Goal: Task Accomplishment & Management: Manage account settings

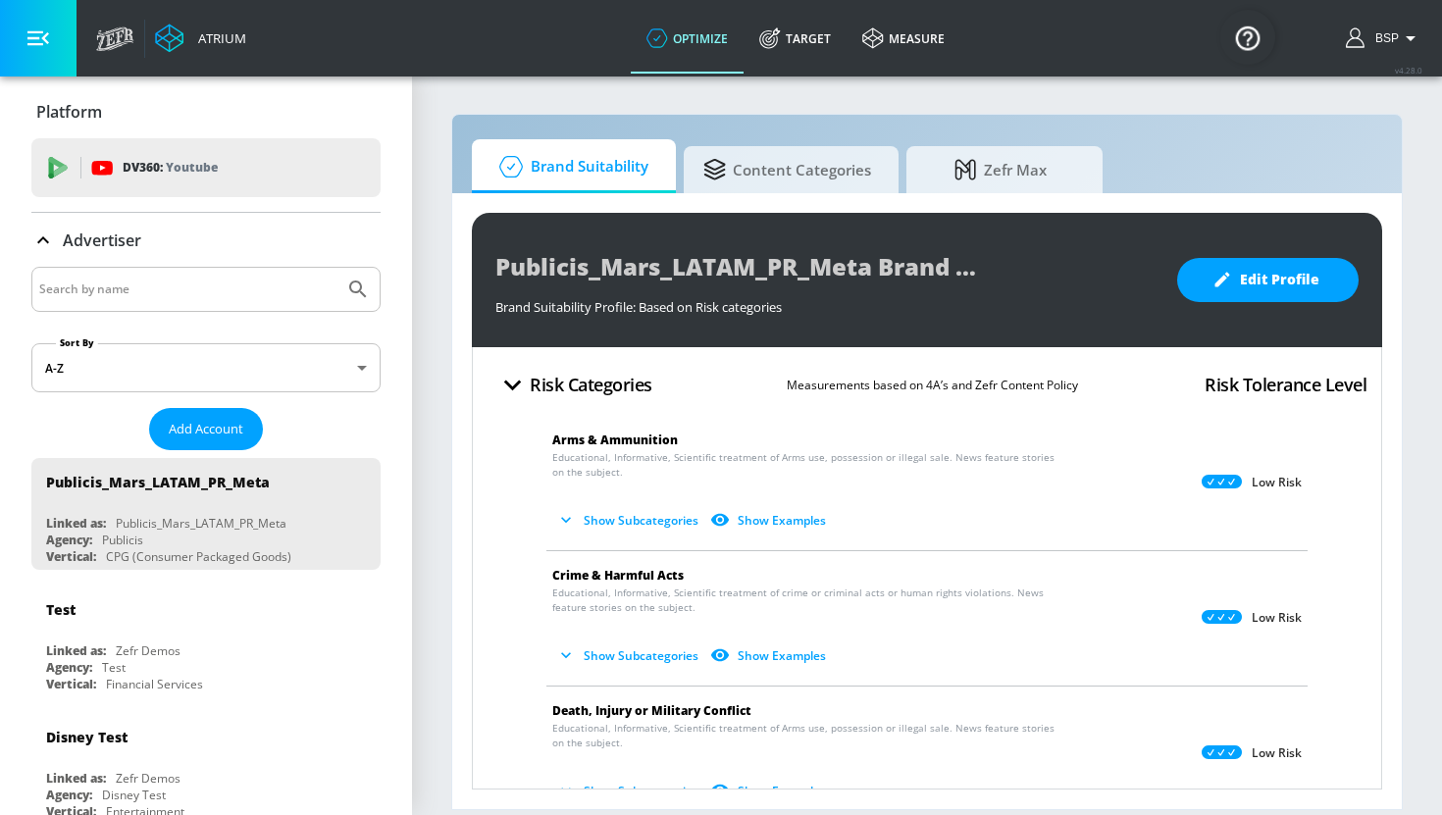
scroll to position [244, 0]
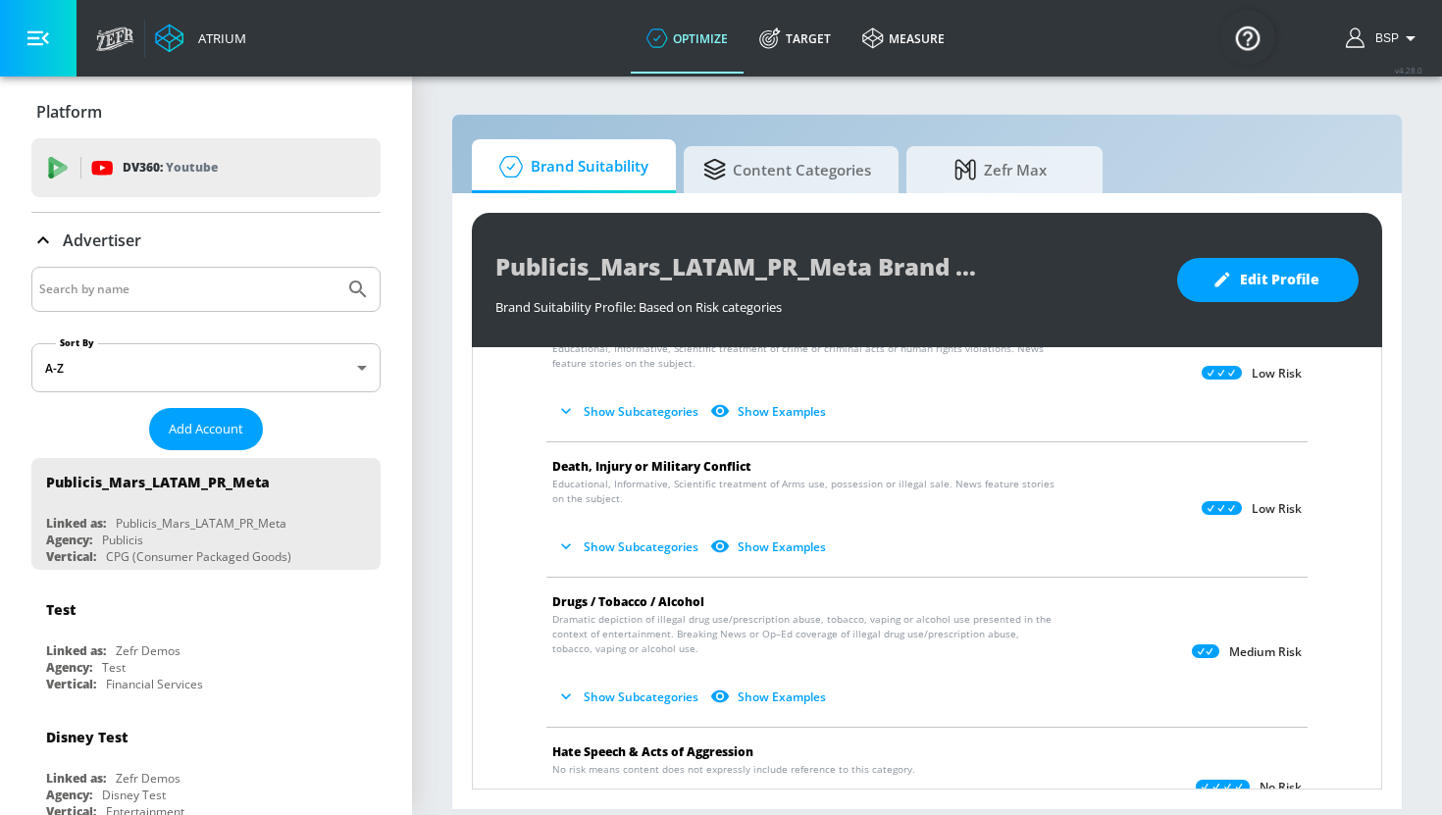
click at [228, 298] on input "Search by name" at bounding box center [187, 290] width 297 height 26
type input "publicis_mars_latam"
click at [336, 268] on button "Submit Search" at bounding box center [357, 289] width 43 height 43
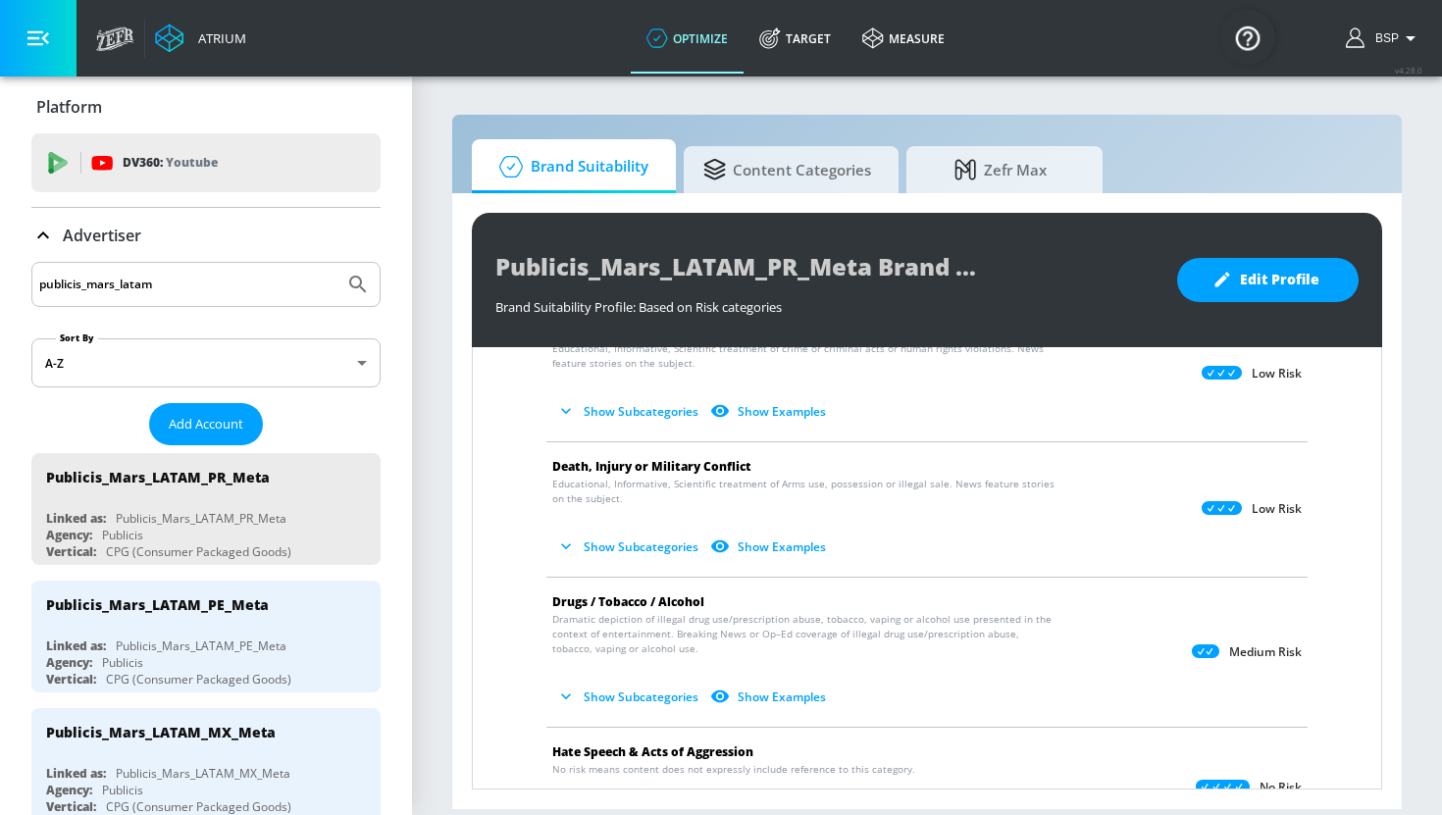
scroll to position [0, 0]
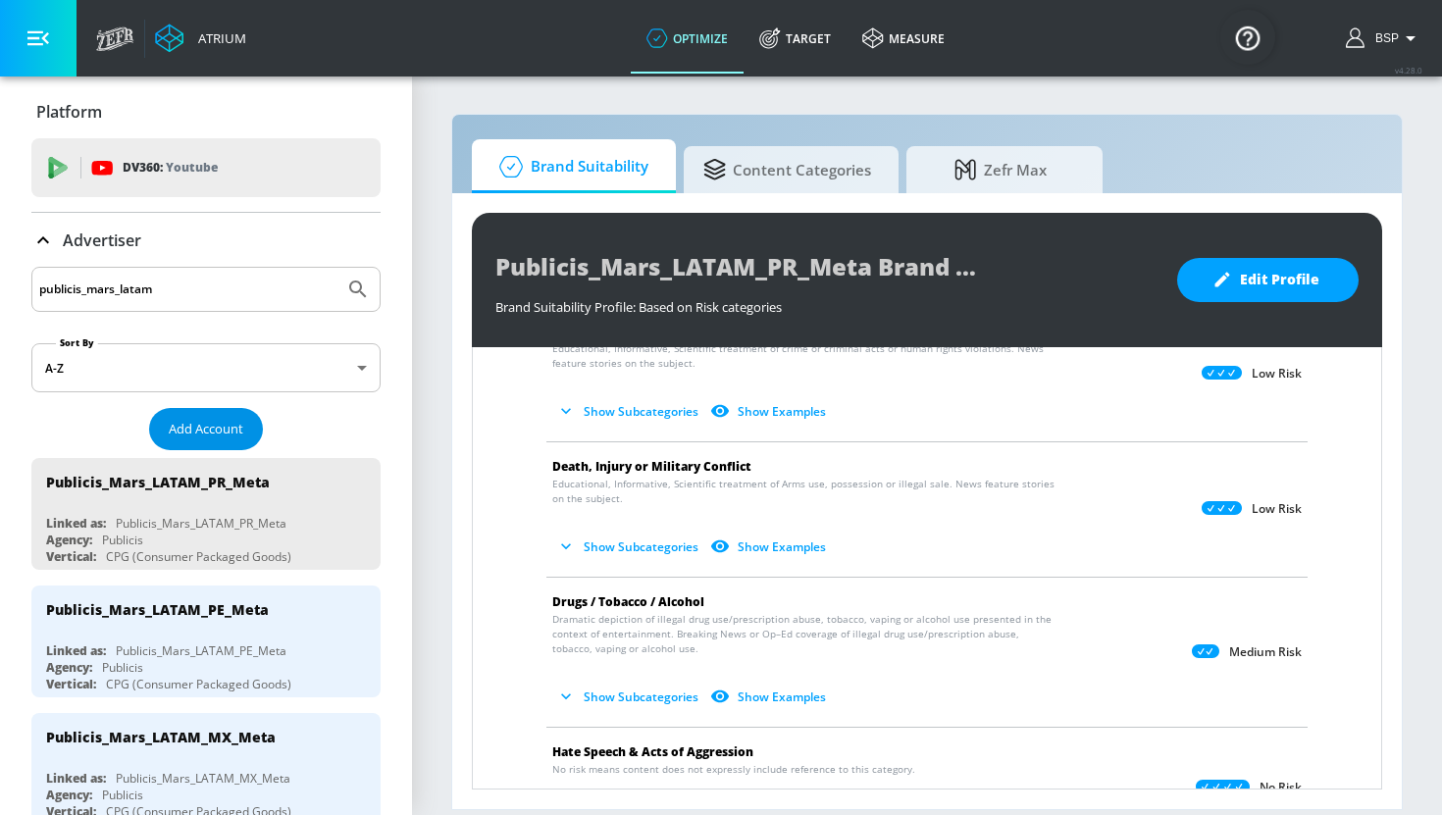
click at [219, 436] on span "Add Account" at bounding box center [206, 429] width 75 height 23
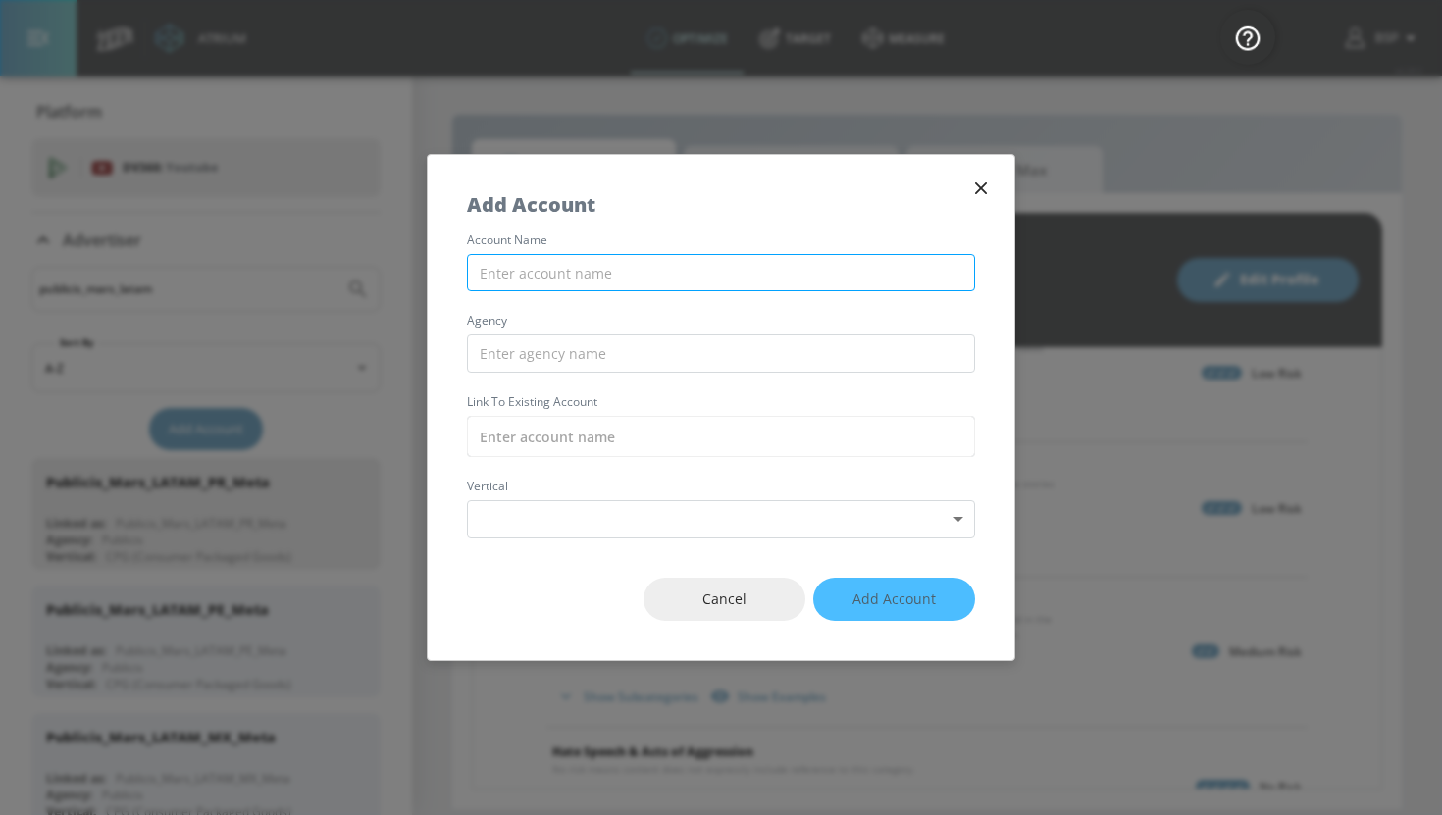
click at [765, 267] on input "text" at bounding box center [721, 273] width 508 height 38
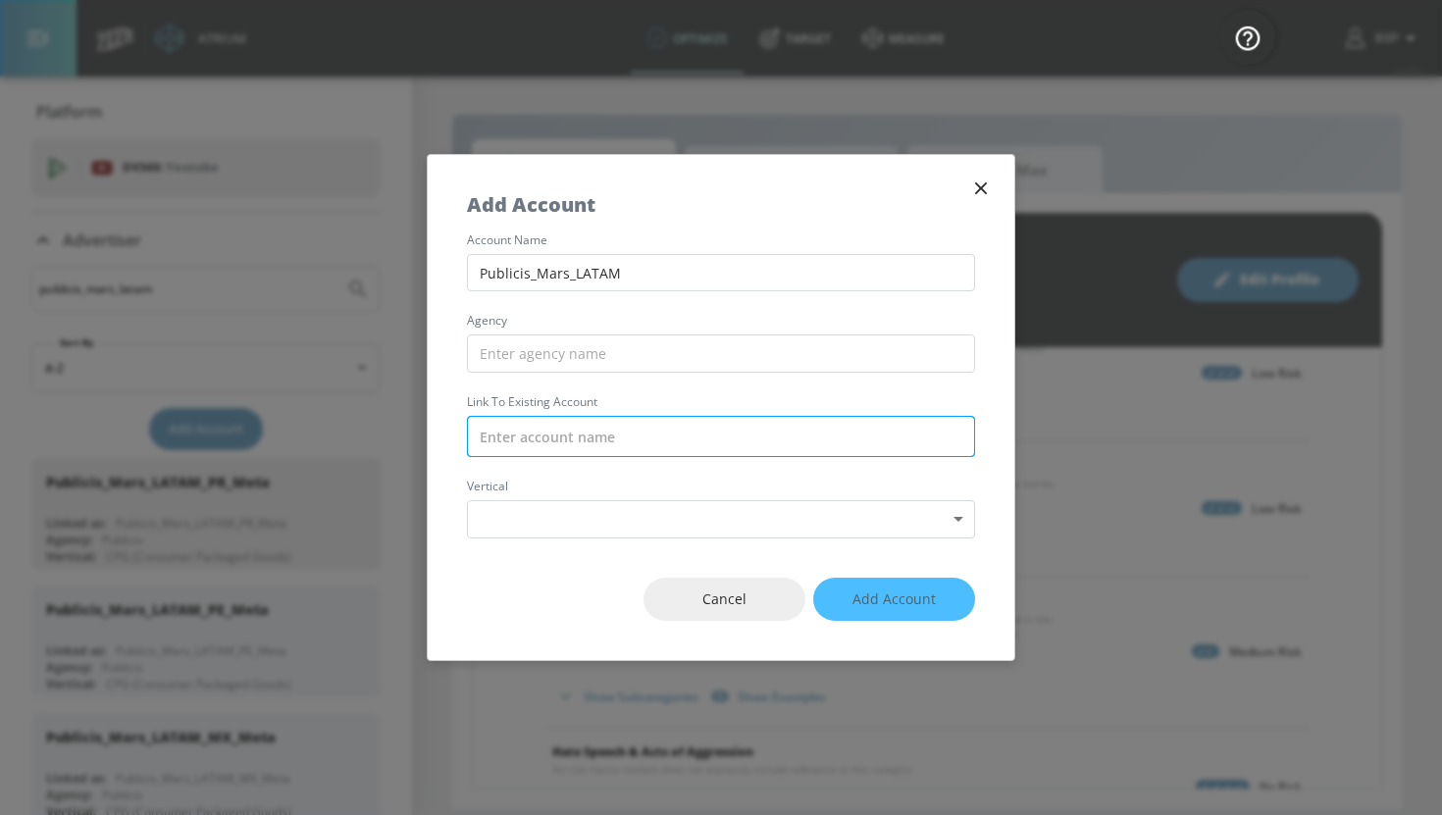
type input "Publicis_Mars_LATAM"
click at [618, 444] on input "text" at bounding box center [721, 436] width 508 height 41
paste input "Publicis_Mars_LATAM"
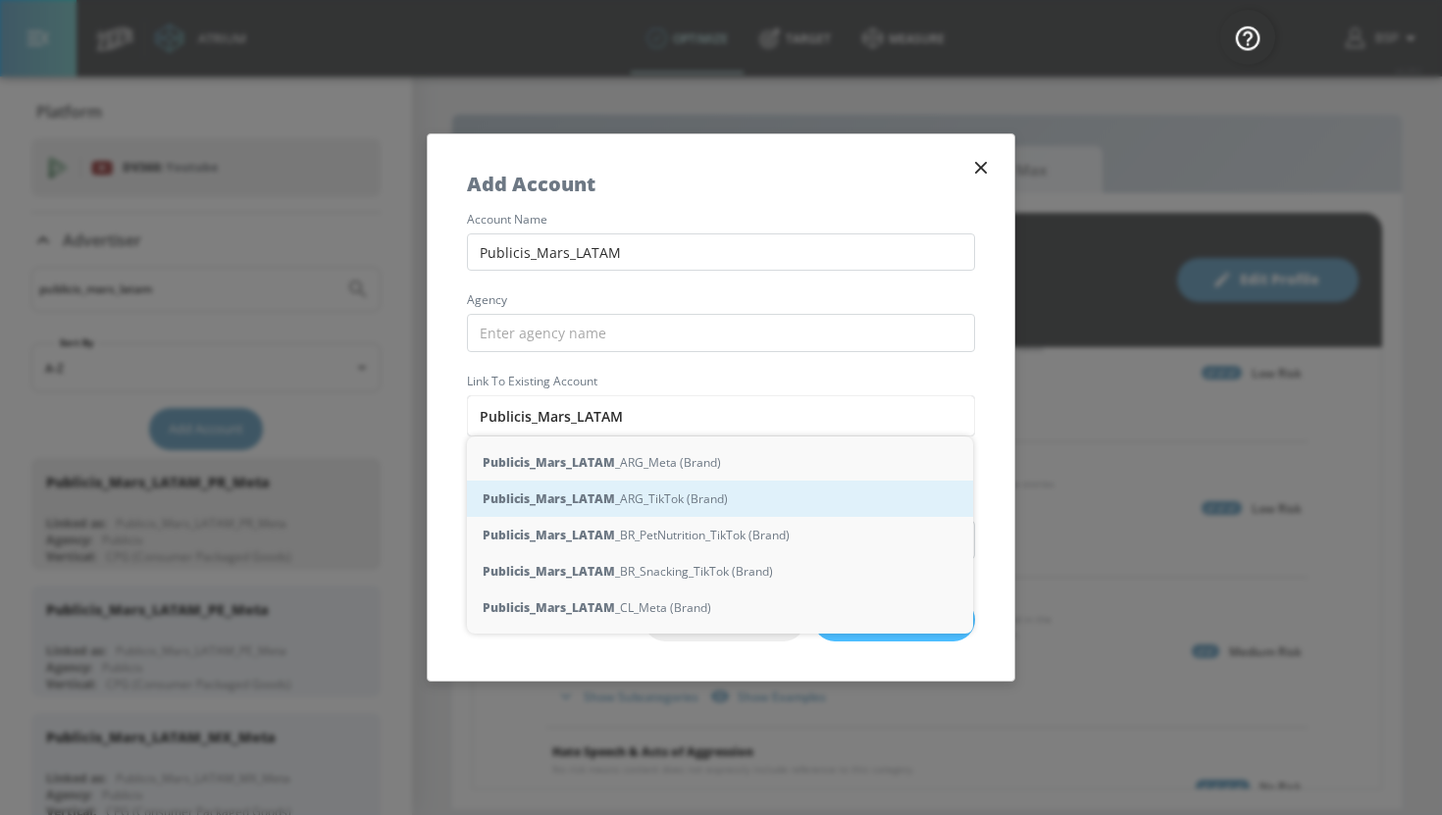
type input "Publicis_Mars_LATAM:"
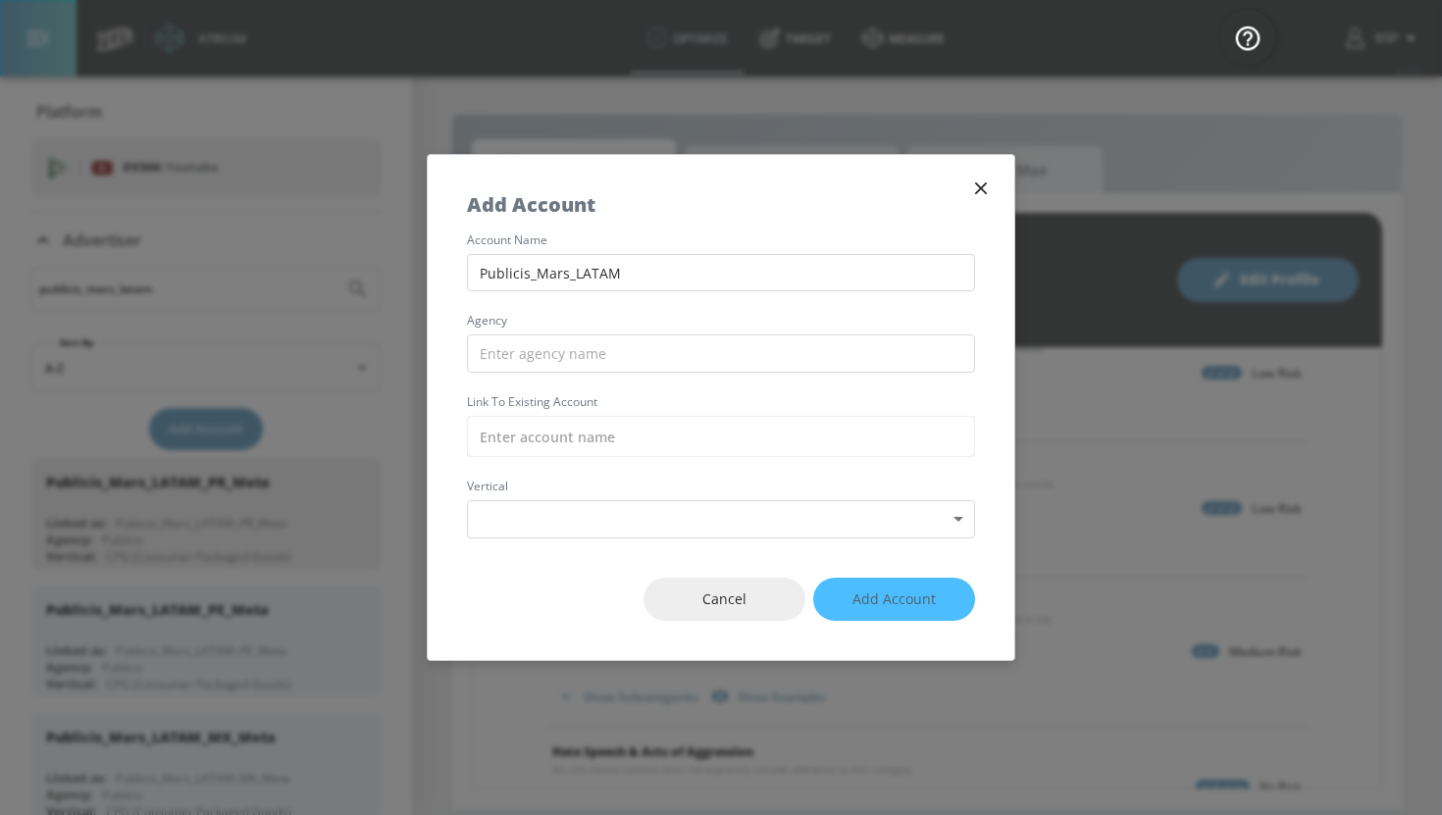
type input "_"
paste input "Publicis_Mars_LATAM"
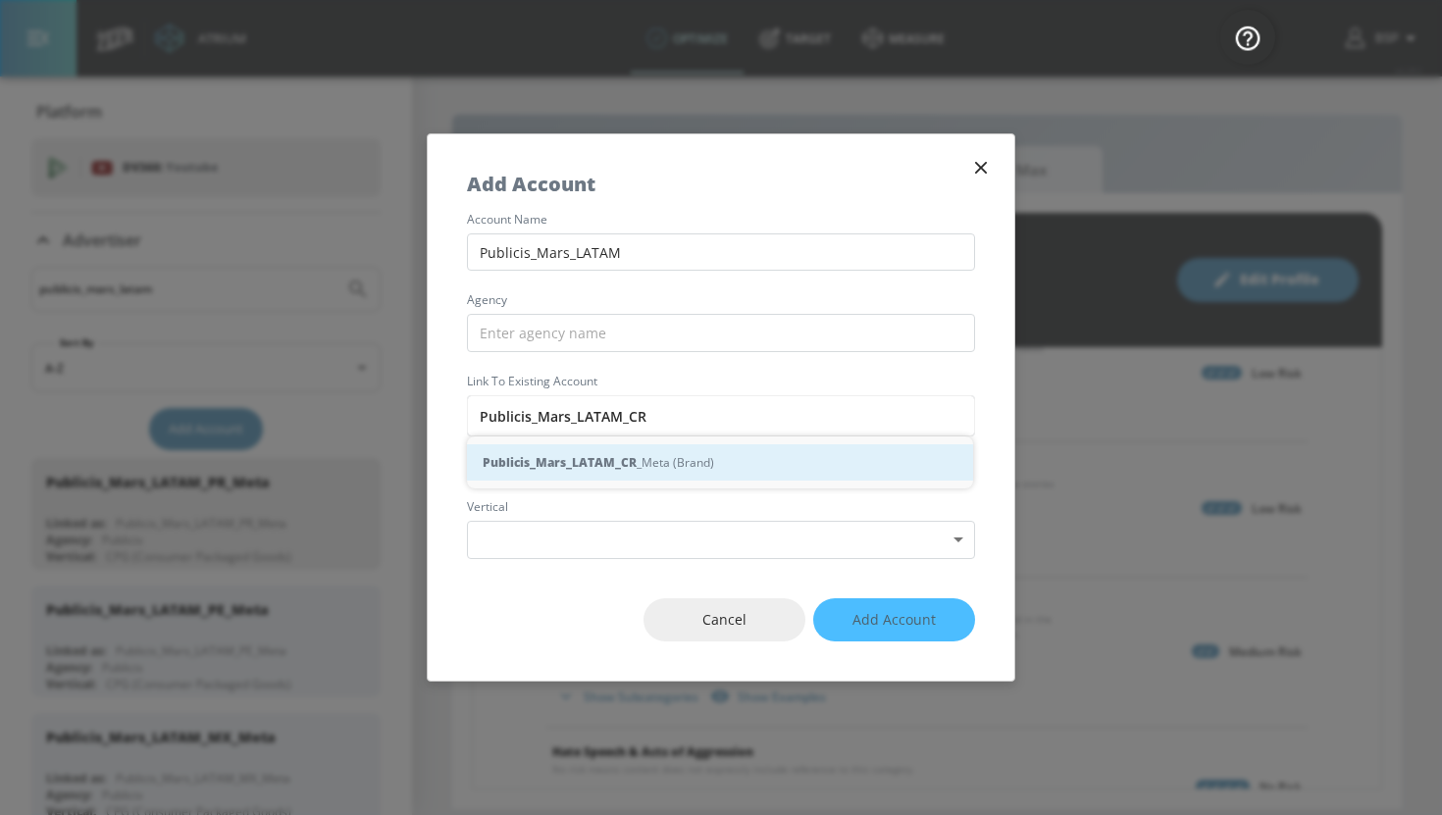
click at [727, 454] on div "Publicis_Mars_LATAM_CR _Meta (Brand)" at bounding box center [720, 462] width 506 height 36
type input "Publicis_Mars_LATAM_CR_Meta (Brand)"
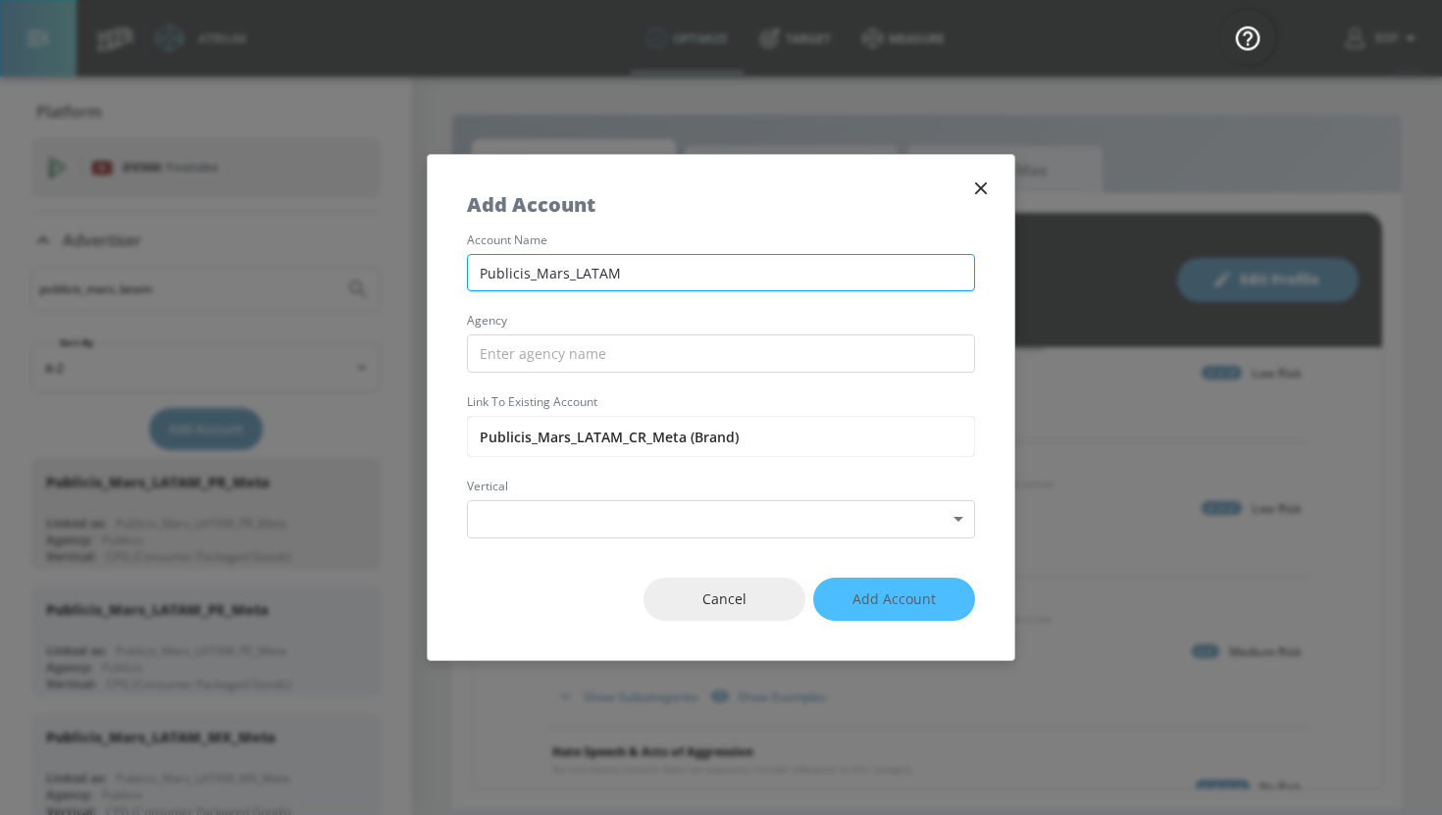
click at [663, 263] on input "Publicis_Mars_LATAM" at bounding box center [721, 273] width 508 height 38
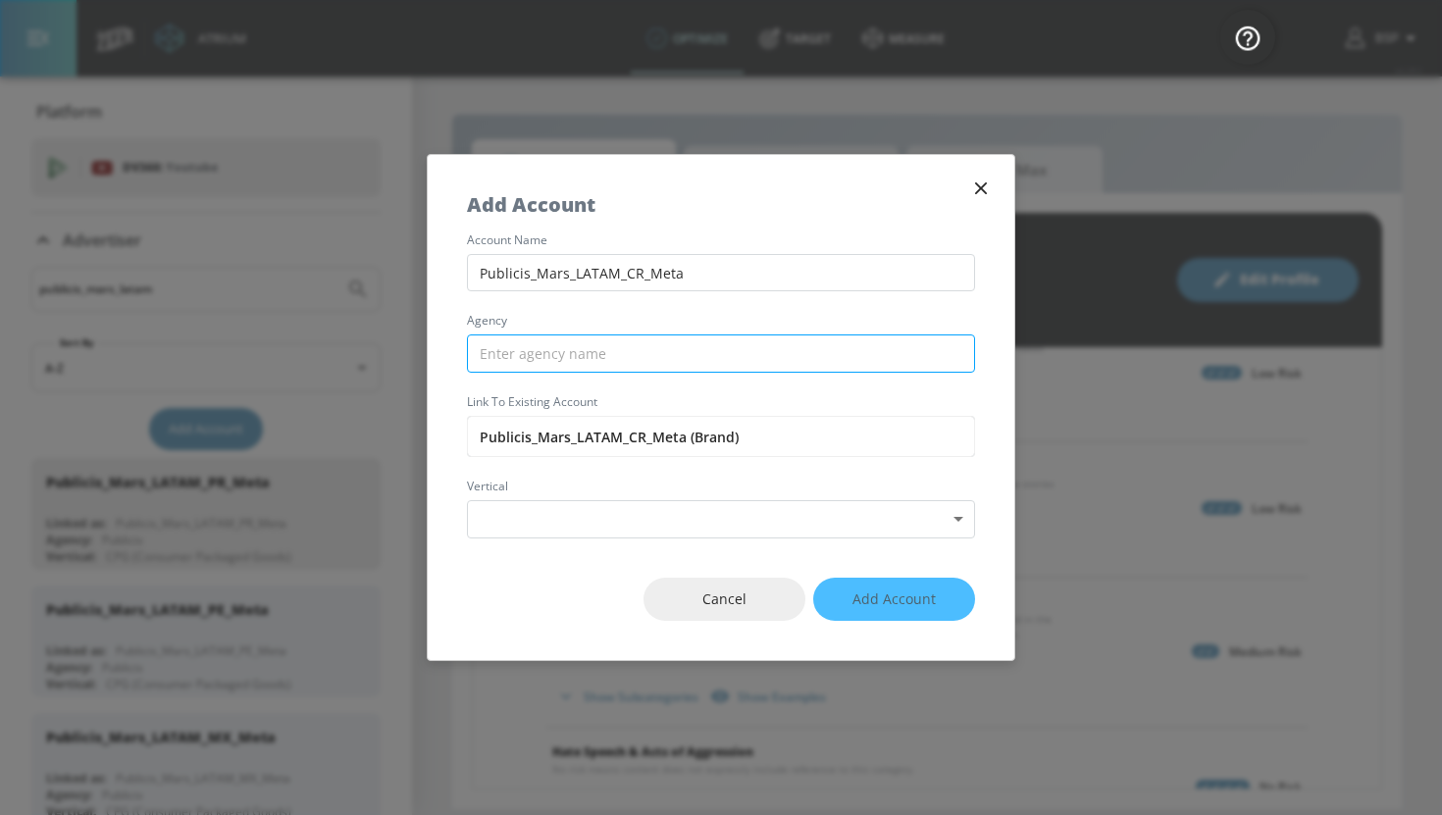
type input "Publicis_Mars_LATAM_CR_Meta"
click at [648, 352] on input "text" at bounding box center [721, 354] width 508 height 38
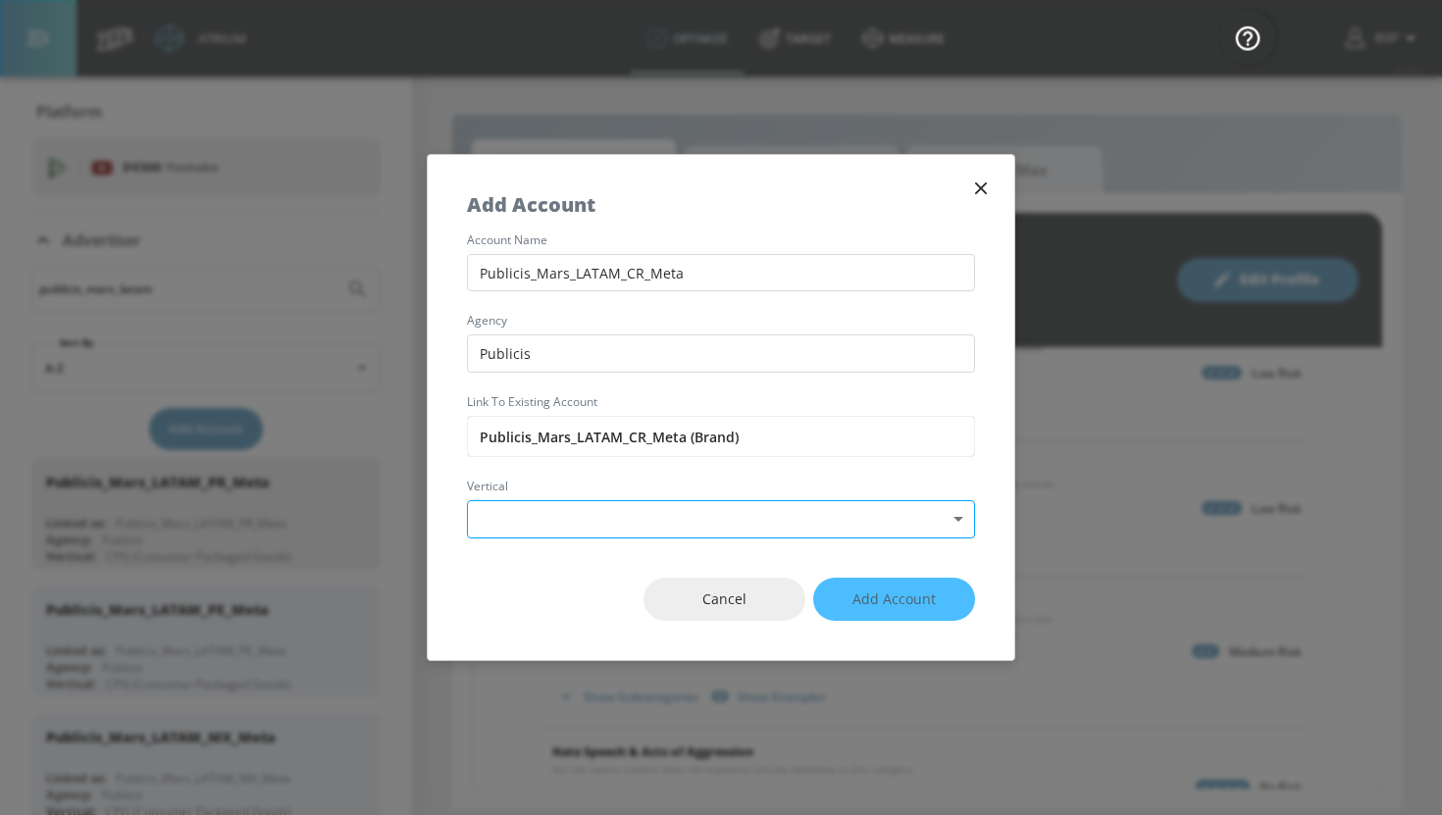
type input "Publicis"
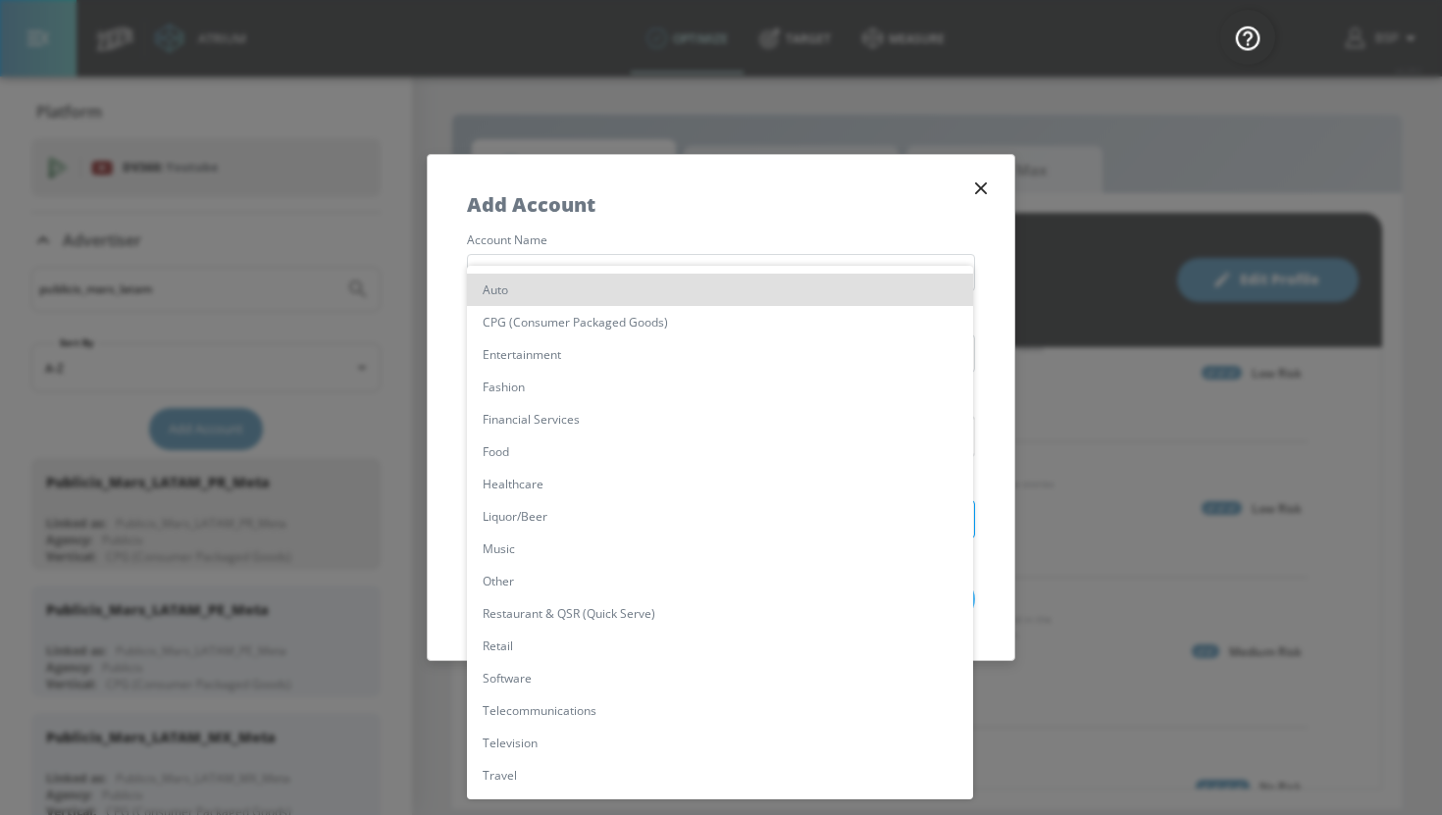
click at [633, 510] on body "Atrium optimize Target measure optimize Target measure v 4.28.0 BSP Platform DV…" at bounding box center [721, 407] width 1442 height 815
click at [598, 325] on li "CPG (Consumer Packaged Goods)" at bounding box center [720, 322] width 506 height 32
type input "[object Object]"
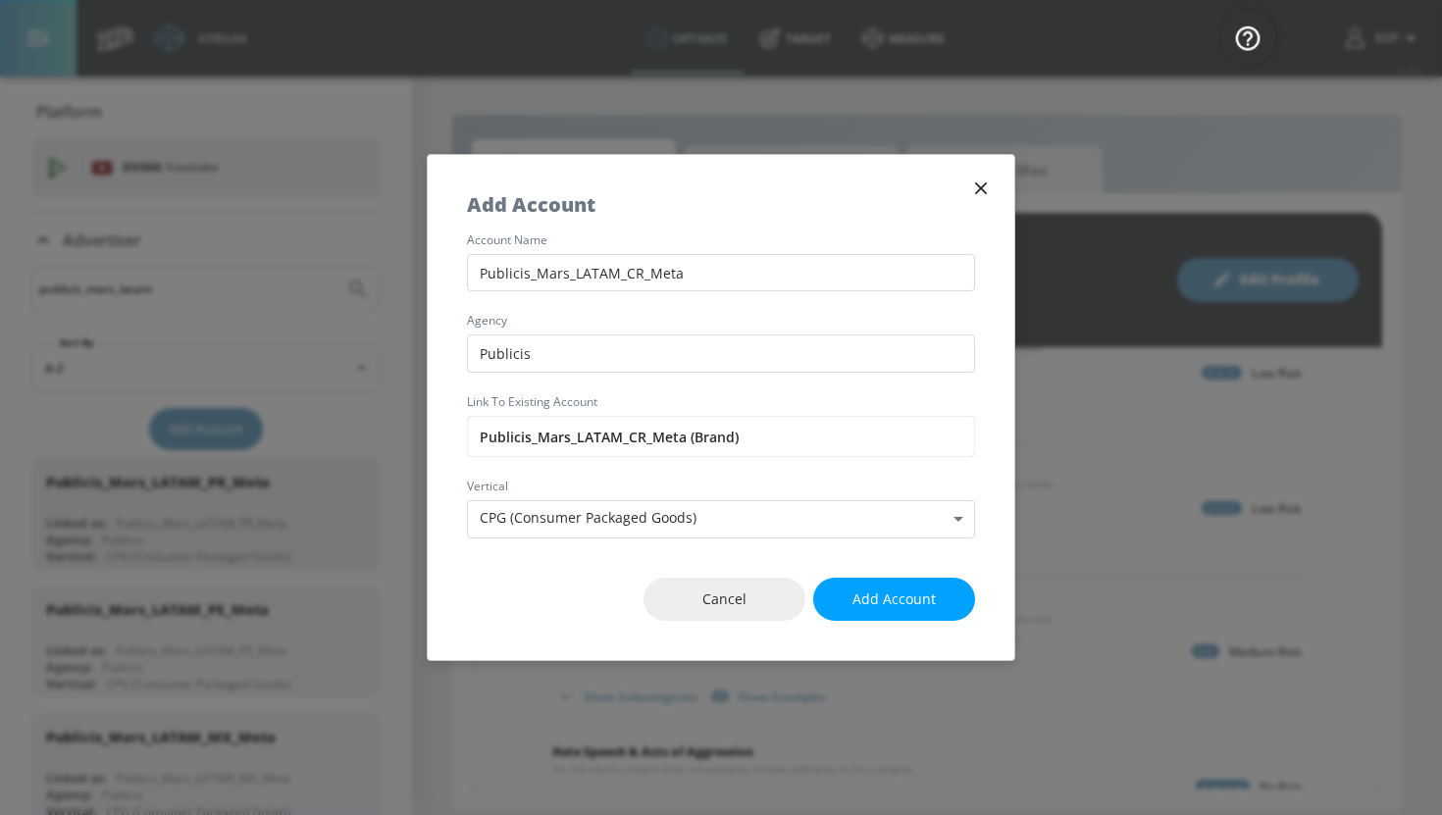
click at [907, 622] on div "Cancel Add Account" at bounding box center [721, 600] width 587 height 123
click at [907, 607] on span "Add Account" at bounding box center [894, 600] width 83 height 25
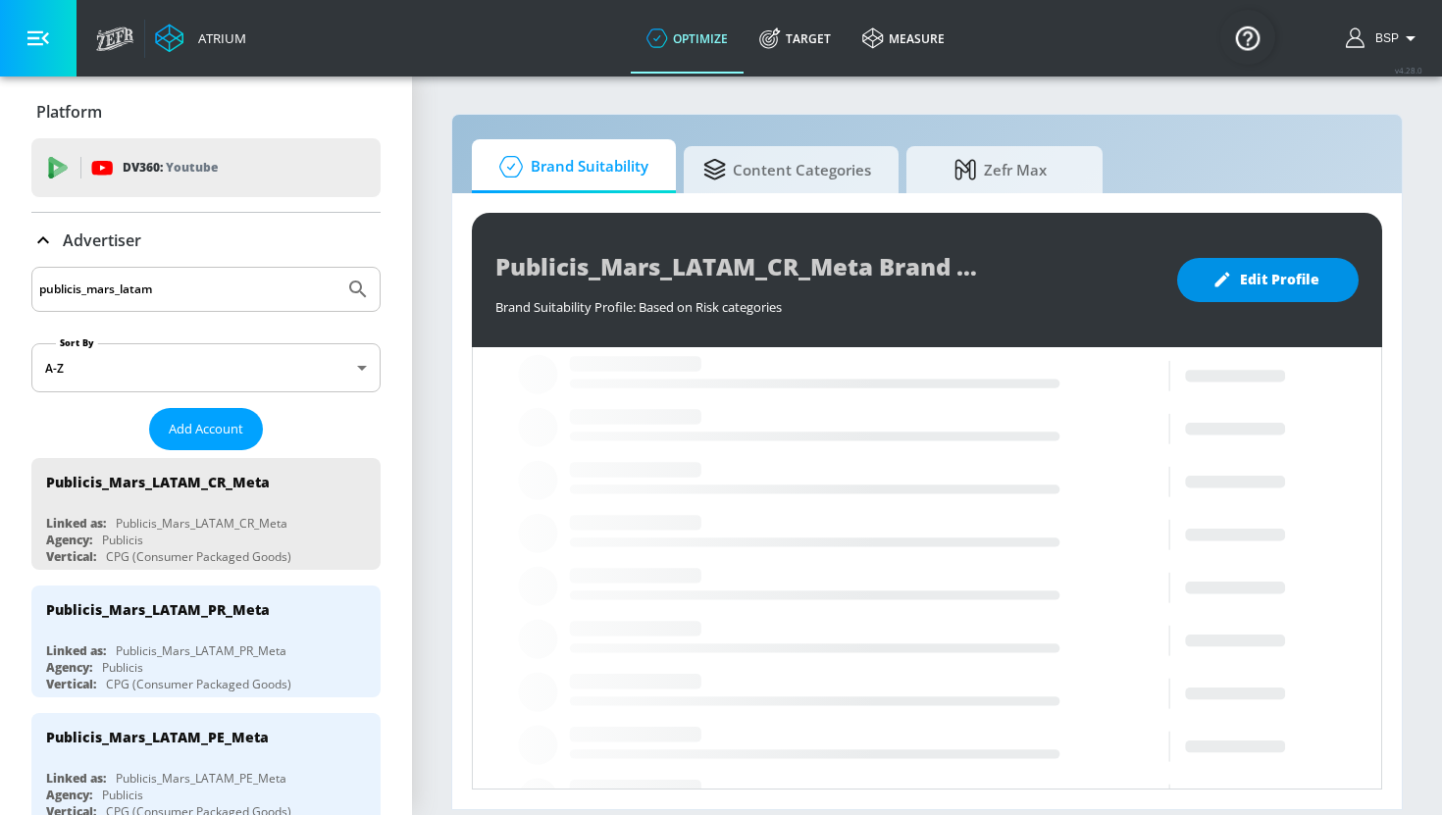
click at [1306, 274] on span "Edit Profile" at bounding box center [1267, 280] width 103 height 25
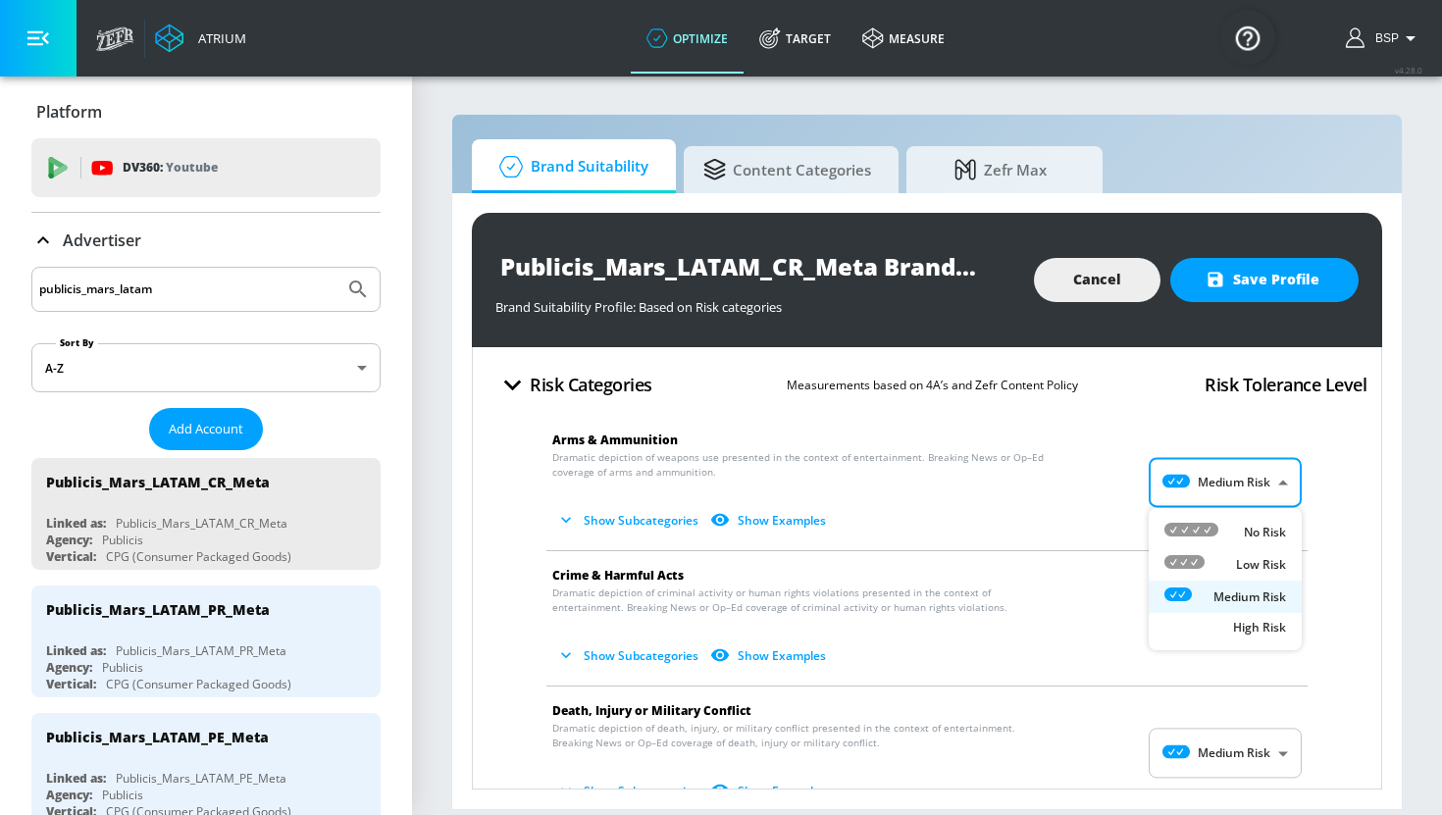
click at [1243, 478] on body "Atrium optimize Target measure optimize Target measure v 4.28.0 BSP Platform DV…" at bounding box center [721, 407] width 1442 height 815
click at [1235, 552] on li "Low Risk" at bounding box center [1225, 564] width 153 height 32
type input "LOW"
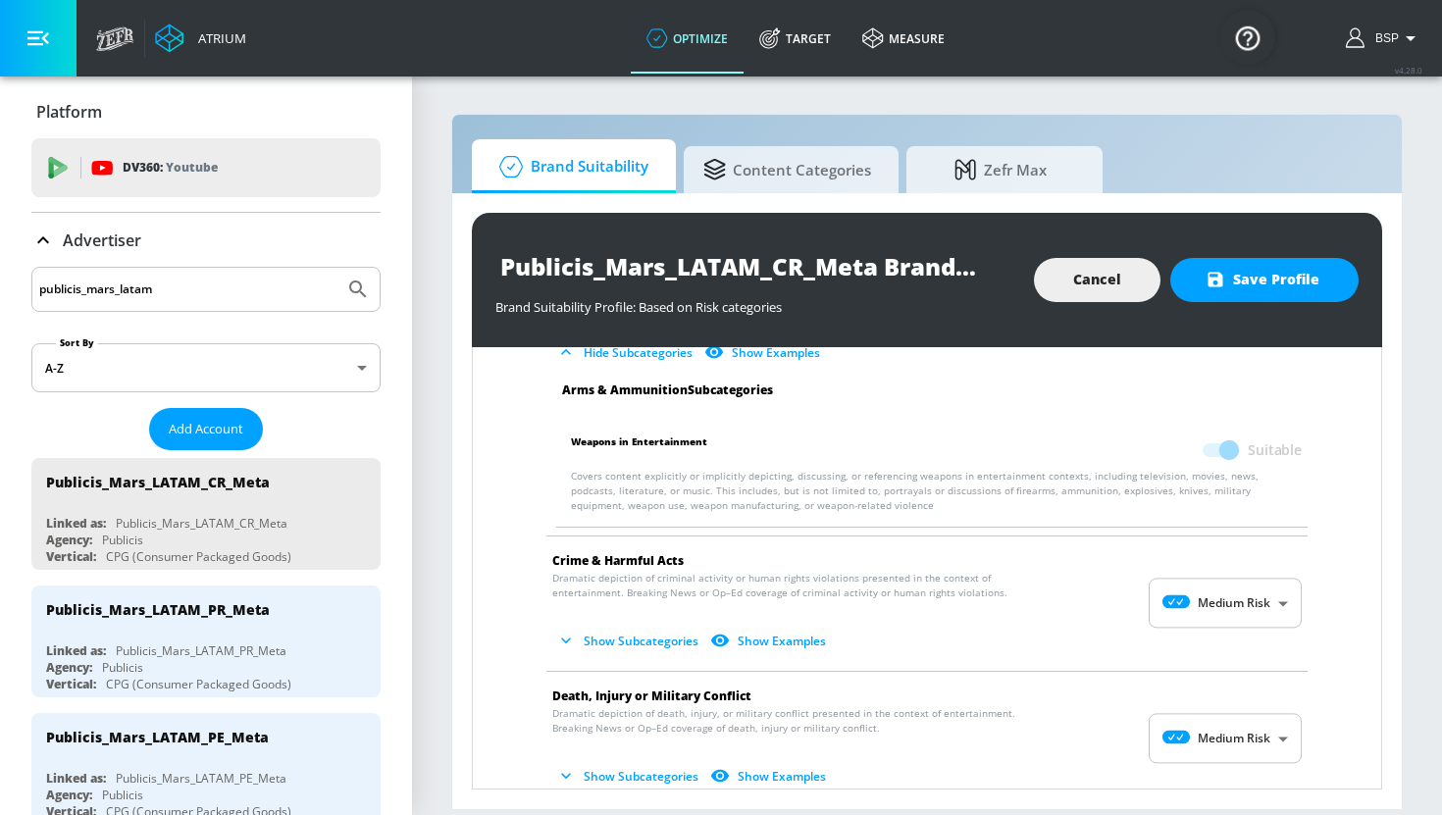
scroll to position [172, 0]
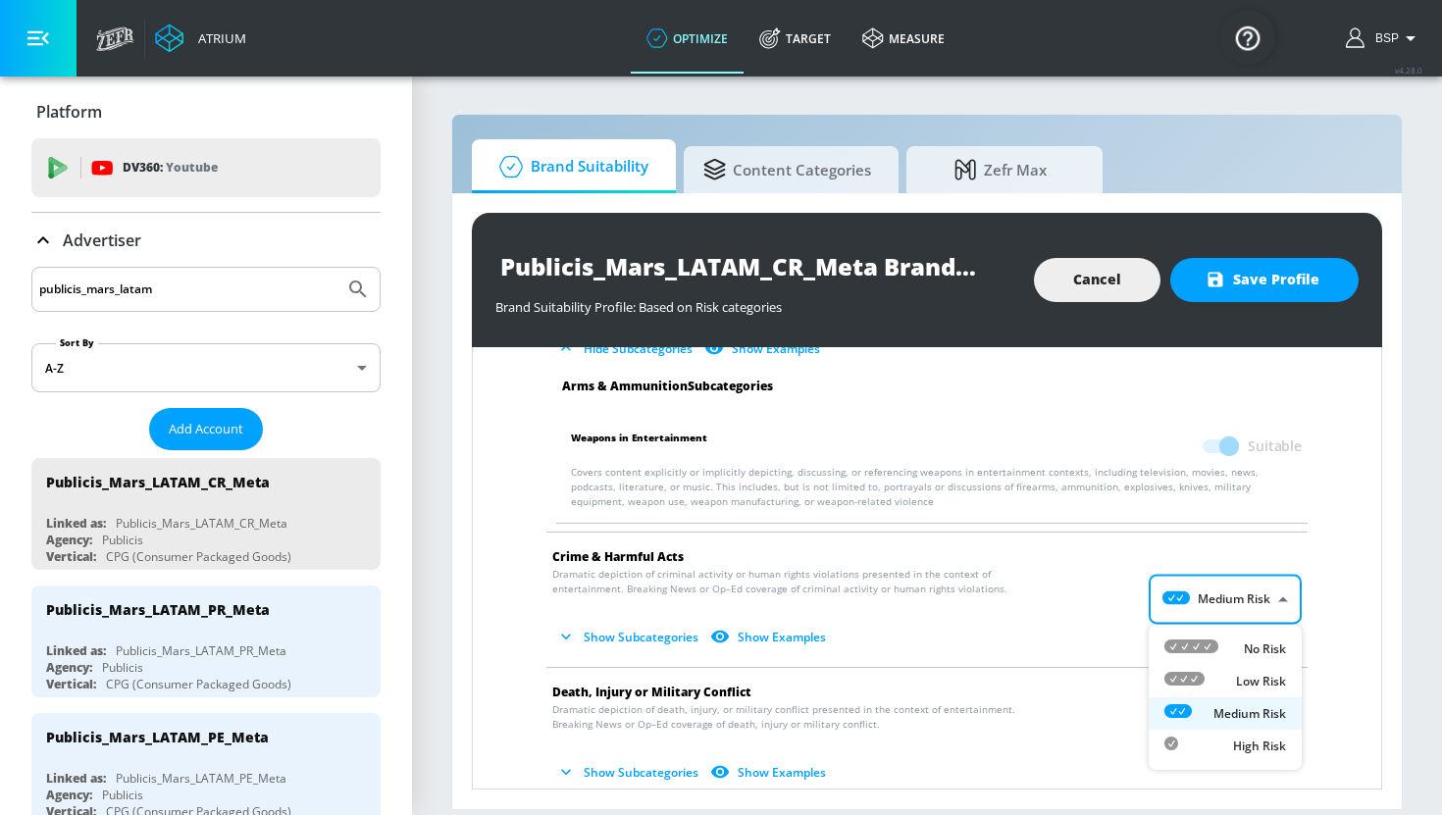
click at [1247, 584] on body "Atrium optimize Target measure optimize Target measure v 4.28.0 BSP Platform DV…" at bounding box center [721, 407] width 1442 height 815
click at [1247, 673] on p "Low Risk" at bounding box center [1261, 682] width 50 height 18
type input "LOW"
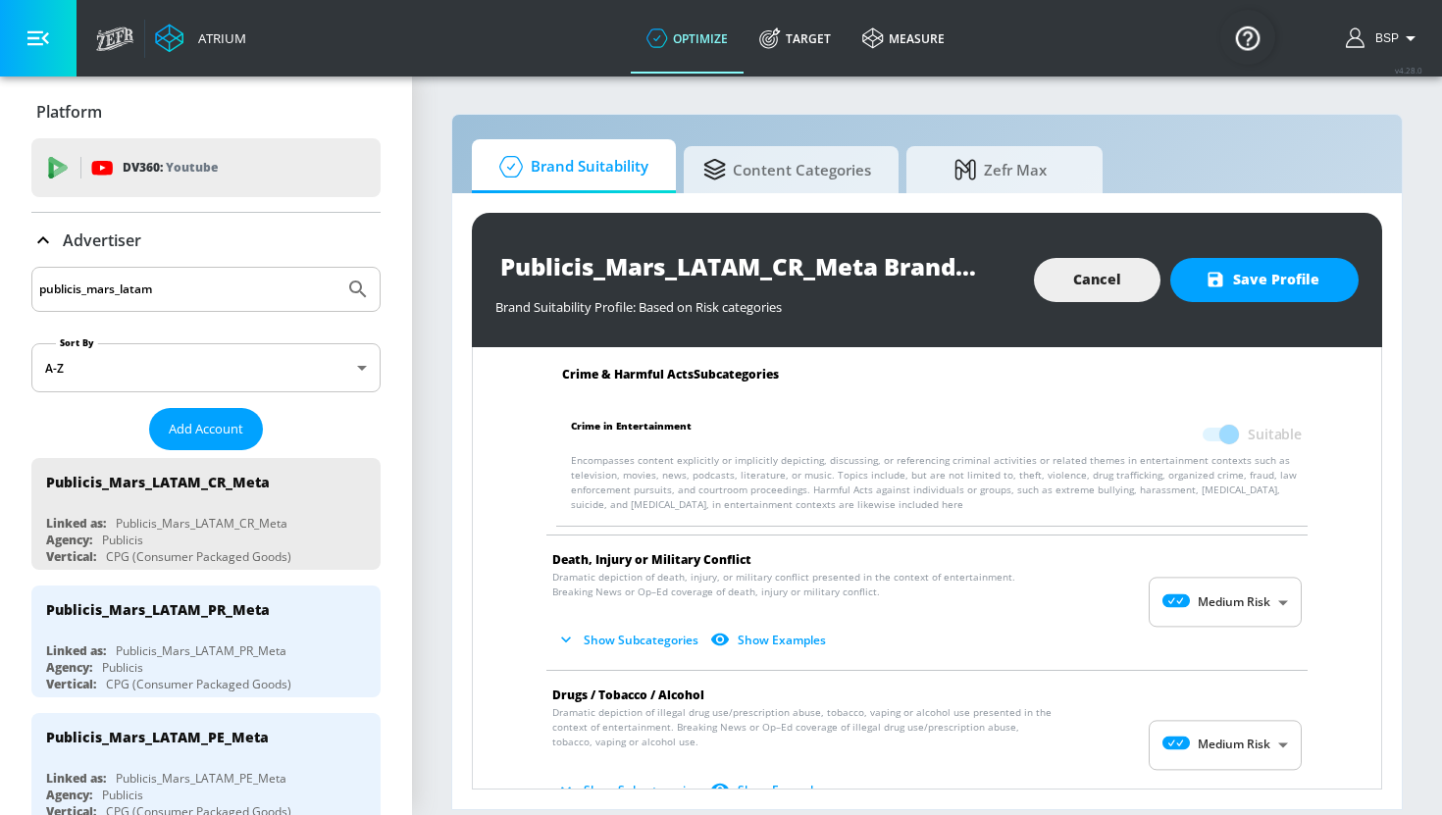
scroll to position [483, 0]
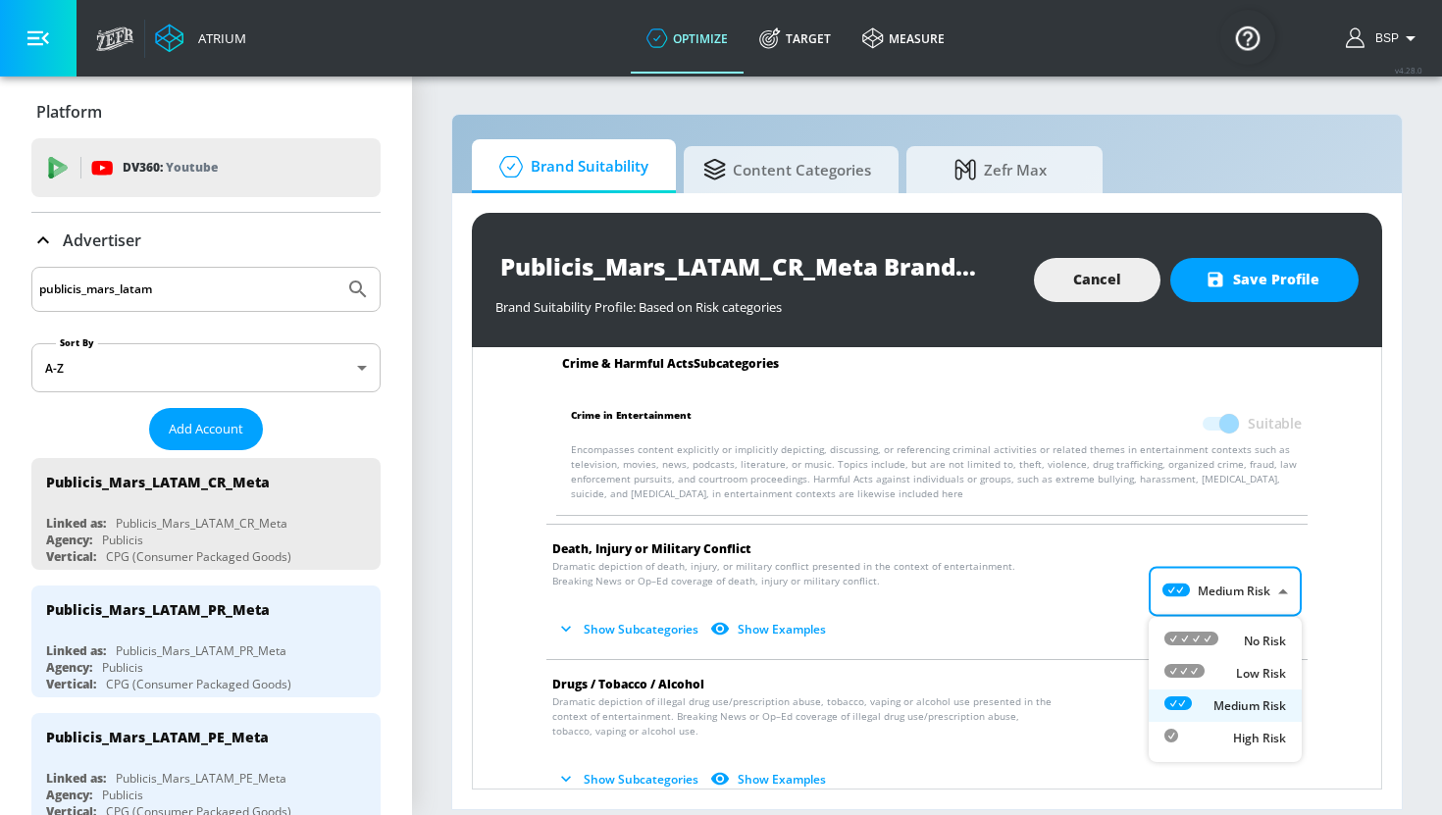
click at [1242, 614] on body "Atrium optimize Target measure optimize Target measure v 4.28.0 BSP Platform DV…" at bounding box center [721, 407] width 1442 height 815
click at [1242, 676] on p "Low Risk" at bounding box center [1261, 674] width 50 height 18
type input "LOW"
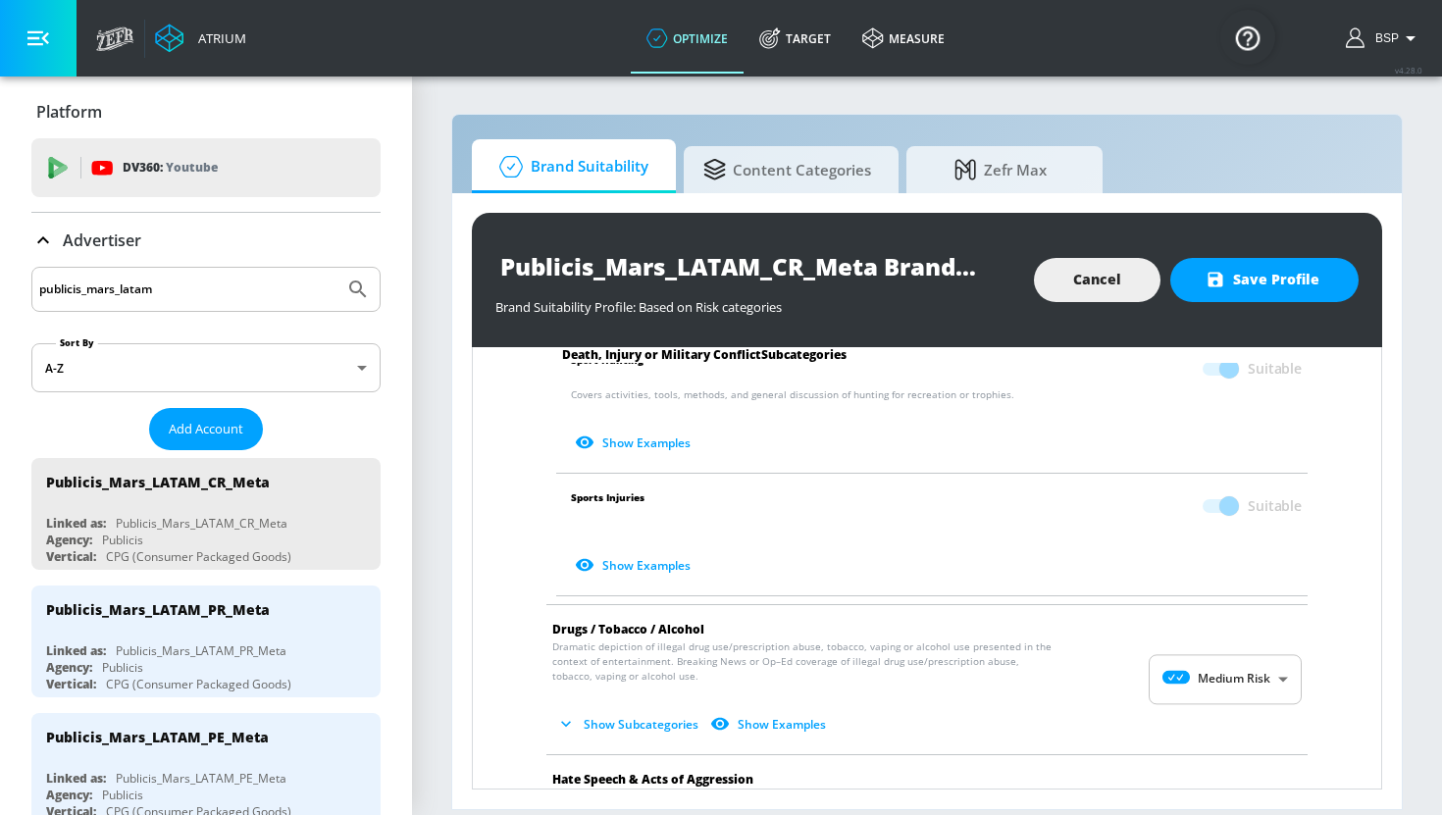
scroll to position [1079, 0]
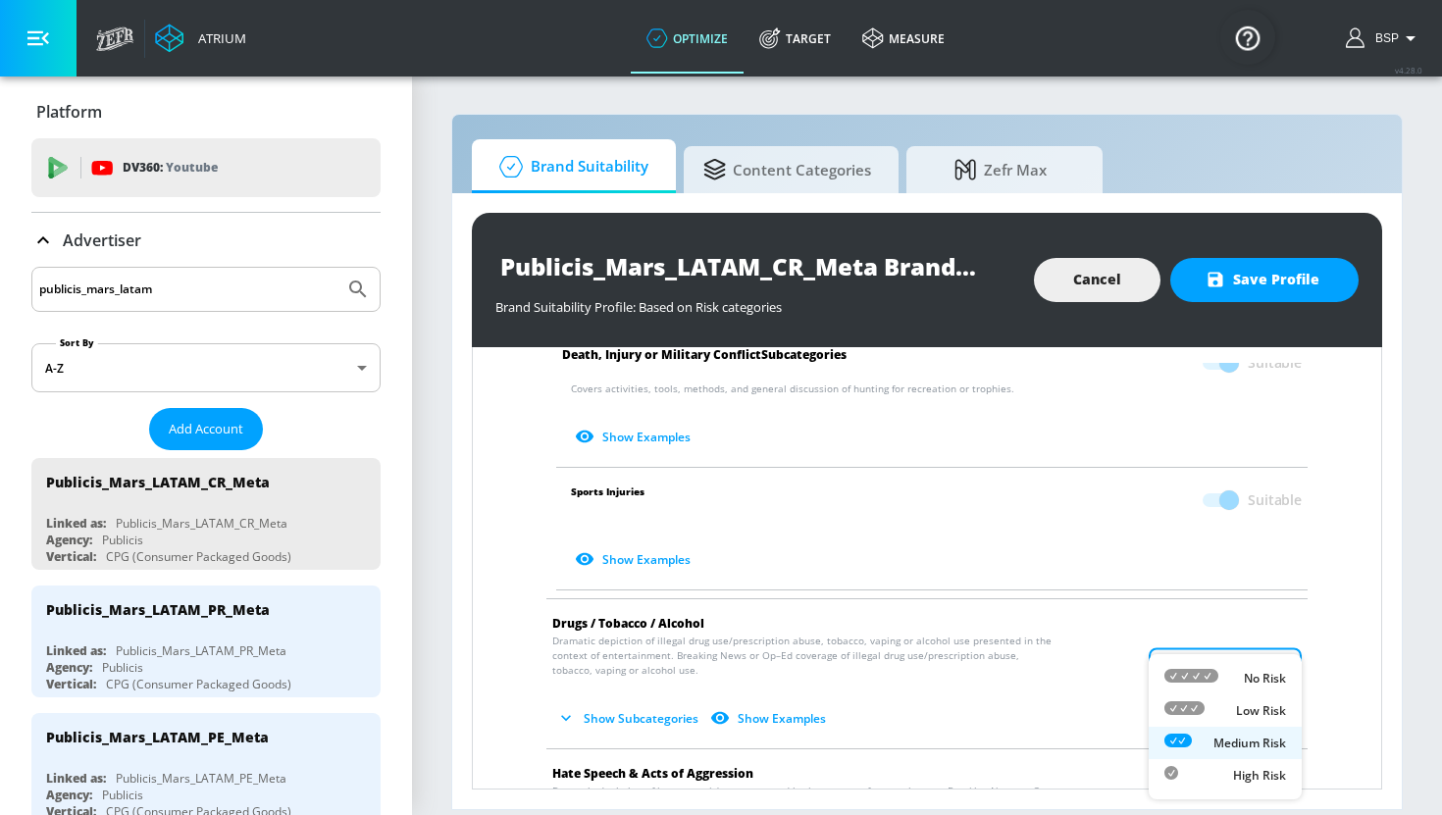
click at [1250, 655] on body "Atrium optimize Target measure optimize Target measure v 4.28.0 BSP Platform DV…" at bounding box center [721, 407] width 1442 height 815
click at [1368, 707] on div at bounding box center [721, 407] width 1442 height 815
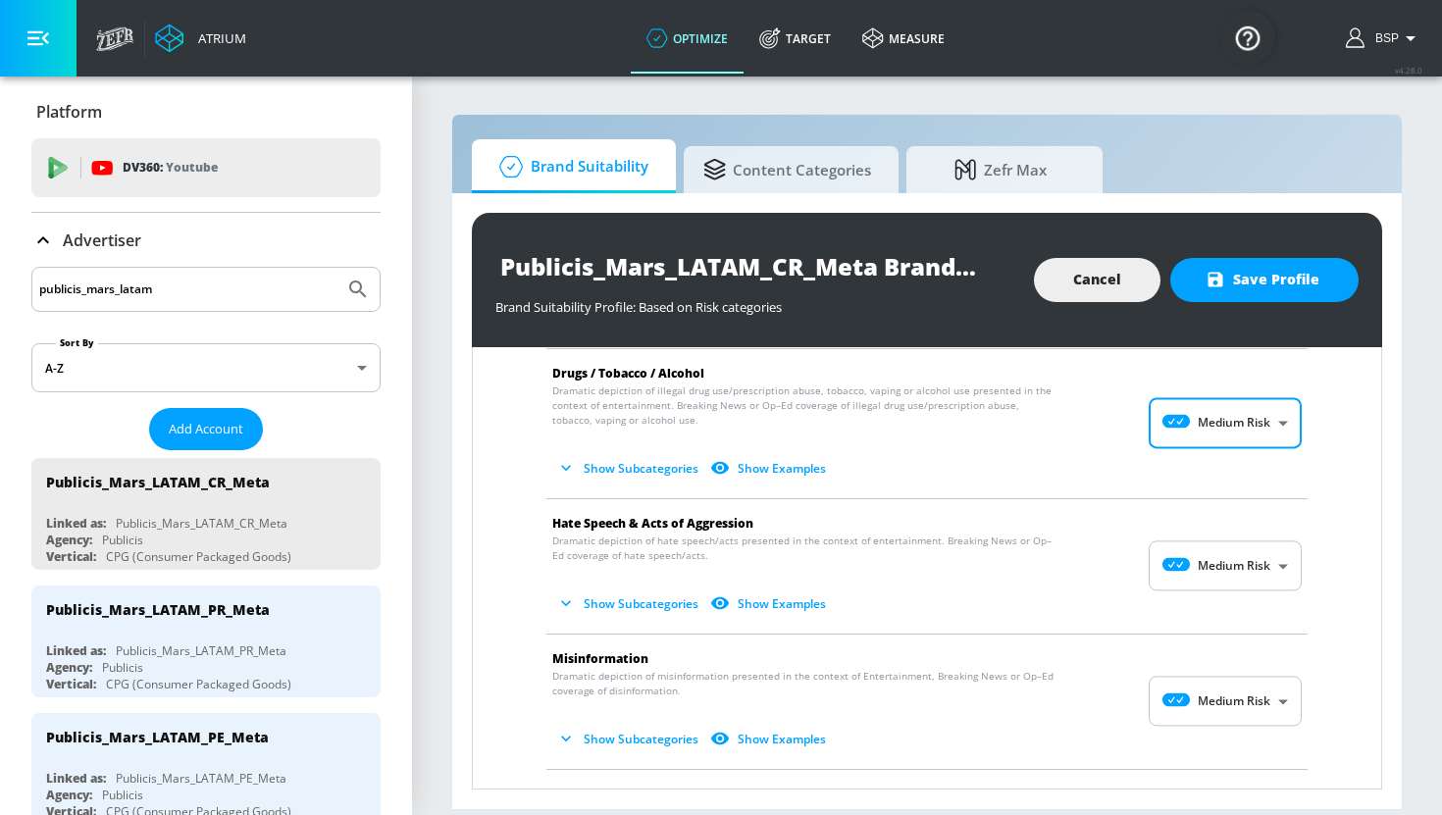
scroll to position [1334, 0]
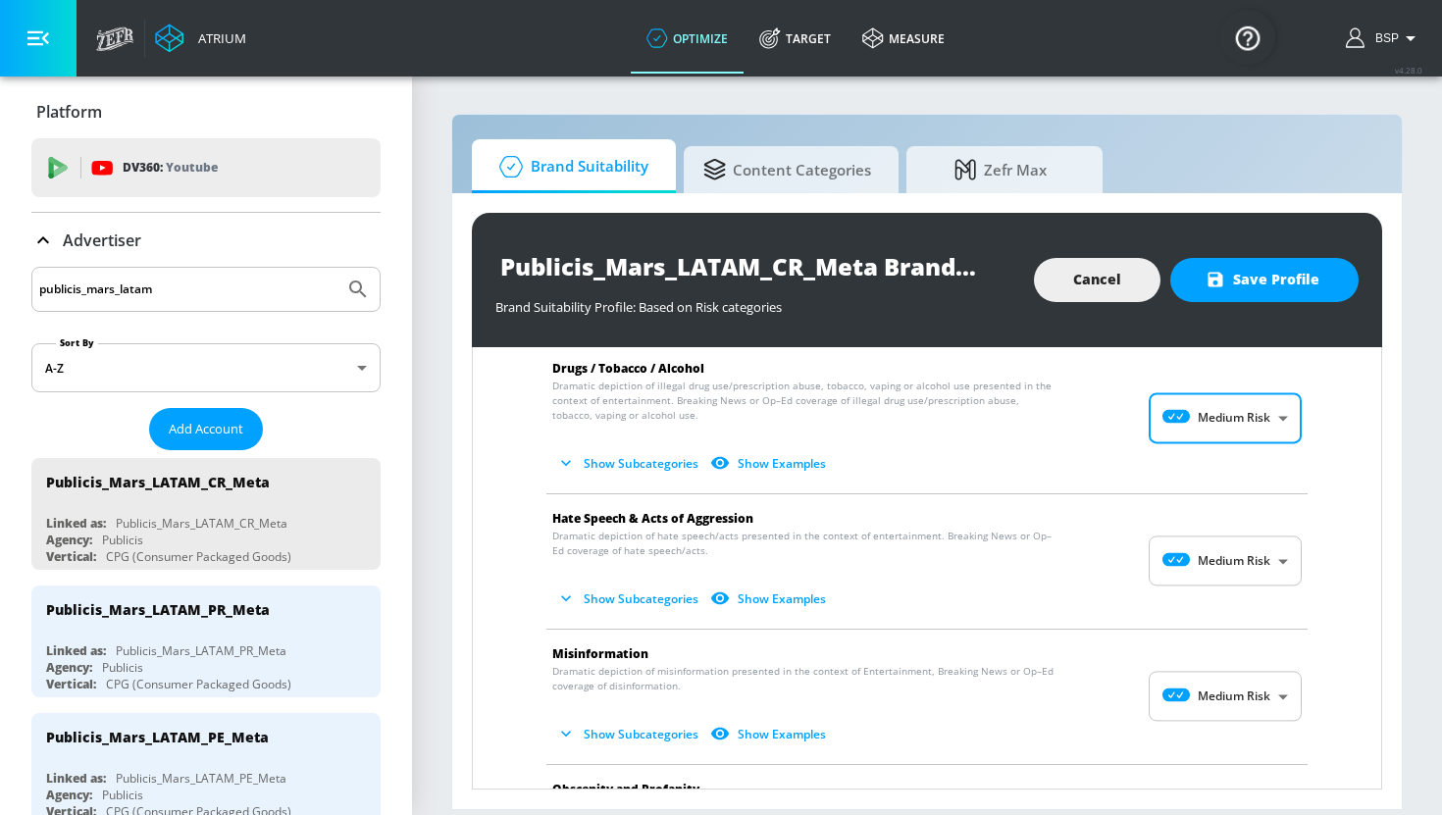
click at [1295, 544] on body "Atrium optimize Target measure optimize Target measure v 4.28.0 BSP Platform DV…" at bounding box center [721, 407] width 1442 height 815
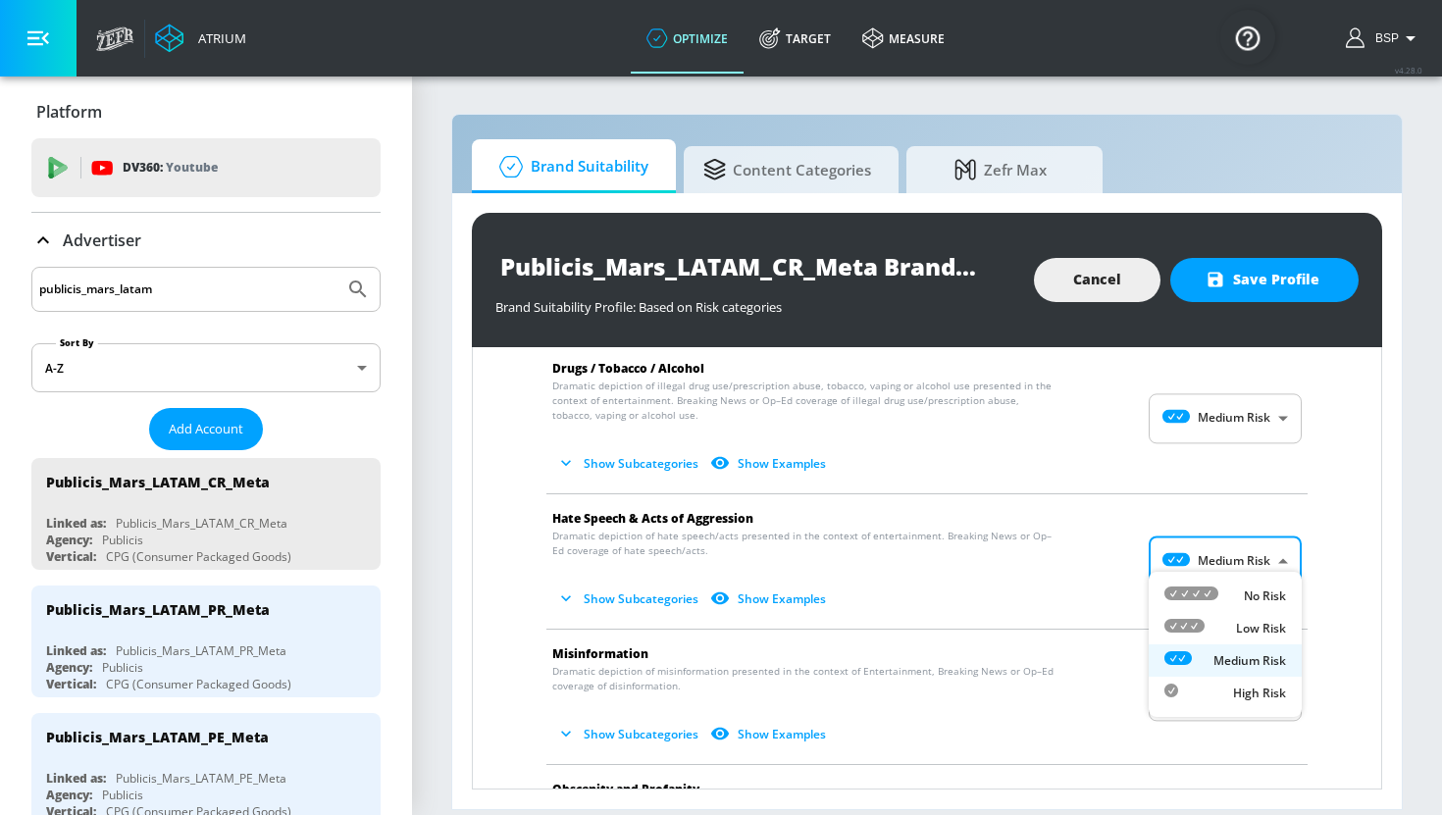
click at [1251, 598] on p "No Risk" at bounding box center [1265, 597] width 42 height 18
type input "MINIMAL"
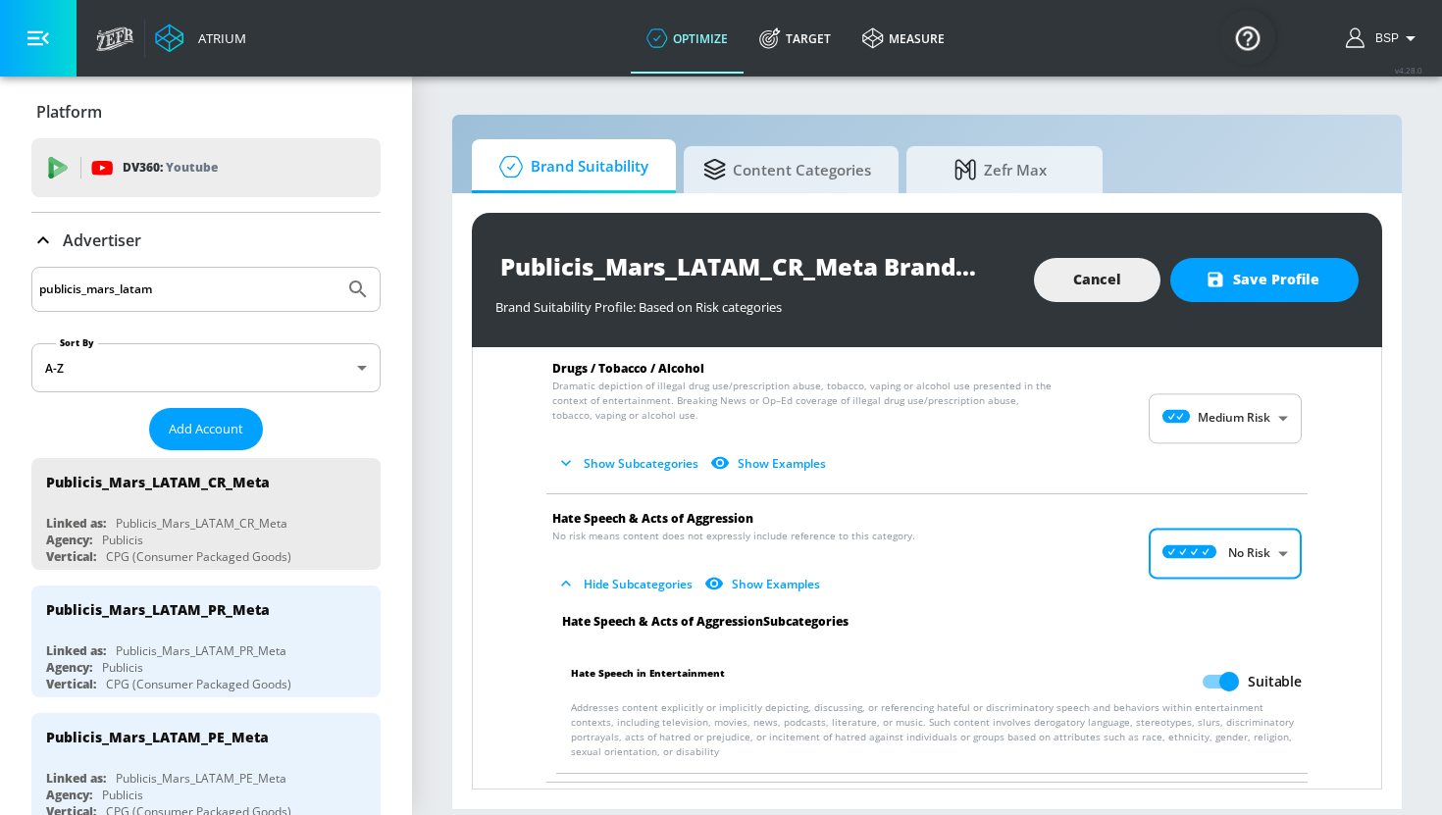
click at [1214, 665] on input "Suitable" at bounding box center [1229, 681] width 112 height 37
checkbox input "false"
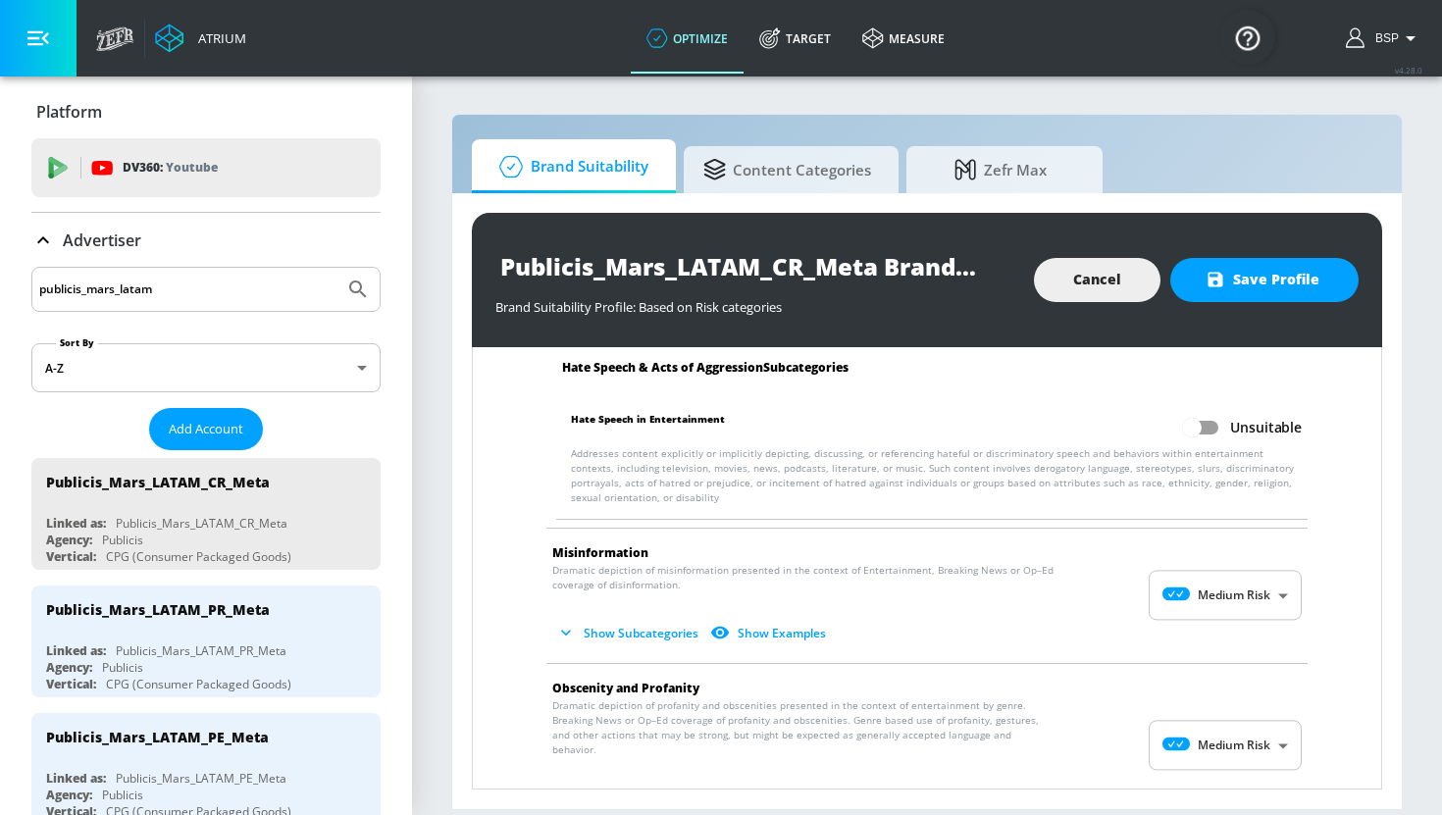
scroll to position [1633, 0]
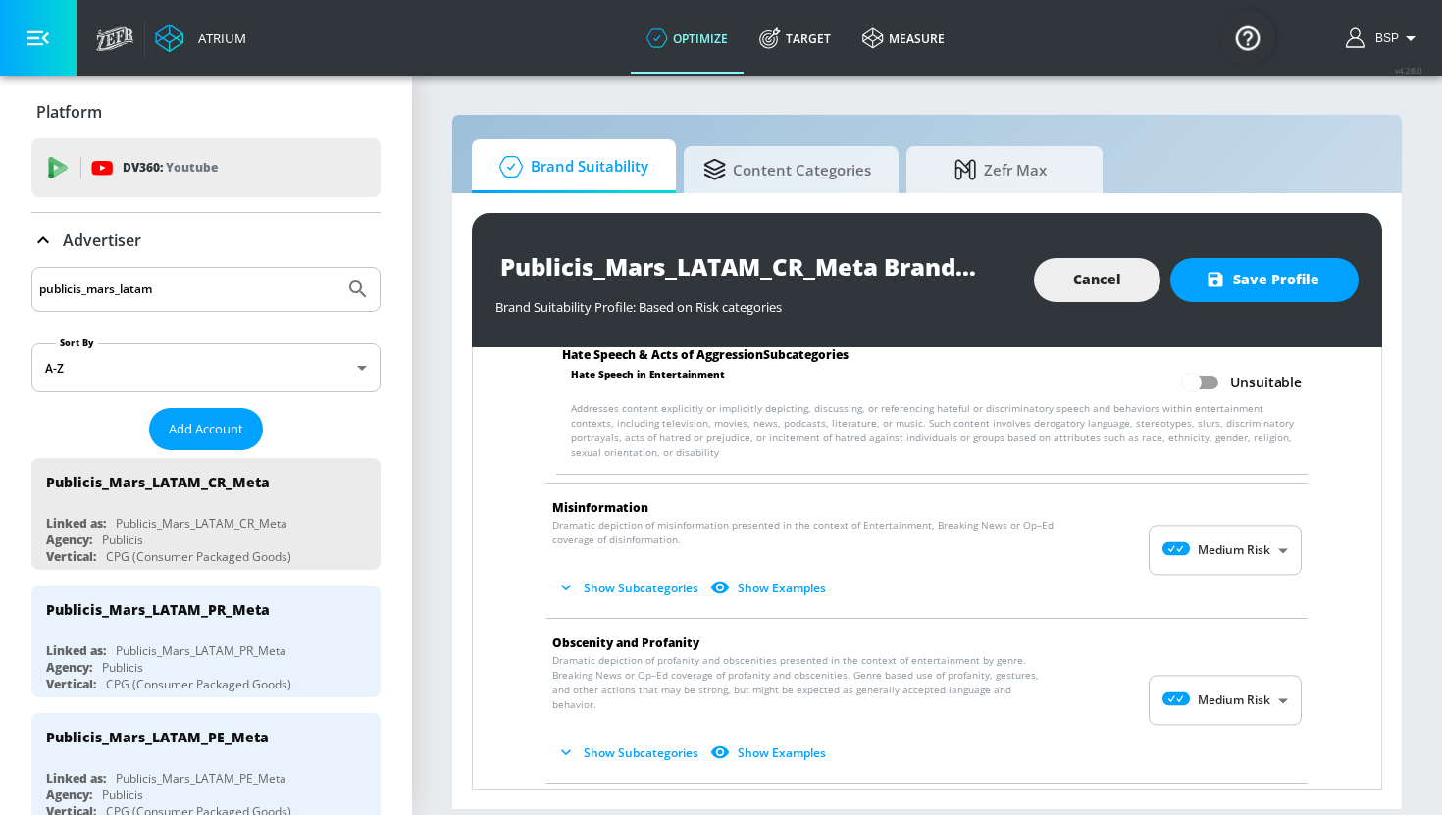
click at [1232, 545] on body "Atrium optimize Target measure optimize Target measure v 4.28.0 BSP Platform DV…" at bounding box center [721, 407] width 1442 height 815
click at [1232, 590] on div "No Risk" at bounding box center [1225, 585] width 122 height 21
type input "MINIMAL"
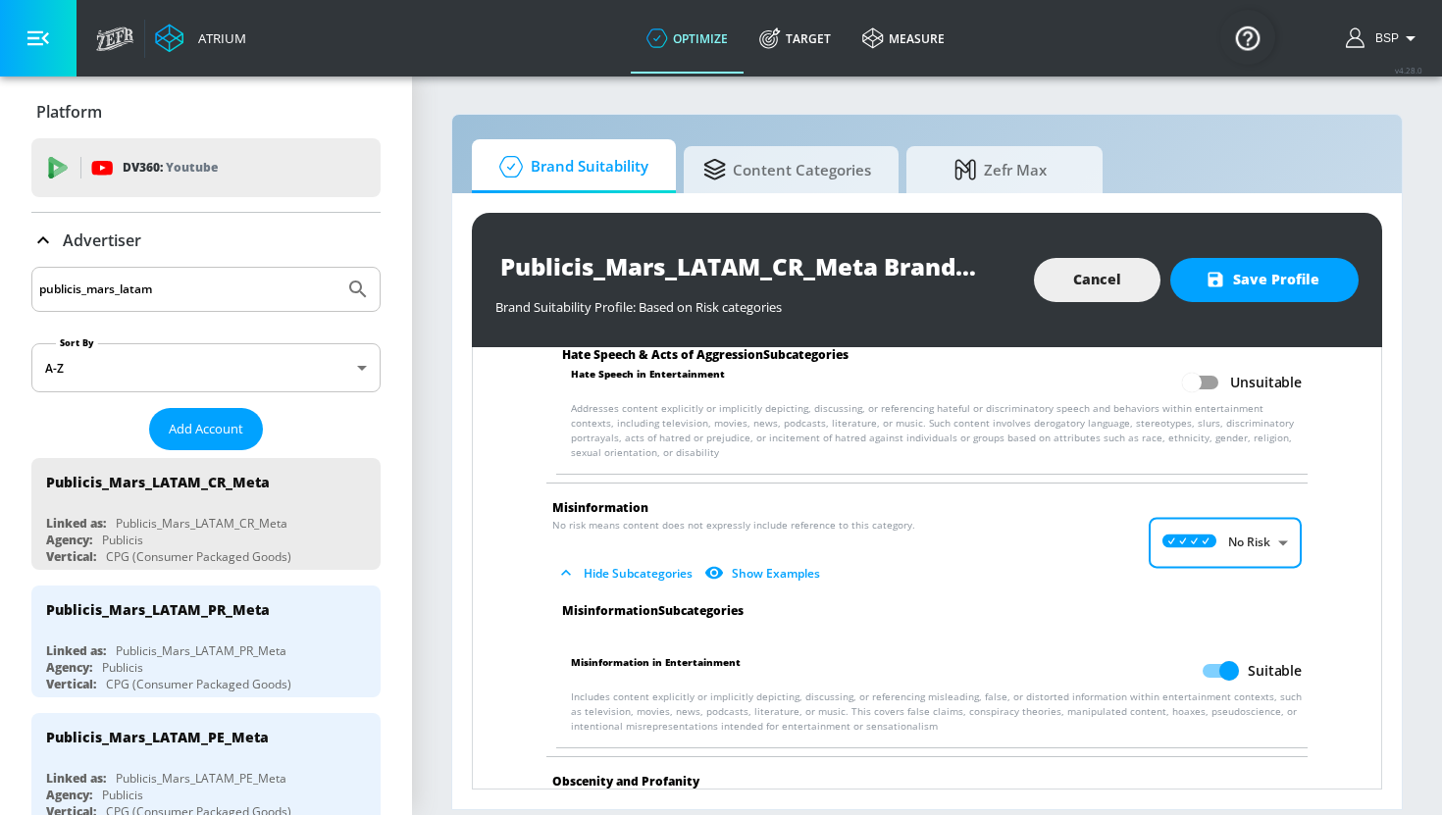
click at [1216, 656] on input "Suitable" at bounding box center [1229, 670] width 112 height 37
checkbox input "false"
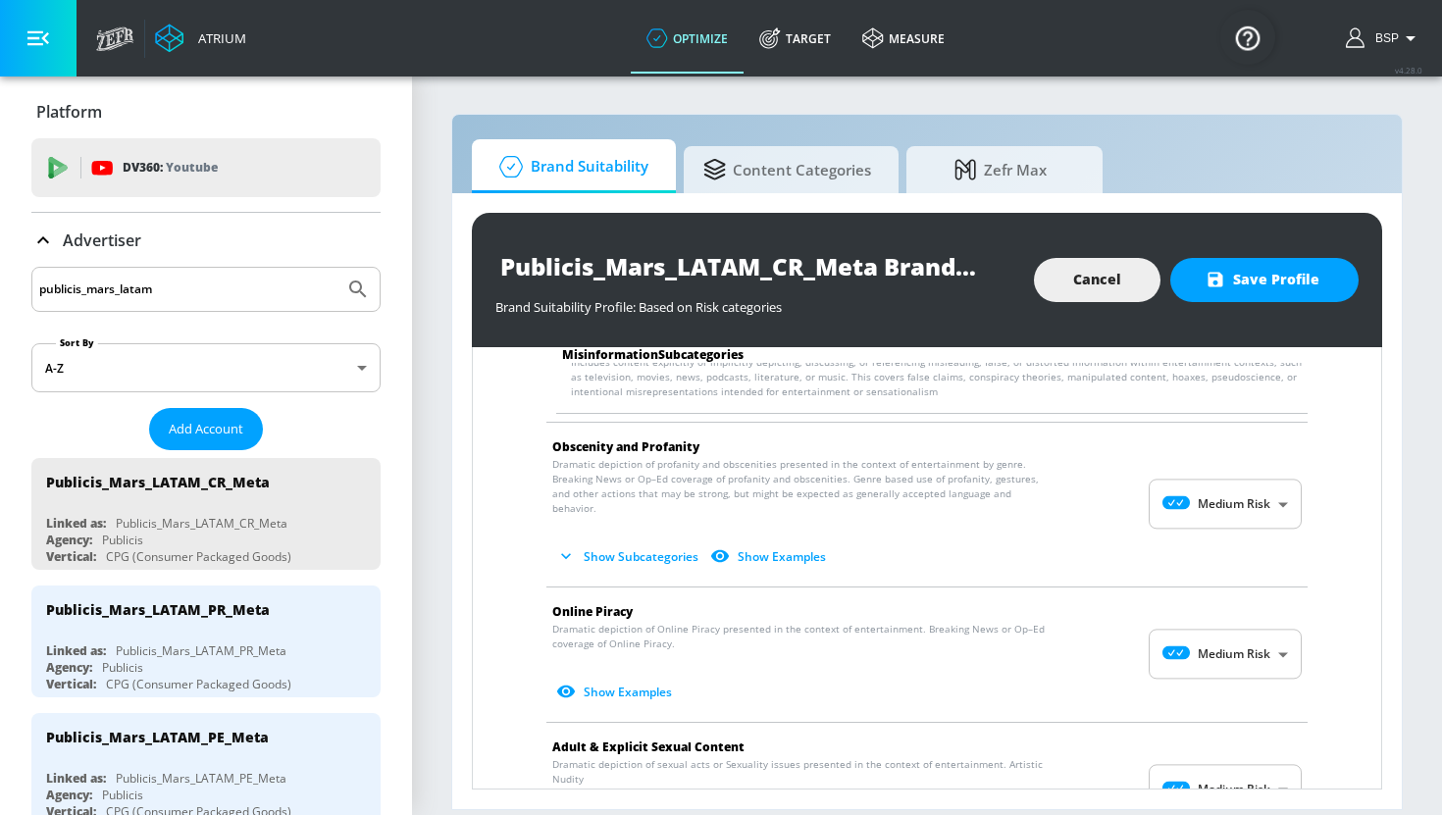
scroll to position [2007, 0]
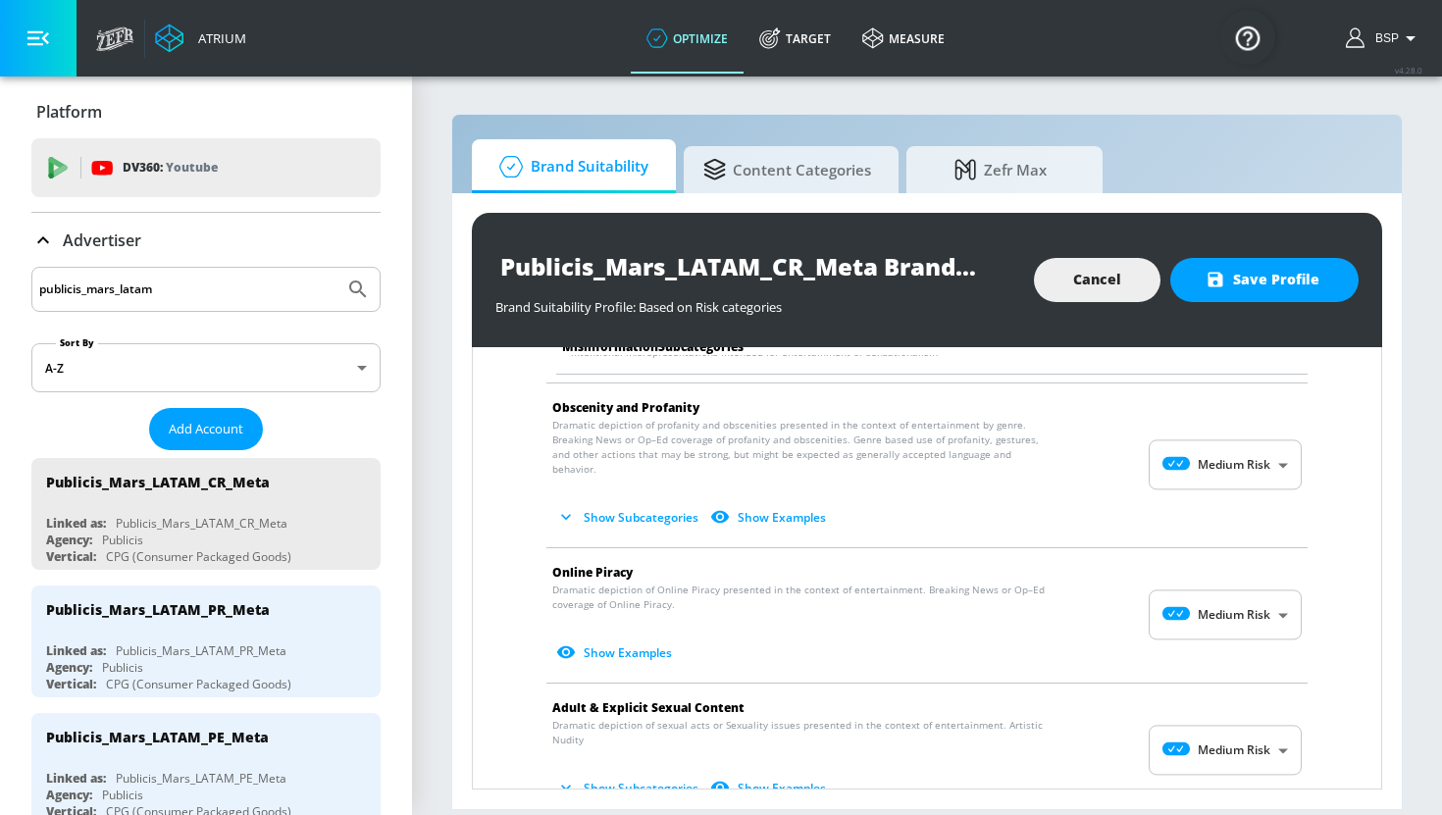
click at [1235, 586] on body "Atrium optimize Target measure optimize Target measure v 4.28.0 BSP Platform DV…" at bounding box center [721, 407] width 1442 height 815
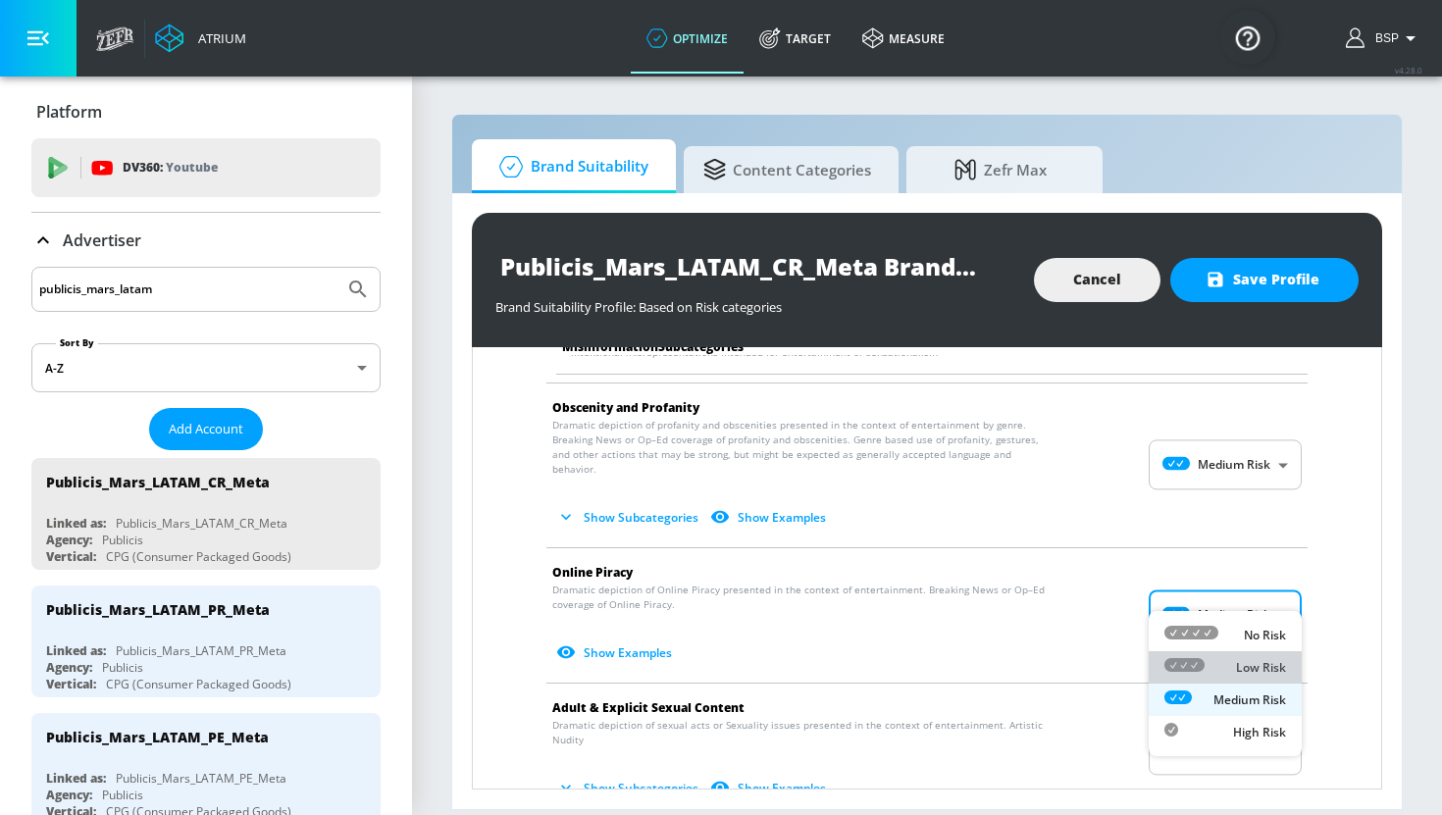
click at [1222, 655] on li "Low Risk" at bounding box center [1225, 667] width 153 height 32
type input "LOW"
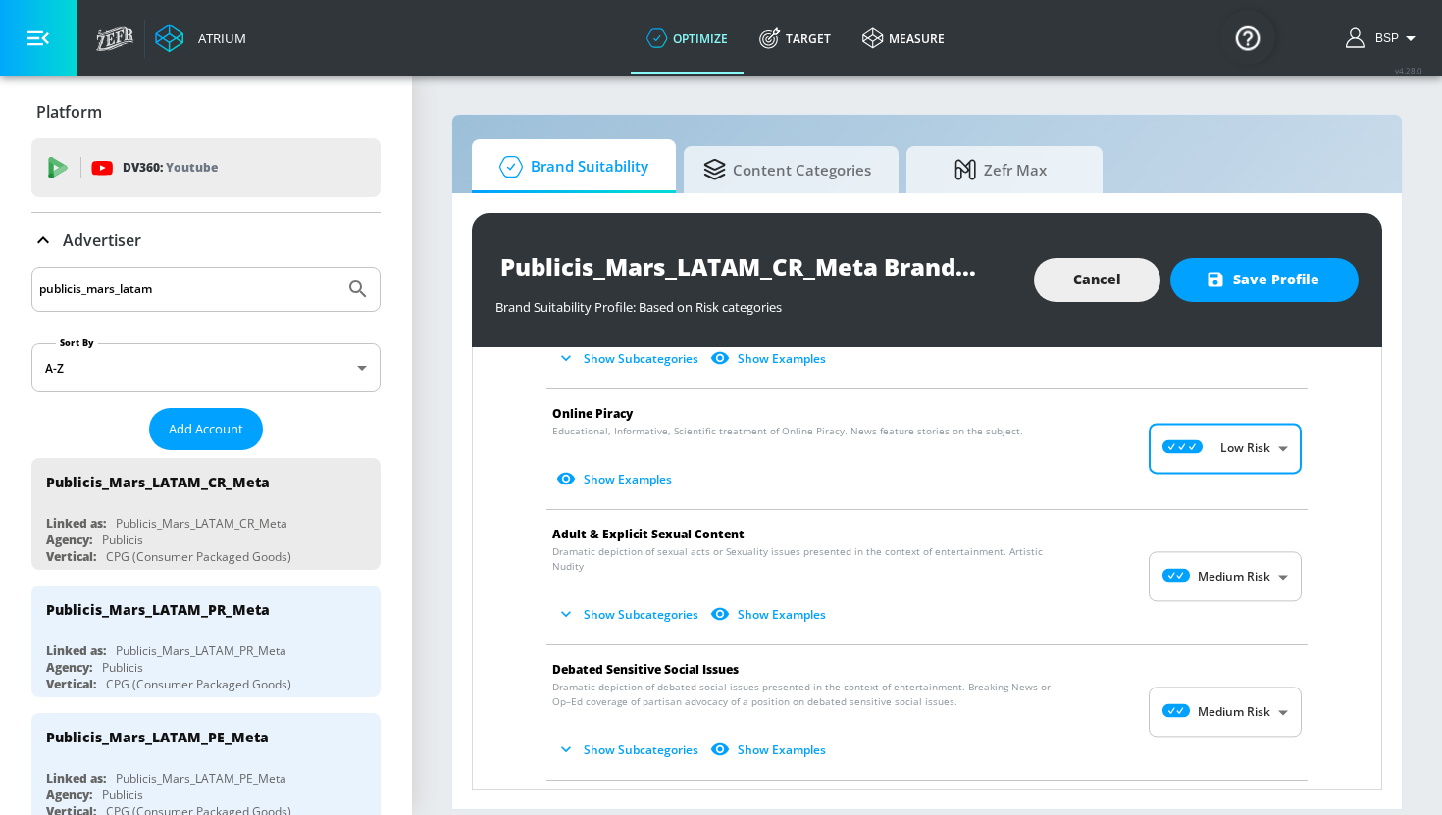
scroll to position [2189, 0]
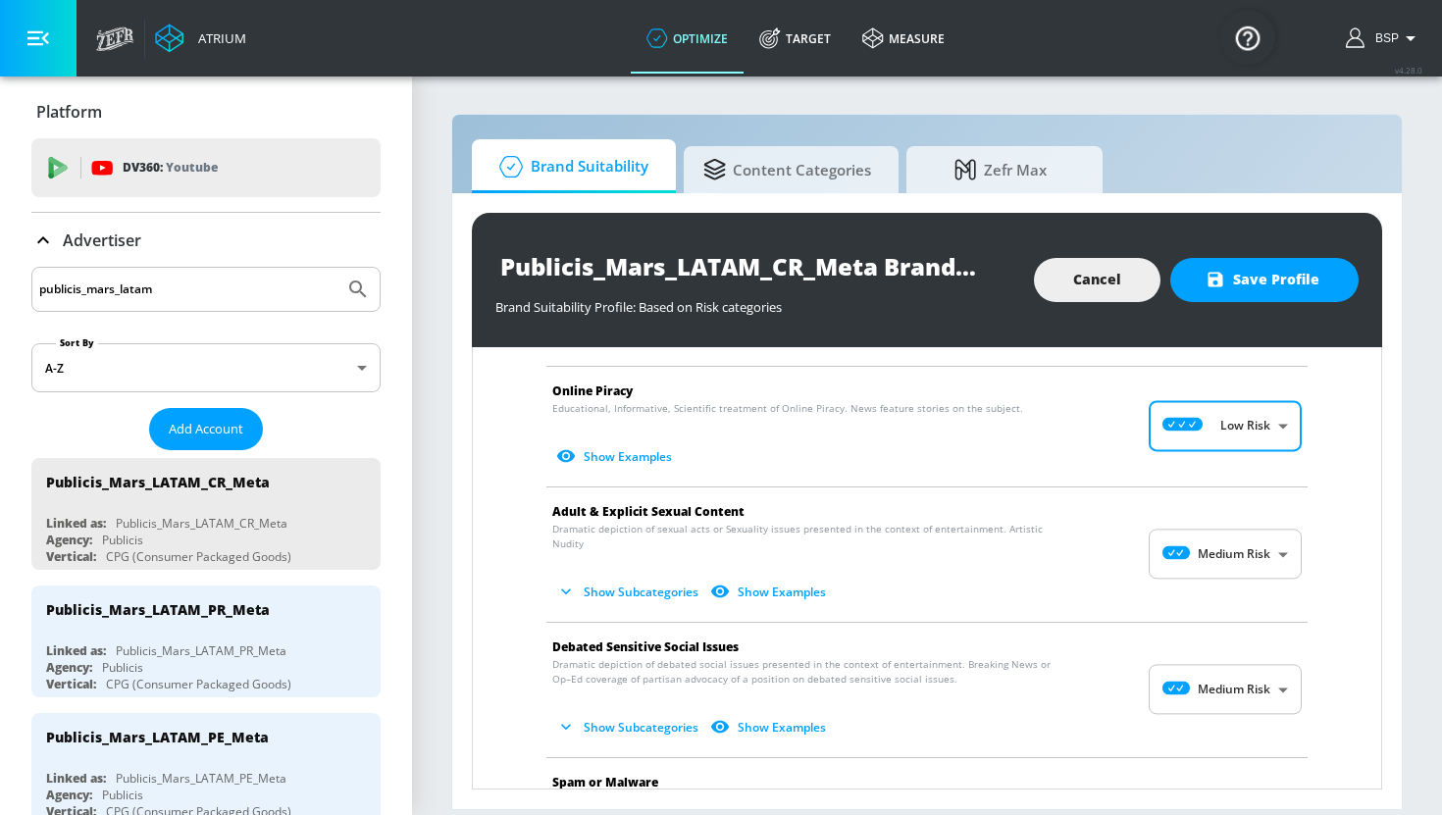
click at [1224, 528] on body "Atrium optimize Target measure optimize Target measure v 4.28.0 BSP Platform DV…" at bounding box center [721, 407] width 1442 height 815
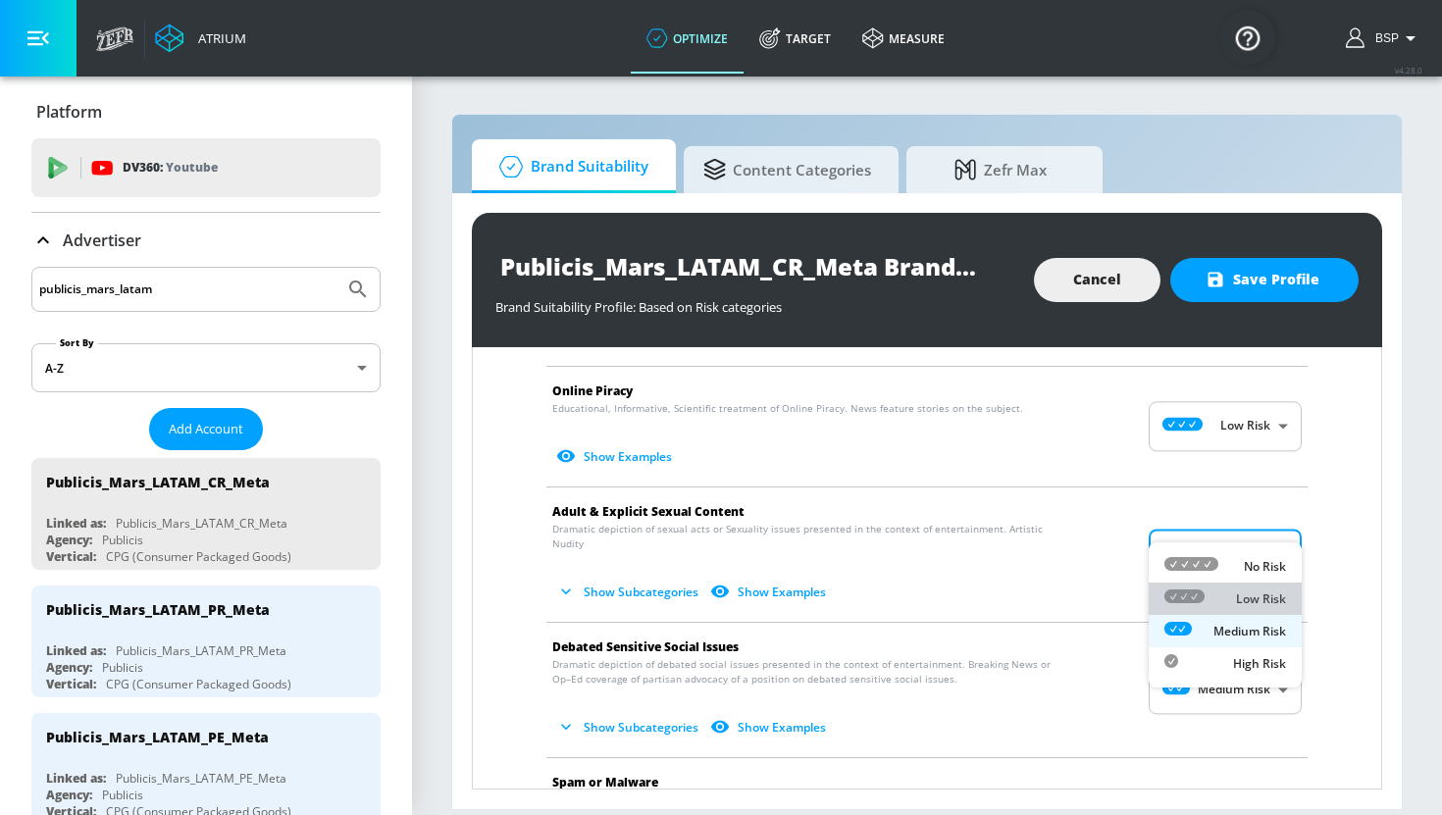
click at [1224, 593] on div "Low Risk" at bounding box center [1225, 599] width 122 height 21
type input "LOW"
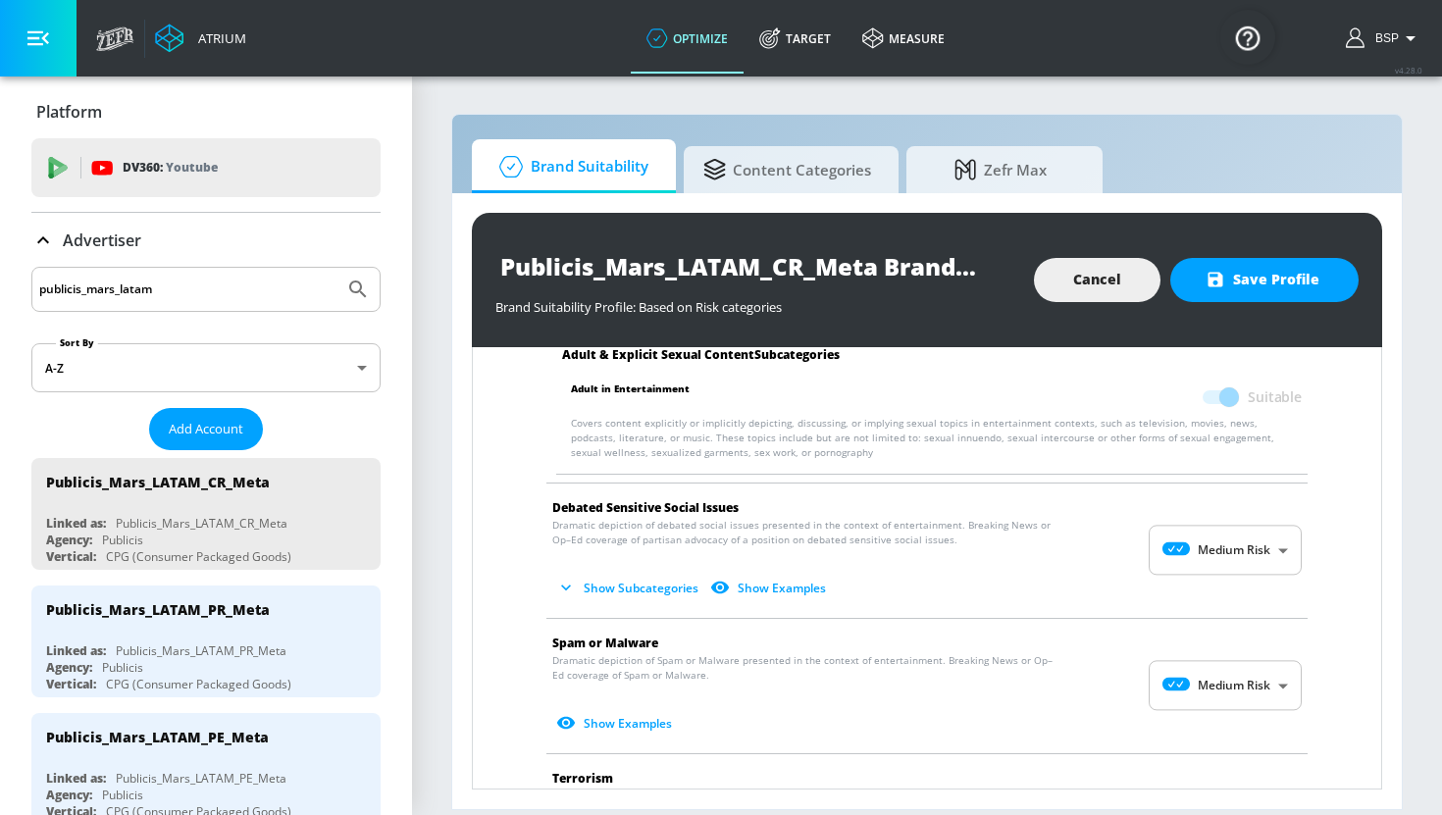
scroll to position [2473, 0]
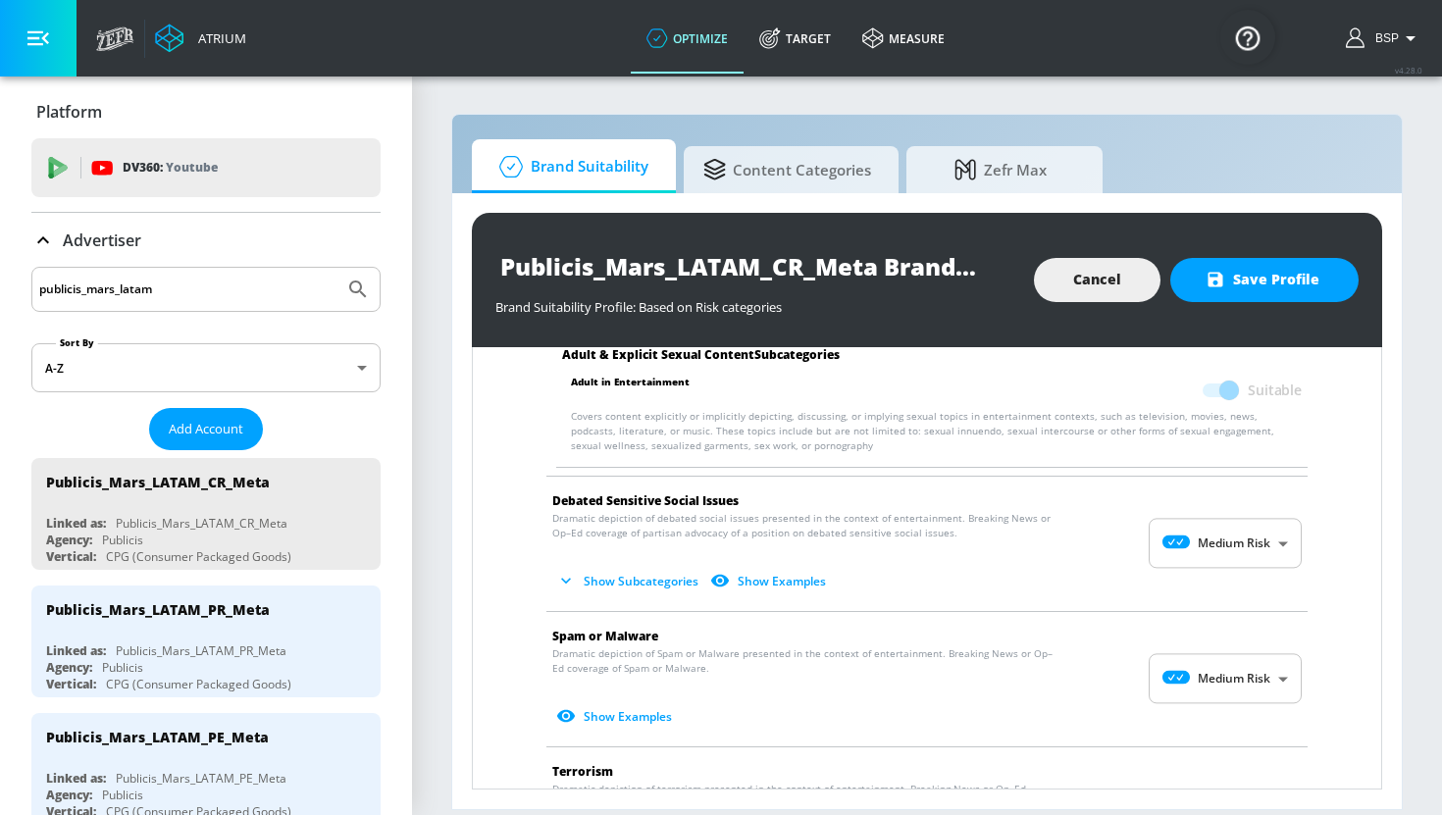
click at [1224, 523] on body "Atrium optimize Target measure optimize Target measure v 4.28.0 BSP Platform DV…" at bounding box center [721, 407] width 1442 height 815
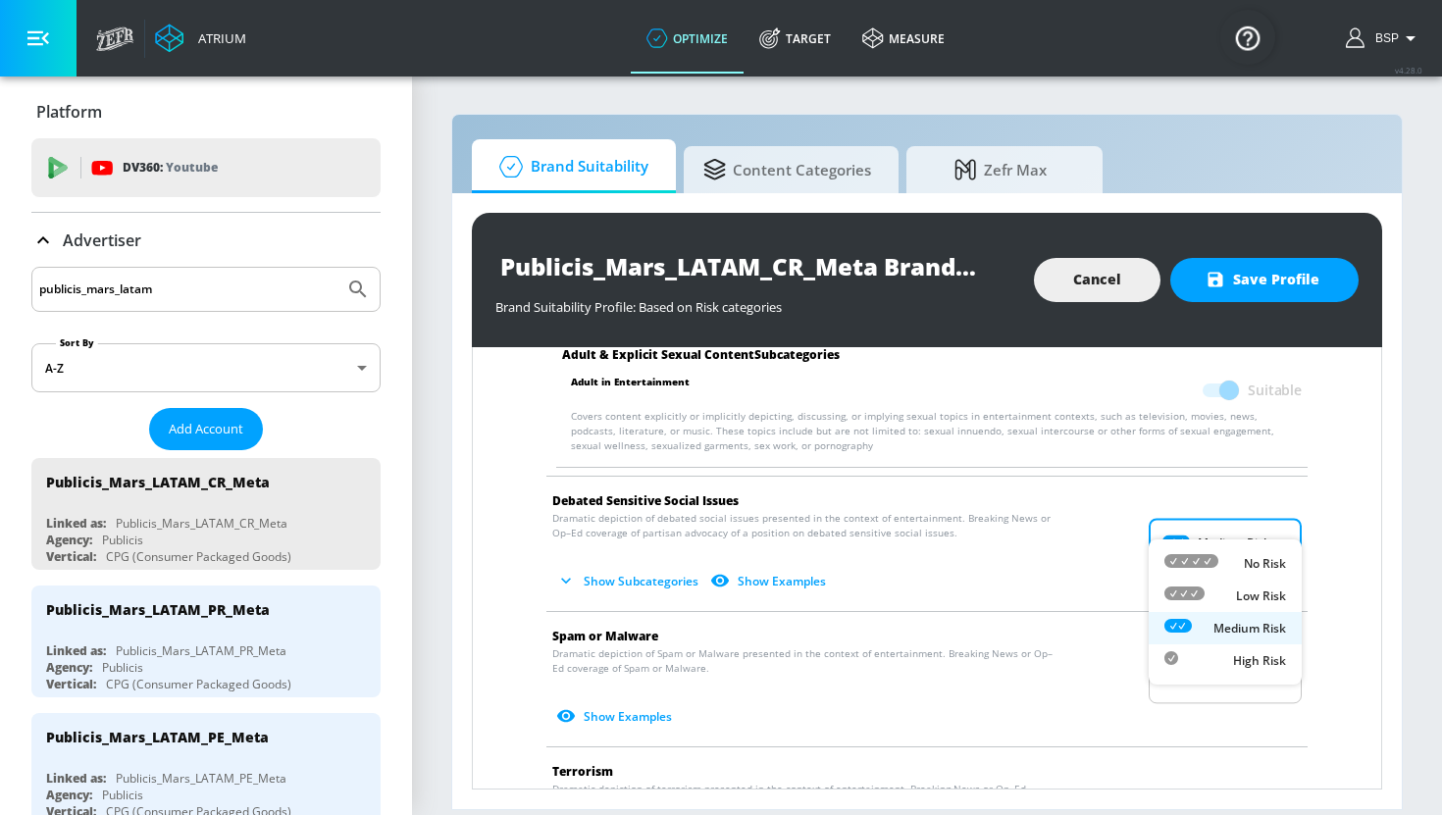
click at [1224, 595] on div "Low Risk" at bounding box center [1225, 596] width 122 height 21
type input "LOW"
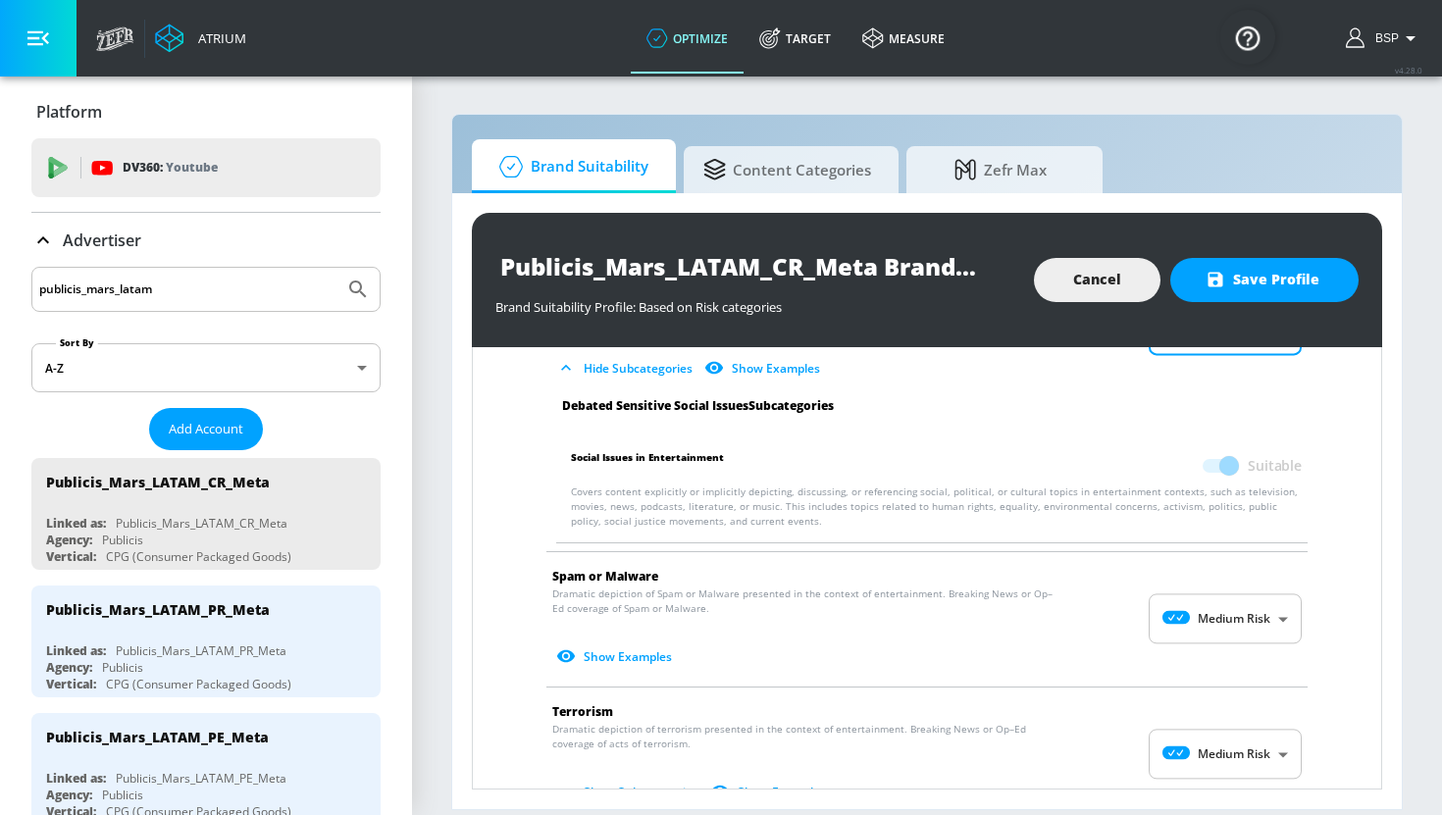
scroll to position [2704, 0]
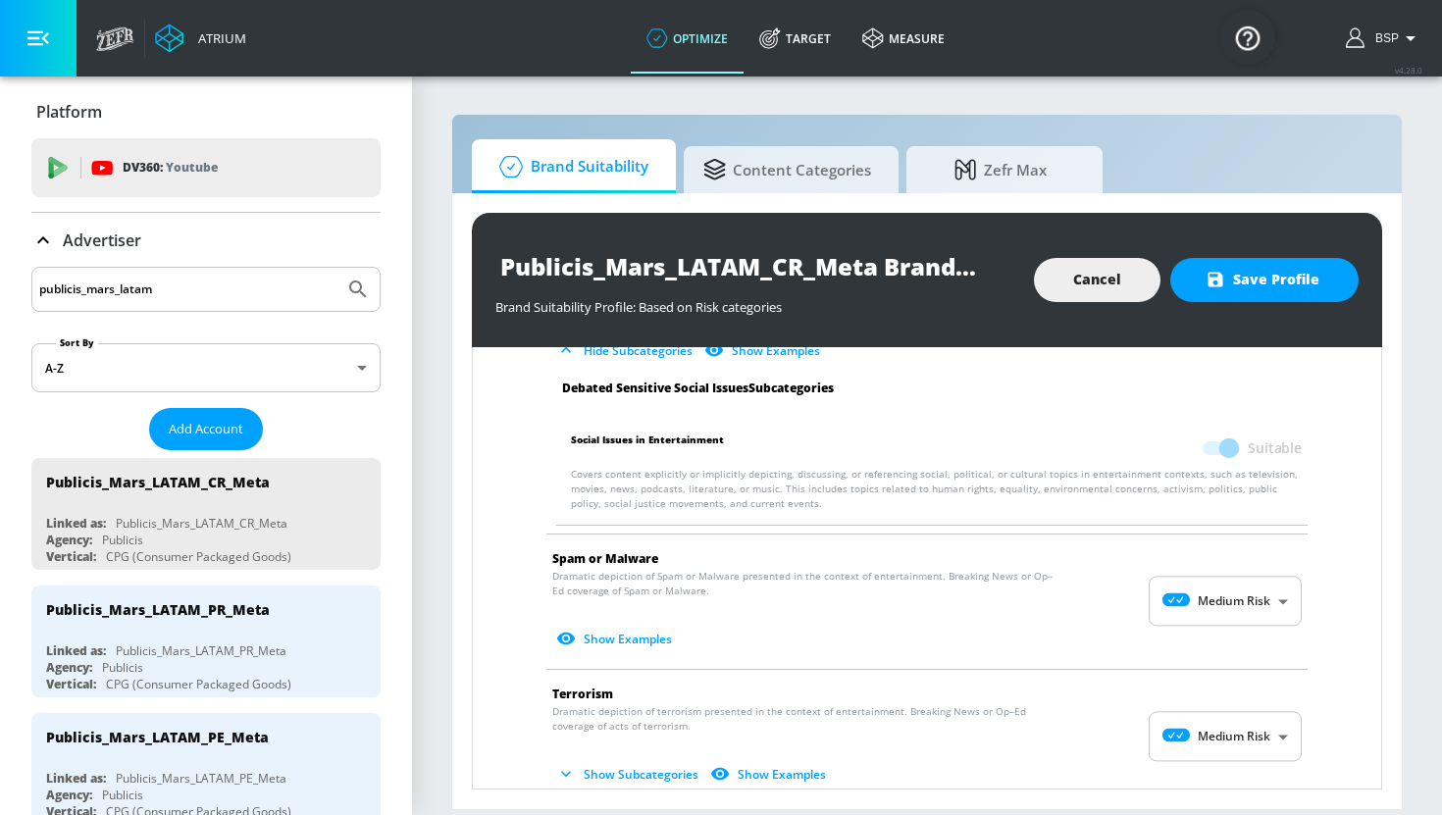
click at [1226, 583] on body "Atrium optimize Target measure optimize Target measure v 4.28.0 BSP Platform DV…" at bounding box center [721, 407] width 1442 height 815
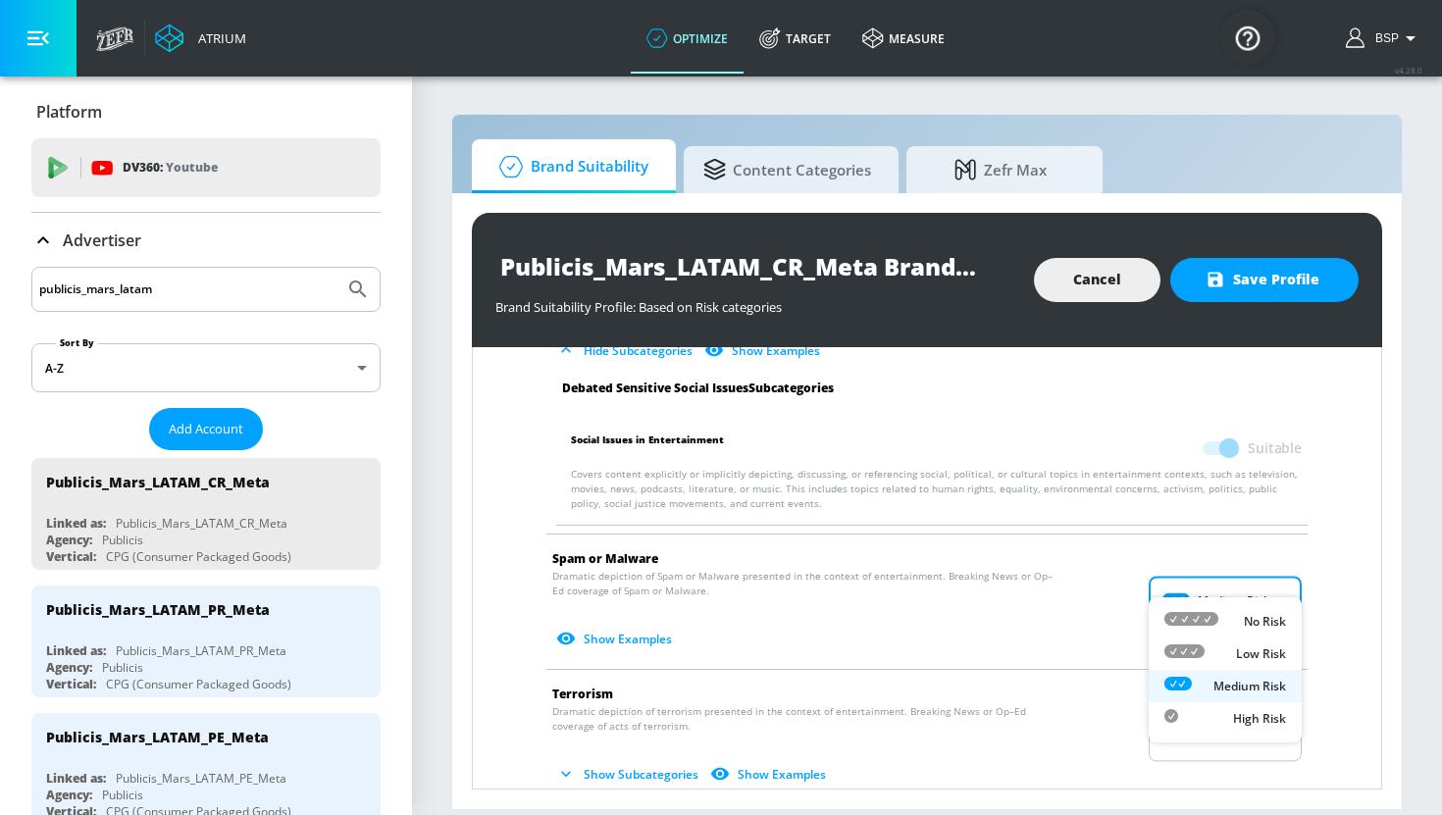
click at [1226, 657] on div "Low Risk" at bounding box center [1225, 654] width 122 height 21
type input "LOW"
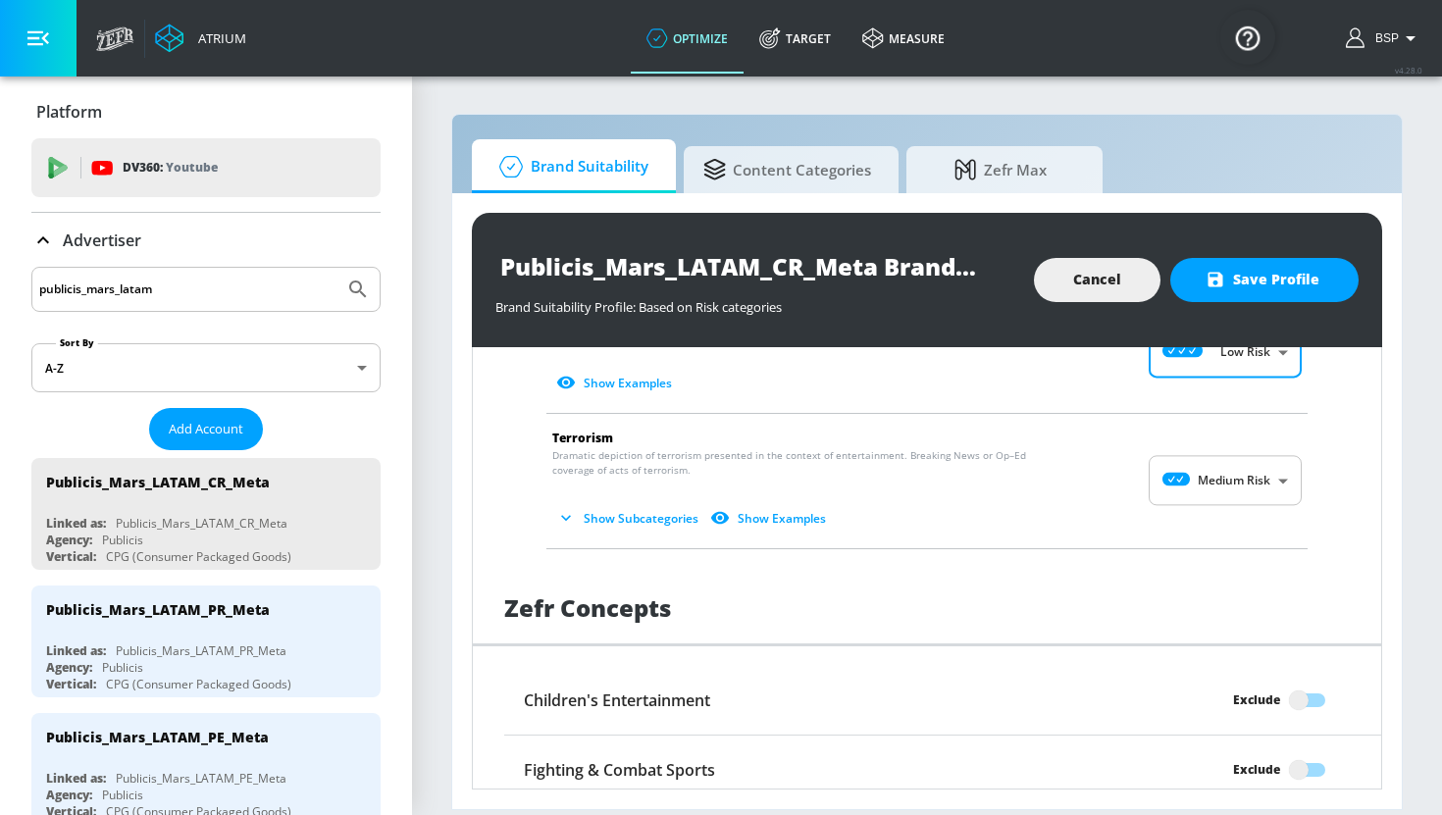
scroll to position [2948, 0]
click at [1246, 454] on body "Atrium optimize Target measure optimize Target measure v 4.28.0 BSP Platform DV…" at bounding box center [721, 407] width 1442 height 815
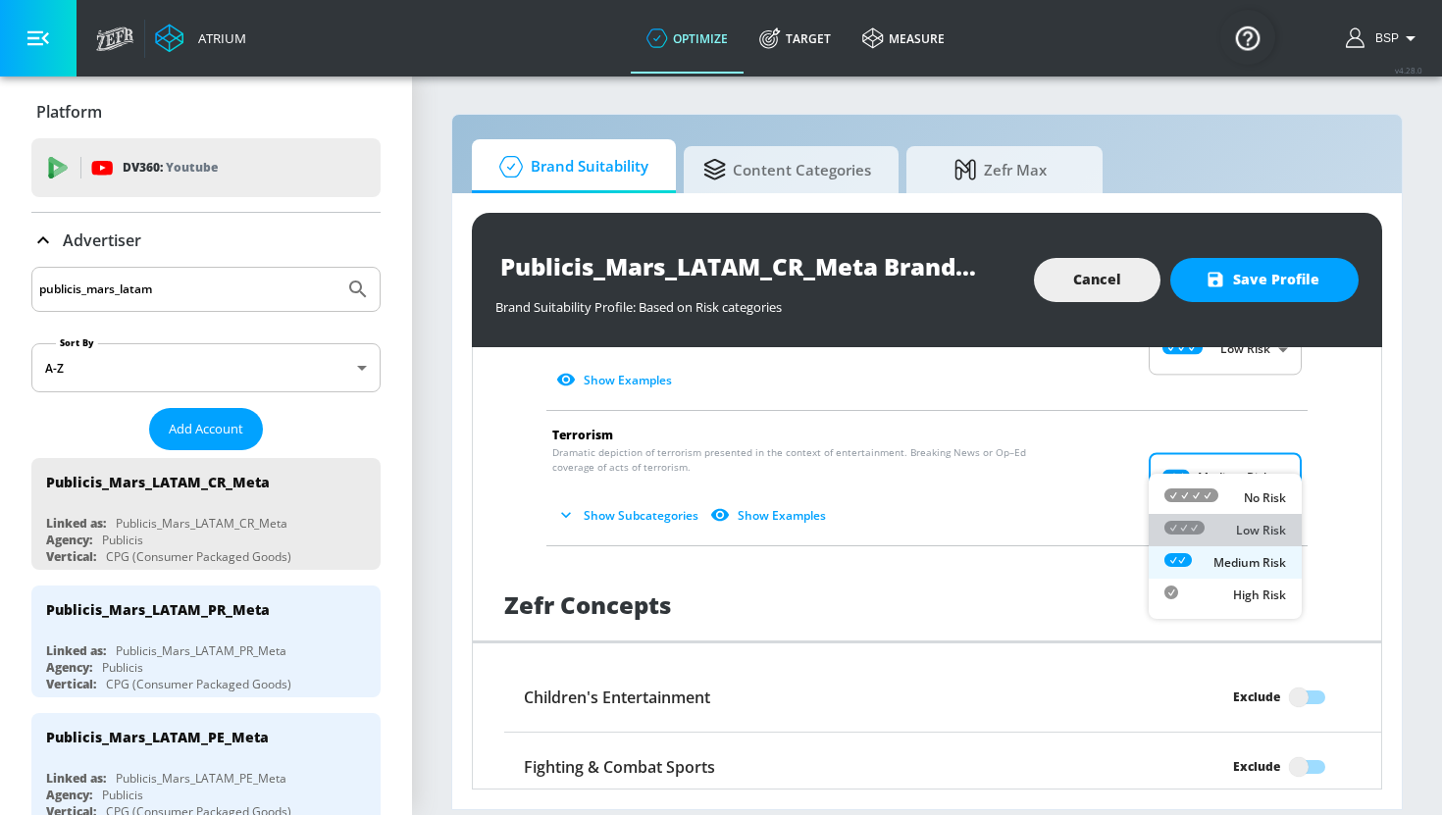
click at [1246, 532] on p "Low Risk" at bounding box center [1261, 531] width 50 height 18
type input "LOW"
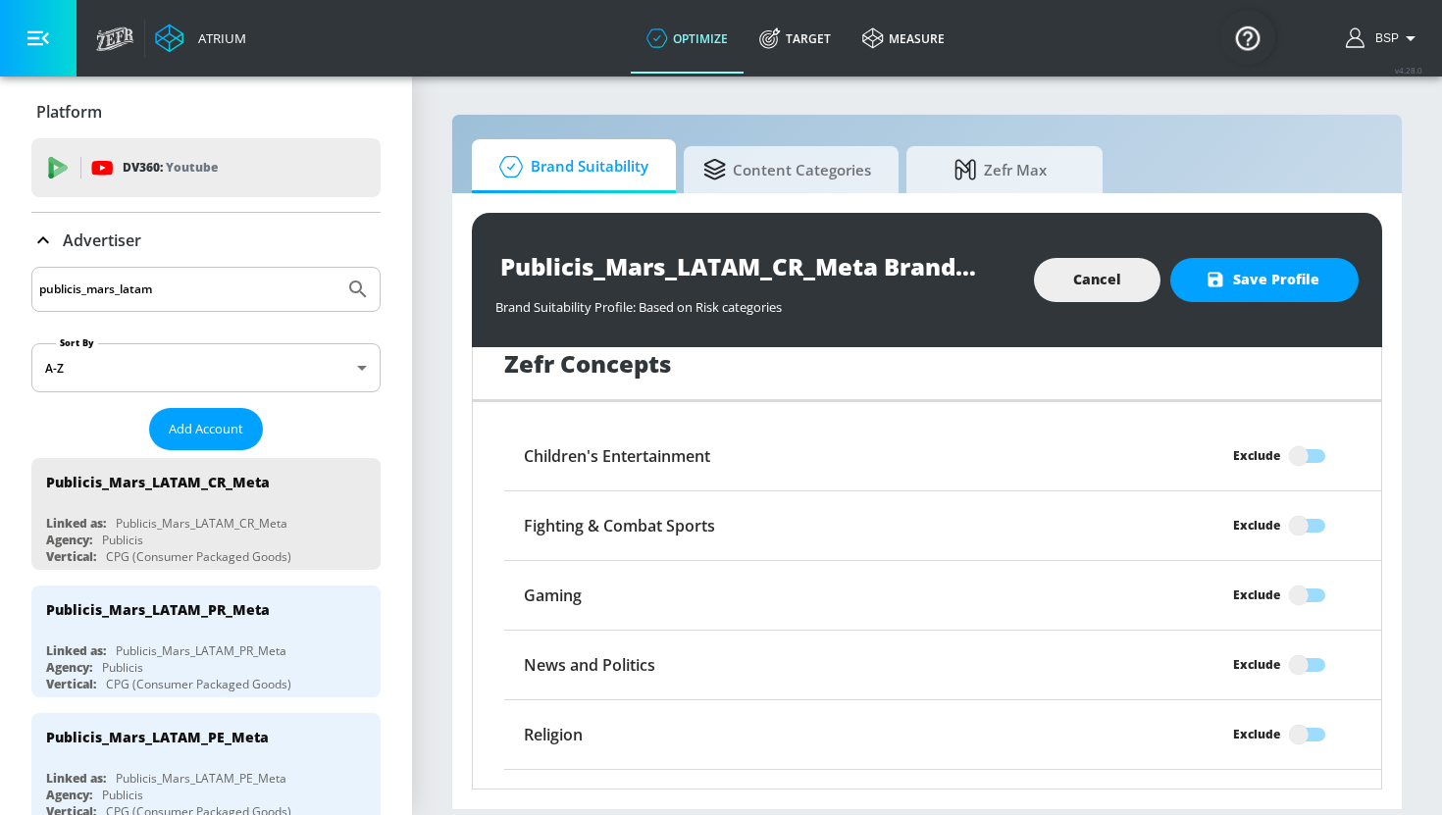
scroll to position [3347, 0]
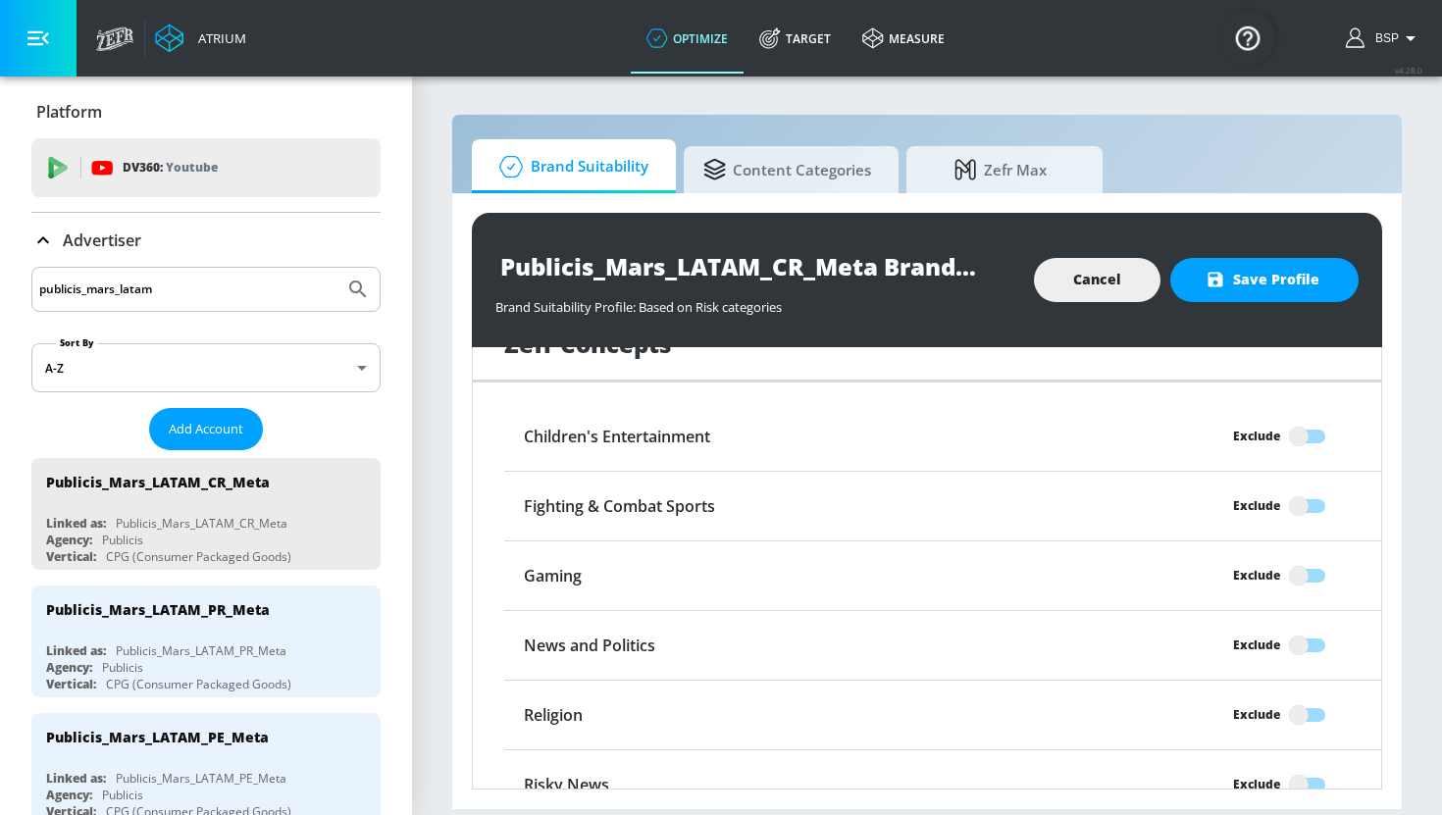
click at [1319, 627] on input "Exclude" at bounding box center [1299, 645] width 112 height 37
checkbox input "true"
click at [1304, 278] on span "Save Profile" at bounding box center [1265, 280] width 110 height 25
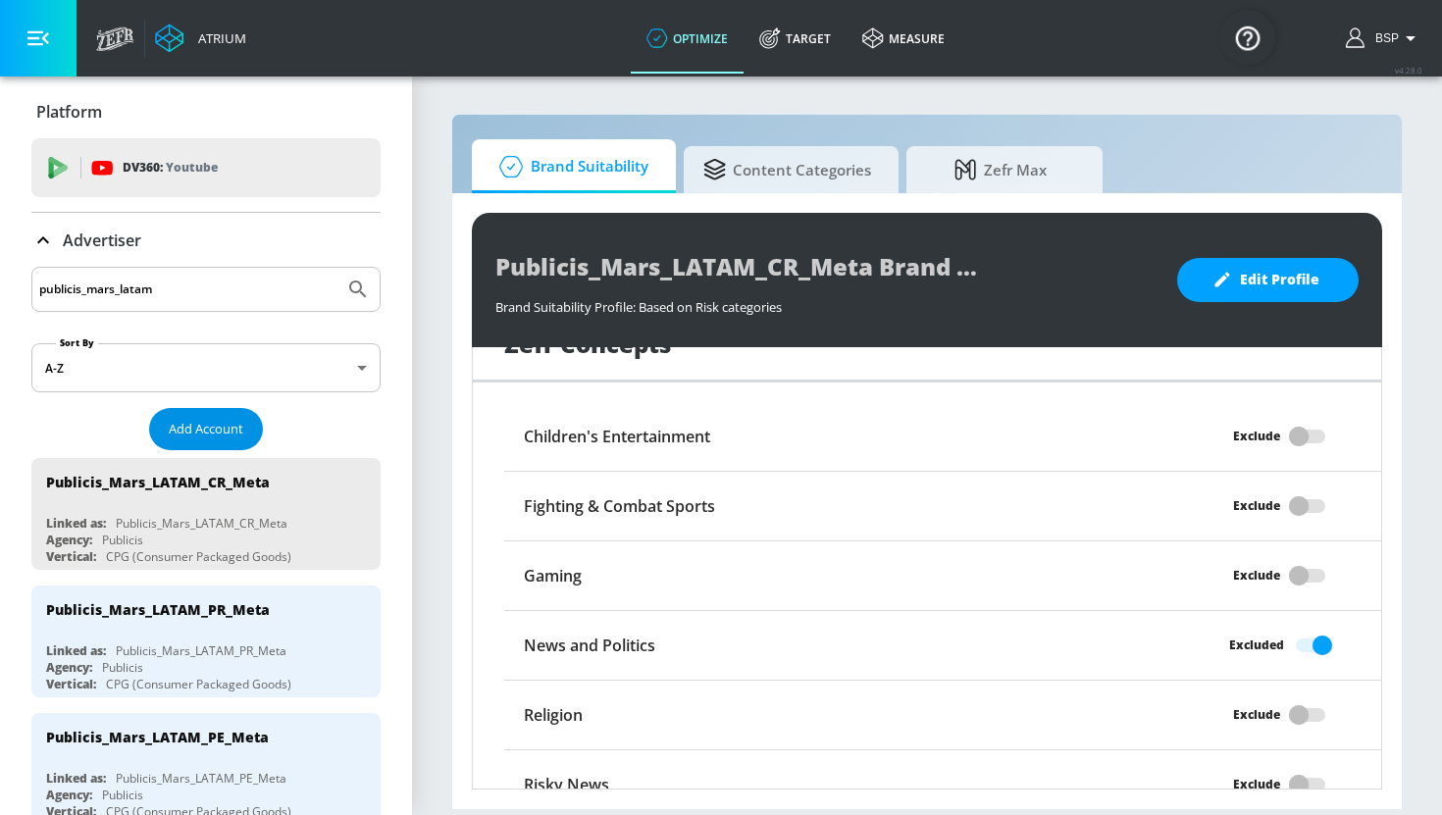
click at [229, 424] on span "Add Account" at bounding box center [206, 429] width 75 height 23
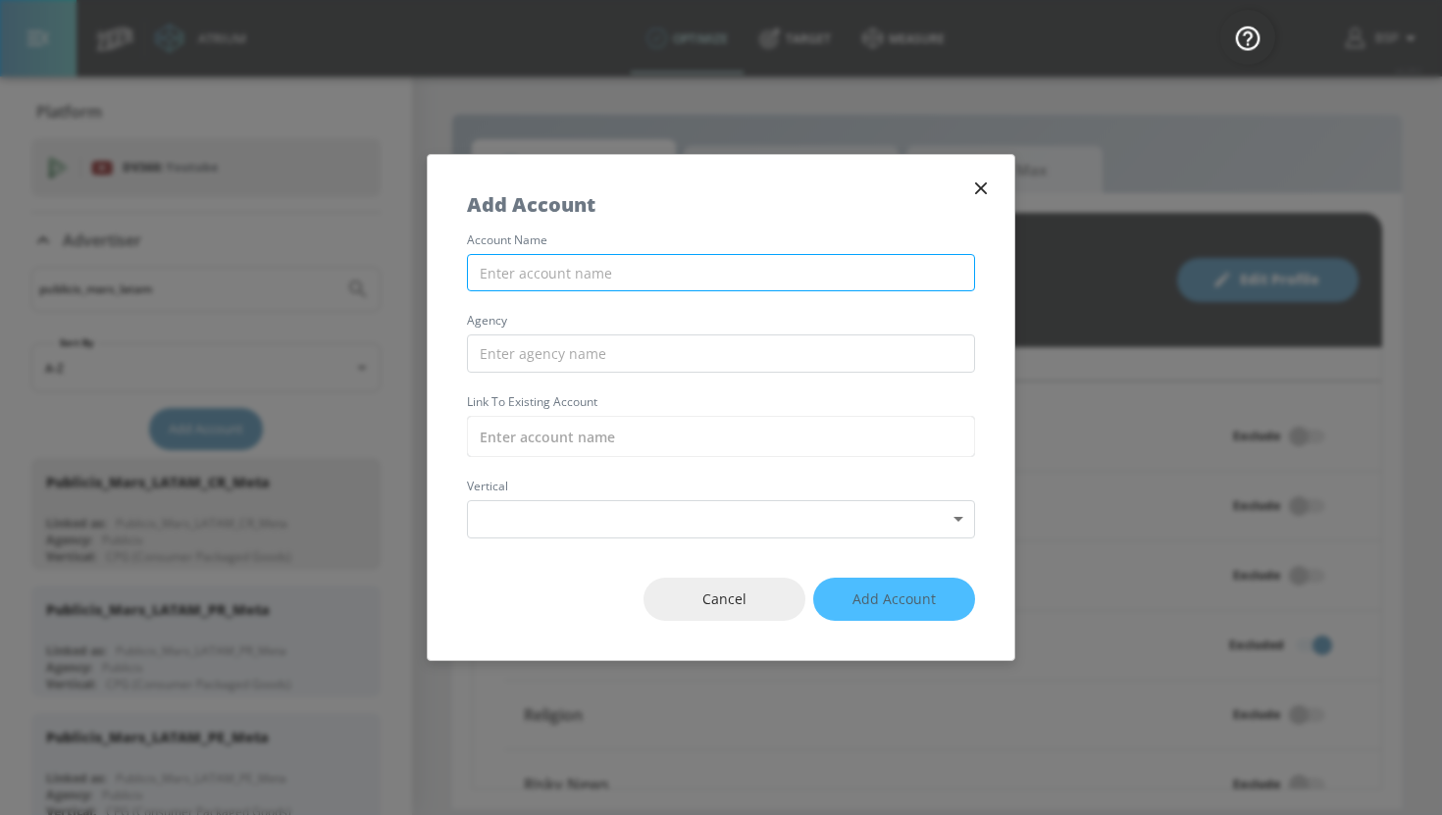
click at [604, 269] on input "text" at bounding box center [721, 273] width 508 height 38
paste input "Publicis_Mars_LATAM"
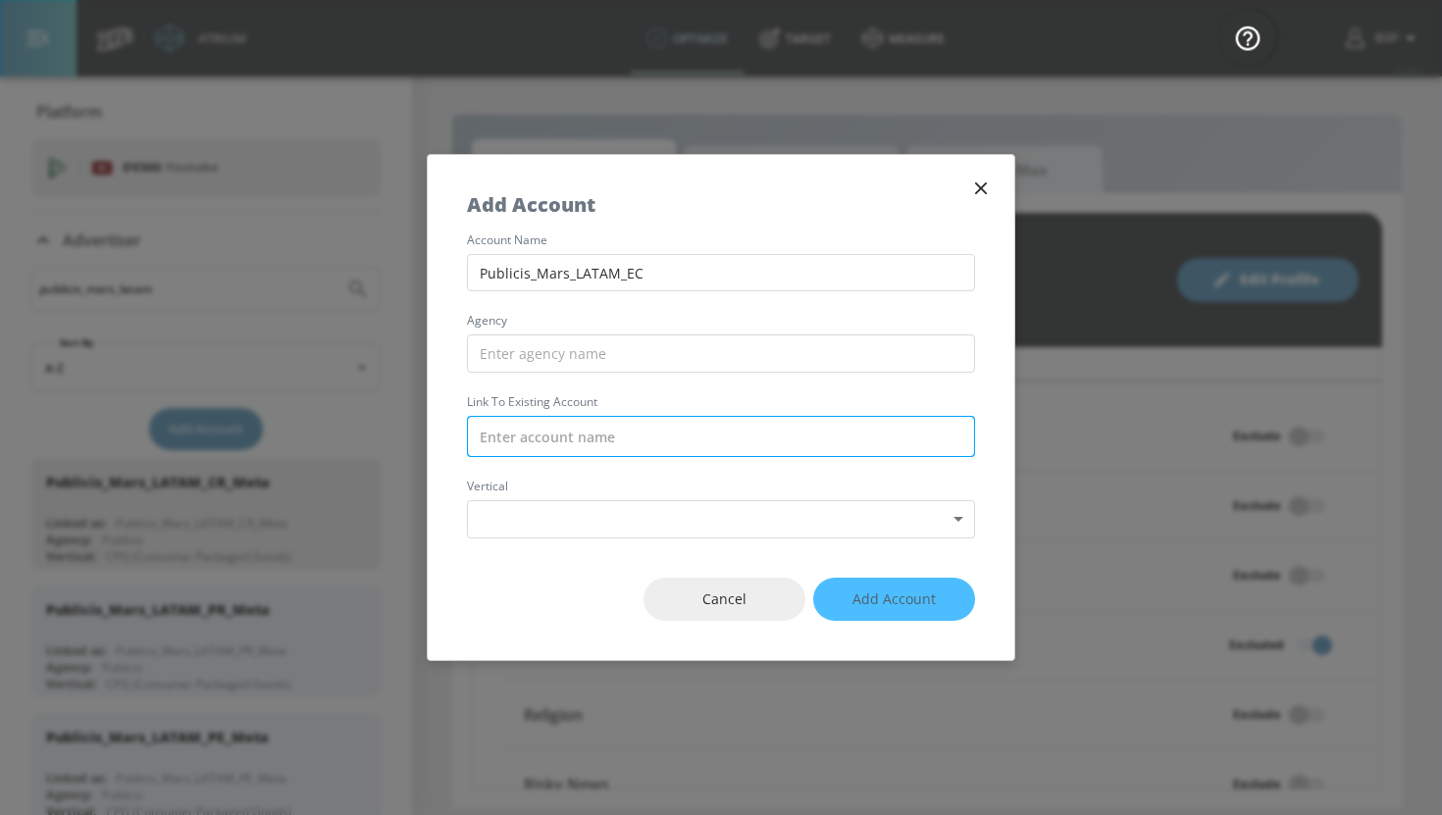
type input "Publicis_Mars_LATAM_EC"
drag, startPoint x: 634, startPoint y: 427, endPoint x: 634, endPoint y: 446, distance: 19.6
click at [634, 426] on input "text" at bounding box center [721, 436] width 508 height 41
click at [634, 447] on input "text" at bounding box center [721, 436] width 508 height 41
paste input "Publicis_Mars_LATAM_EC"
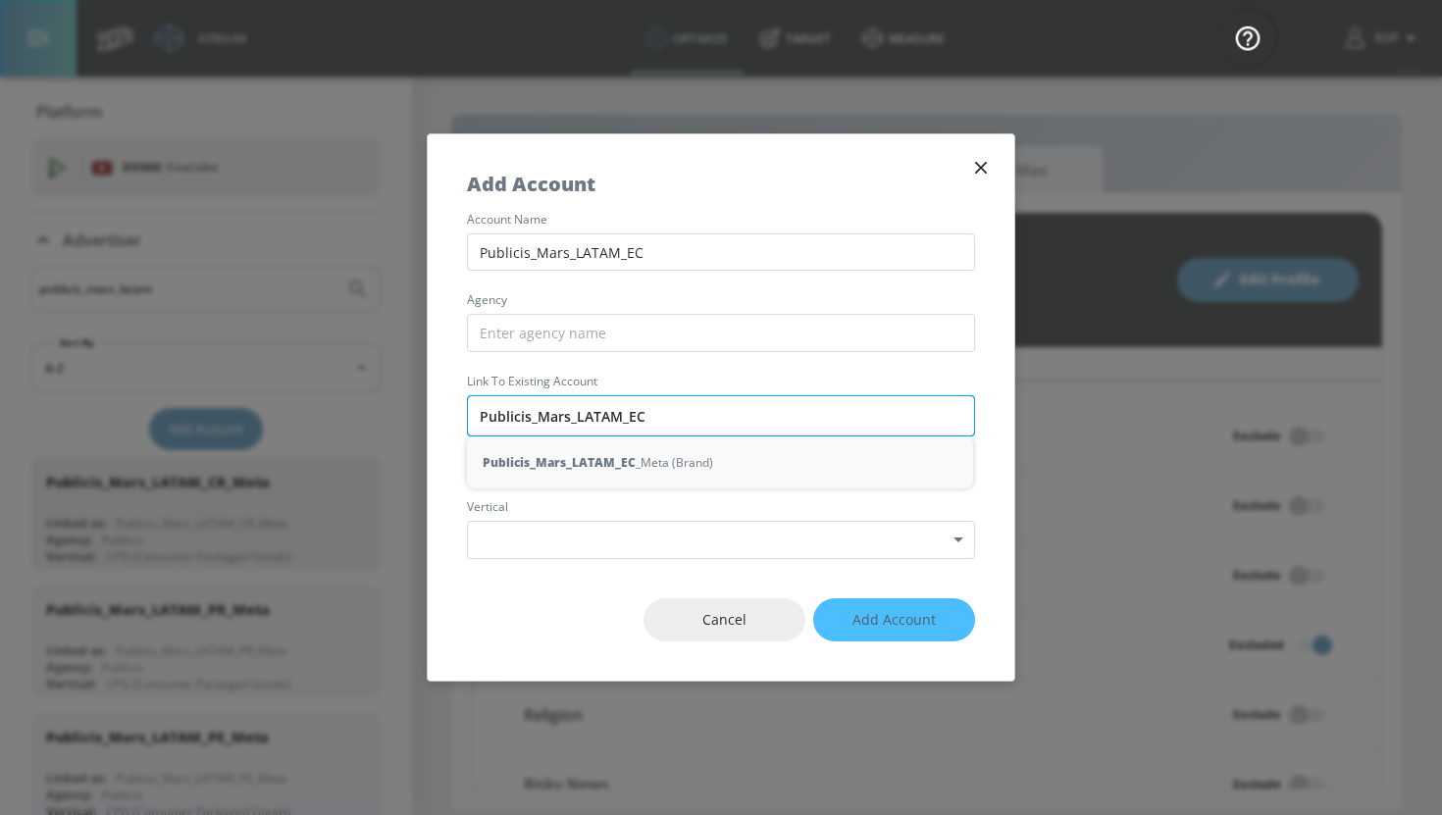
click at [691, 424] on input "Publicis_Mars_LATAM_EC" at bounding box center [721, 415] width 508 height 41
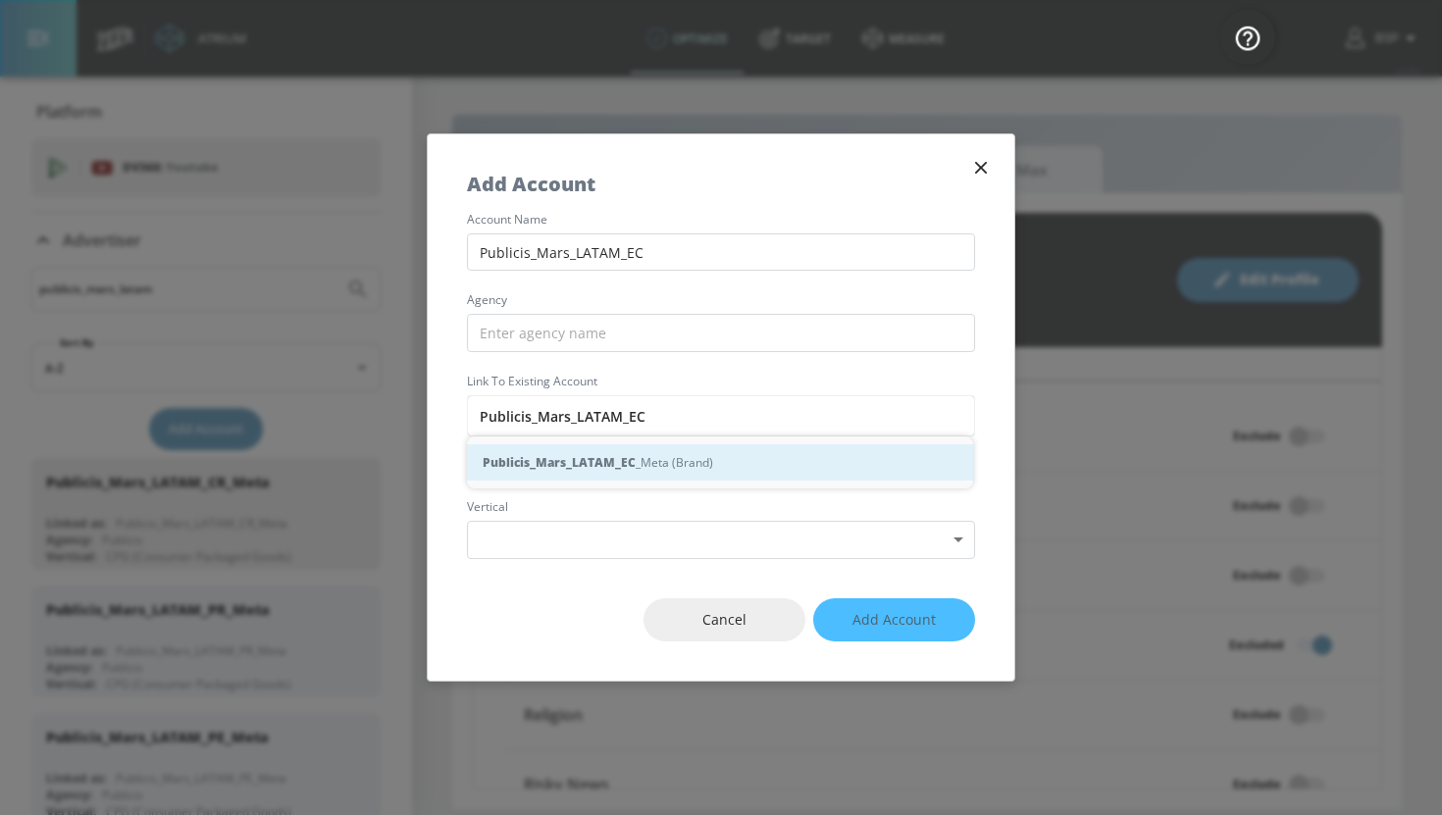
click at [687, 465] on div "Publicis_Mars_LATAM_EC _Meta (Brand)" at bounding box center [720, 462] width 506 height 36
type input "Publicis_Mars_LATAM_EC_Meta (Brand)"
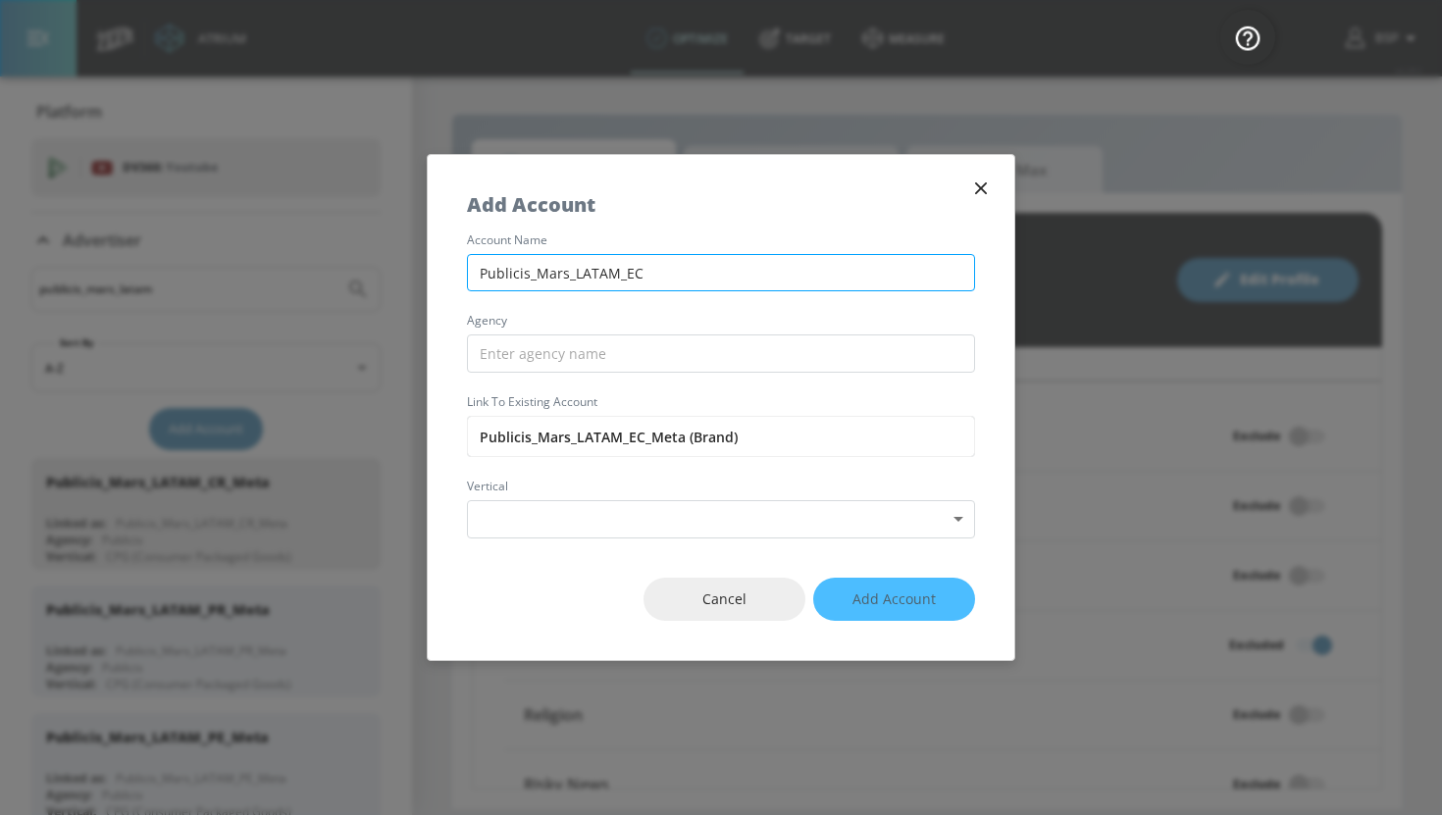
click at [684, 264] on input "Publicis_Mars_LATAM_EC" at bounding box center [721, 273] width 508 height 38
click at [684, 268] on input "Publicis_Mars_LATAM_EC" at bounding box center [721, 273] width 508 height 38
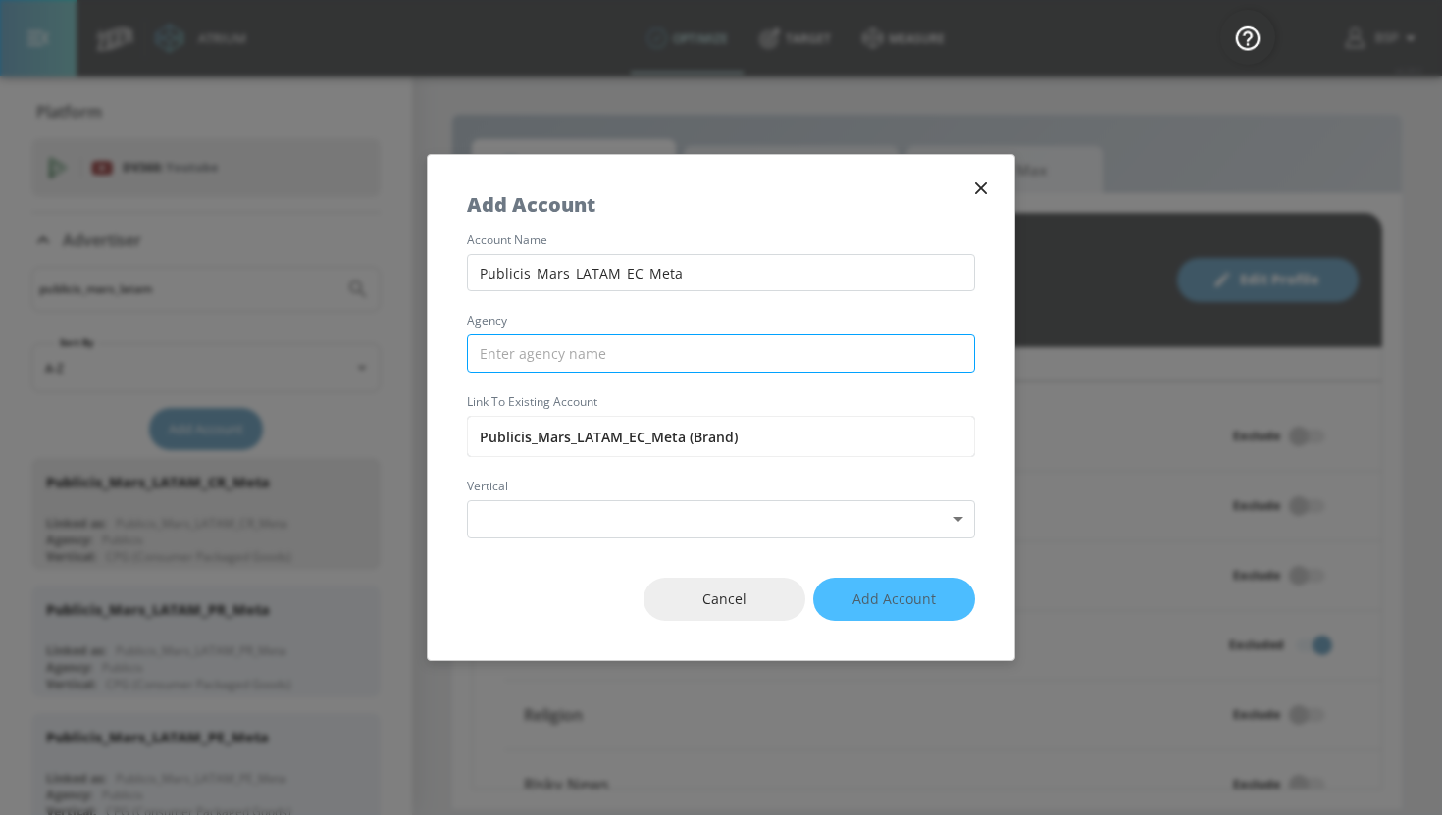
type input "Publicis_Mars_LATAM_EC_Meta"
click at [604, 346] on input "text" at bounding box center [721, 354] width 508 height 38
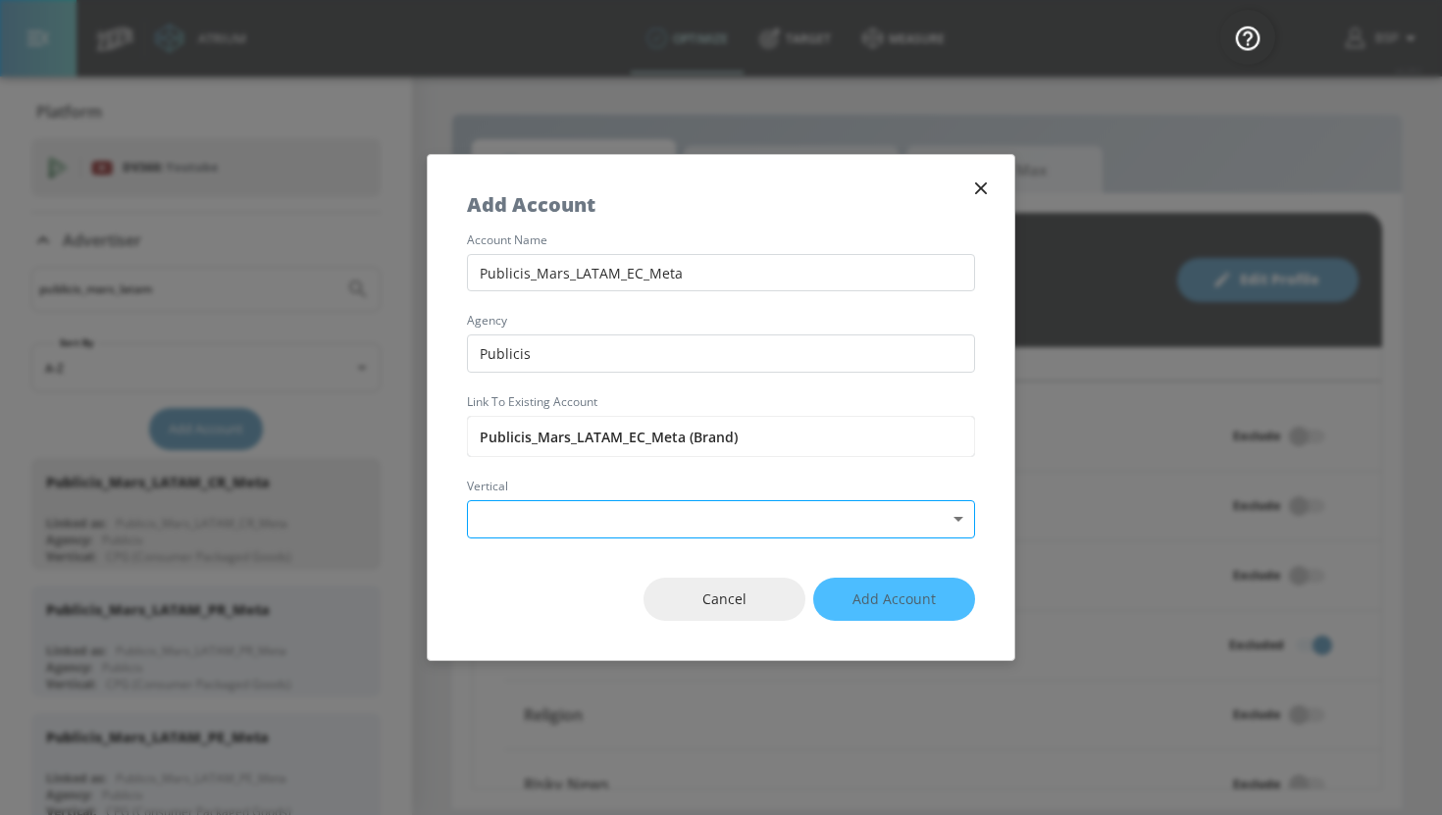
type input "Publicis"
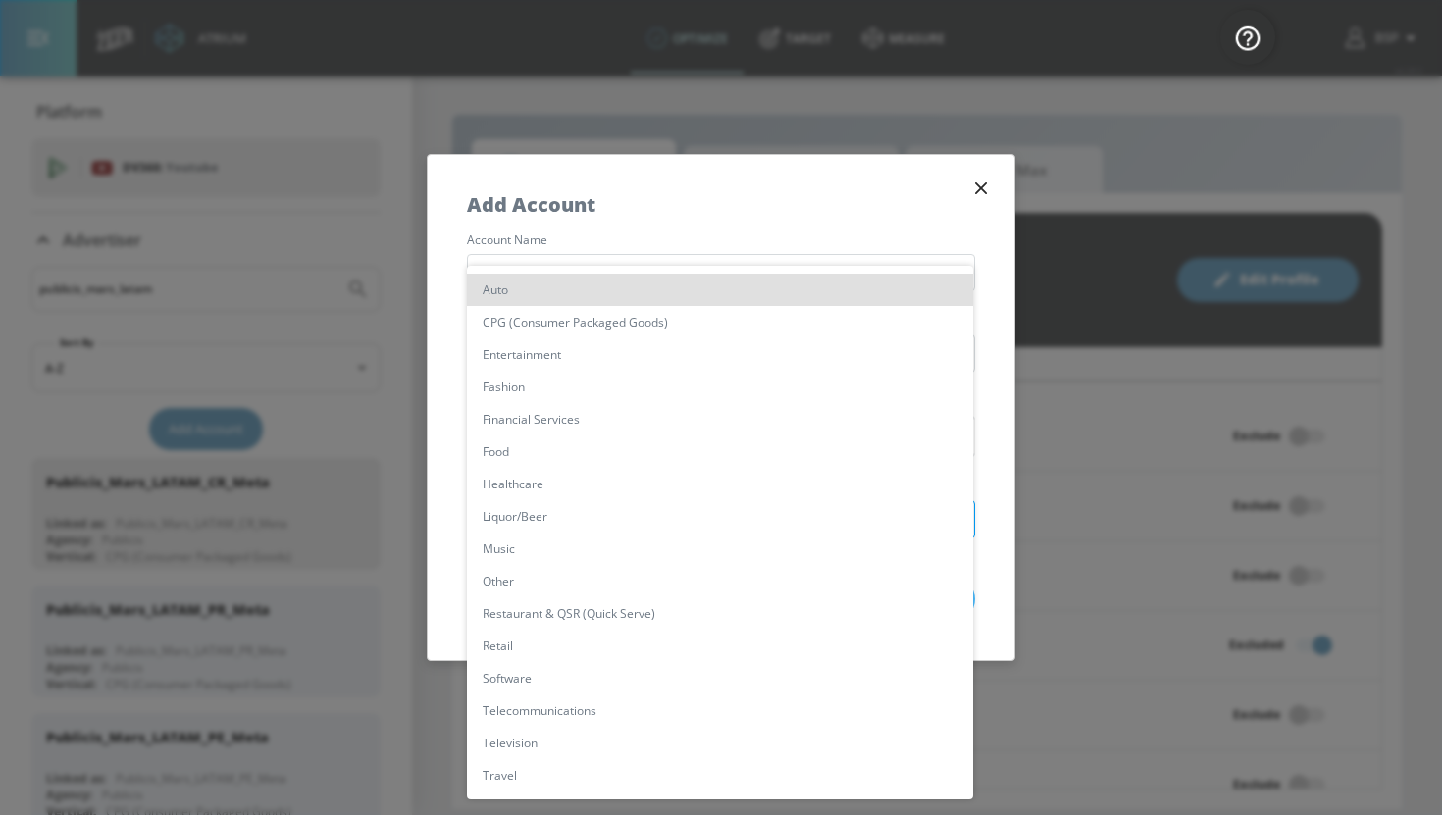
click at [609, 514] on body "Atrium optimize Target measure optimize Target measure v 4.28.0 BSP Platform DV…" at bounding box center [721, 407] width 1442 height 815
click at [615, 332] on li "CPG (Consumer Packaged Goods)" at bounding box center [720, 322] width 506 height 32
type input "[object Object]"
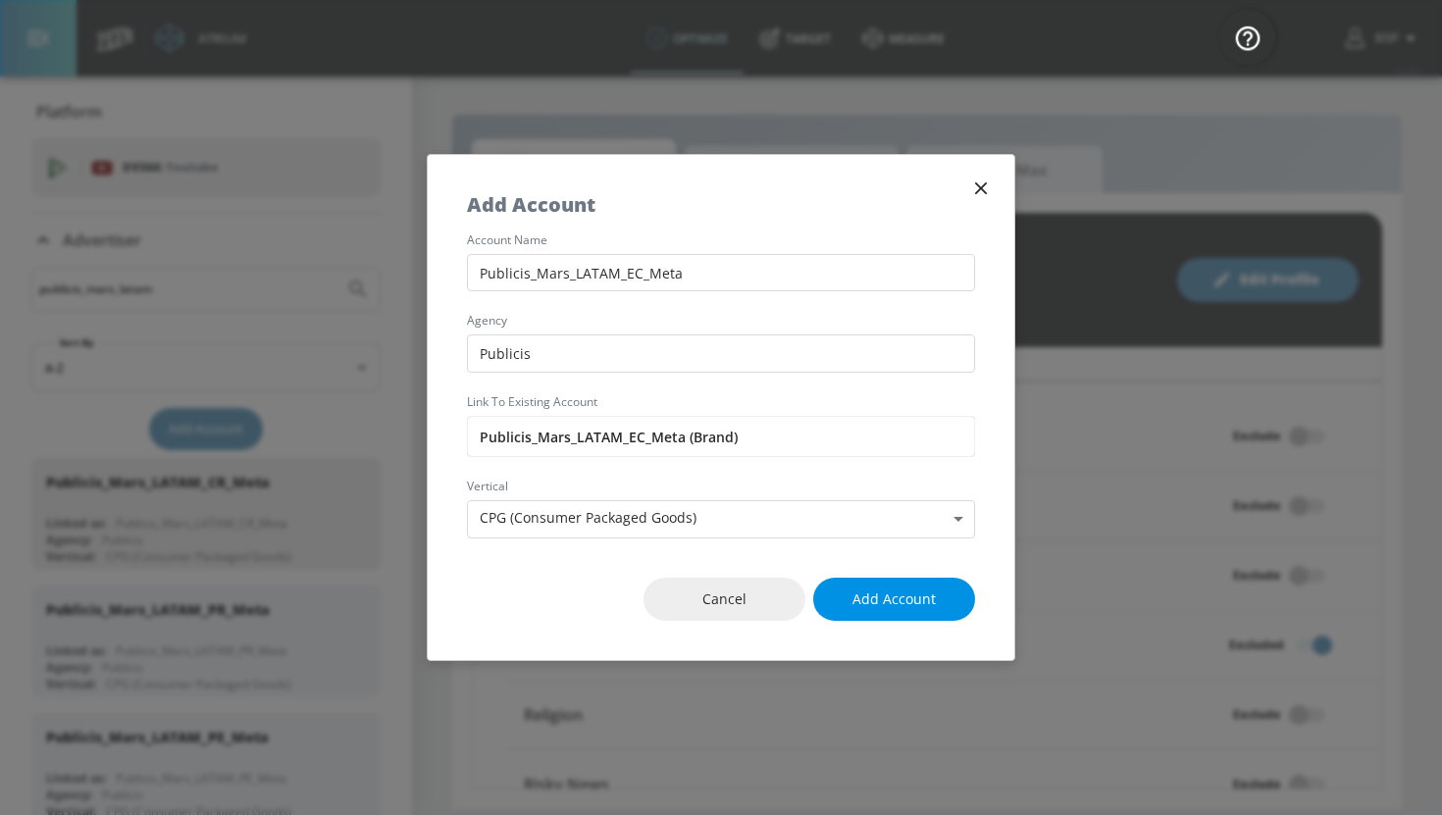
click at [901, 610] on span "Add Account" at bounding box center [894, 600] width 83 height 25
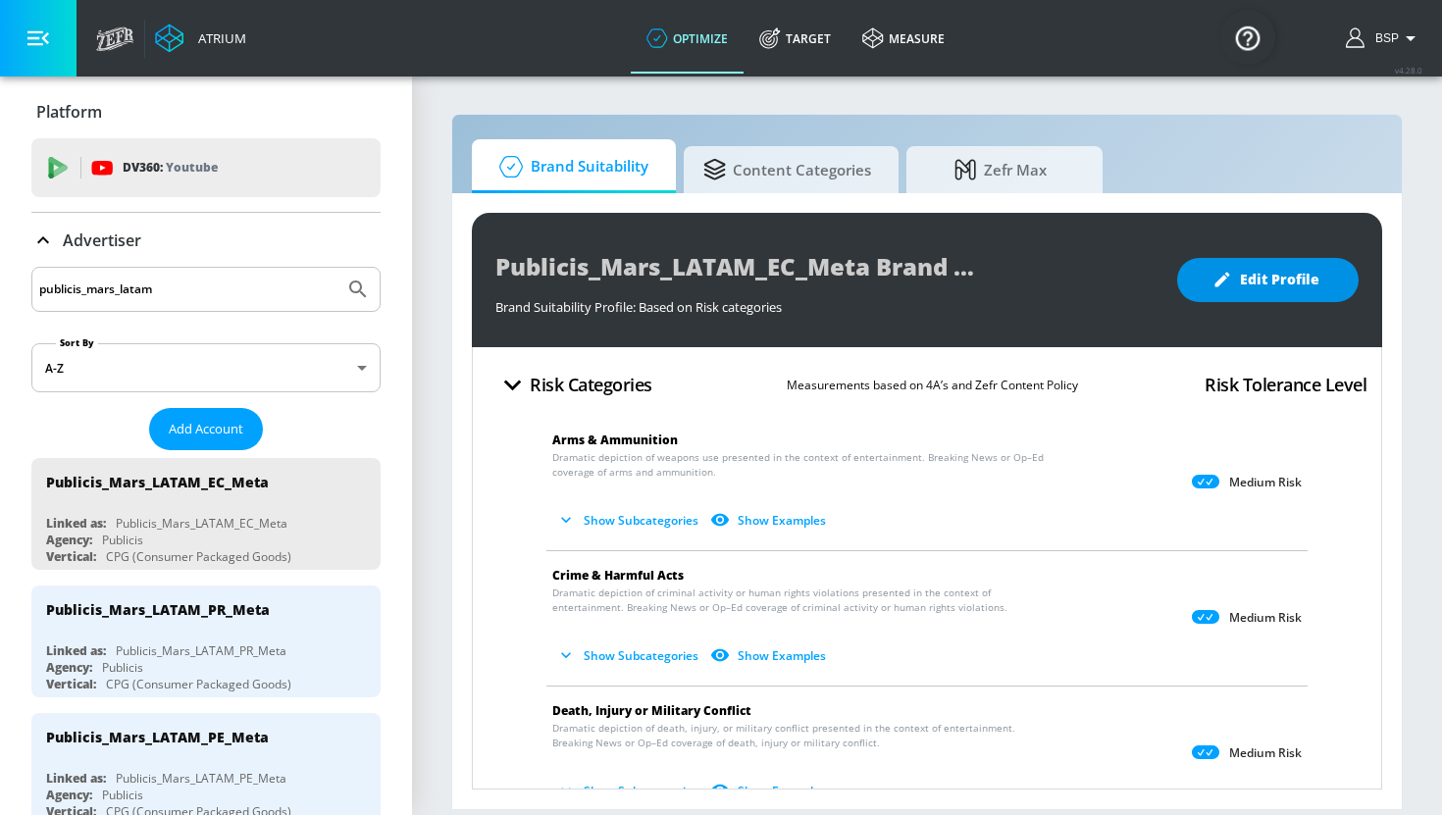
click at [1283, 286] on span "Edit Profile" at bounding box center [1267, 280] width 103 height 25
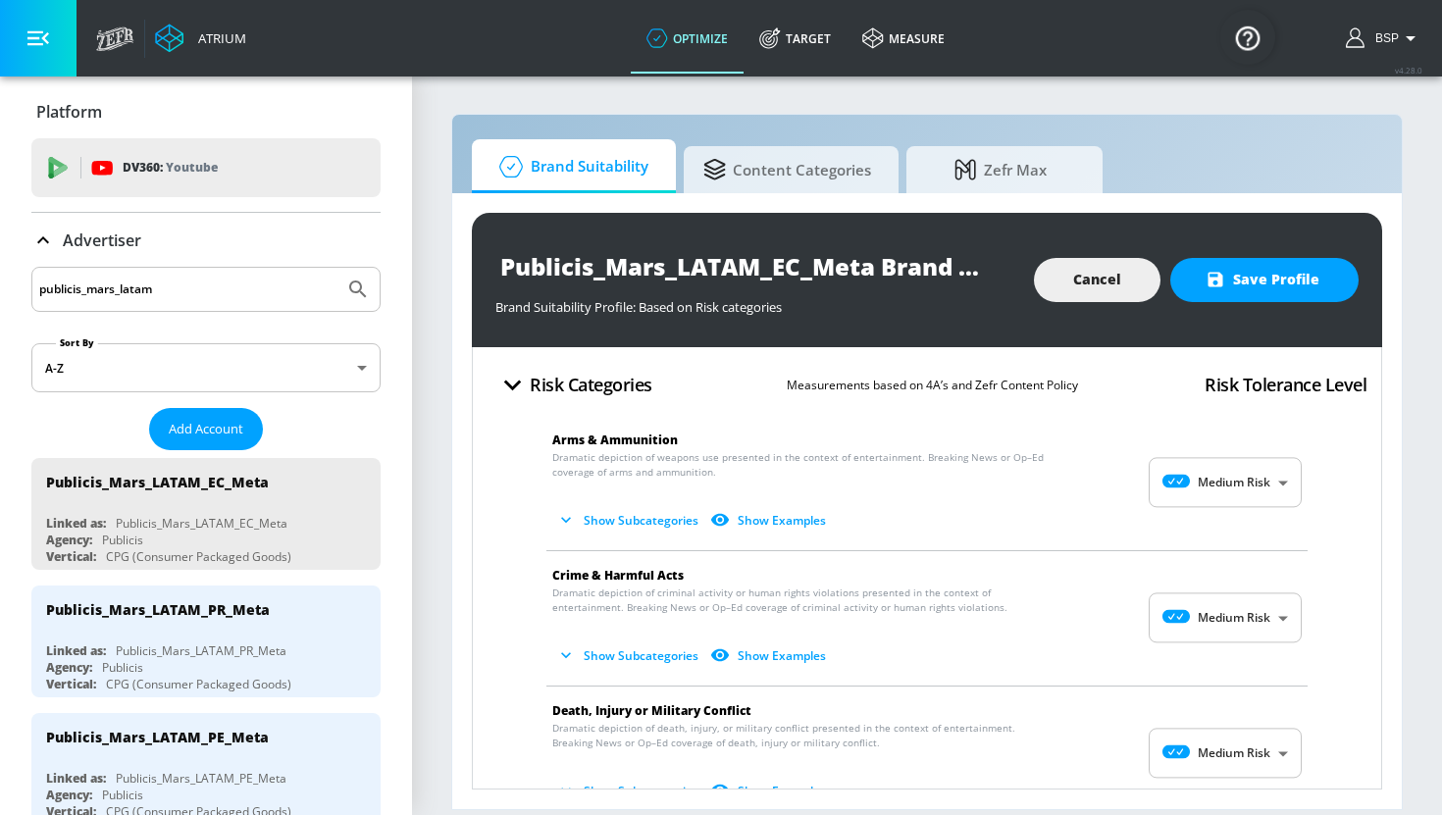
click at [1240, 507] on li "Arms & Ammunition Dramatic depiction of weapons use presented in the context of…" at bounding box center [927, 483] width 781 height 134
click at [1241, 488] on body "Atrium optimize Target measure optimize Target measure v 4.28.0 BSP Platform DV…" at bounding box center [721, 407] width 1442 height 815
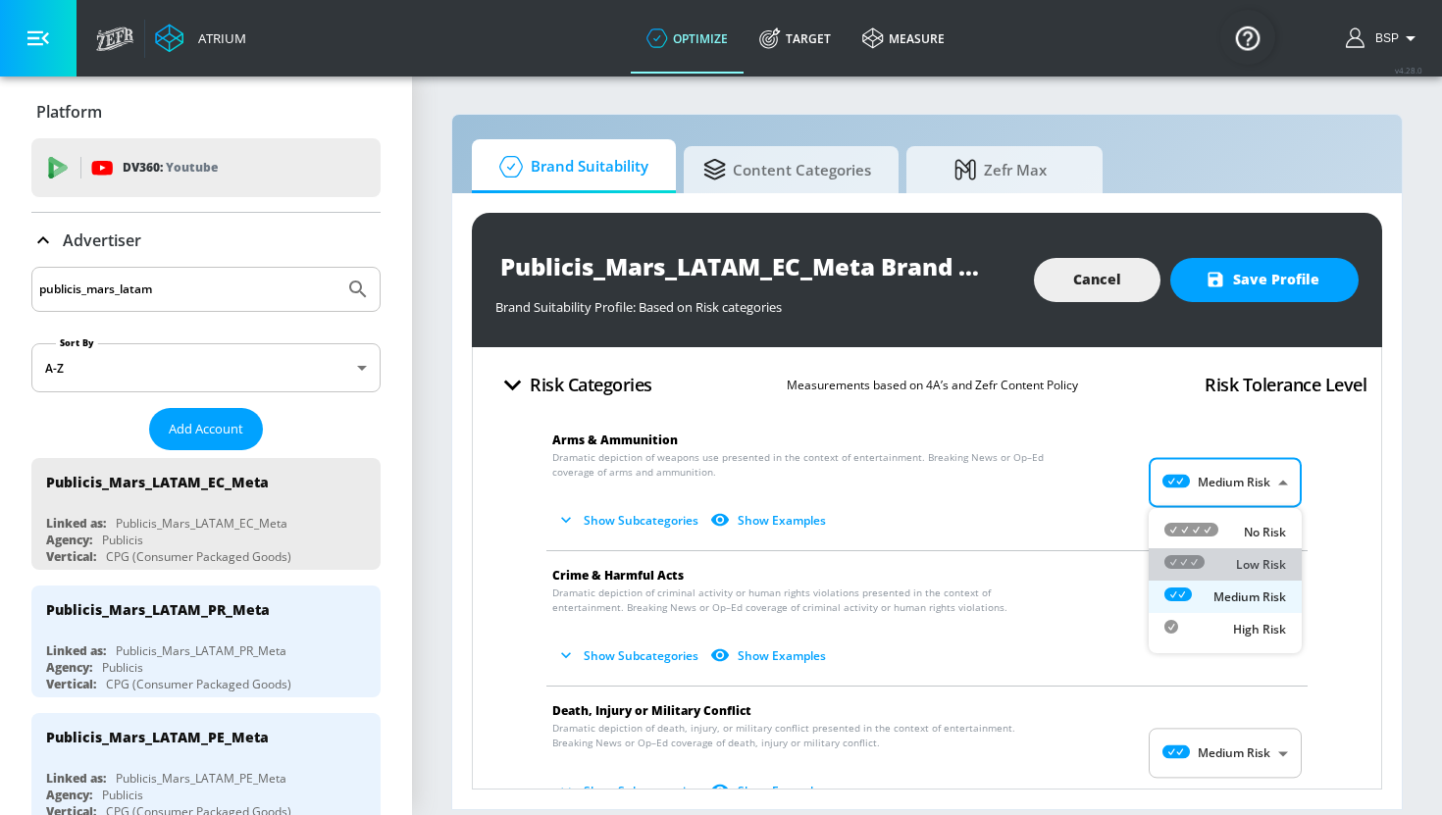
click at [1249, 556] on p "Low Risk" at bounding box center [1261, 565] width 50 height 18
type input "LOW"
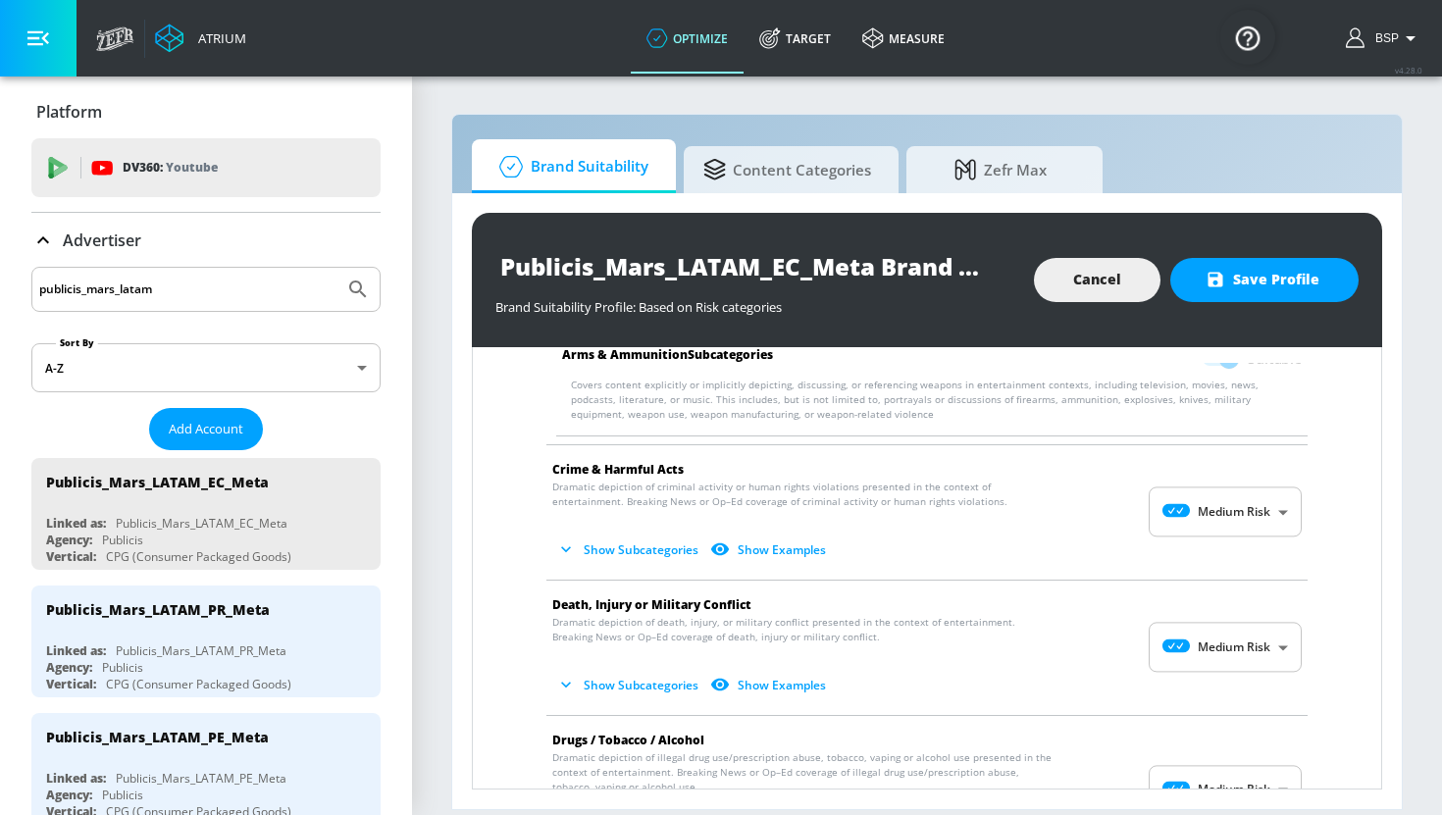
scroll to position [267, 0]
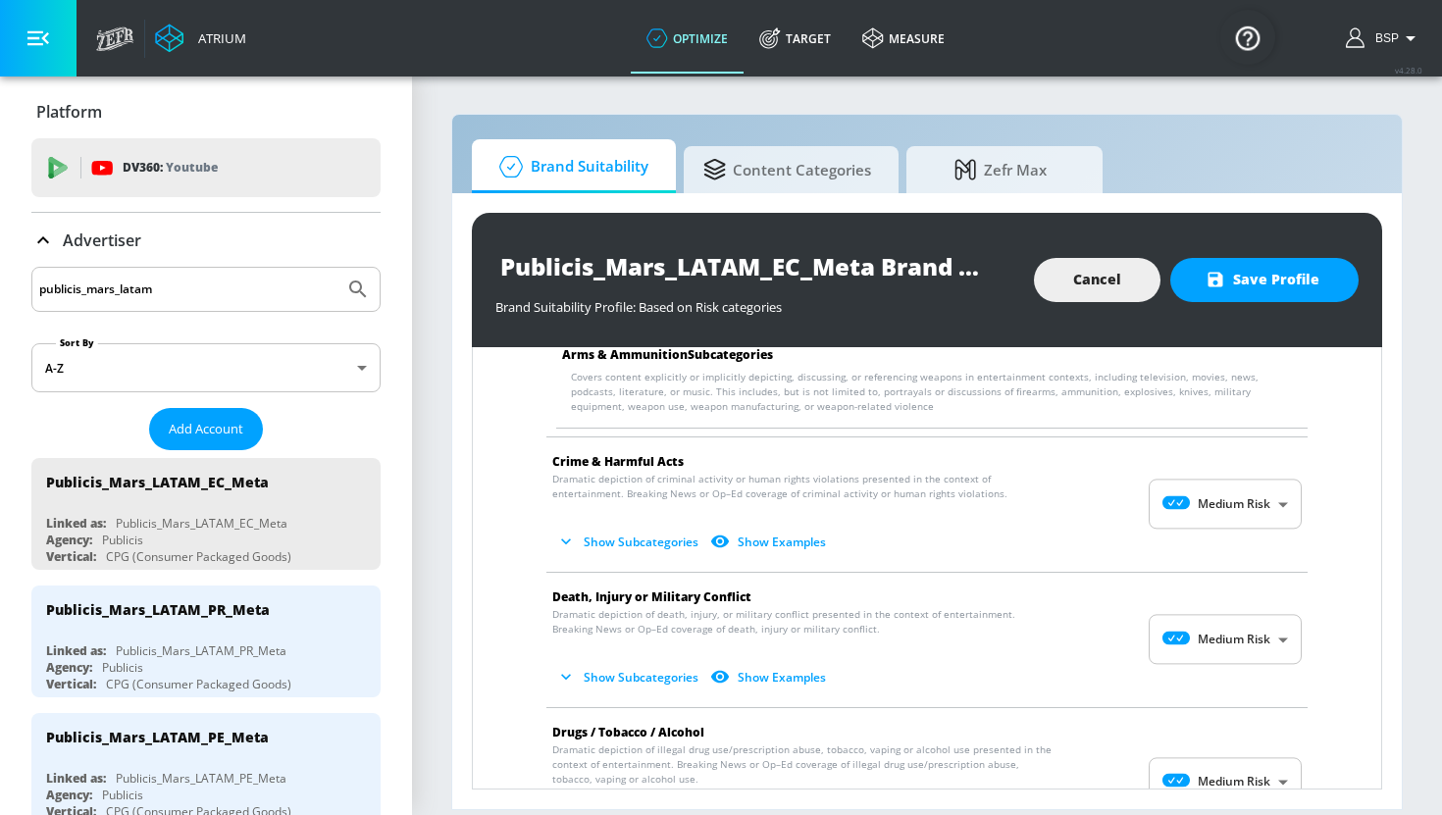
click at [1235, 514] on body "Atrium optimize Target measure optimize Target measure v 4.28.0 BSP Platform DV…" at bounding box center [721, 407] width 1442 height 815
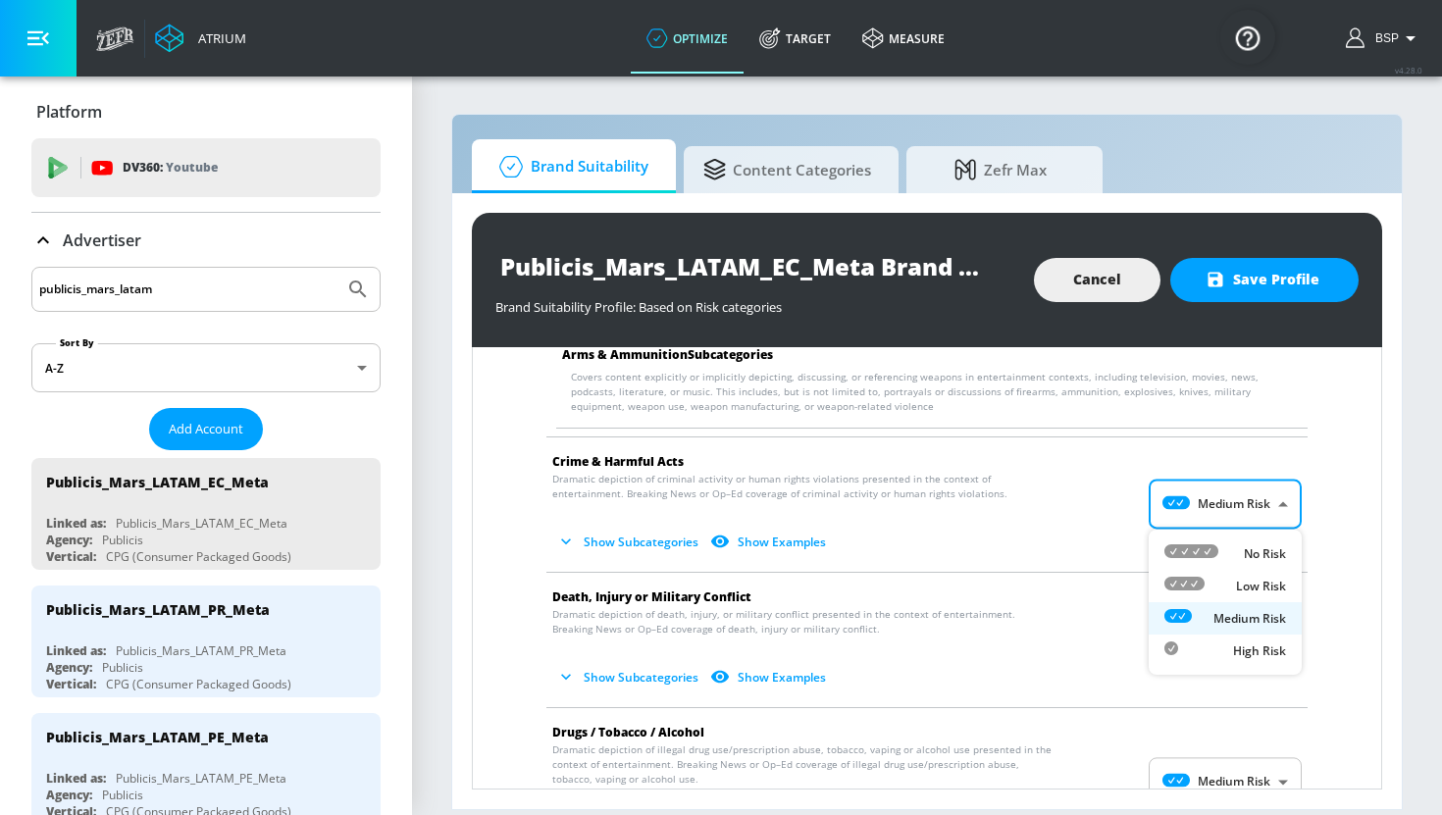
click at [1235, 588] on div "Low Risk" at bounding box center [1225, 586] width 122 height 21
type input "LOW"
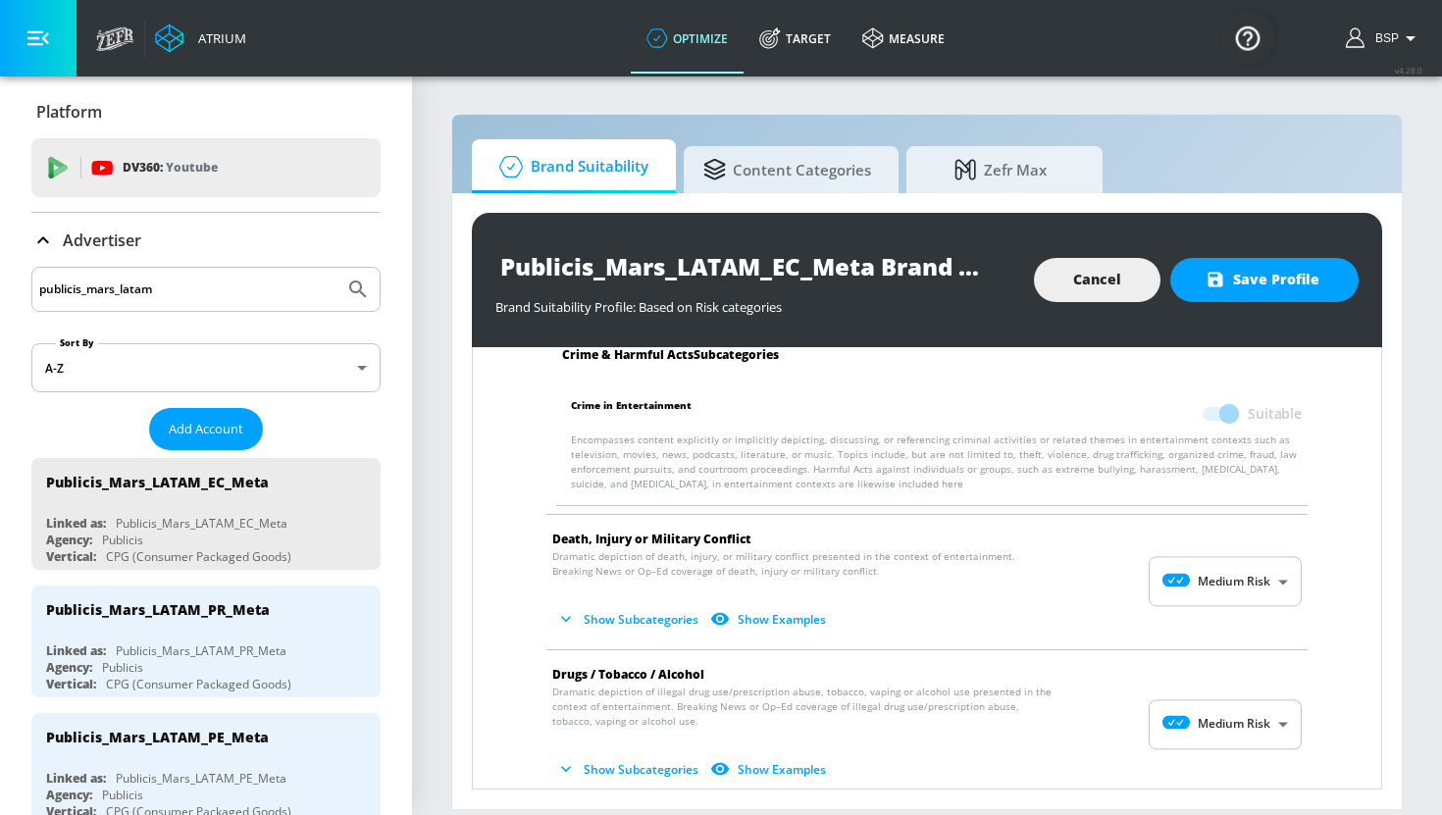
scroll to position [512, 0]
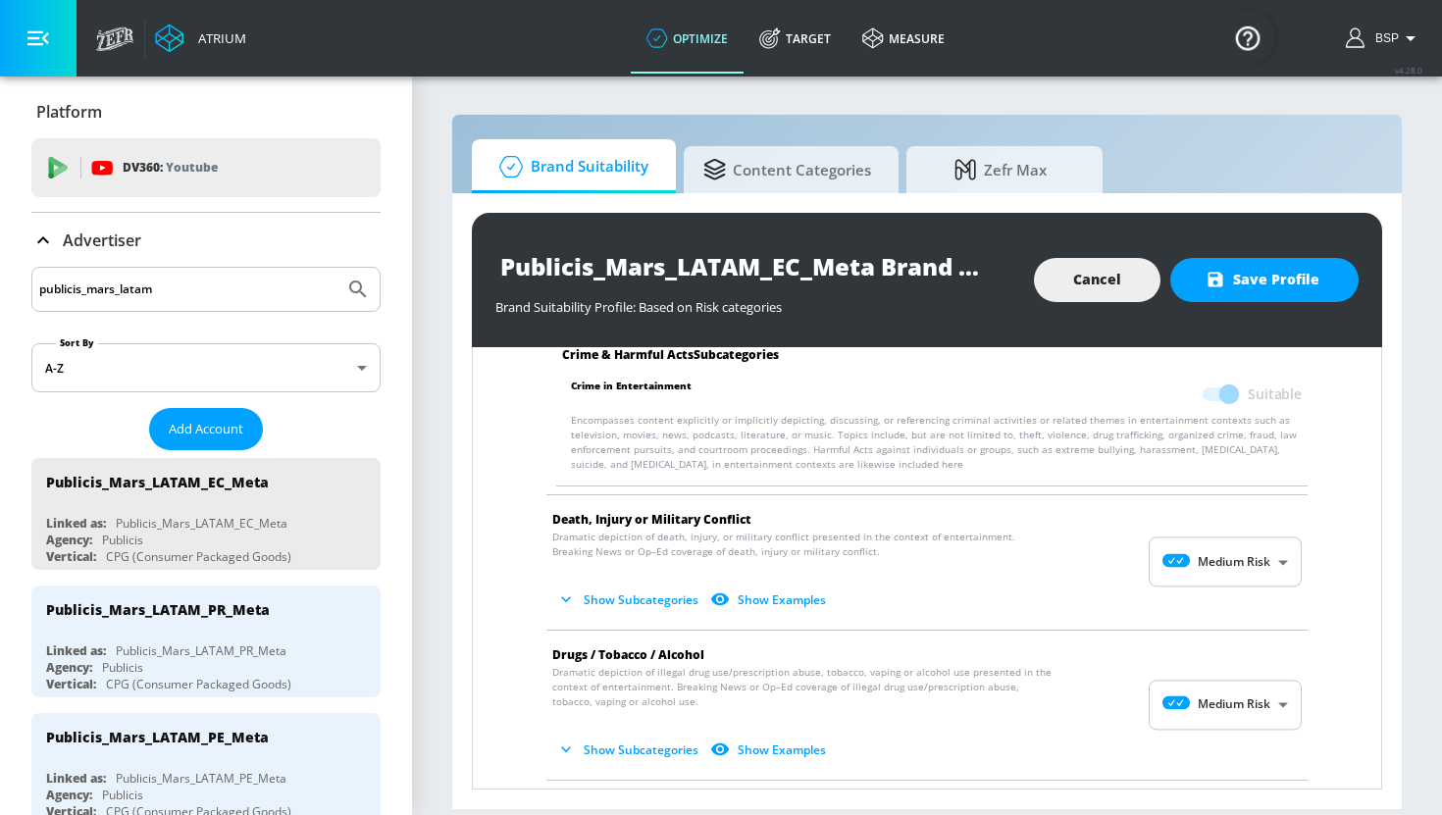
click at [1231, 568] on body "Atrium optimize Target measure optimize Target measure v 4.28.0 BSP Platform DV…" at bounding box center [721, 407] width 1442 height 815
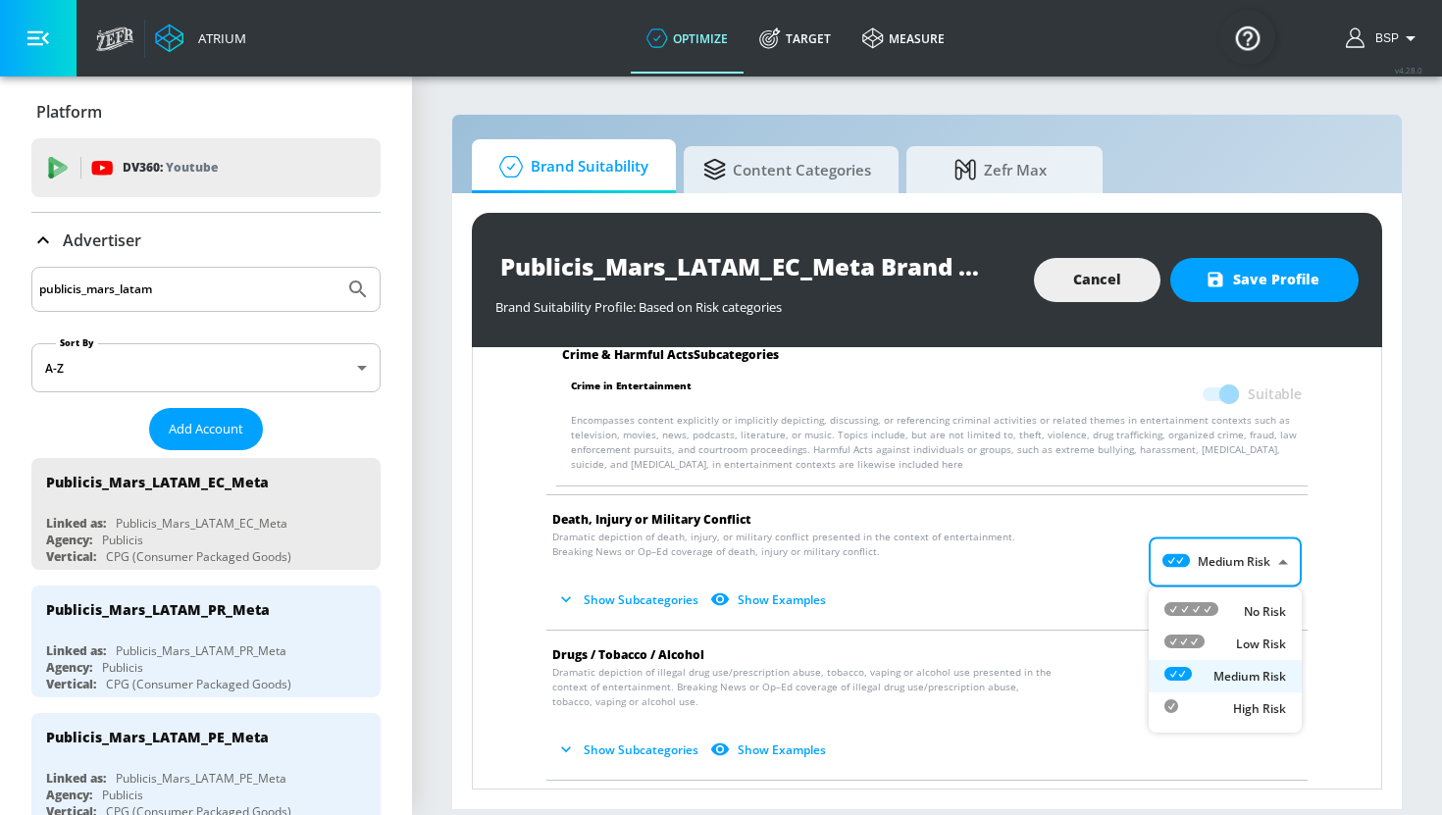
click at [1235, 641] on div "Low Risk" at bounding box center [1225, 644] width 122 height 21
type input "LOW"
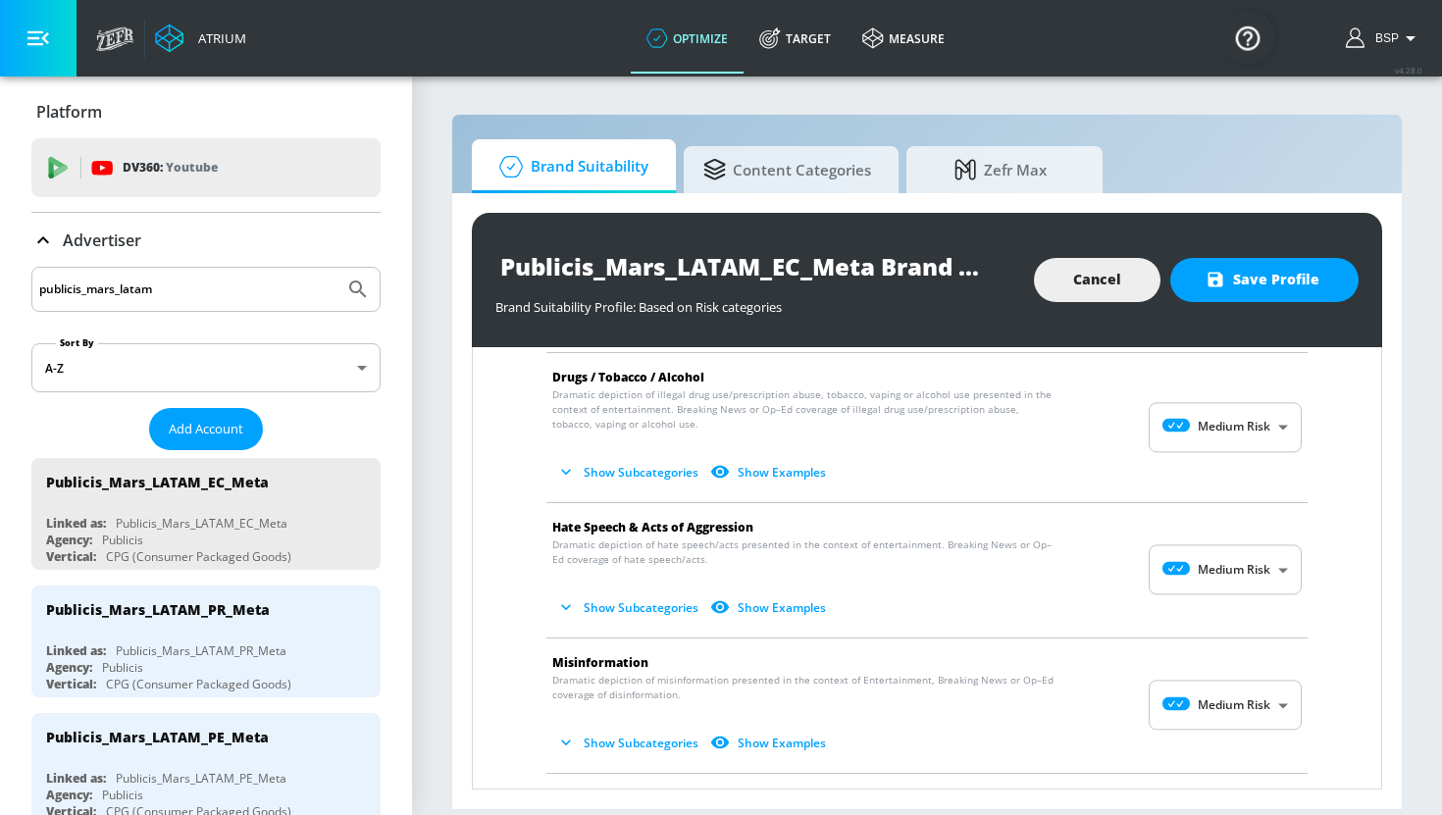
scroll to position [1327, 0]
click at [1248, 553] on body "Atrium optimize Target measure optimize Target measure v 4.28.0 BSP Platform DV…" at bounding box center [721, 407] width 1442 height 815
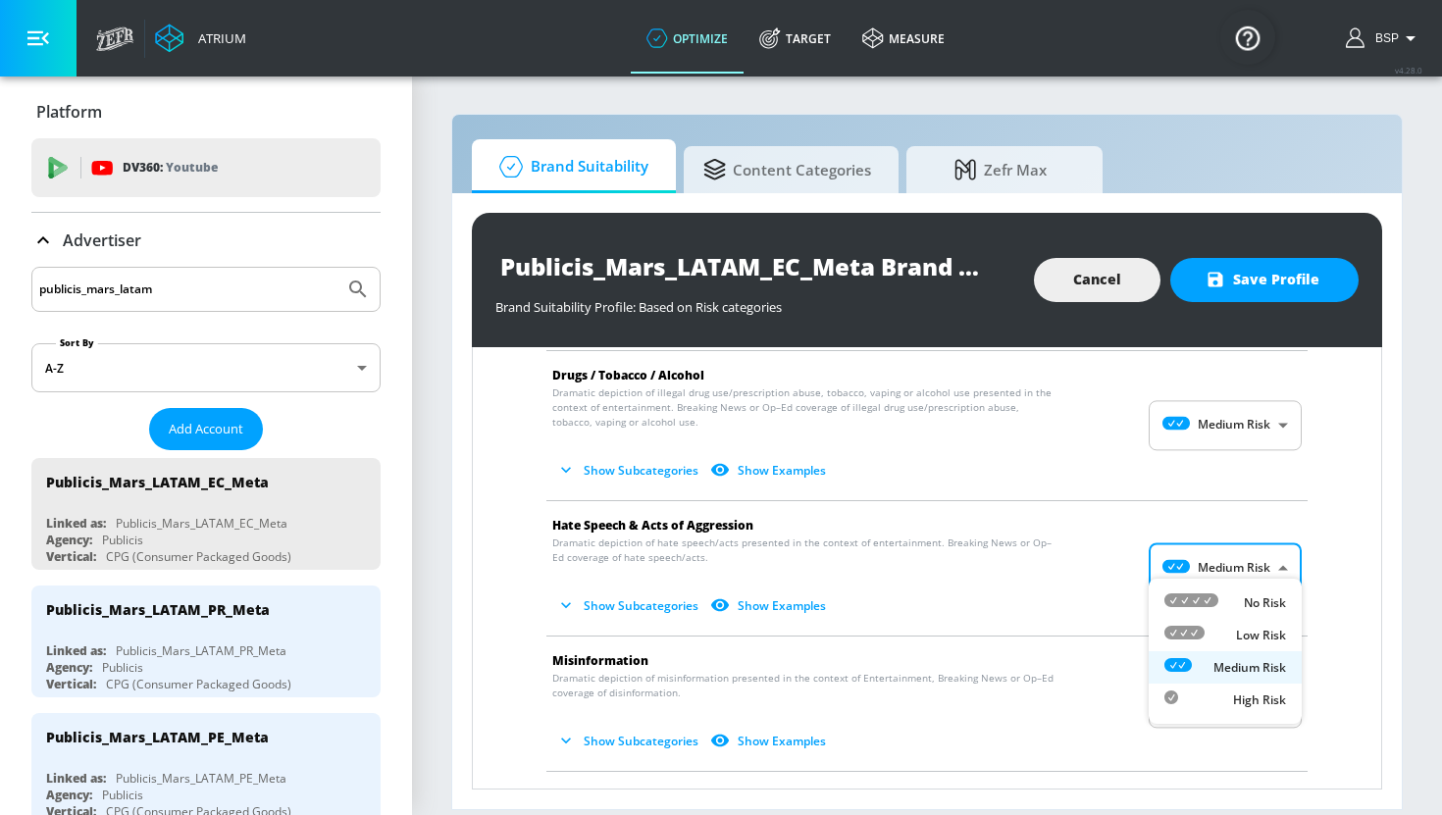
click at [1224, 599] on div "No Risk" at bounding box center [1225, 603] width 122 height 21
type input "MINIMAL"
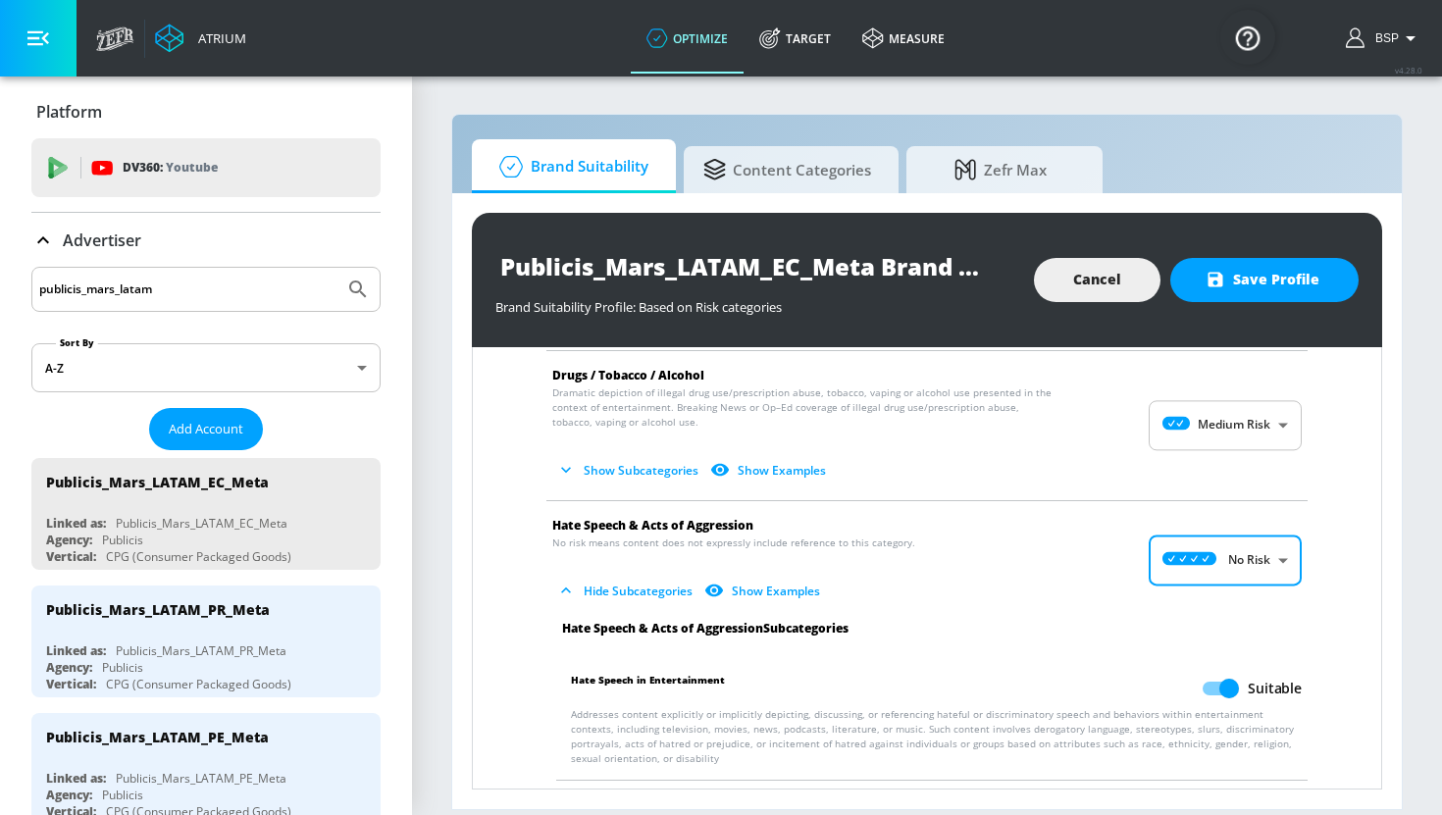
click at [1213, 674] on input "Suitable" at bounding box center [1229, 688] width 112 height 37
checkbox input "false"
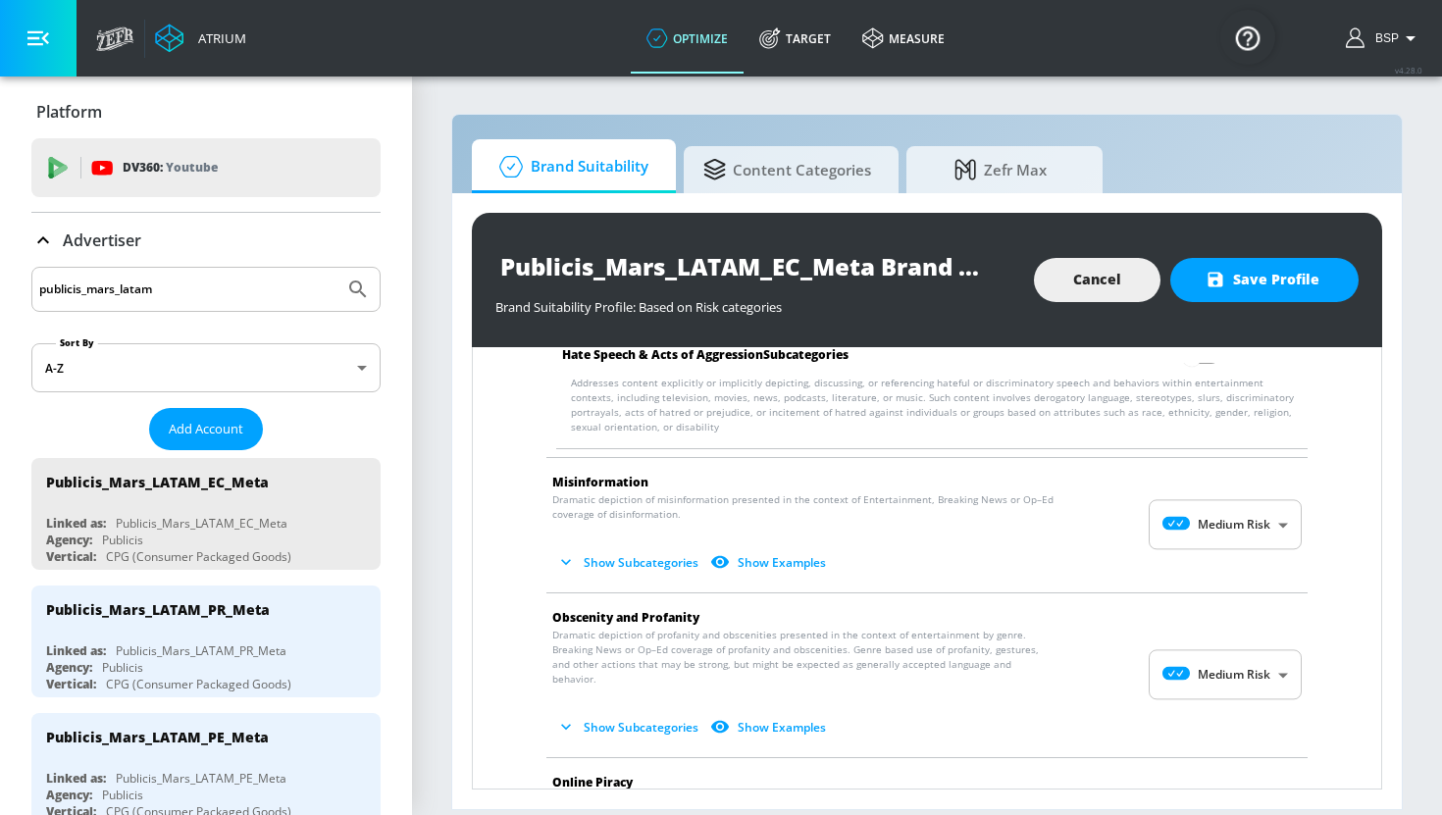
scroll to position [1675, 0]
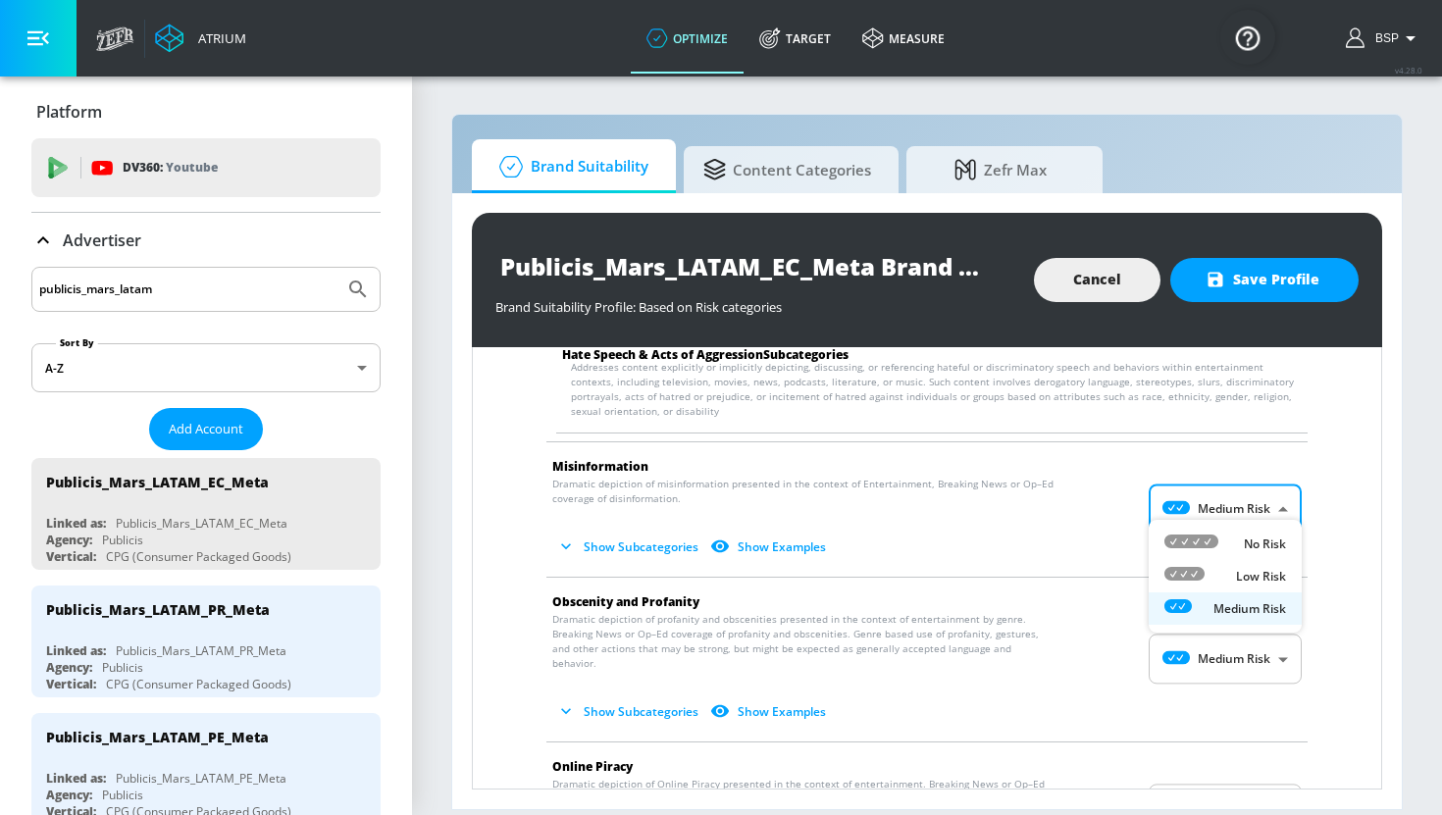
click at [1248, 478] on body "Atrium optimize Target measure optimize Target measure v 4.28.0 BSP Platform DV…" at bounding box center [721, 407] width 1442 height 815
click at [1241, 556] on li "No Risk" at bounding box center [1225, 544] width 153 height 32
type input "MINIMAL"
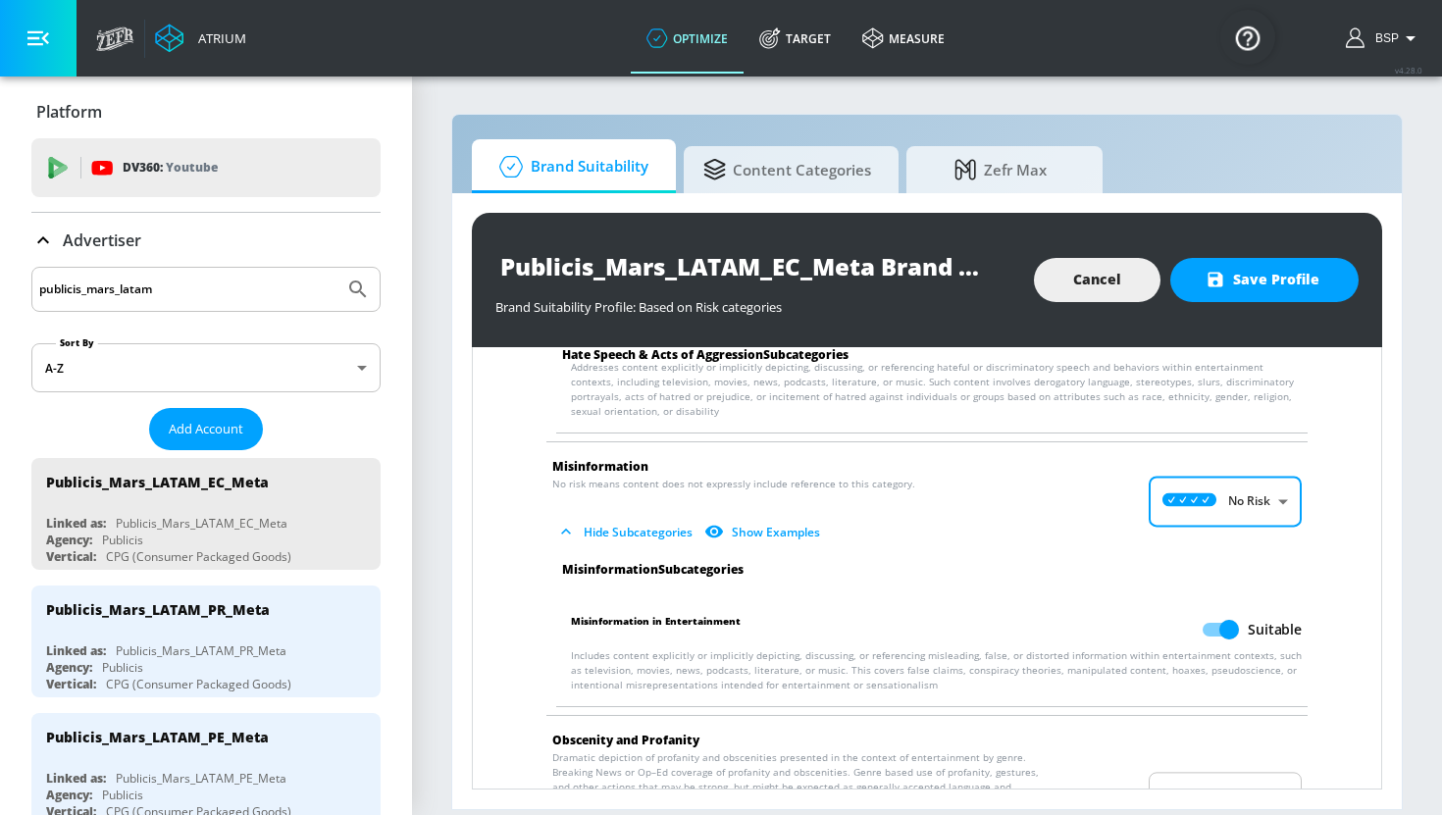
click at [1217, 611] on input "Suitable" at bounding box center [1229, 629] width 112 height 37
checkbox input "false"
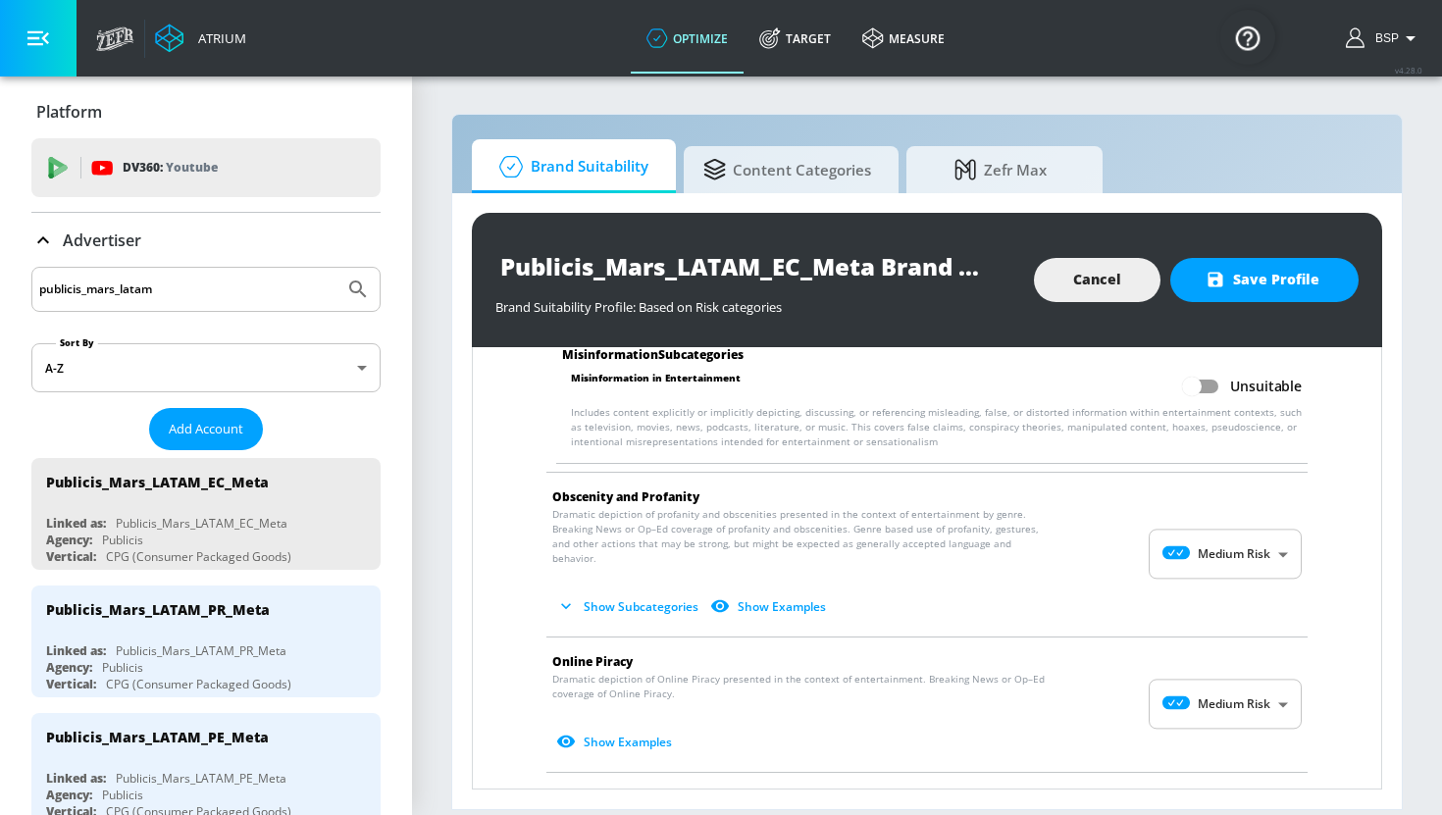
scroll to position [1920, 0]
click at [1221, 663] on body "Atrium optimize Target measure optimize Target measure v 4.28.0 BSP Platform DV…" at bounding box center [721, 407] width 1442 height 815
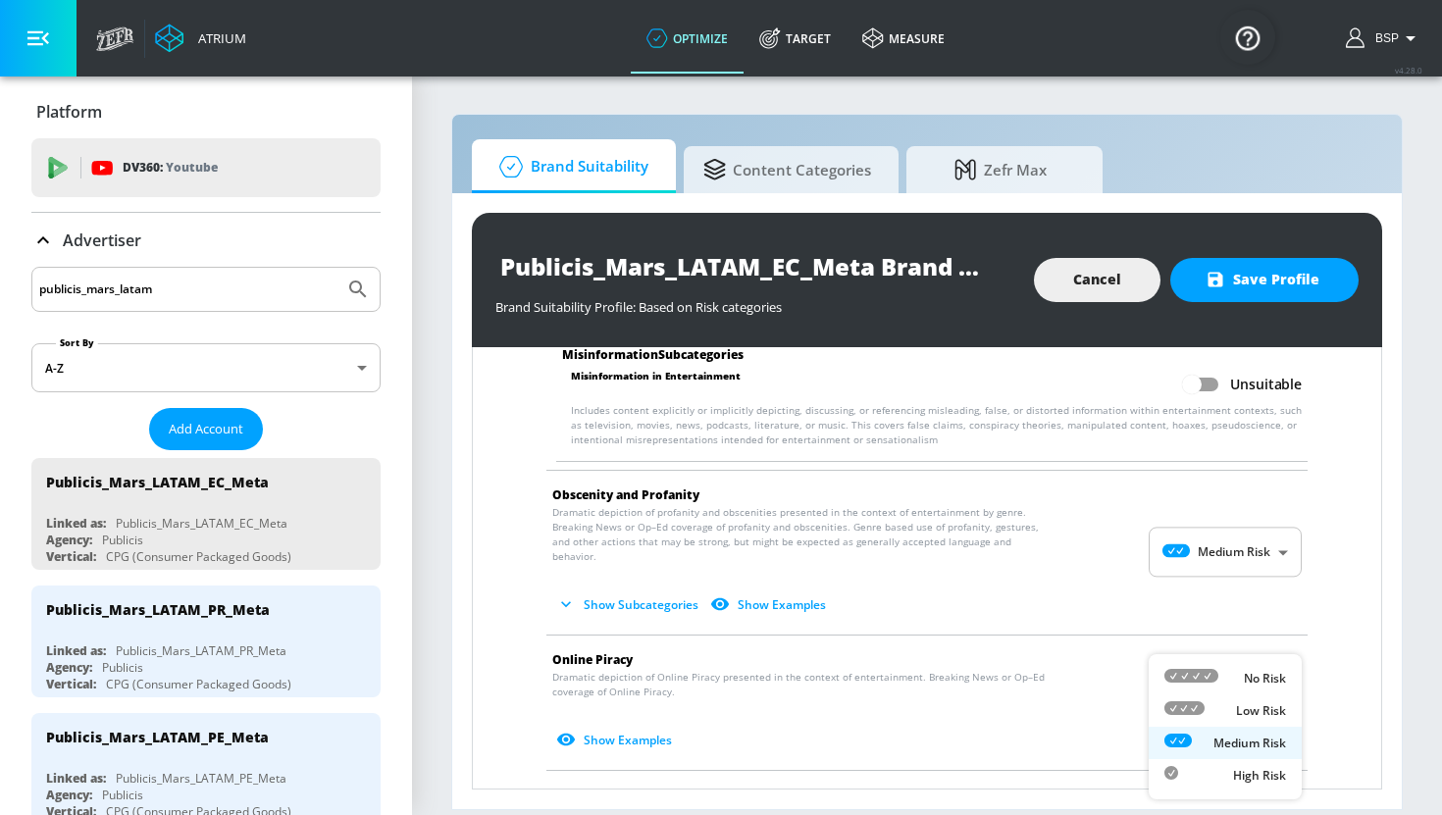
click at [1221, 708] on div "Low Risk" at bounding box center [1225, 710] width 122 height 21
type input "LOW"
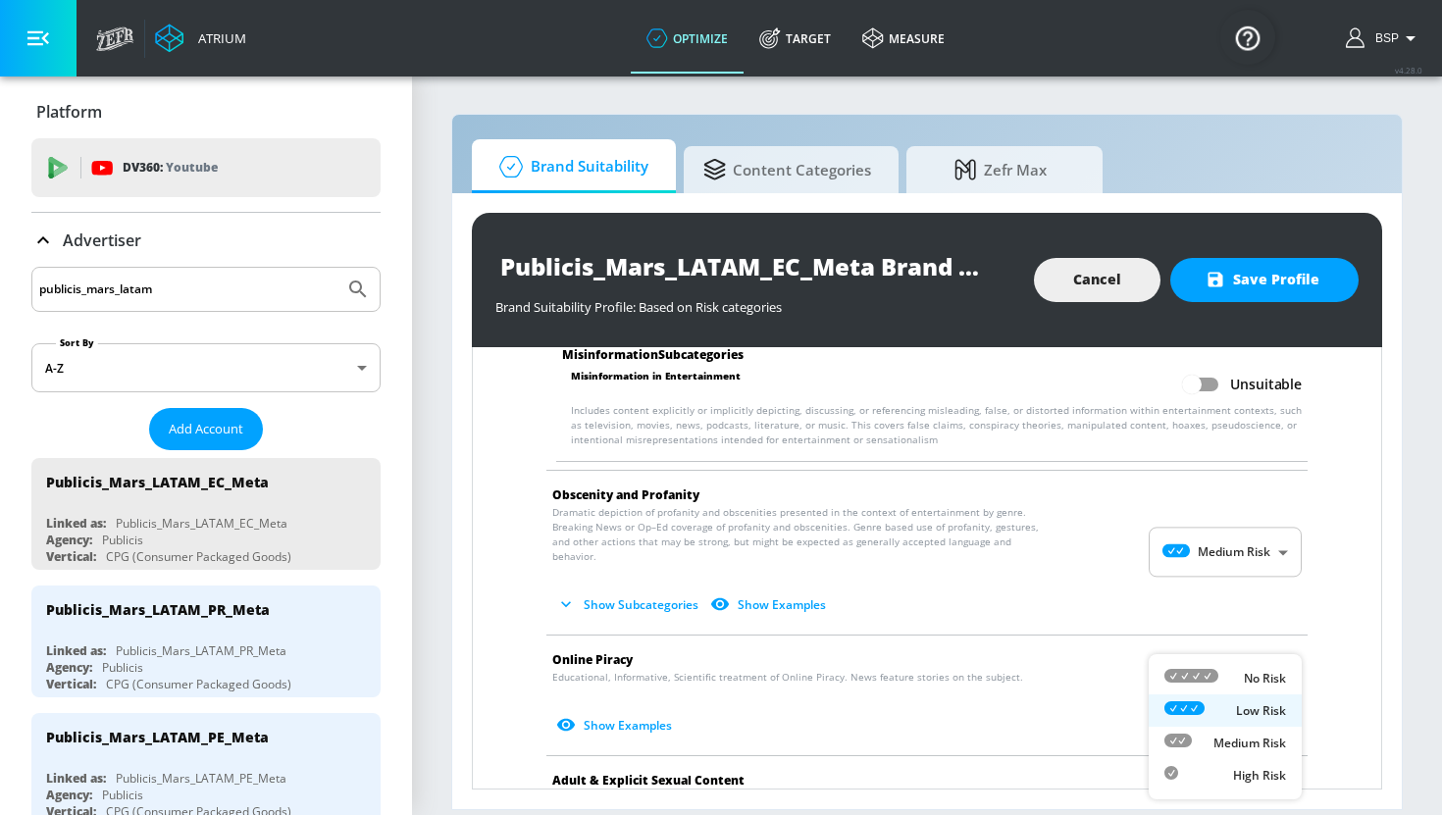
click at [1227, 647] on body "Atrium optimize Target measure optimize Target measure v 4.28.0 BSP Platform DV…" at bounding box center [721, 407] width 1442 height 815
click at [1228, 709] on div "Low Risk" at bounding box center [1225, 710] width 122 height 21
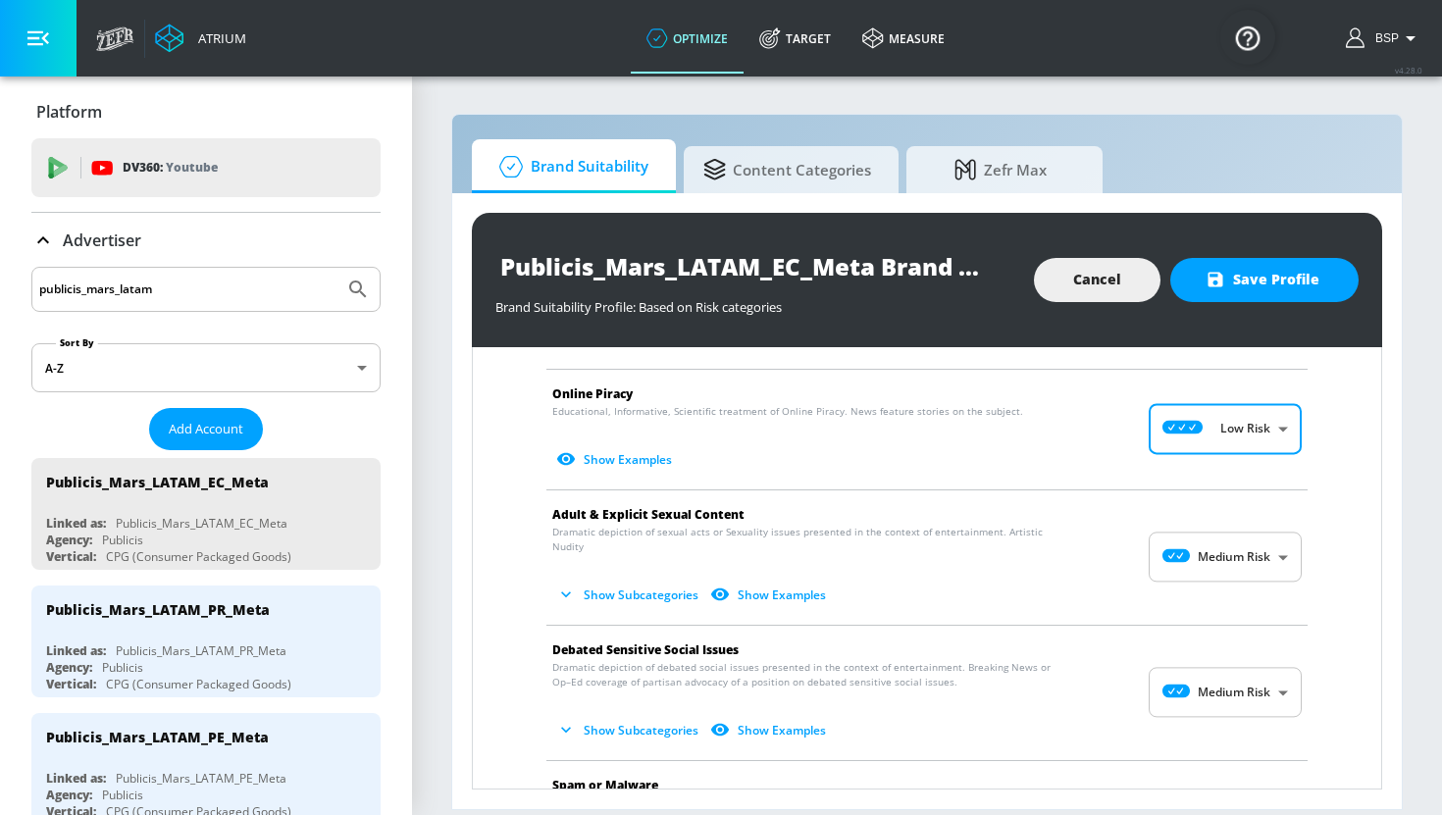
scroll to position [2199, 0]
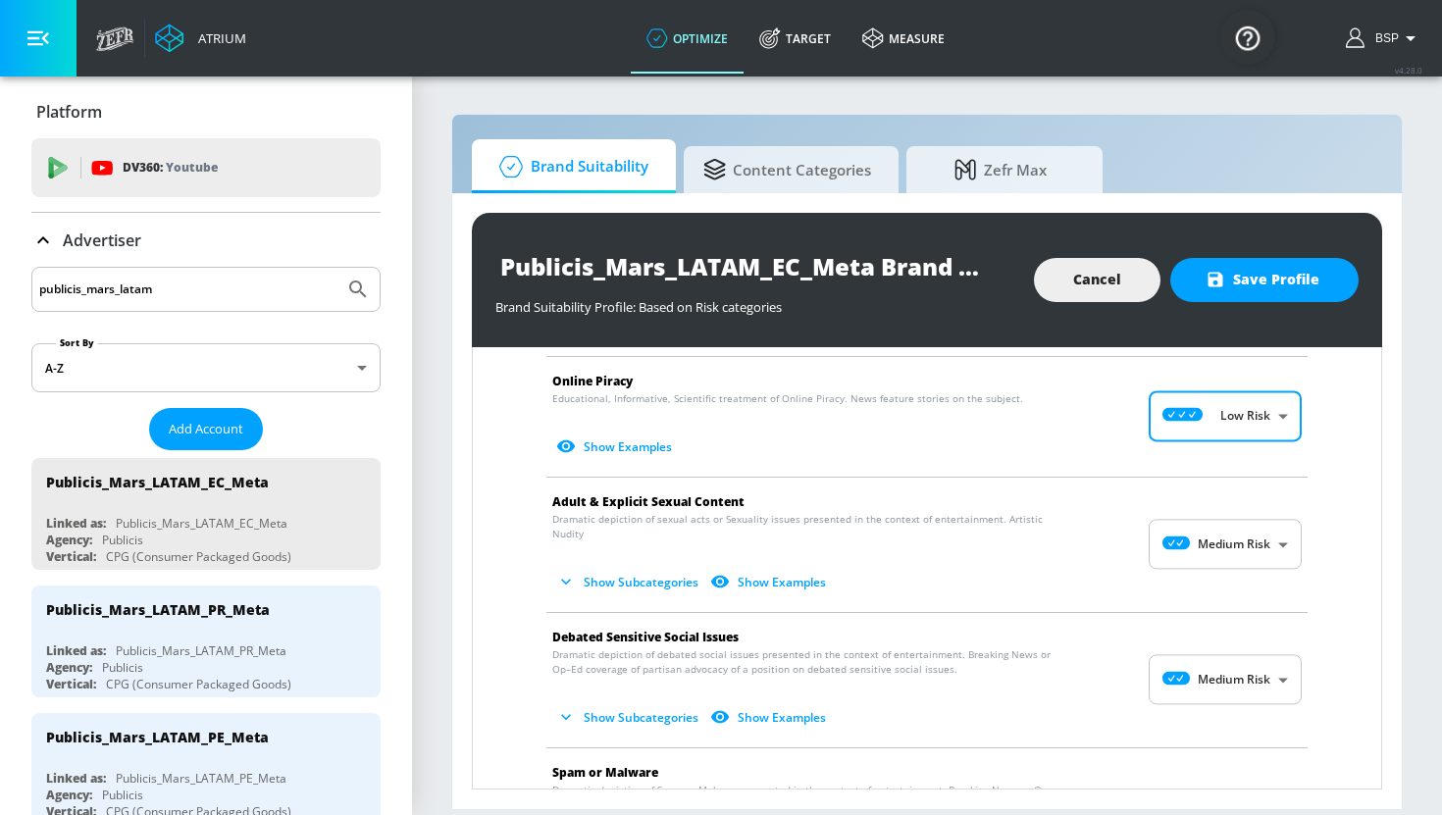
click at [1228, 517] on body "Atrium optimize Target measure optimize Target measure v 4.28.0 BSP Platform DV…" at bounding box center [721, 407] width 1442 height 815
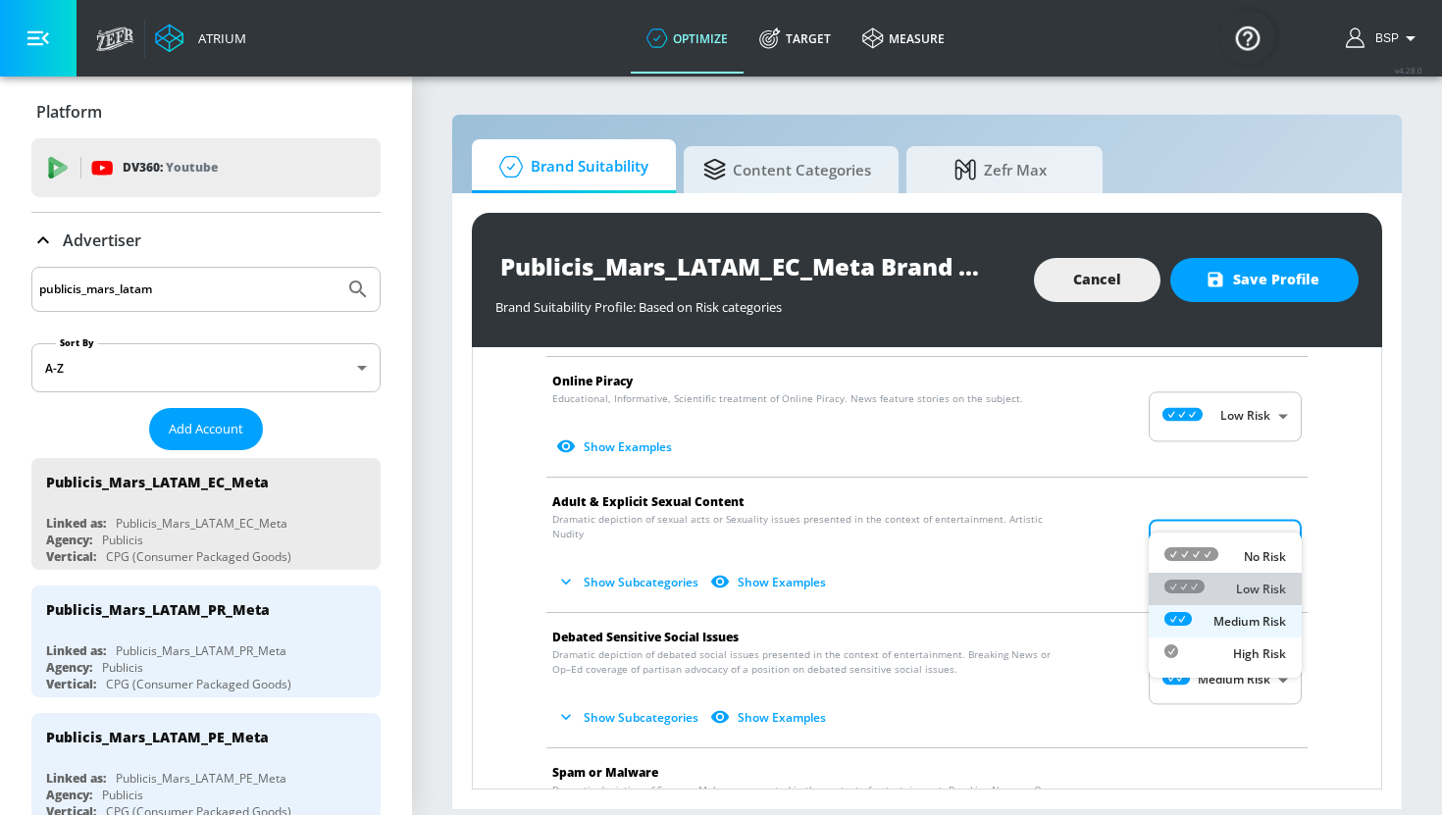
click at [1230, 593] on div "Low Risk" at bounding box center [1225, 589] width 122 height 21
type input "LOW"
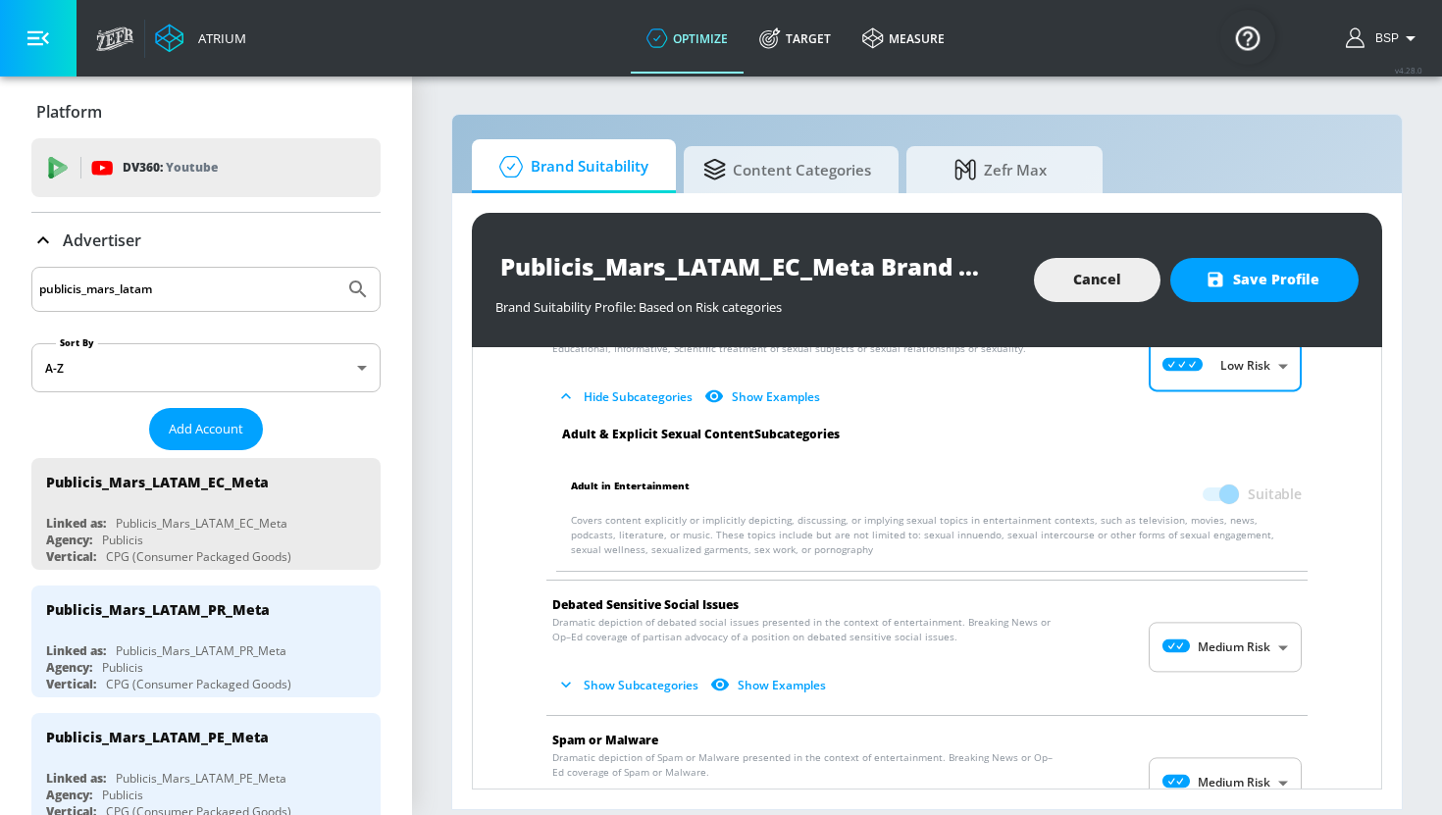
scroll to position [2374, 0]
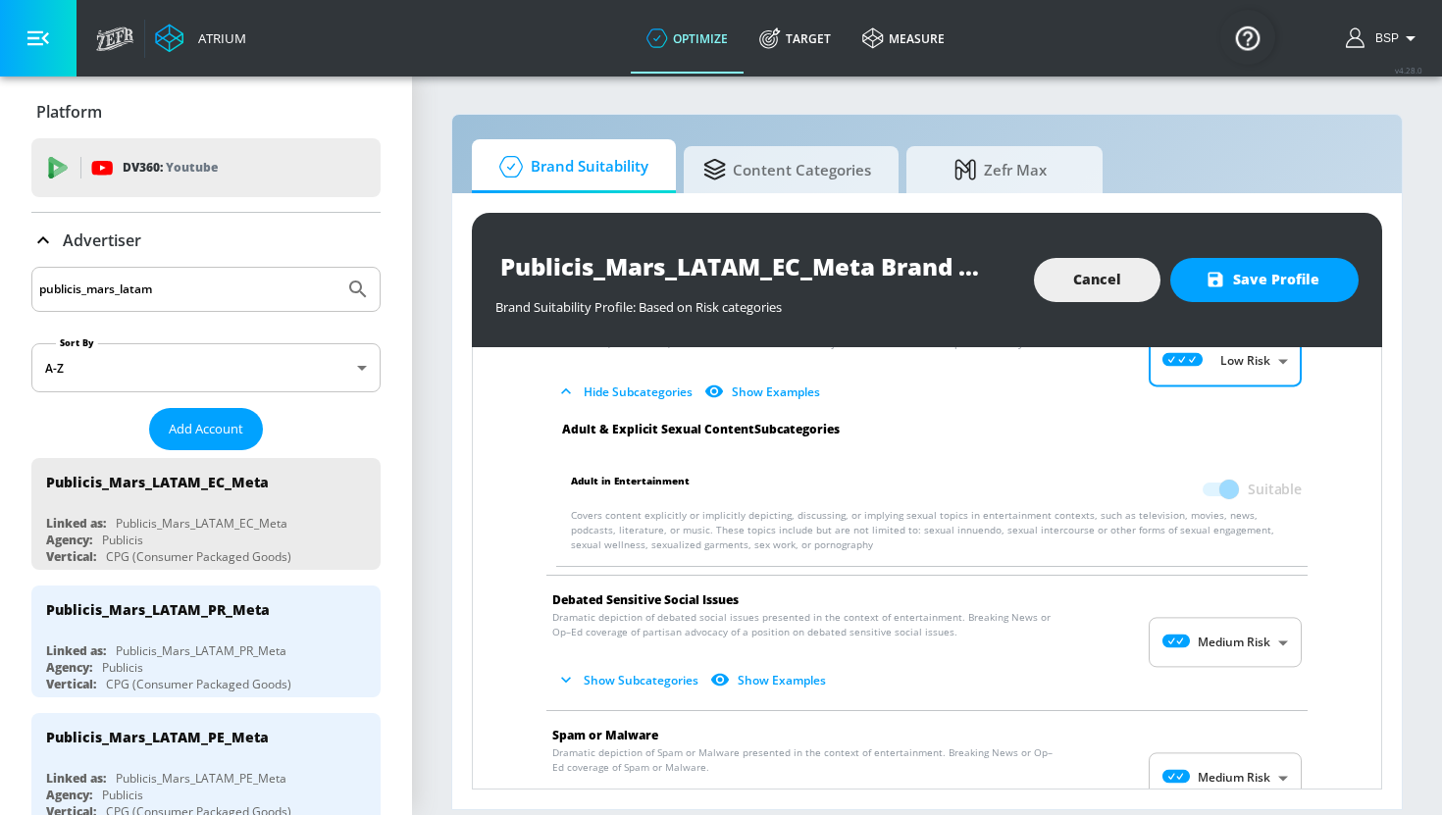
click at [1231, 613] on body "Atrium optimize Target measure optimize Target measure v 4.28.0 BSP Platform DV…" at bounding box center [721, 407] width 1442 height 815
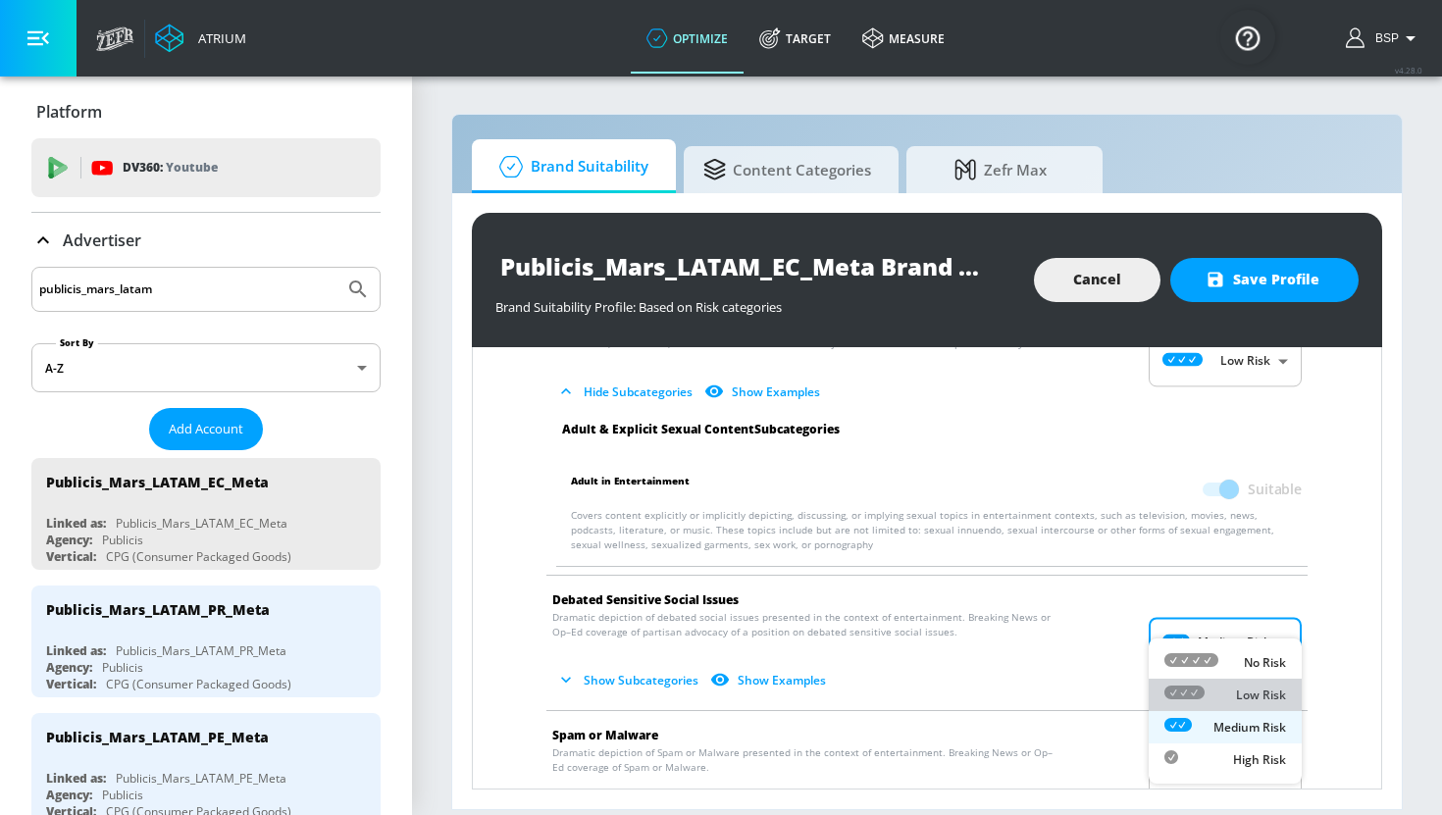
click at [1233, 691] on div "Low Risk" at bounding box center [1225, 695] width 122 height 21
type input "LOW"
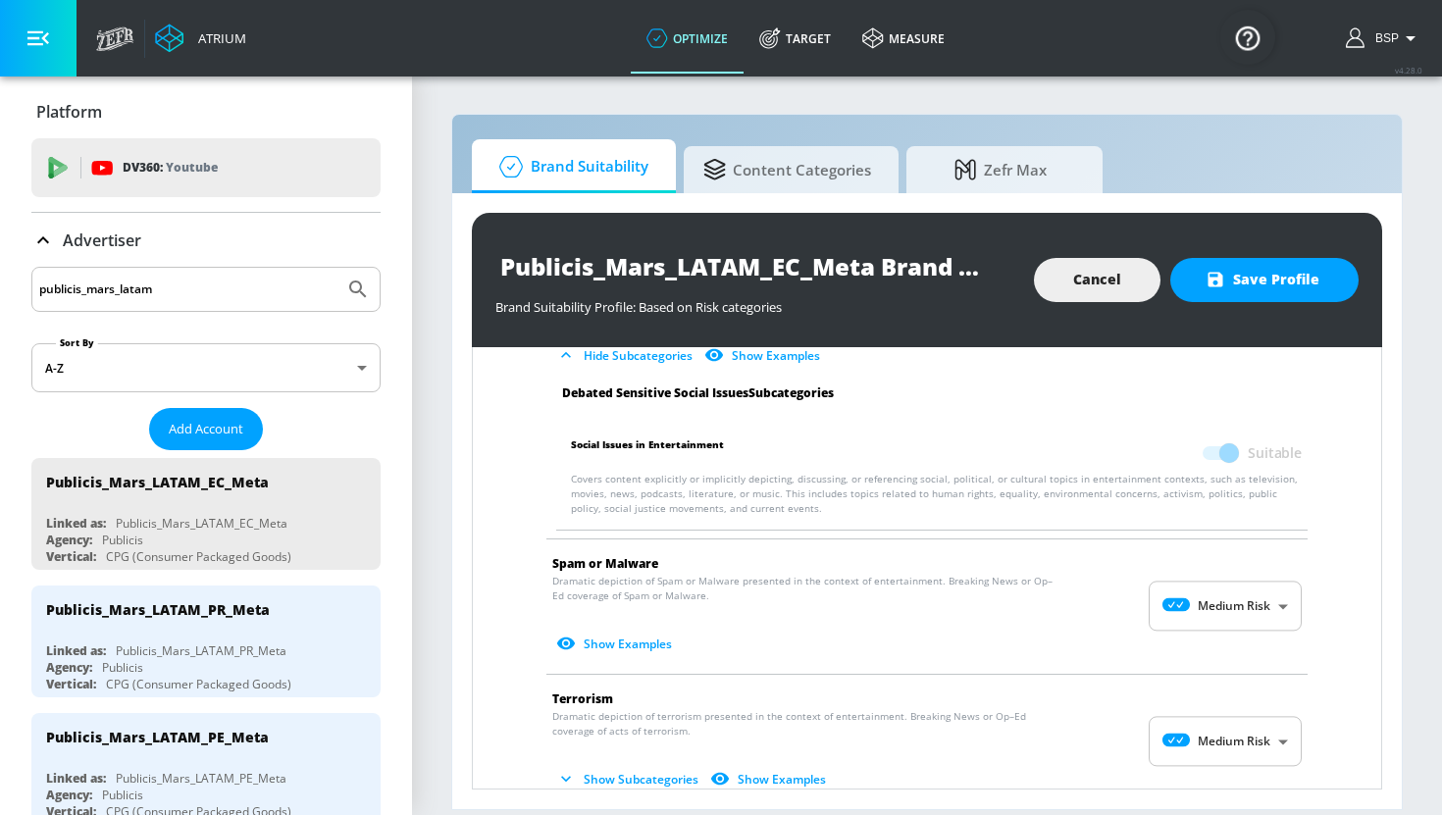
scroll to position [2716, 0]
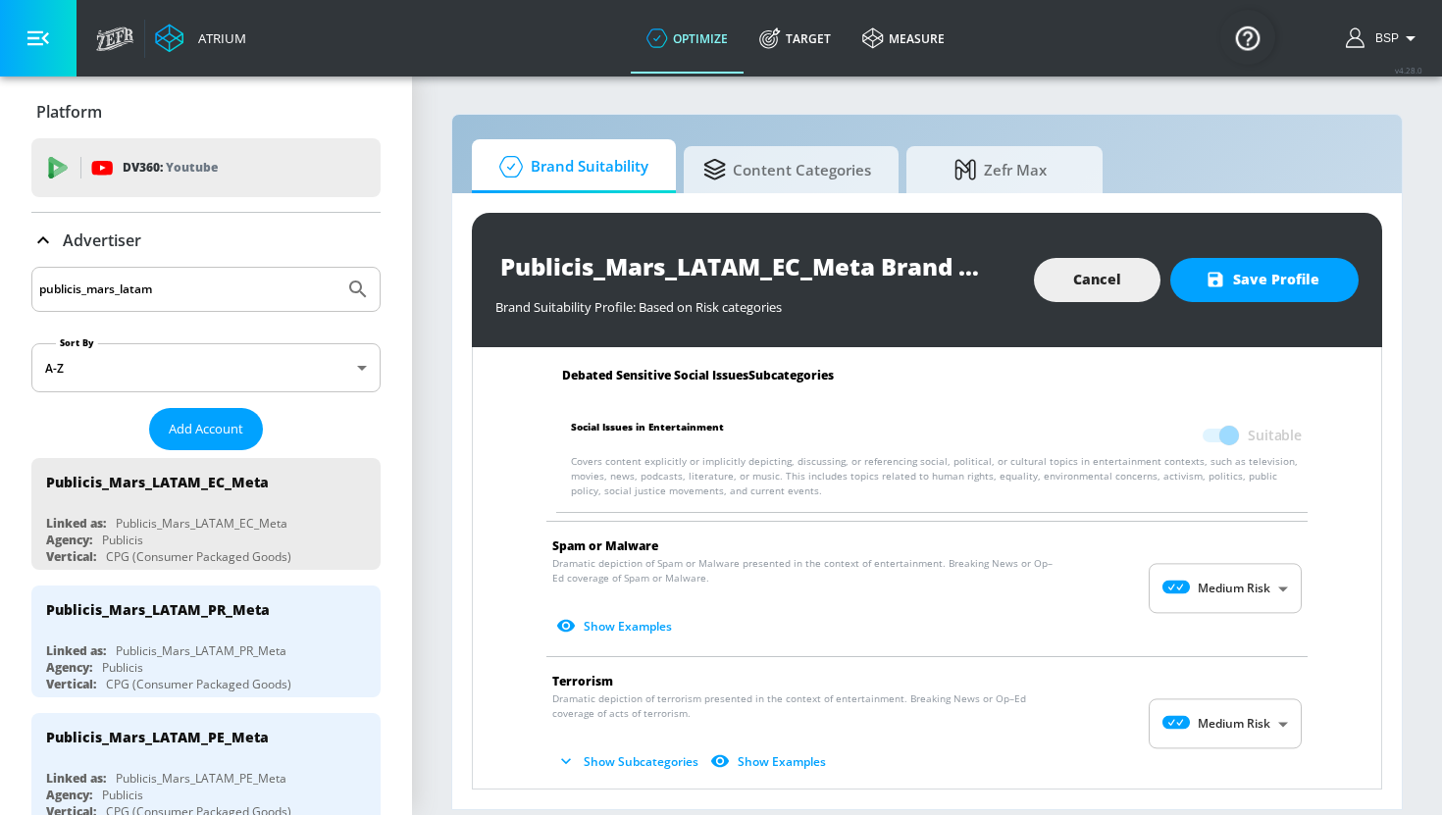
click at [1241, 564] on body "Atrium optimize Target measure optimize Target measure v 4.28.0 BSP Platform DV…" at bounding box center [721, 407] width 1442 height 815
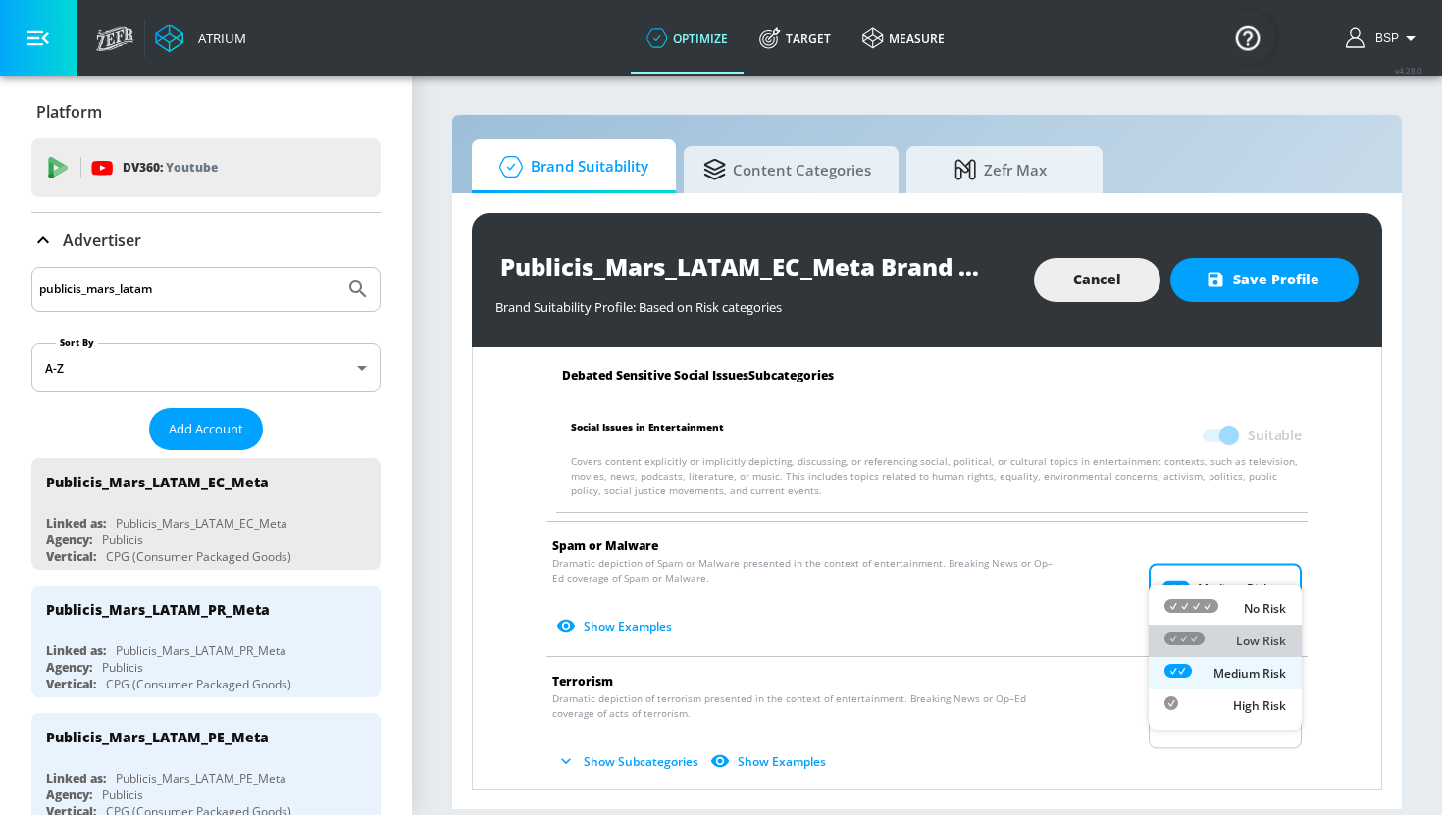
click at [1241, 635] on p "Low Risk" at bounding box center [1261, 642] width 50 height 18
type input "LOW"
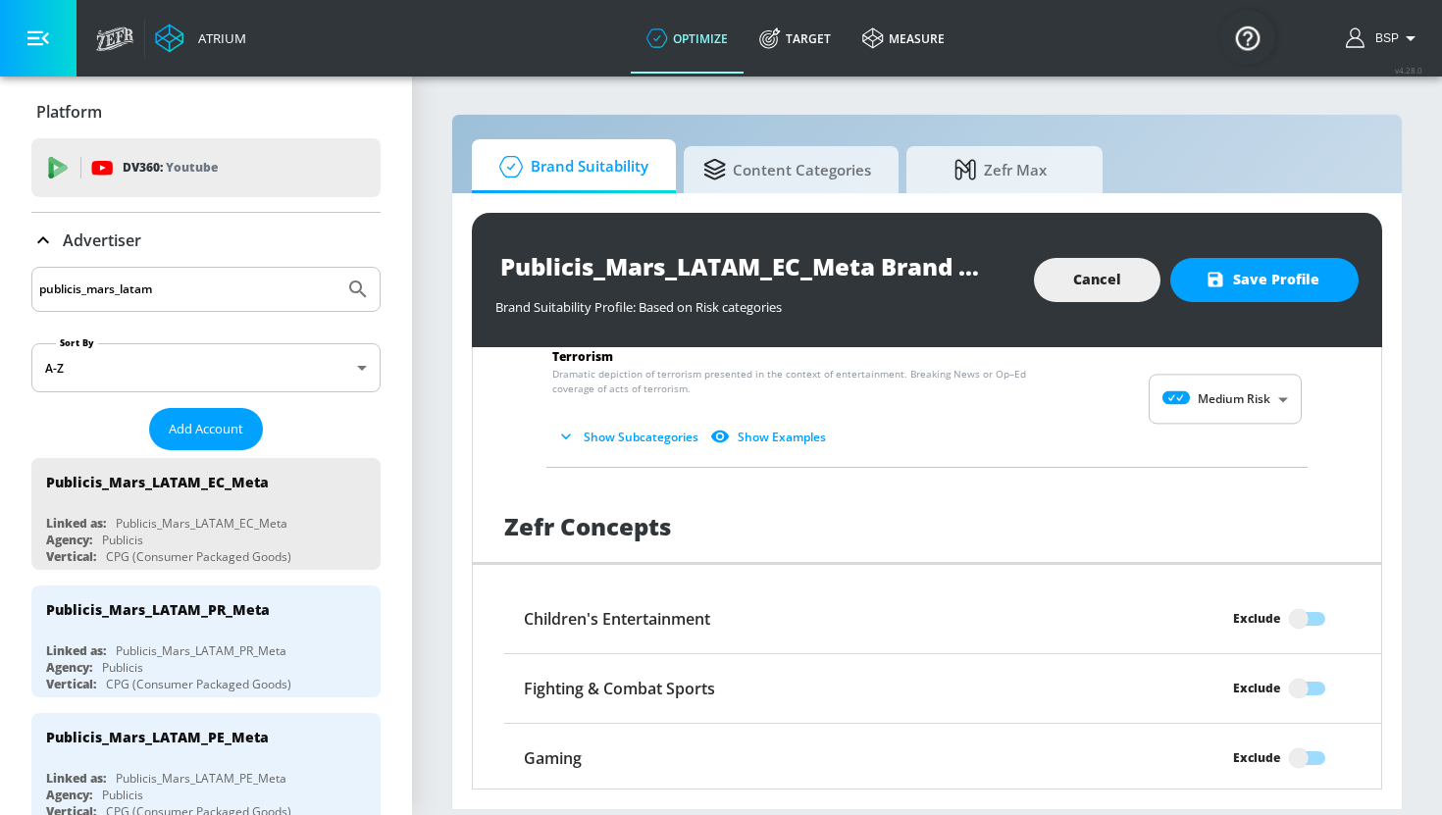
scroll to position [3025, 0]
click at [1246, 370] on body "Atrium optimize Target measure optimize Target measure v 4.28.0 BSP Platform DV…" at bounding box center [721, 407] width 1442 height 815
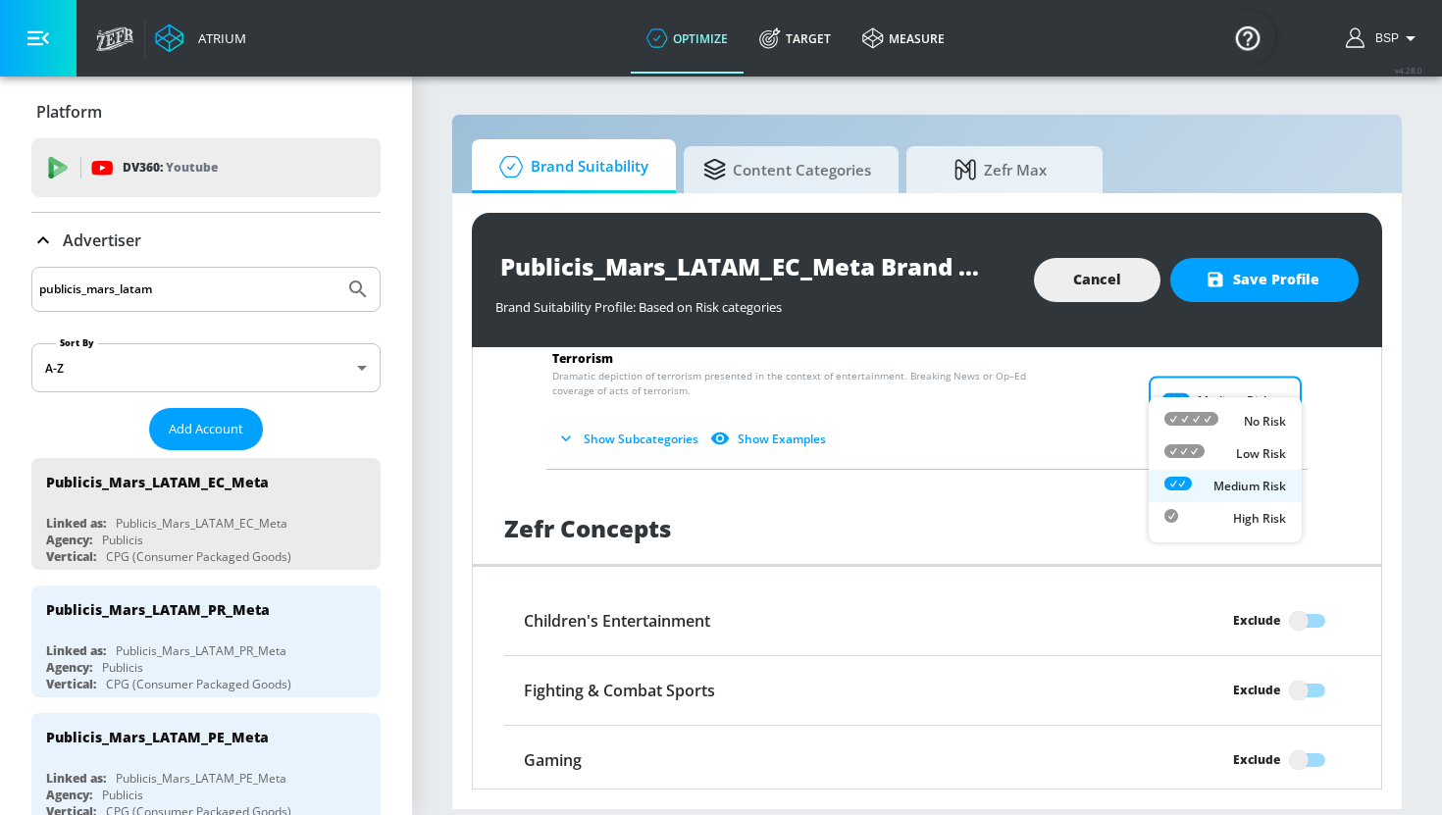
click at [1246, 448] on p "Low Risk" at bounding box center [1261, 454] width 50 height 18
type input "LOW"
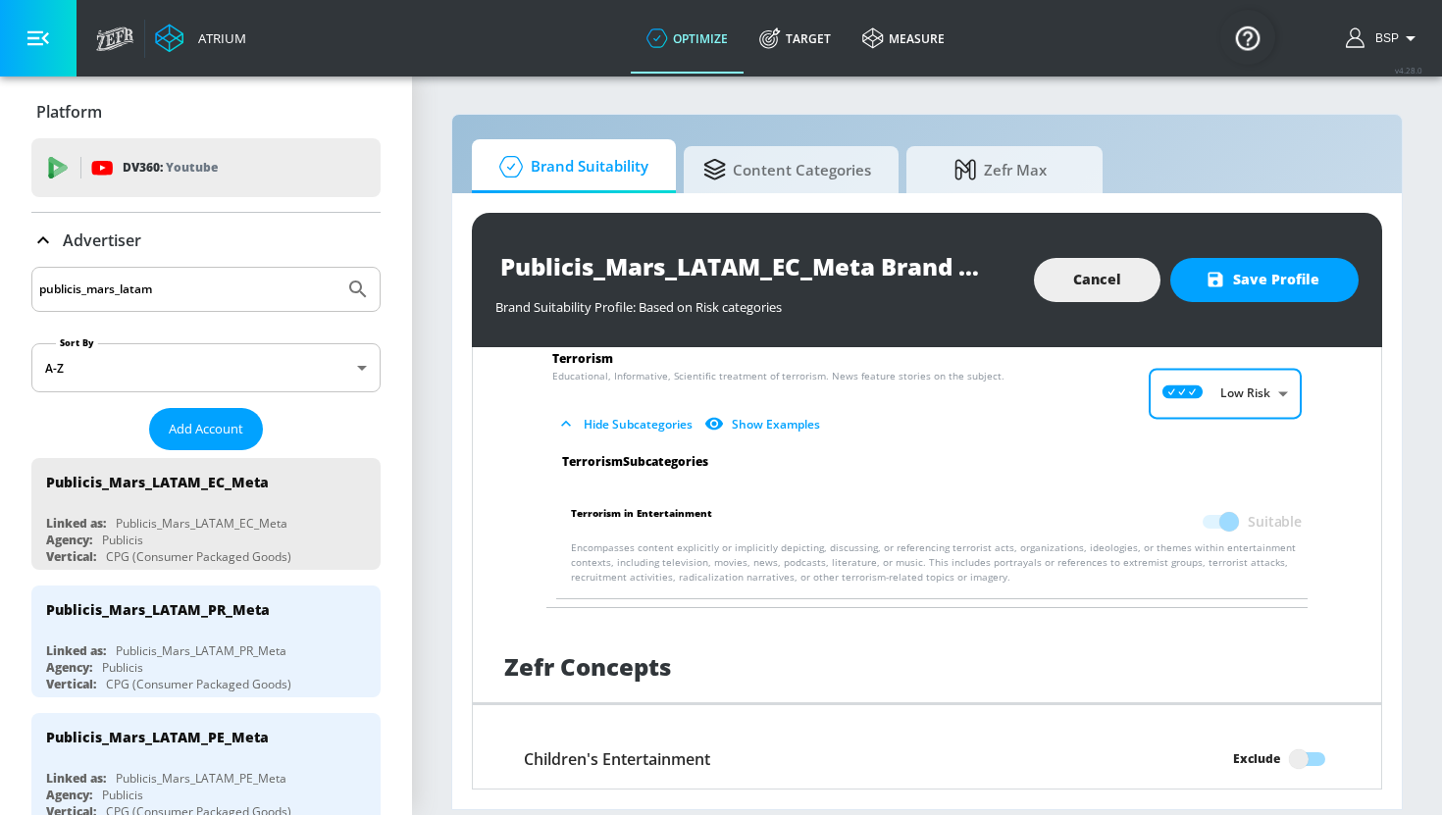
scroll to position [3347, 0]
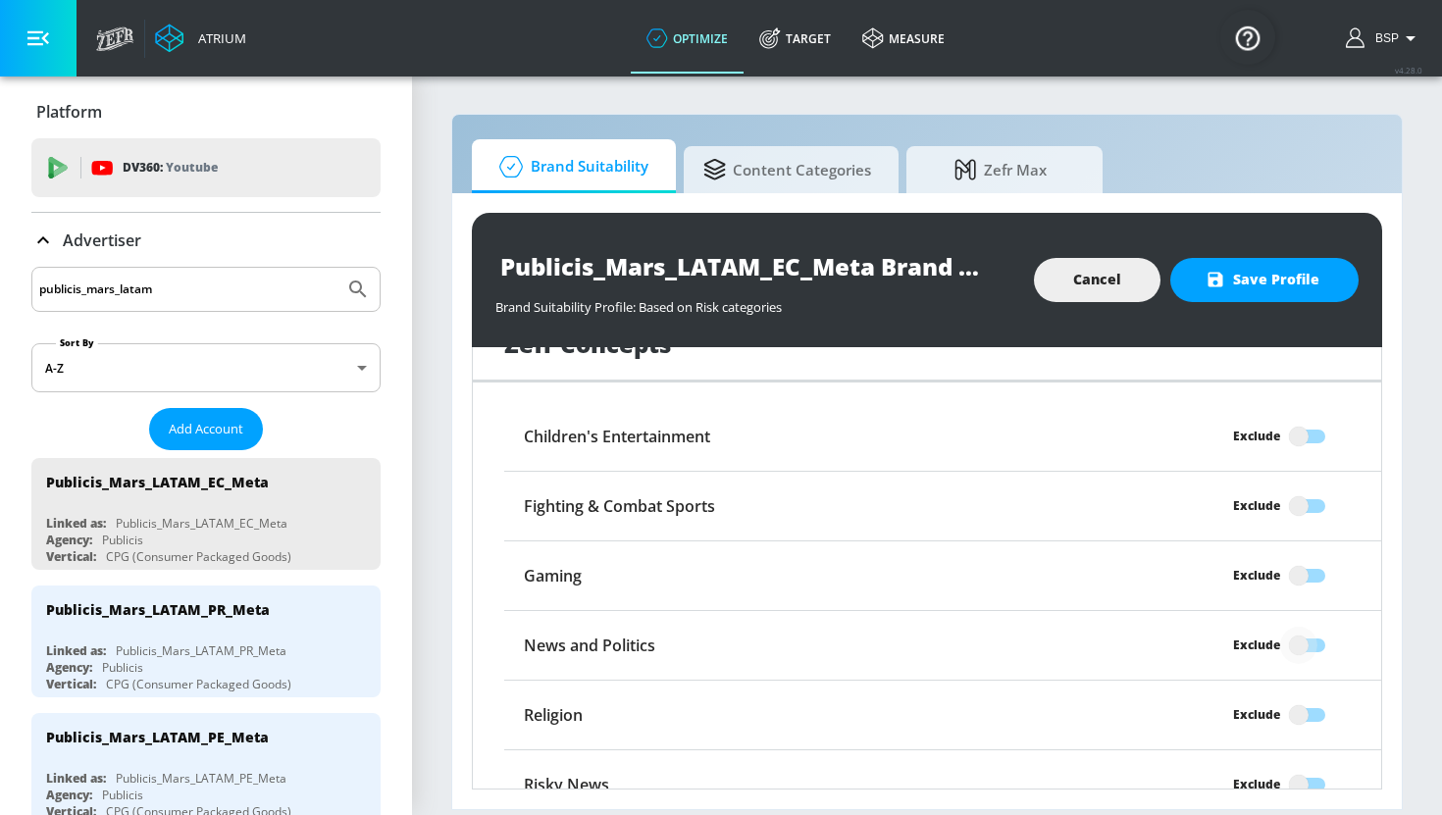
click at [1312, 627] on input "Exclude" at bounding box center [1299, 645] width 112 height 37
checkbox input "true"
click at [1262, 283] on span "Save Profile" at bounding box center [1265, 280] width 110 height 25
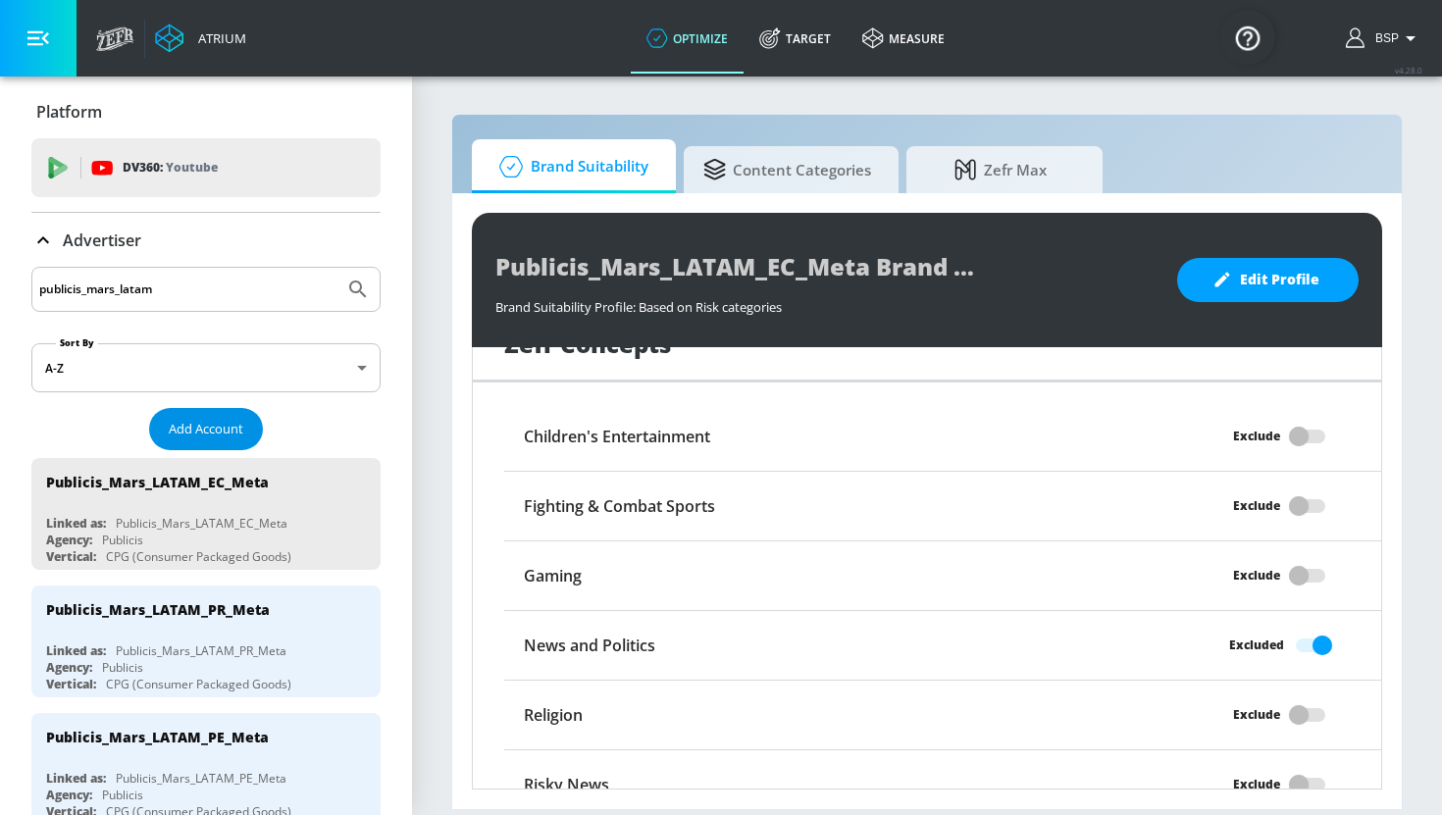
click at [222, 426] on span "Add Account" at bounding box center [206, 429] width 75 height 23
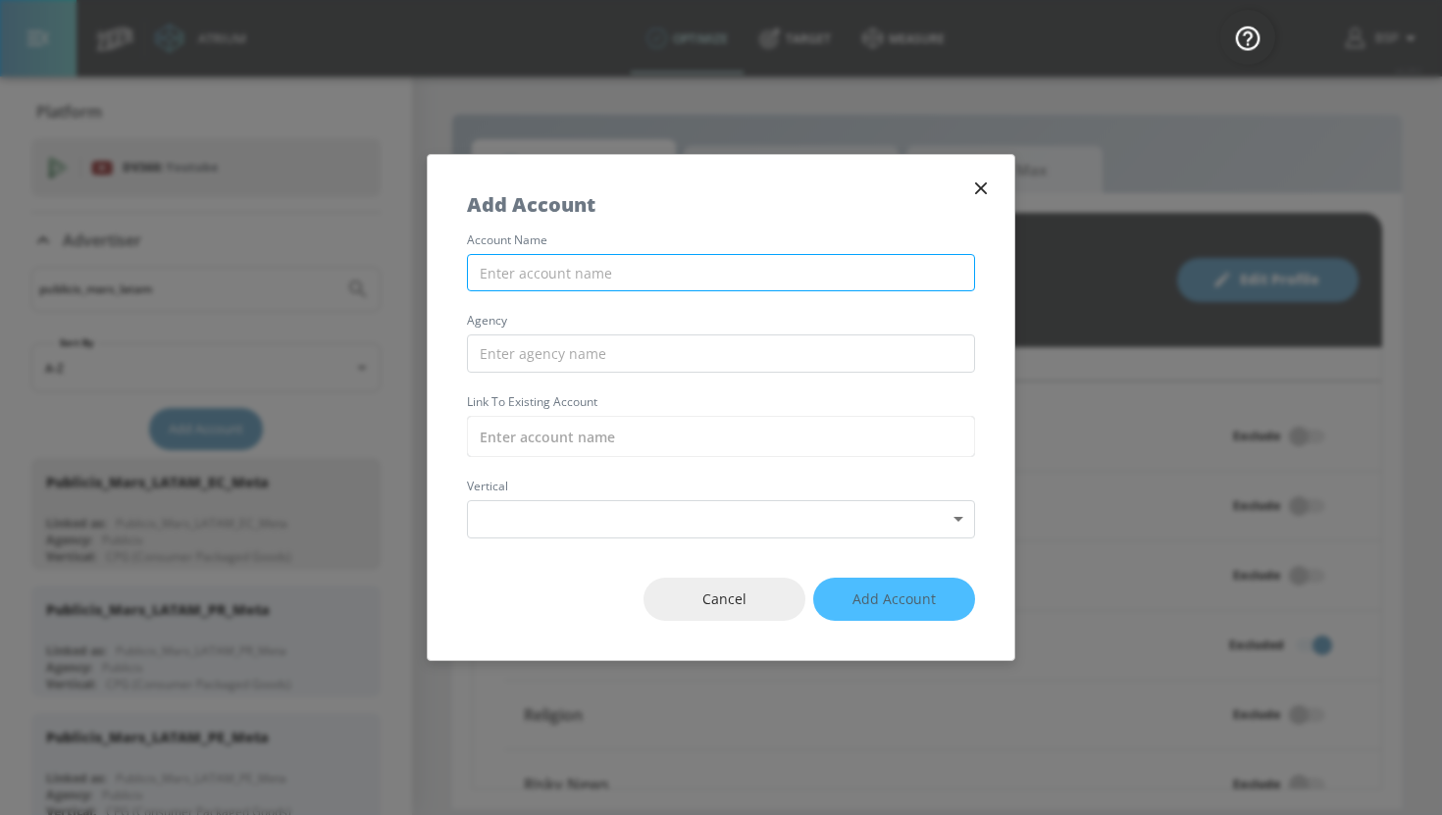
click at [646, 279] on input "text" at bounding box center [721, 273] width 508 height 38
paste input "Publicis_Mars_LATAM_EC"
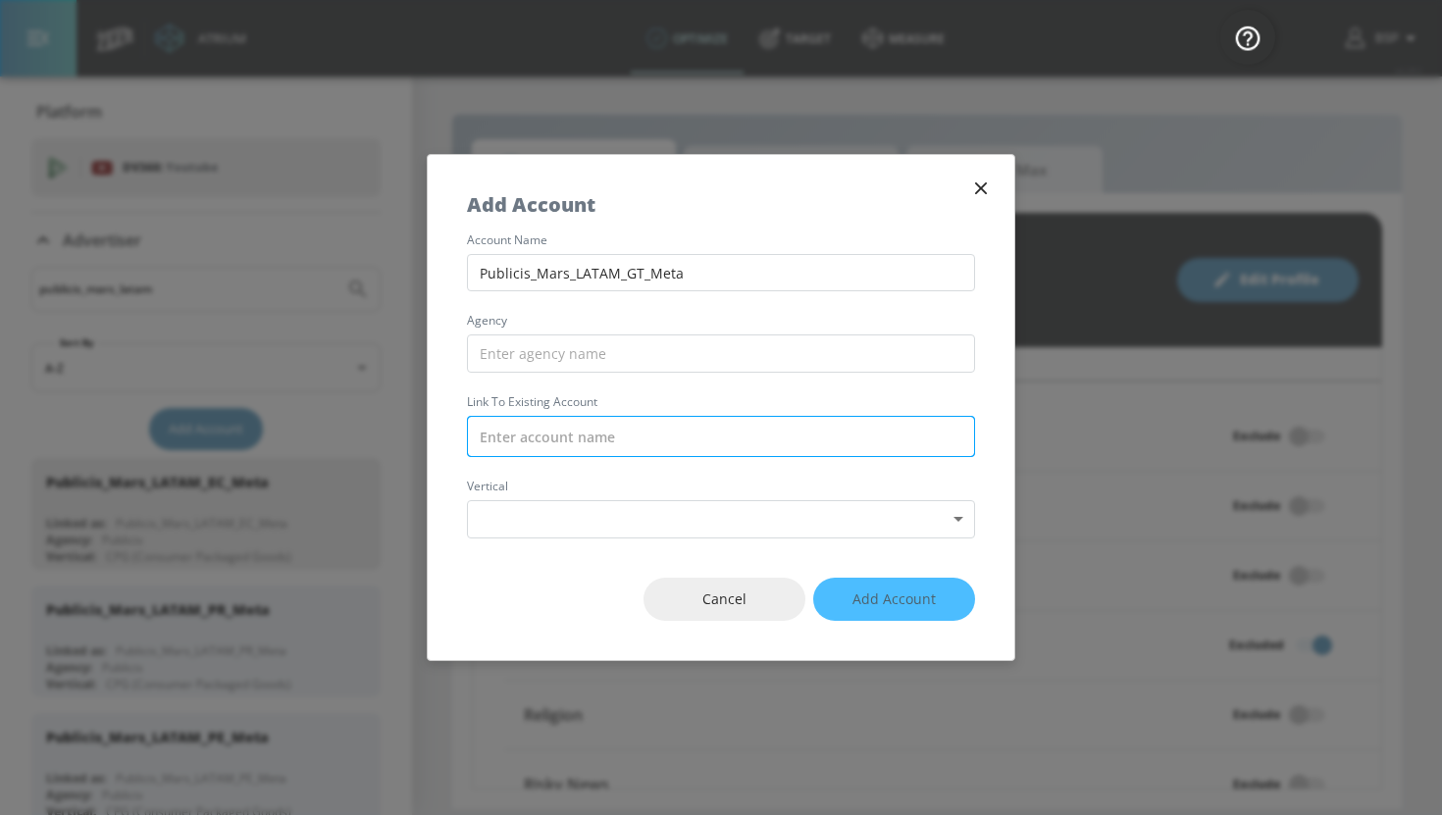
type input "Publicis_Mars_LATAM_GT_Meta"
click at [621, 437] on input "text" at bounding box center [721, 436] width 508 height 41
paste input "Publicis_Mars_LATAM_GT_Meta"
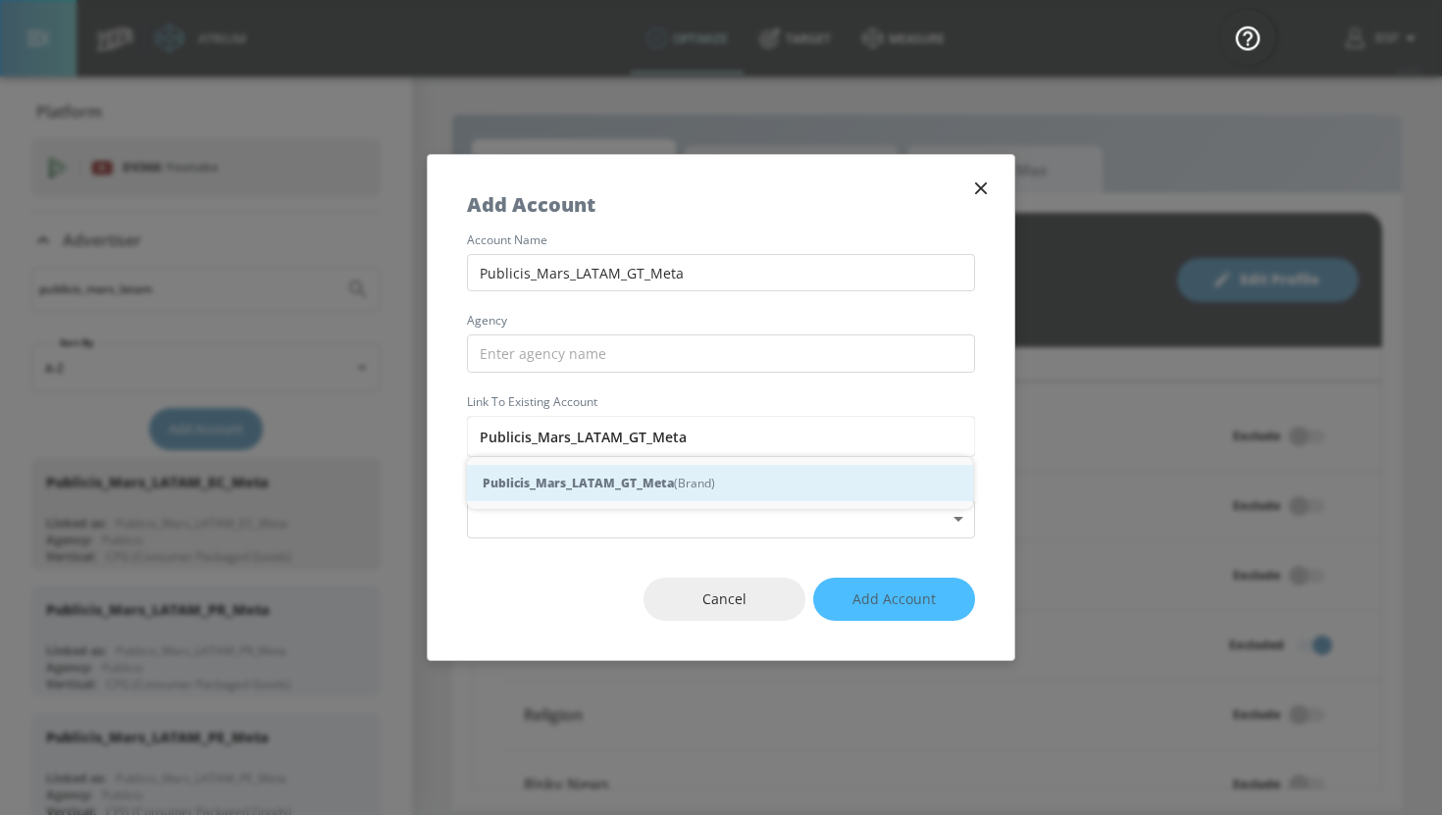
click at [642, 481] on strong "Publicis_Mars_LATAM_GT_Meta" at bounding box center [578, 483] width 191 height 21
type input "Publicis_Mars_LATAM_GT_Meta (Brand)"
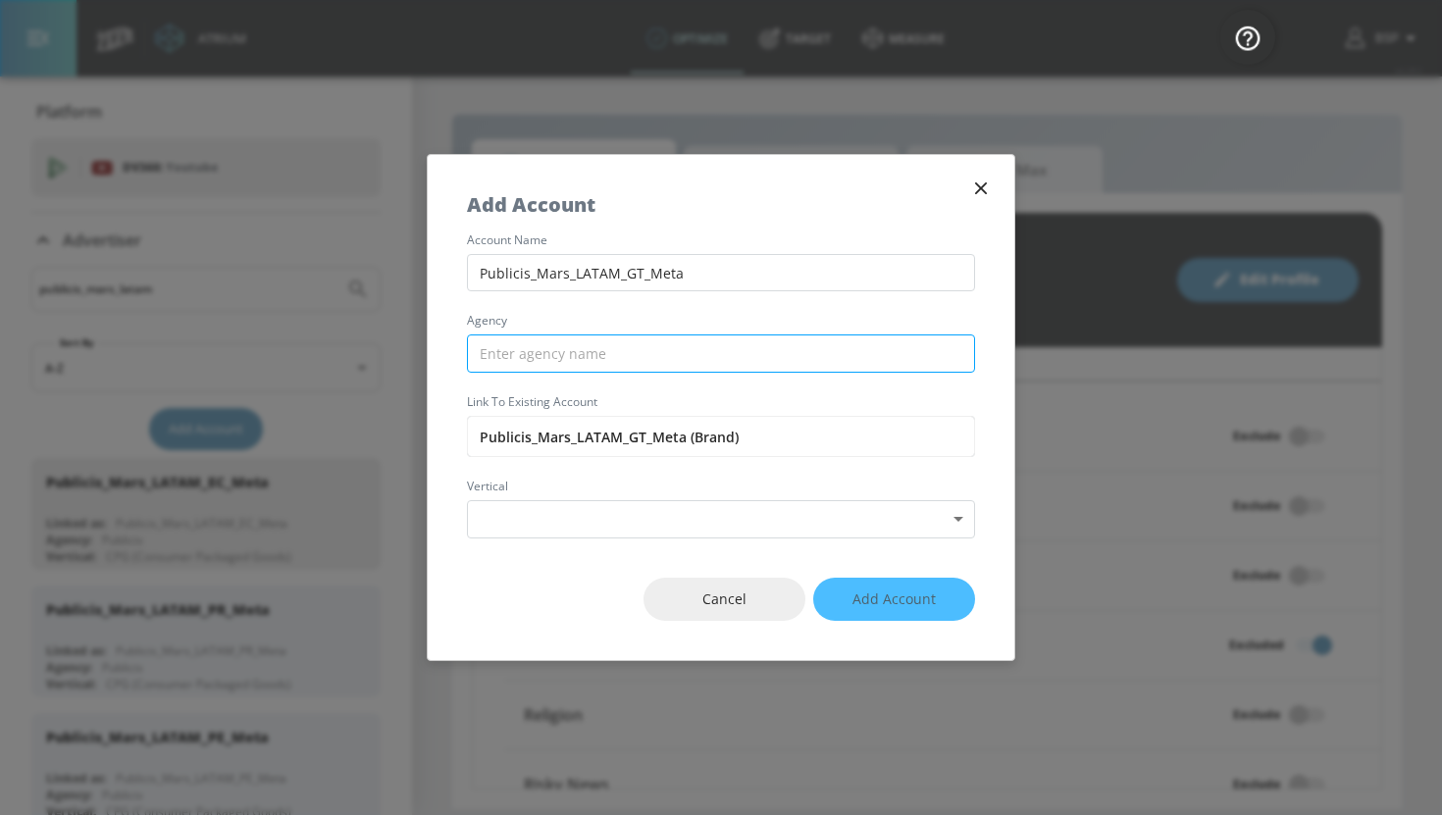
click at [639, 338] on input "text" at bounding box center [721, 354] width 508 height 38
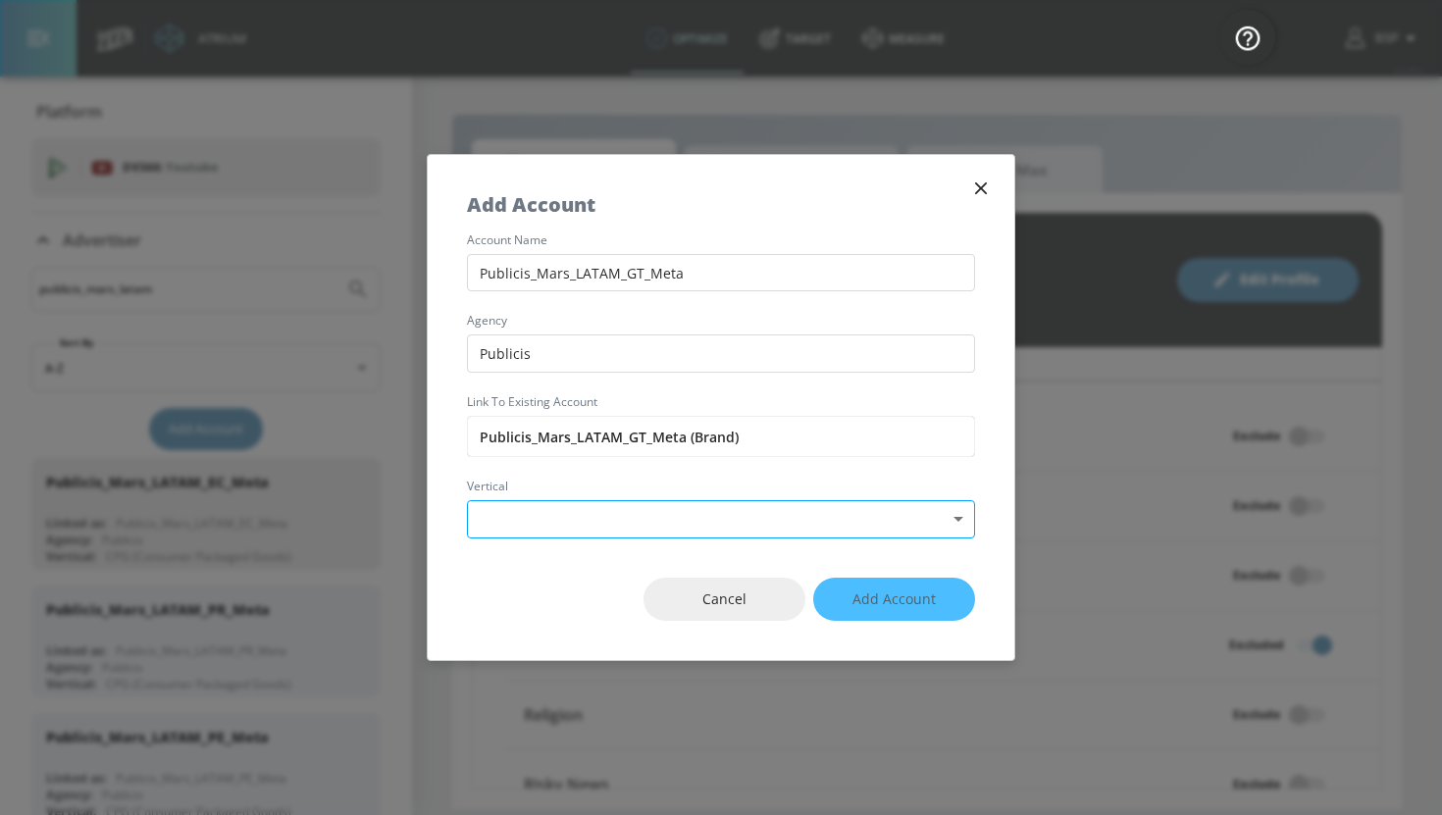
type input "Publicis"
click at [697, 518] on body "Atrium optimize Target measure optimize Target measure v 4.28.0 BSP Platform DV…" at bounding box center [721, 407] width 1442 height 815
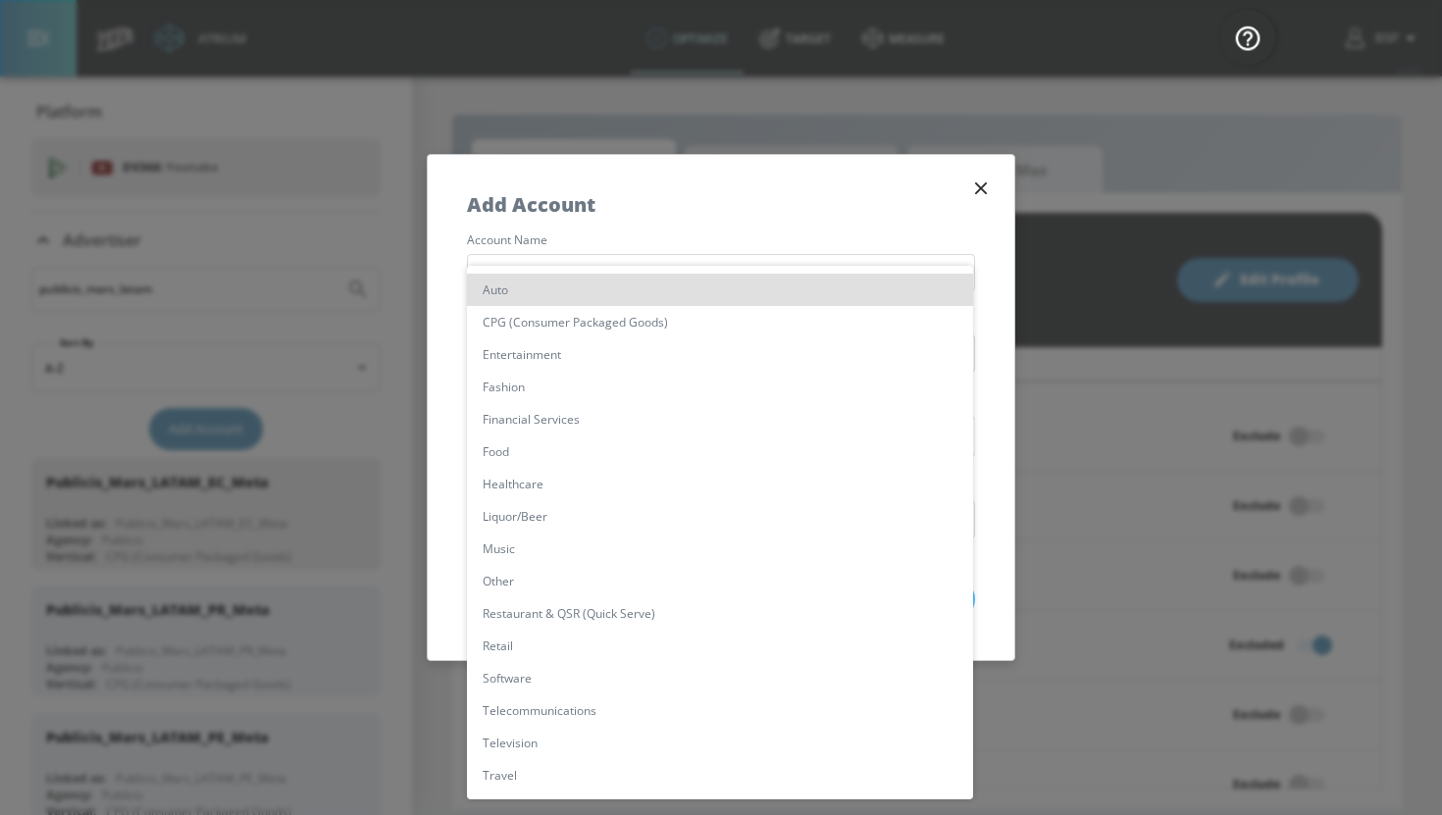
click at [673, 331] on li "CPG (Consumer Packaged Goods)" at bounding box center [720, 322] width 506 height 32
type input "[object Object]"
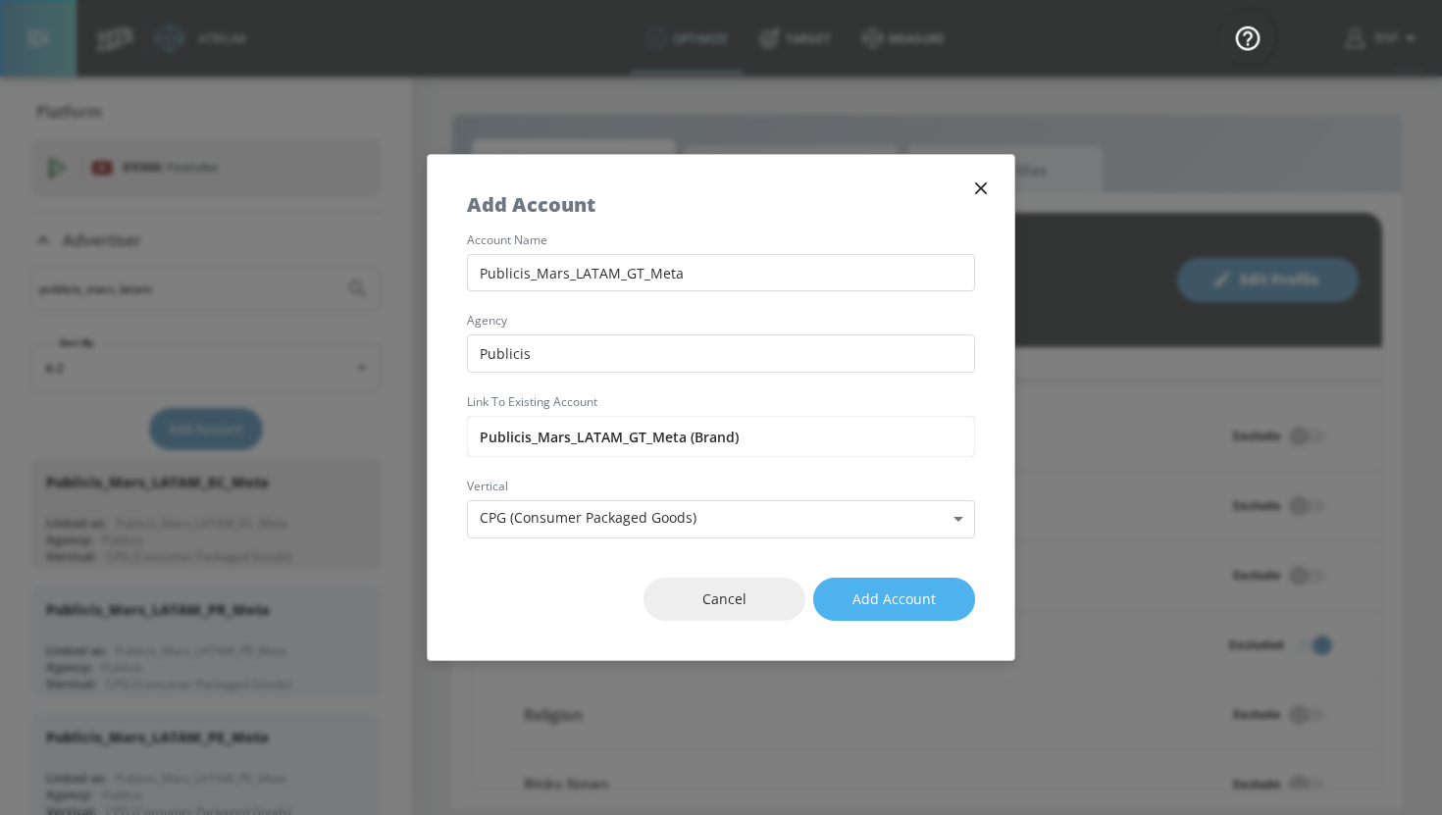
click at [875, 590] on span "Add Account" at bounding box center [894, 600] width 83 height 25
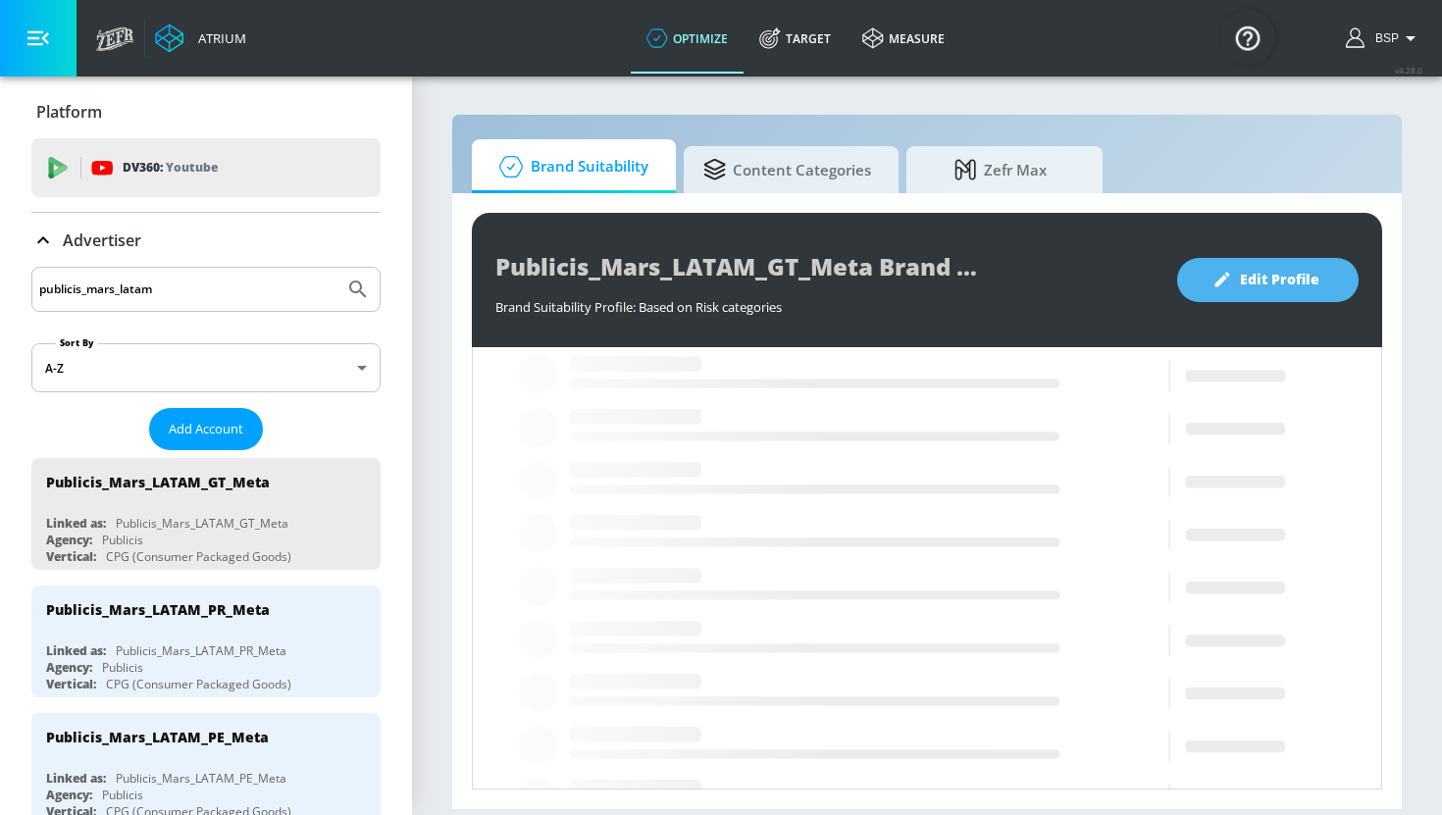
click at [1319, 278] on span "Edit Profile" at bounding box center [1267, 280] width 103 height 25
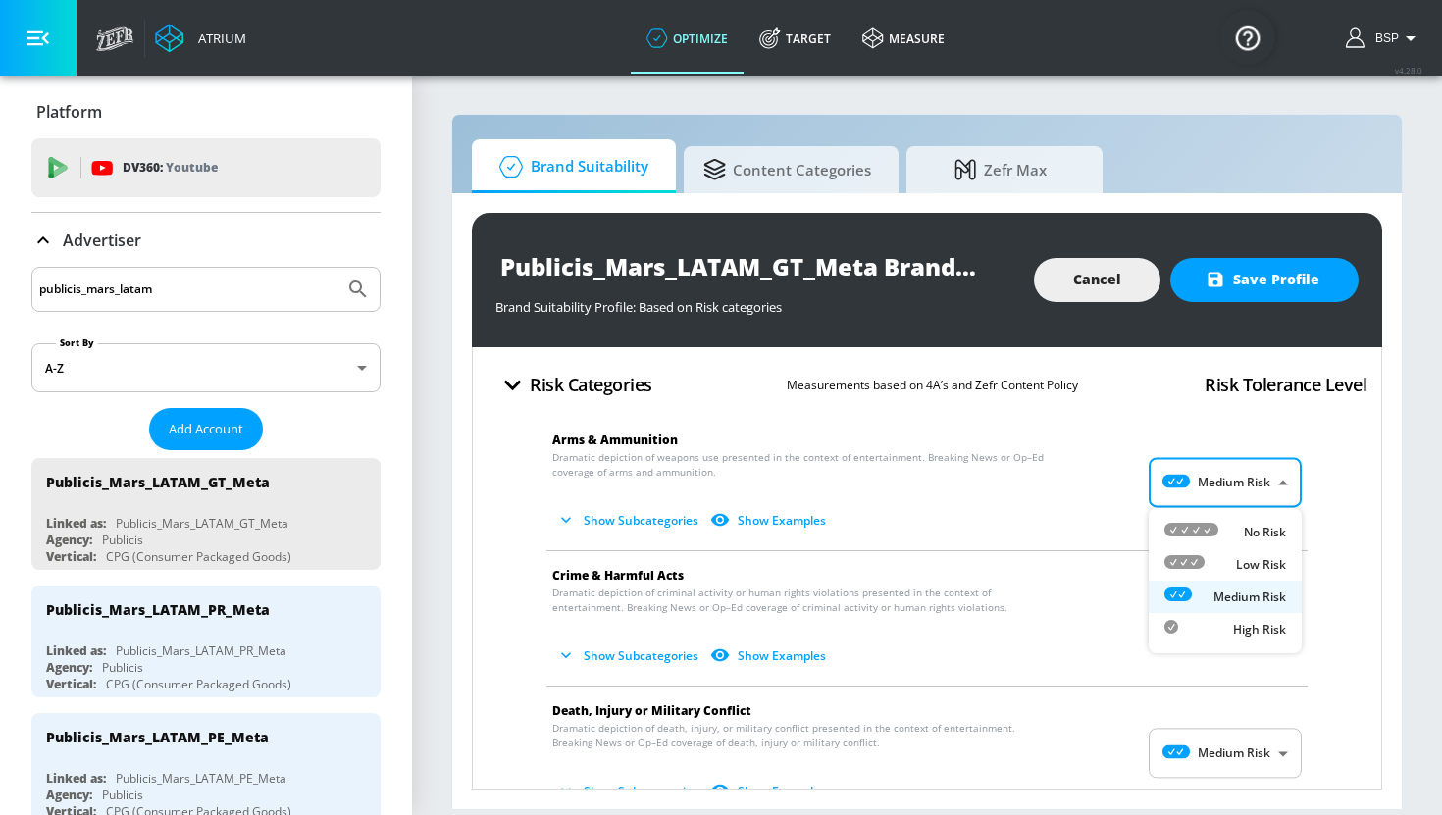
click at [1255, 484] on body "Atrium optimize Target measure optimize Target measure v 4.28.0 BSP Platform DV…" at bounding box center [721, 407] width 1442 height 815
click at [1243, 558] on p "Low Risk" at bounding box center [1261, 565] width 50 height 18
type input "LOW"
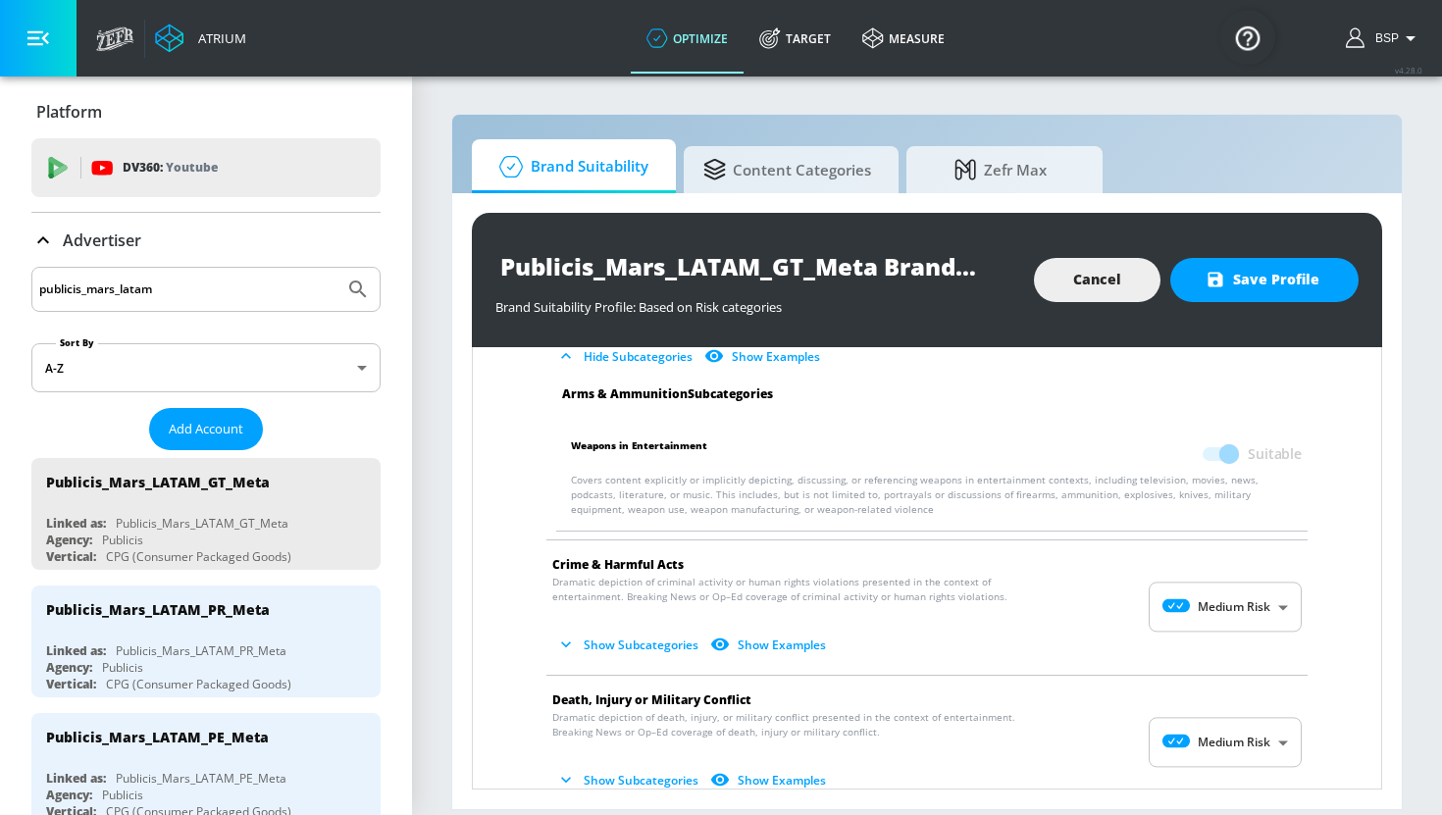
scroll to position [187, 0]
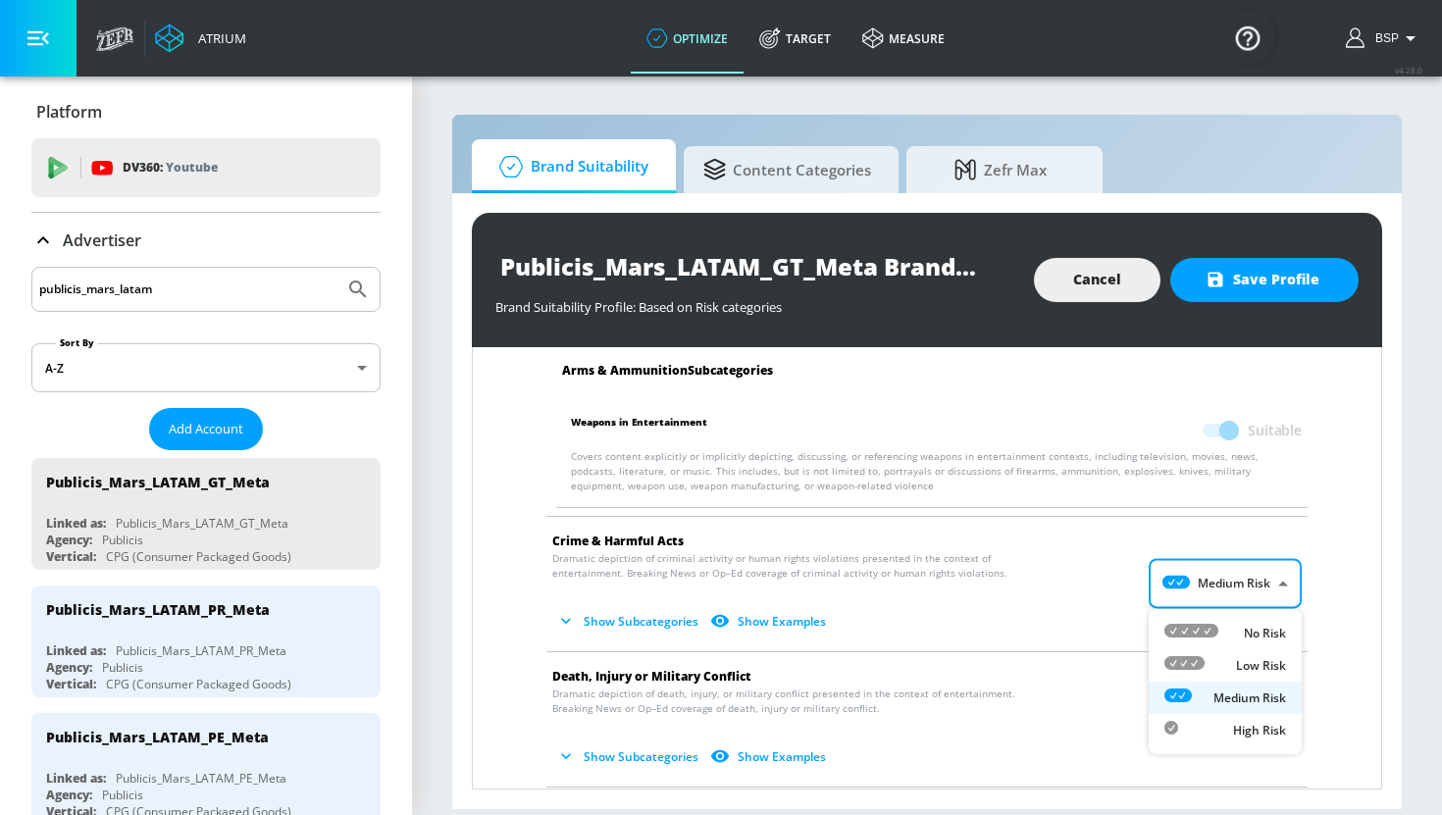
click at [1242, 588] on body "Atrium optimize Target measure optimize Target measure v 4.28.0 BSP Platform DV…" at bounding box center [721, 407] width 1442 height 815
click at [1242, 655] on div "Low Risk" at bounding box center [1225, 665] width 122 height 21
type input "LOW"
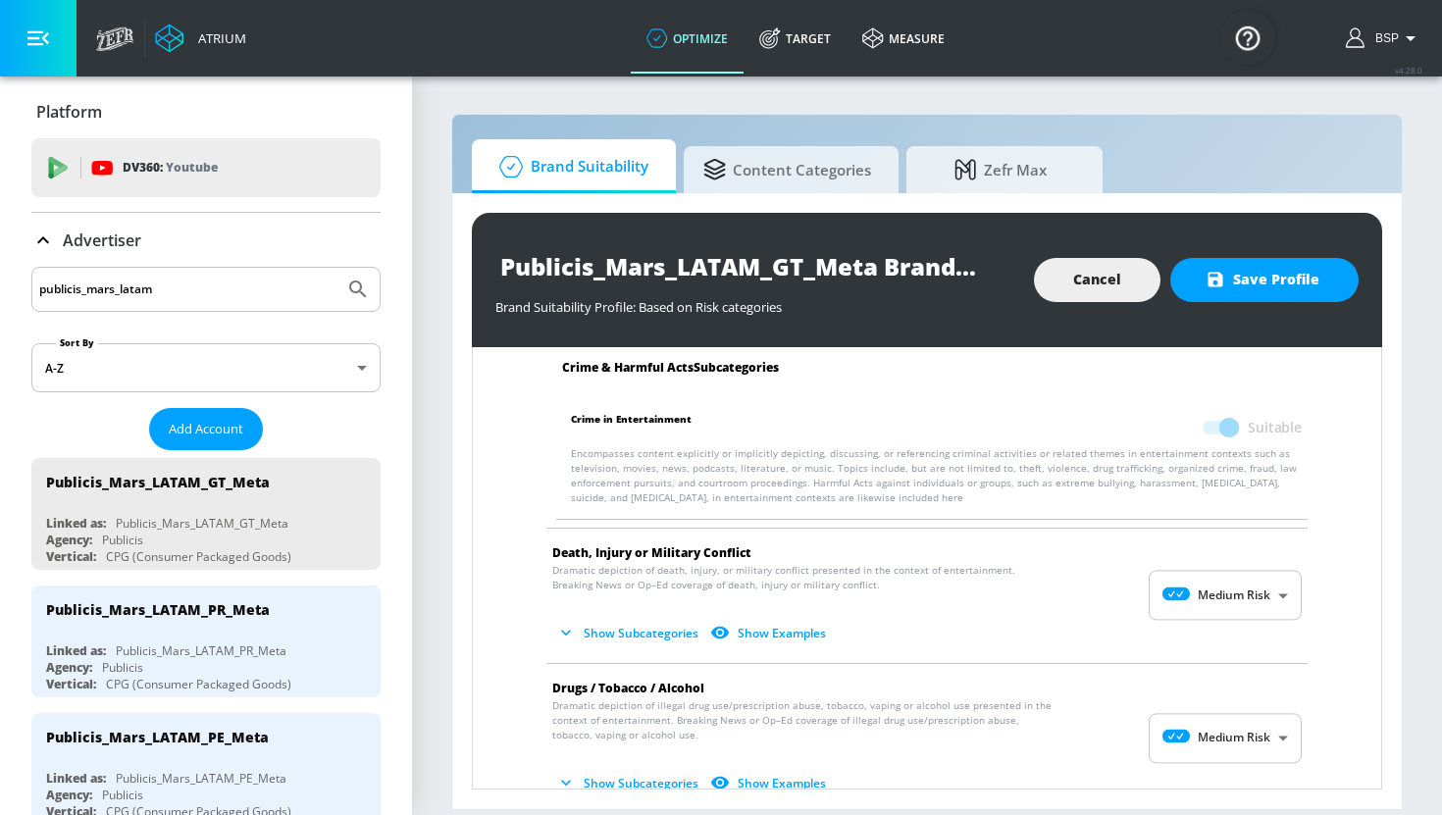
scroll to position [520, 0]
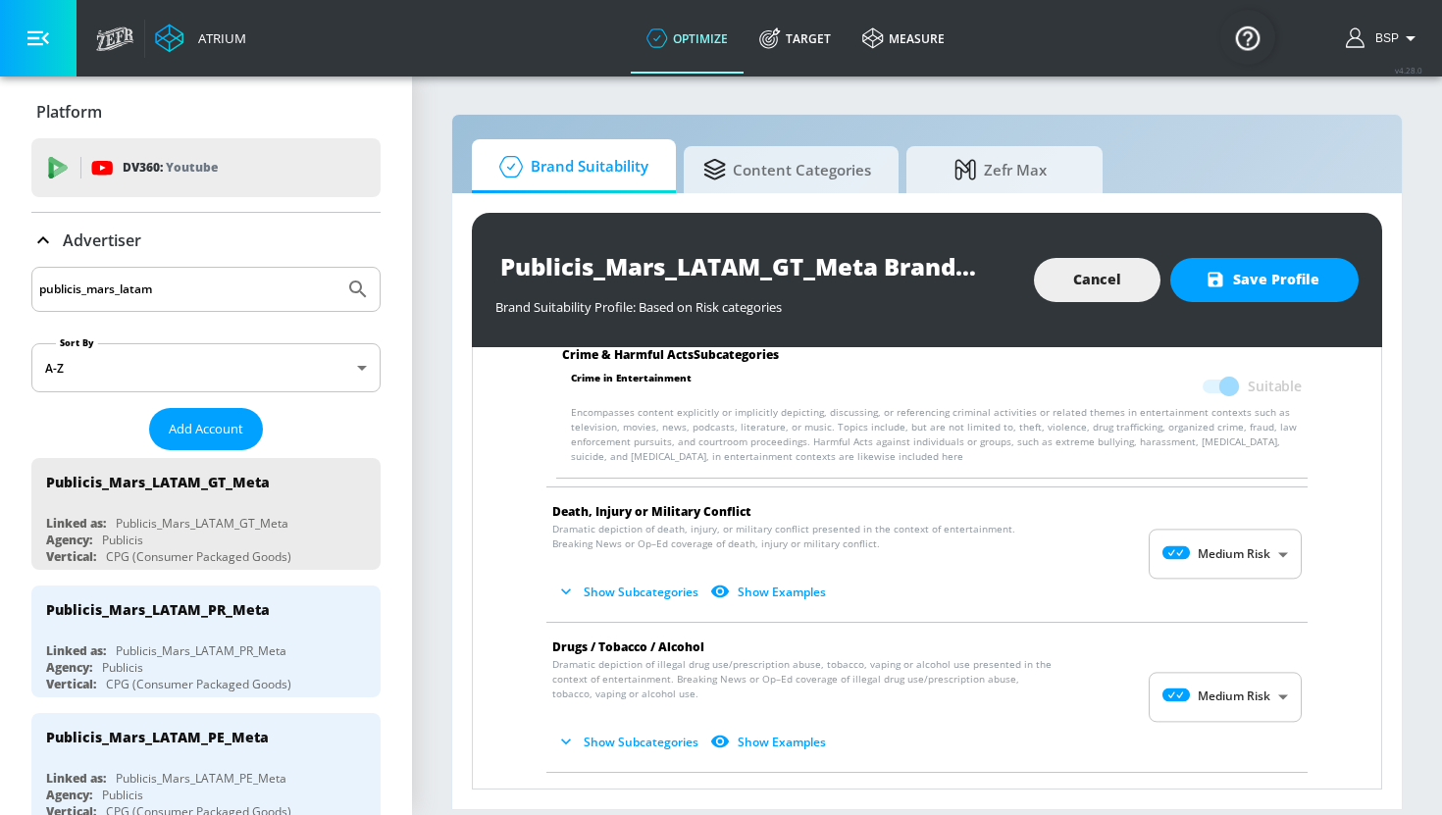
click at [1241, 545] on body "Atrium optimize Target measure optimize Target measure v 4.28.0 BSP Platform DV…" at bounding box center [721, 407] width 1442 height 815
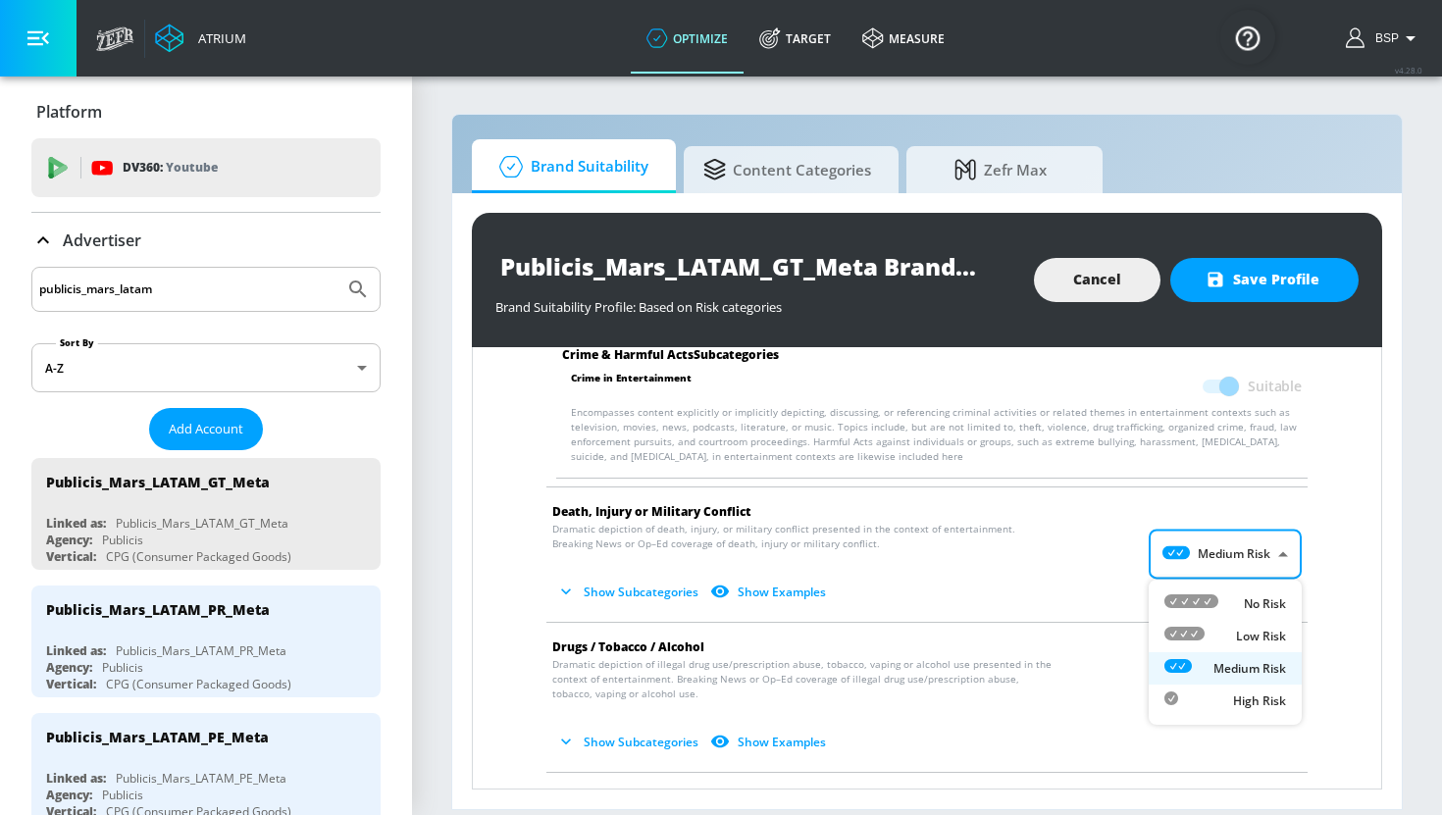
click at [1245, 631] on p "Low Risk" at bounding box center [1261, 637] width 50 height 18
type input "LOW"
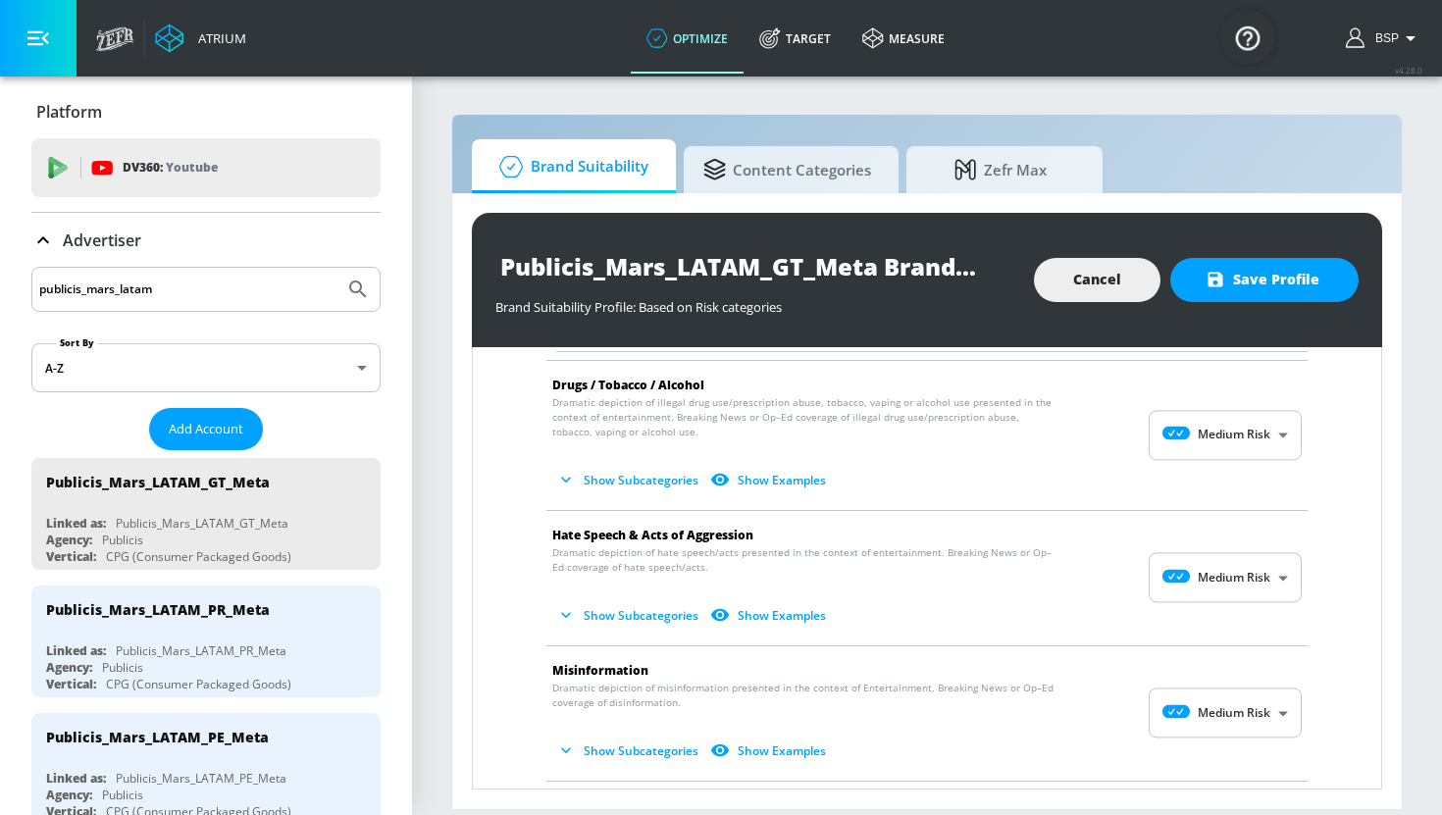
scroll to position [1315, 0]
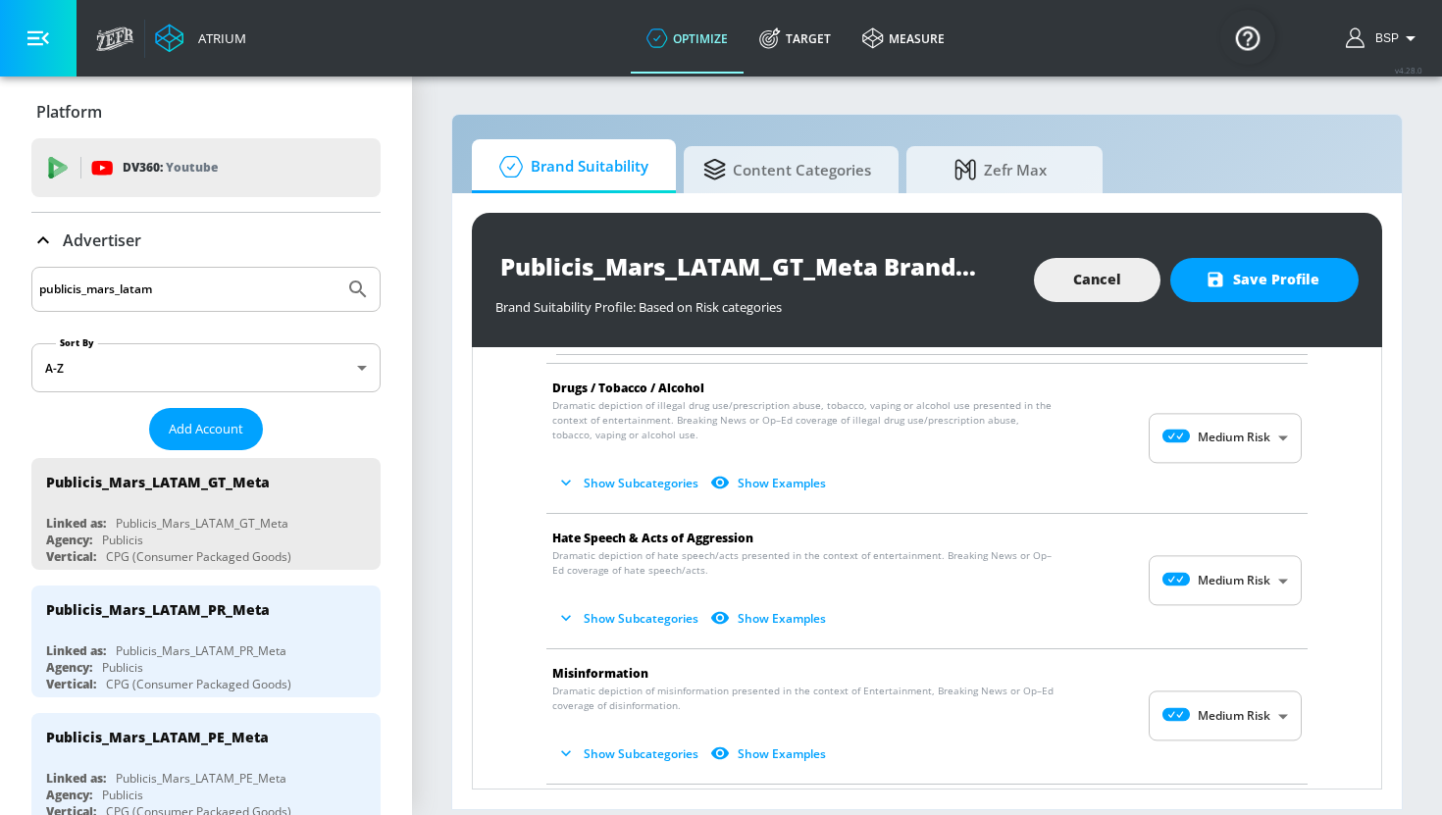
click at [1239, 581] on body "Atrium optimize Target measure optimize Target measure v 4.28.0 BSP Platform DV…" at bounding box center [721, 407] width 1442 height 815
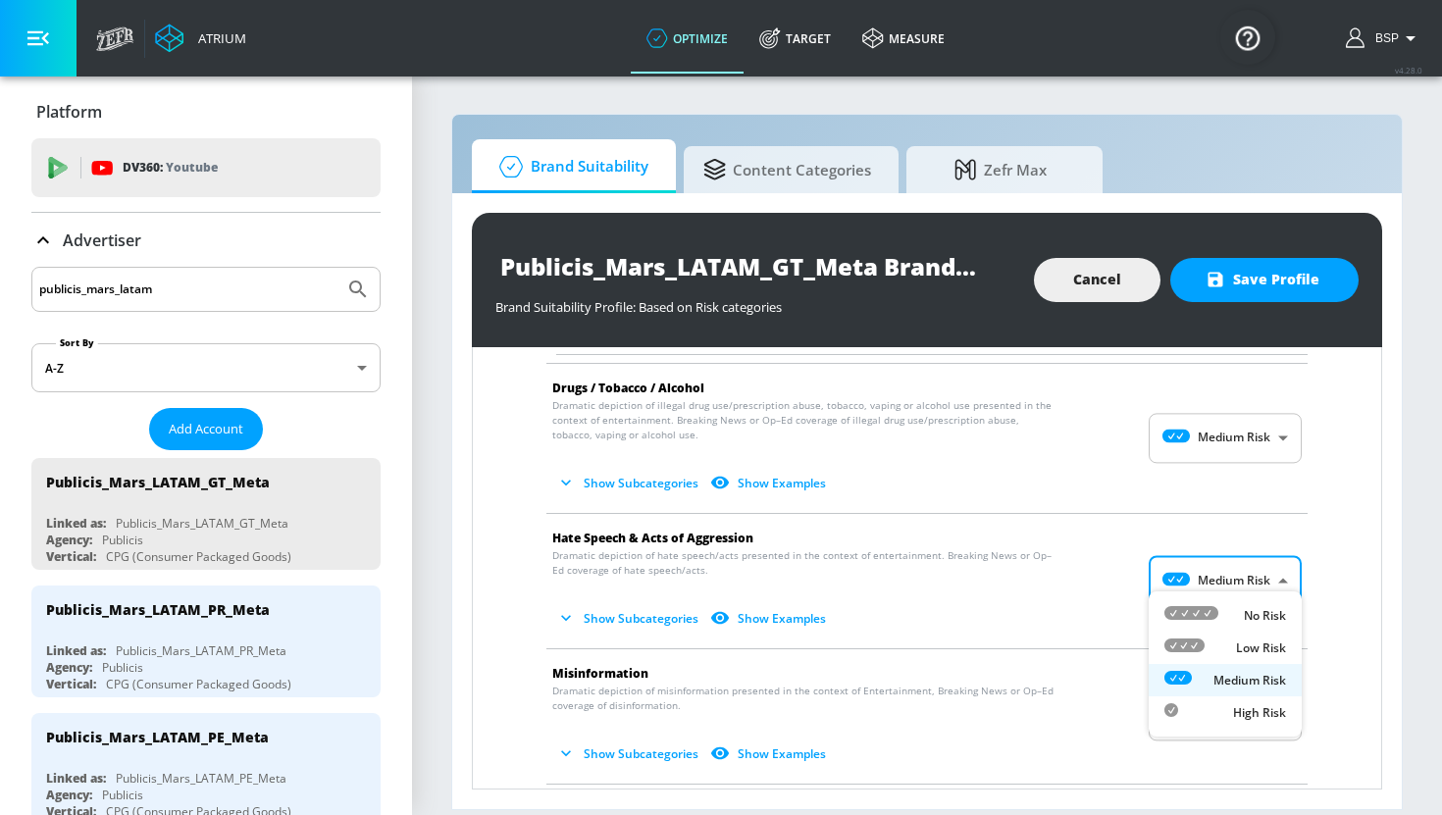
click at [1237, 617] on div "No Risk" at bounding box center [1225, 615] width 122 height 21
type input "MINIMAL"
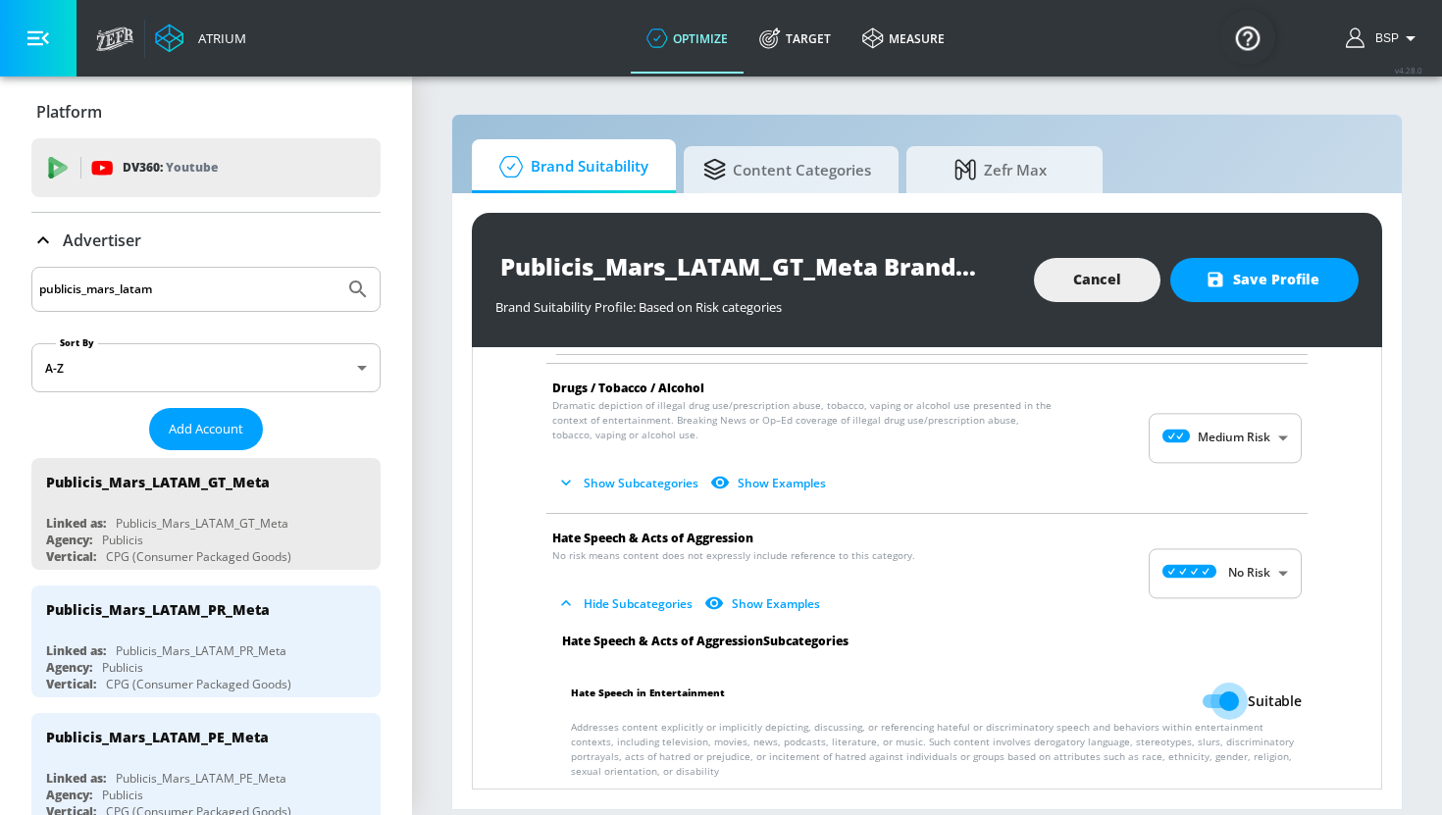
click at [1220, 690] on input "Suitable" at bounding box center [1229, 701] width 112 height 37
checkbox input "false"
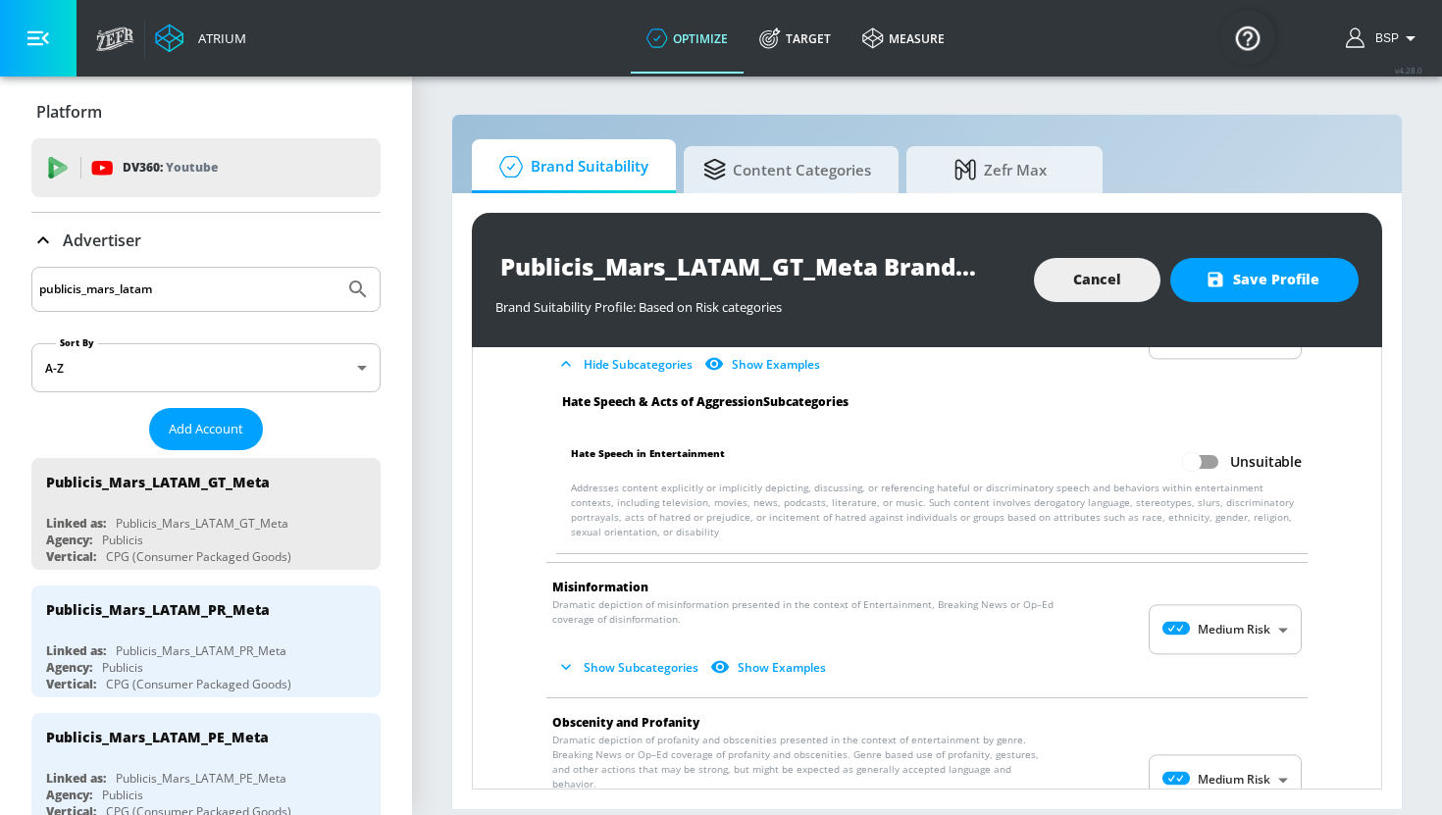
scroll to position [1557, 0]
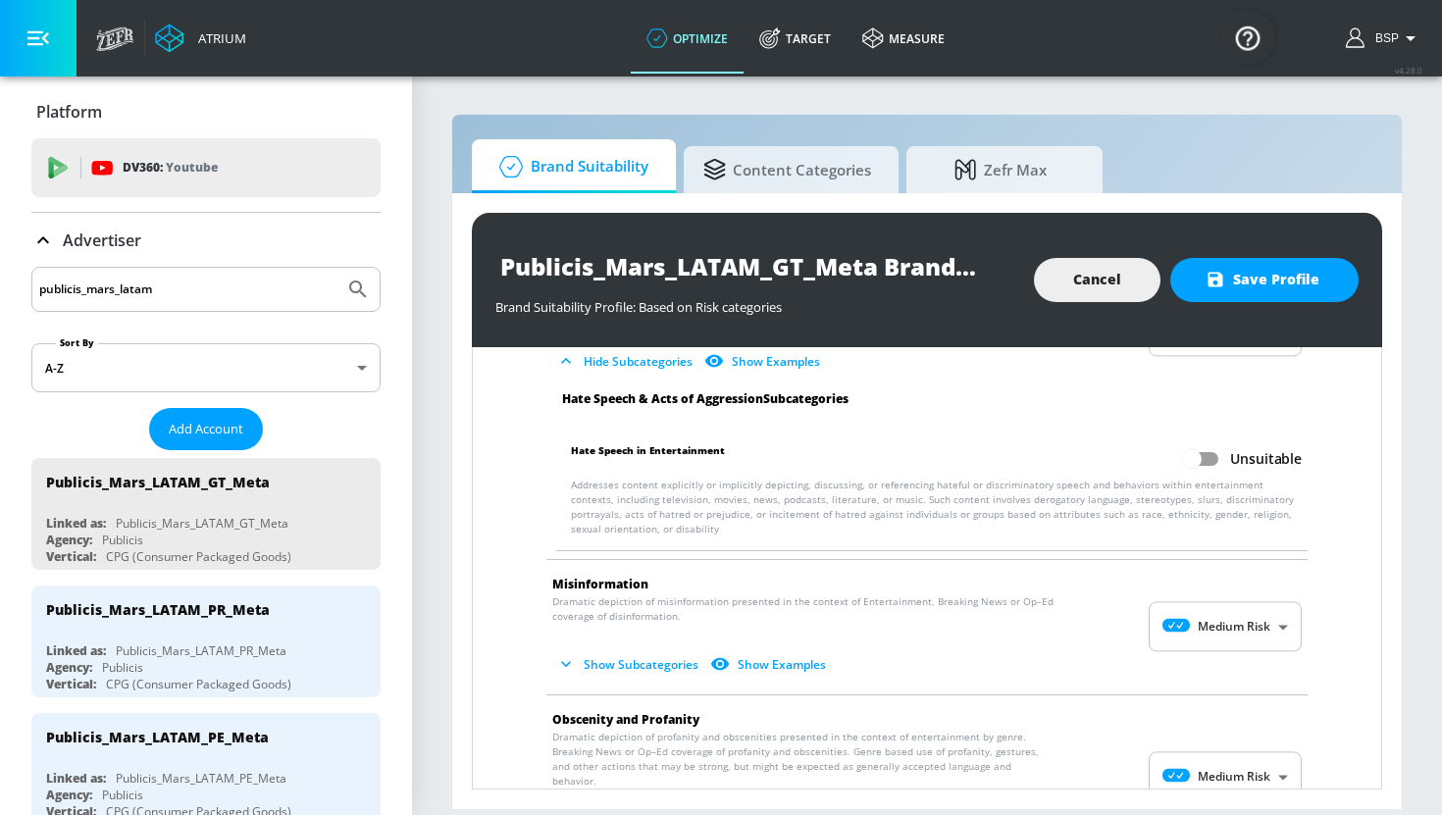
click at [1228, 617] on body "Atrium optimize Target measure optimize Target measure v 4.28.0 BSP Platform DV…" at bounding box center [721, 407] width 1442 height 815
click at [1229, 651] on div "No Risk" at bounding box center [1225, 661] width 122 height 21
type input "MINIMAL"
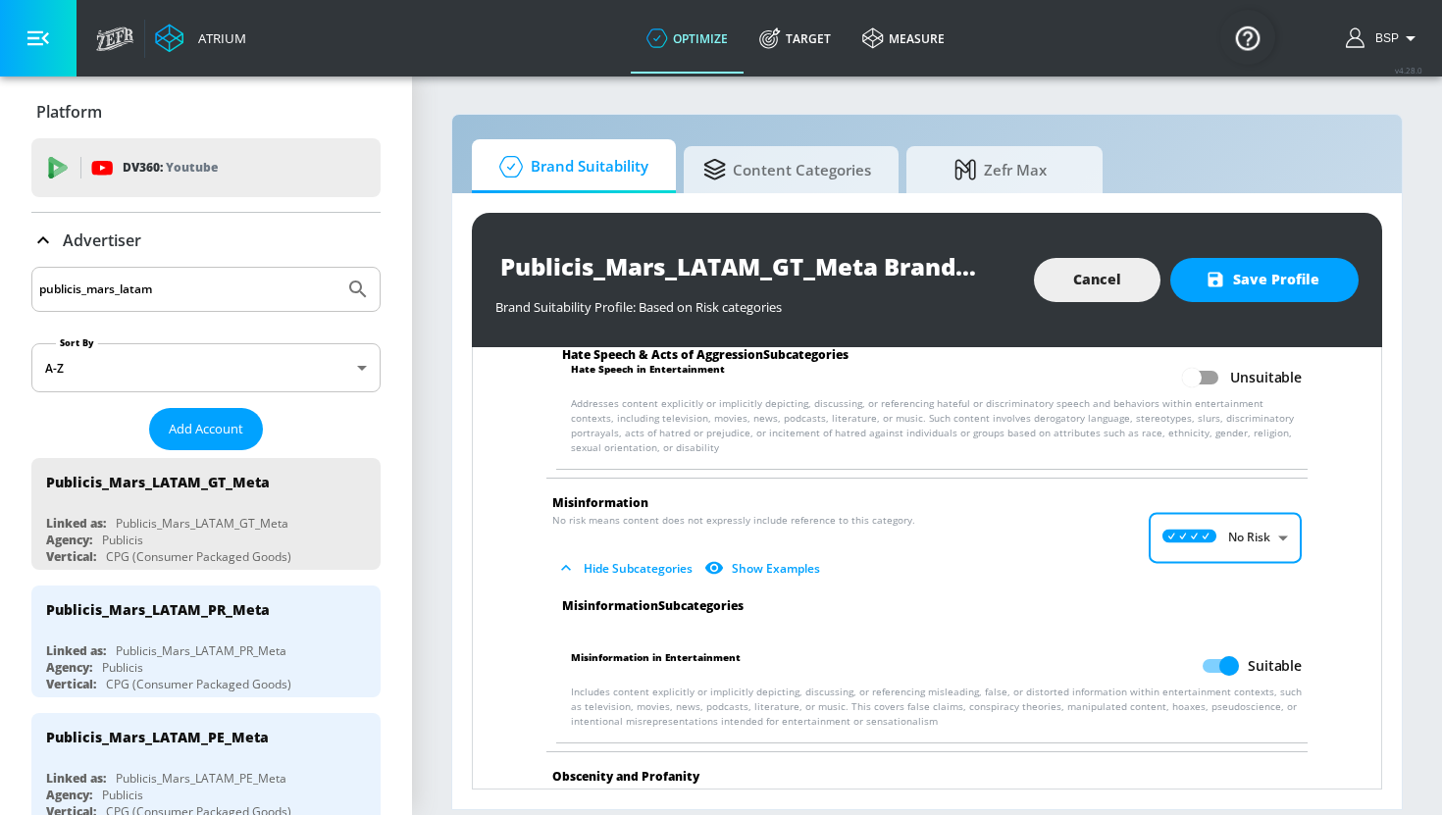
scroll to position [1650, 0]
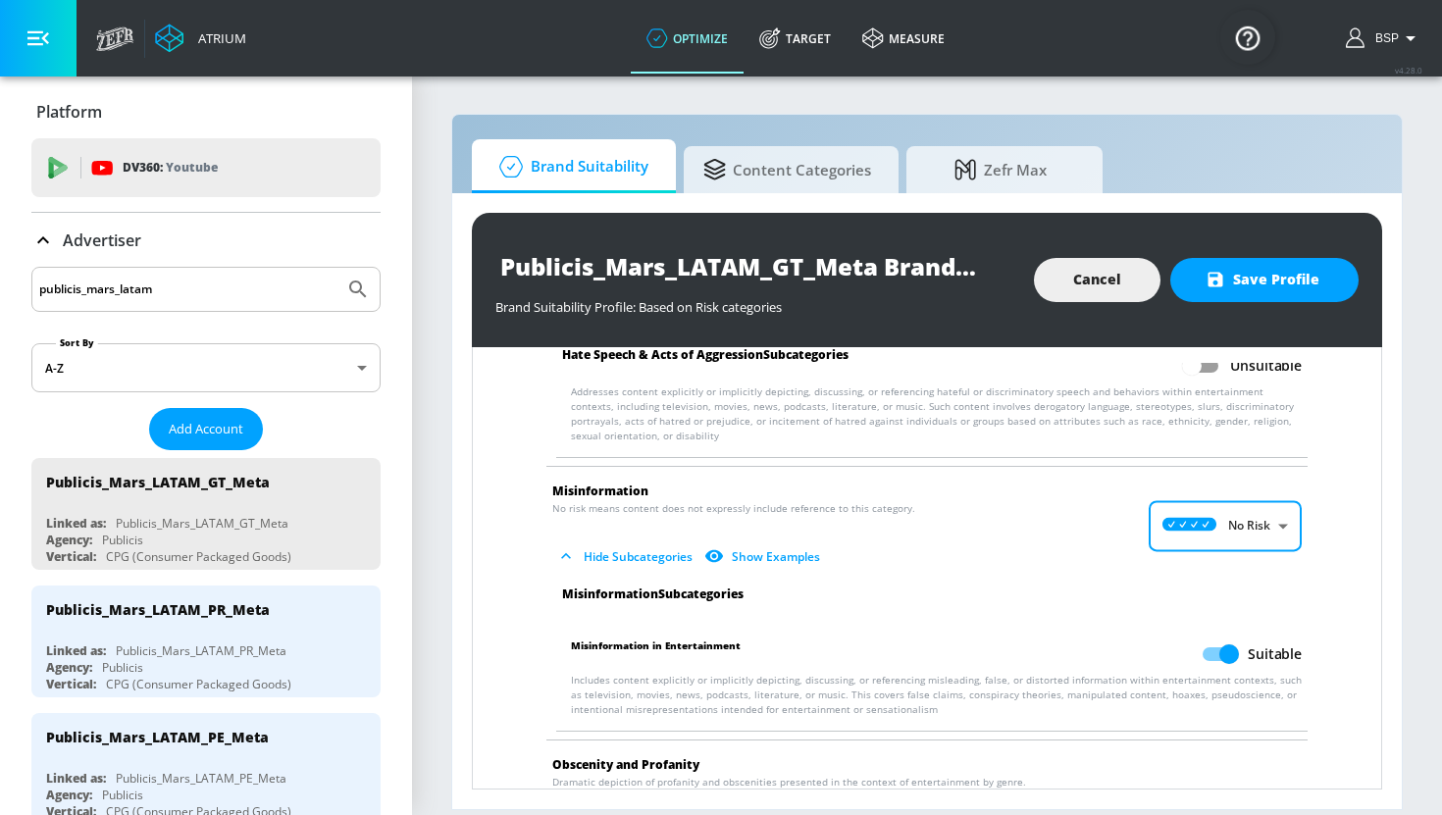
click at [1219, 647] on input "Suitable" at bounding box center [1229, 654] width 112 height 37
checkbox input "false"
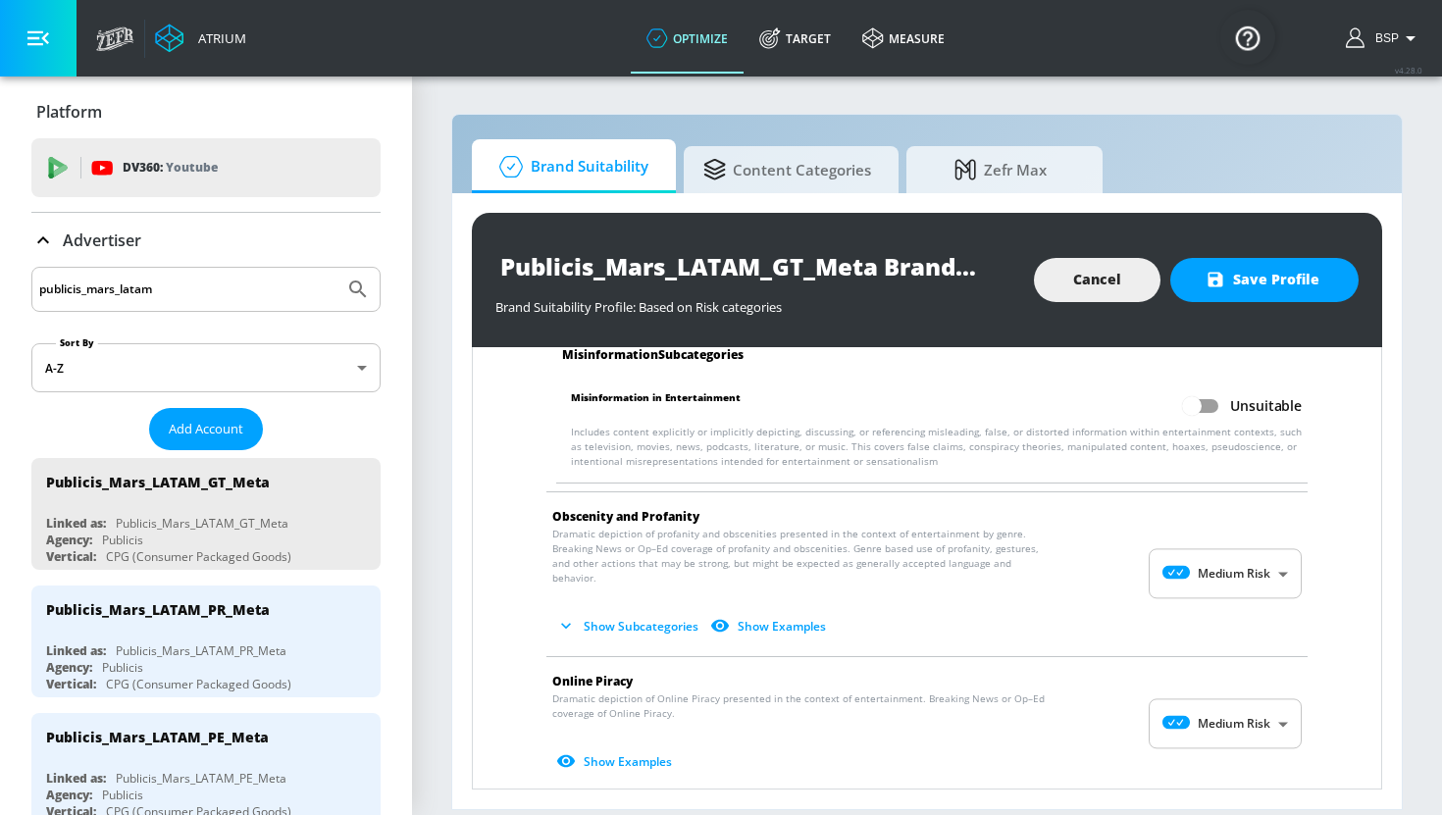
scroll to position [1905, 0]
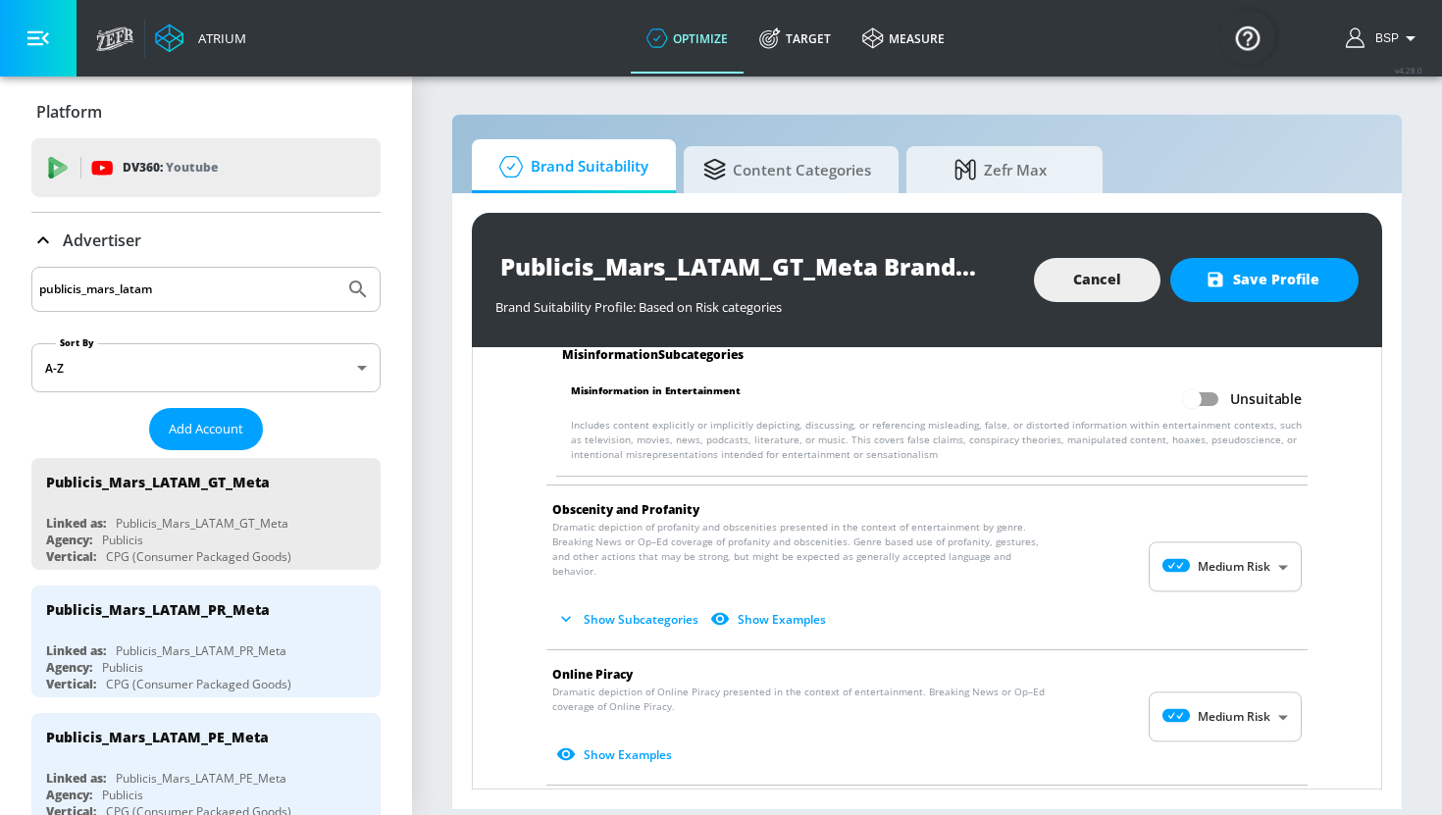
click at [1231, 685] on body "Atrium optimize Target measure optimize Target measure v 4.28.0 BSP Platform DV…" at bounding box center [721, 407] width 1442 height 815
click at [1231, 713] on div "Low Risk" at bounding box center [1225, 710] width 122 height 21
type input "LOW"
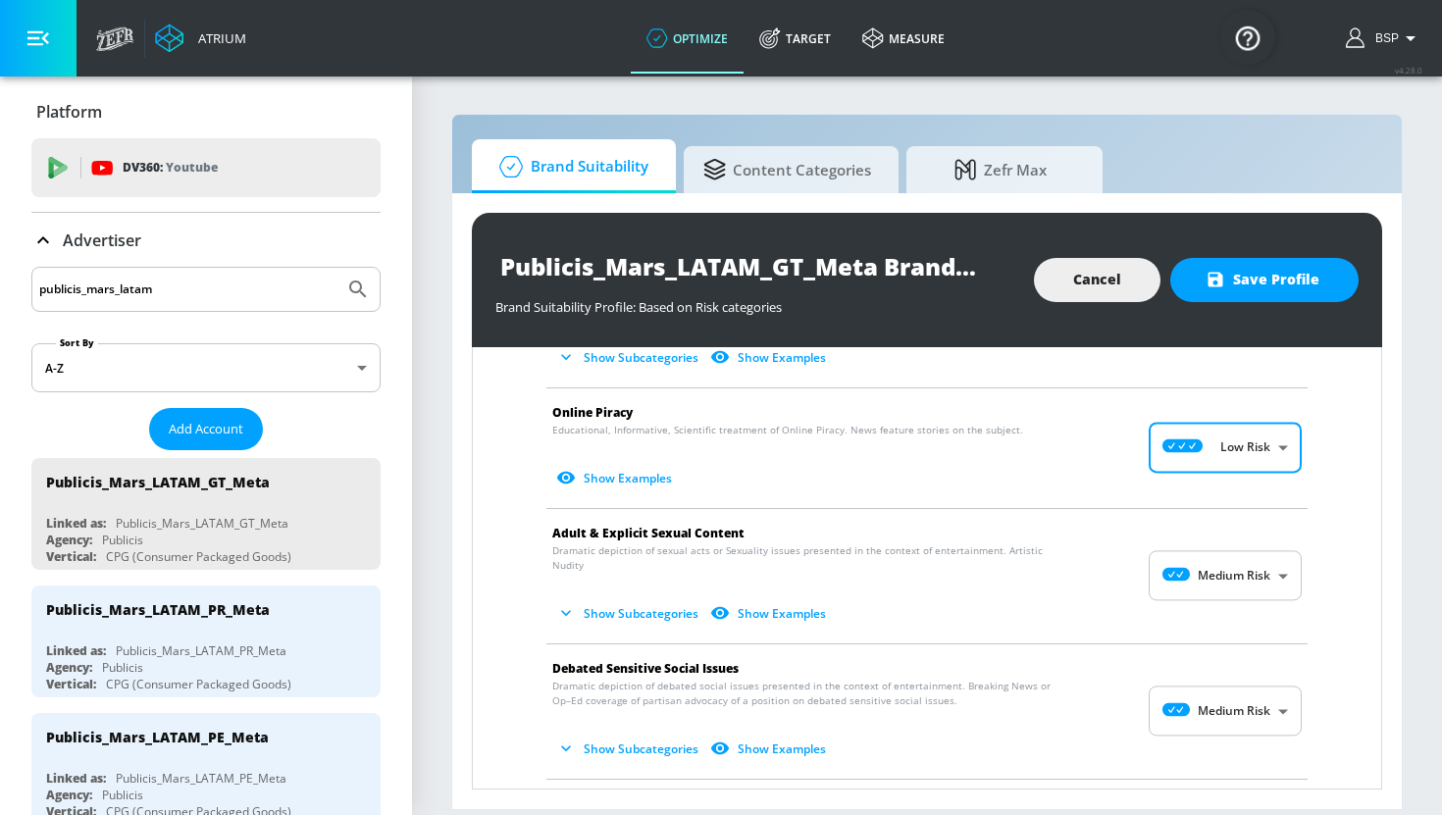
scroll to position [2168, 0]
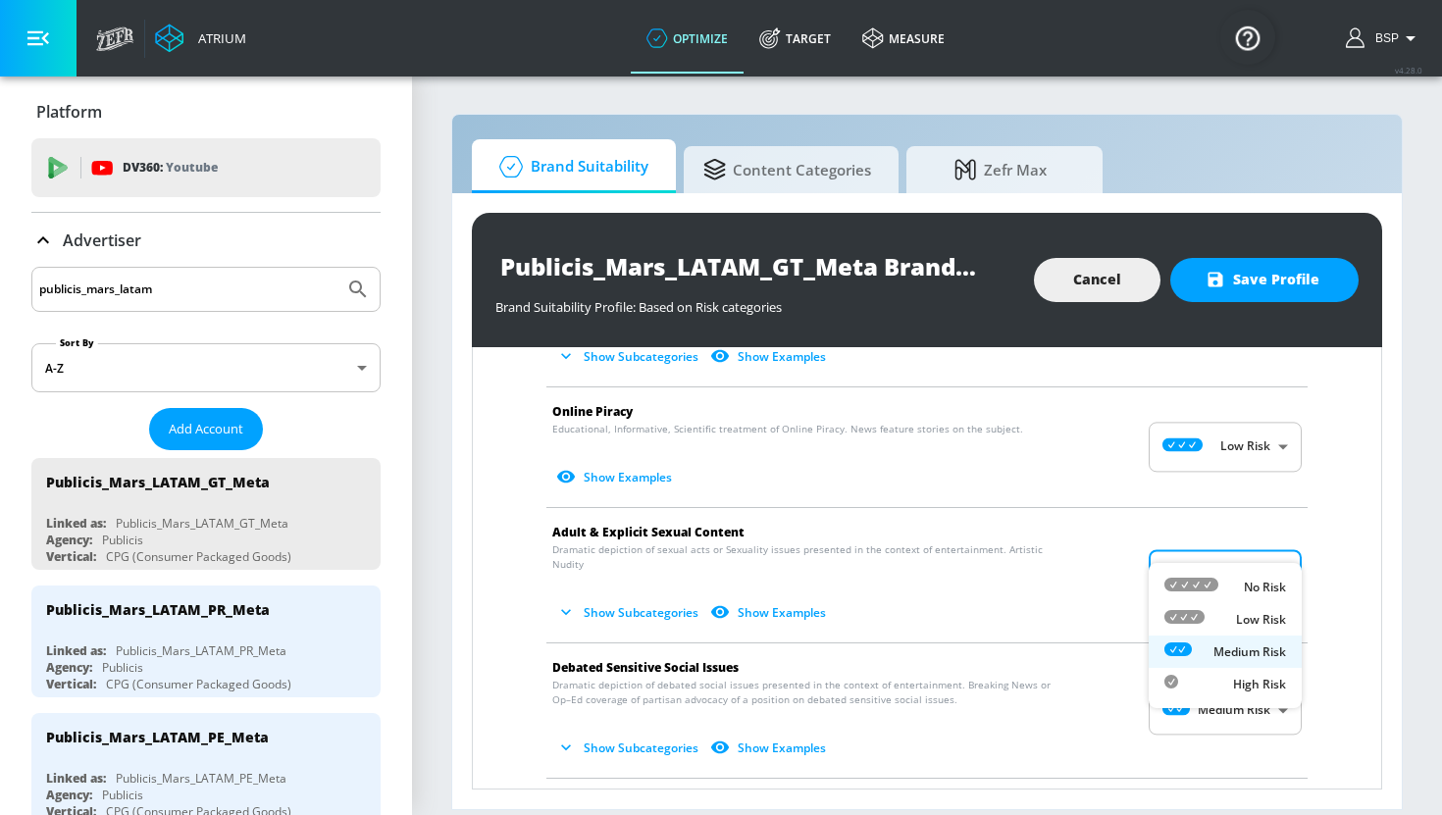
click at [1242, 552] on body "Atrium optimize Target measure optimize Target measure v 4.28.0 BSP Platform DV…" at bounding box center [721, 407] width 1442 height 815
click at [1242, 604] on li "Low Risk" at bounding box center [1225, 619] width 153 height 32
type input "LOW"
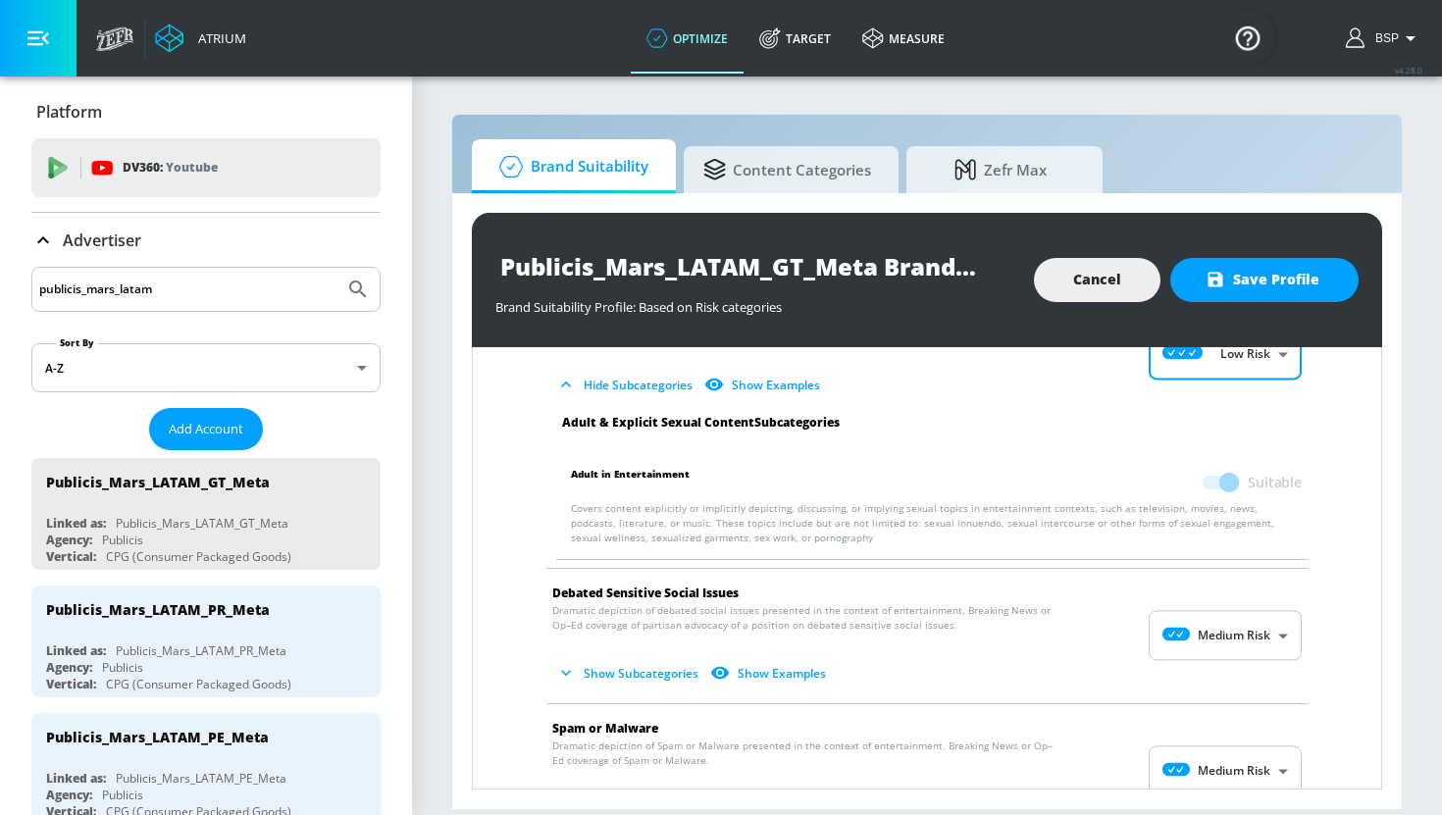
scroll to position [2385, 0]
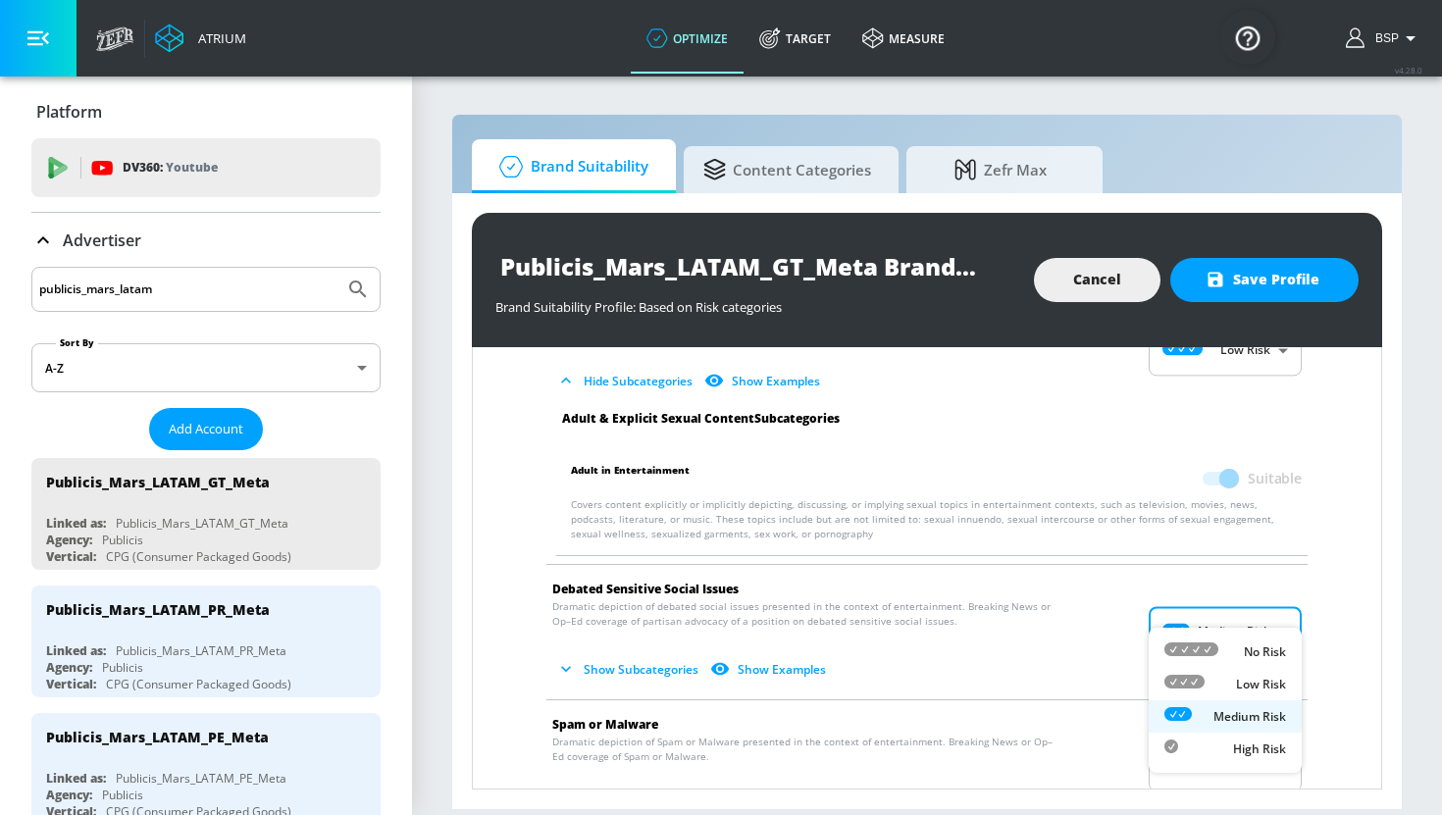
click at [1238, 614] on body "Atrium optimize Target measure optimize Target measure v 4.28.0 BSP Platform DV…" at bounding box center [721, 407] width 1442 height 815
click at [1240, 682] on p "Low Risk" at bounding box center [1261, 685] width 50 height 18
type input "LOW"
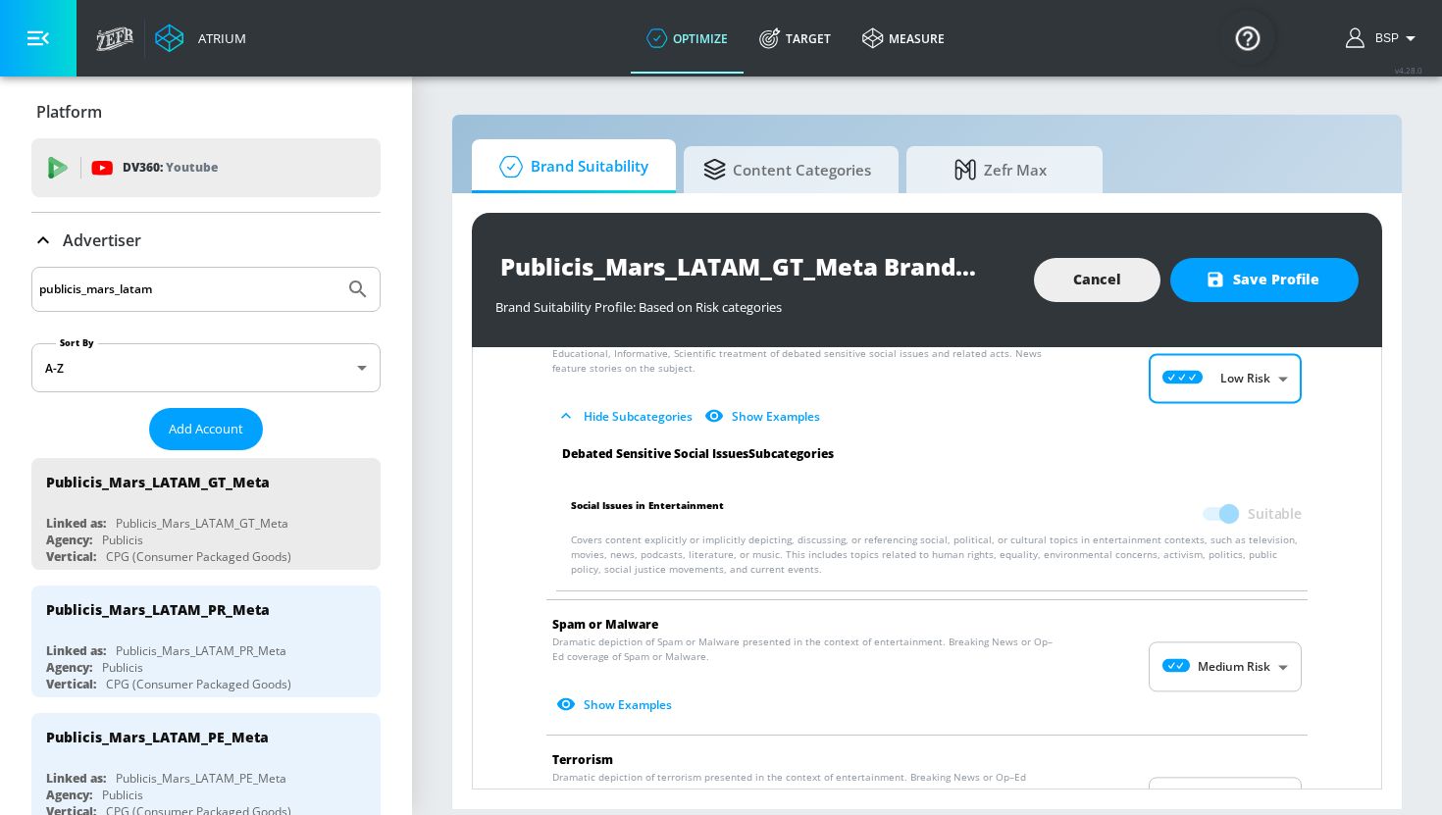
scroll to position [2639, 0]
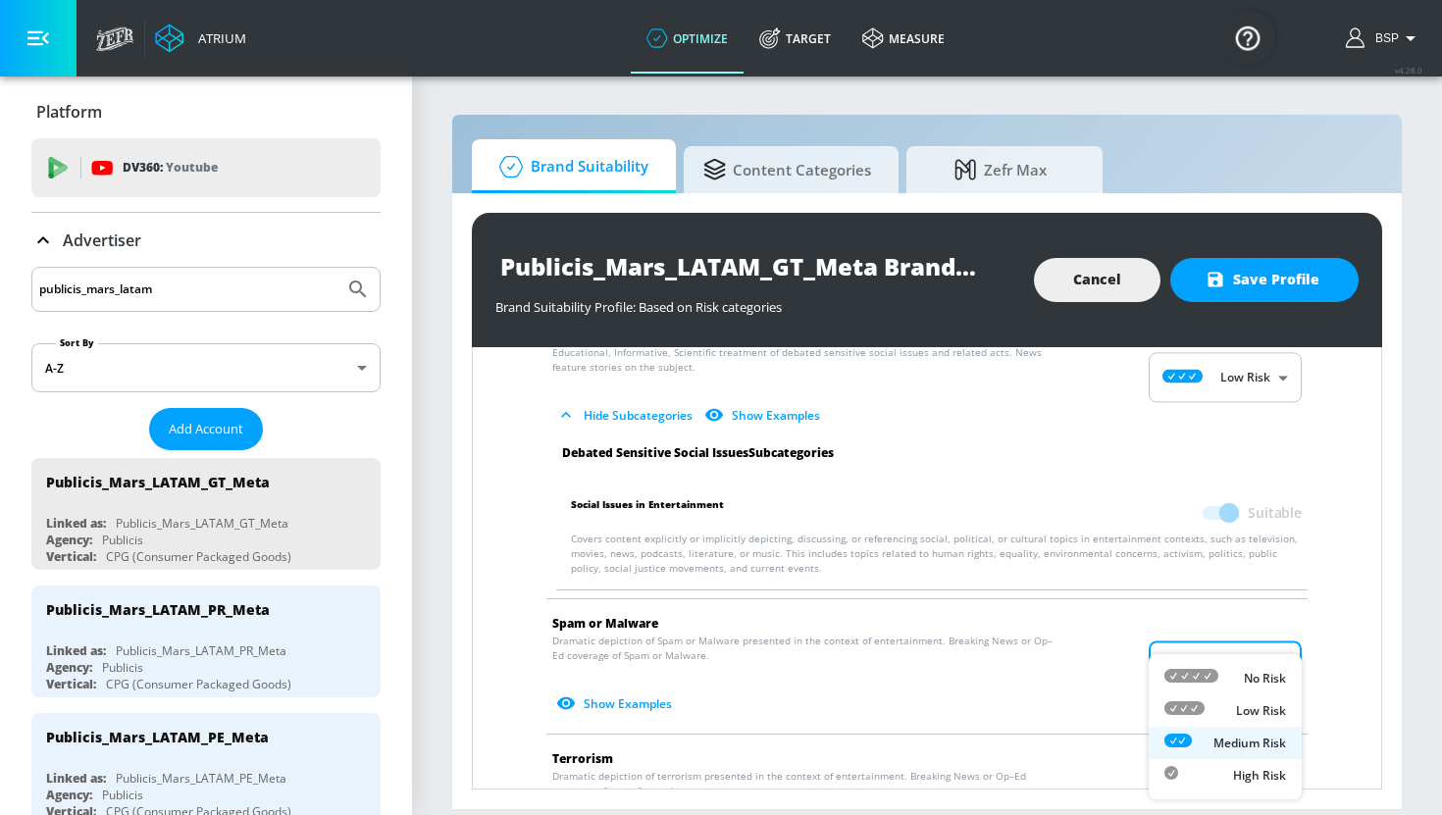
click at [1236, 634] on body "Atrium optimize Target measure optimize Target measure v 4.28.0 BSP Platform DV…" at bounding box center [721, 407] width 1442 height 815
click at [1242, 707] on p "Low Risk" at bounding box center [1261, 711] width 50 height 18
type input "LOW"
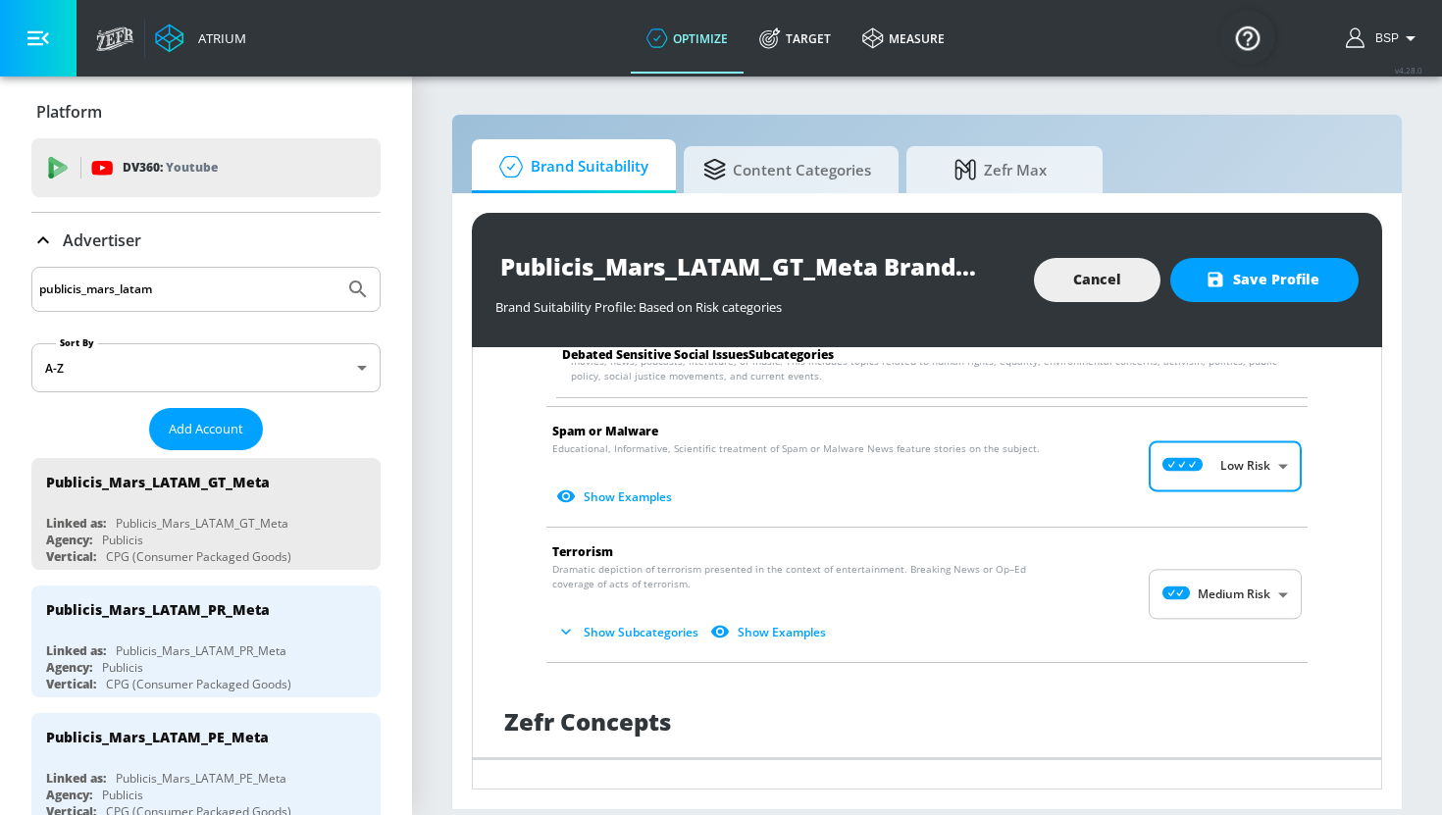
scroll to position [2855, 0]
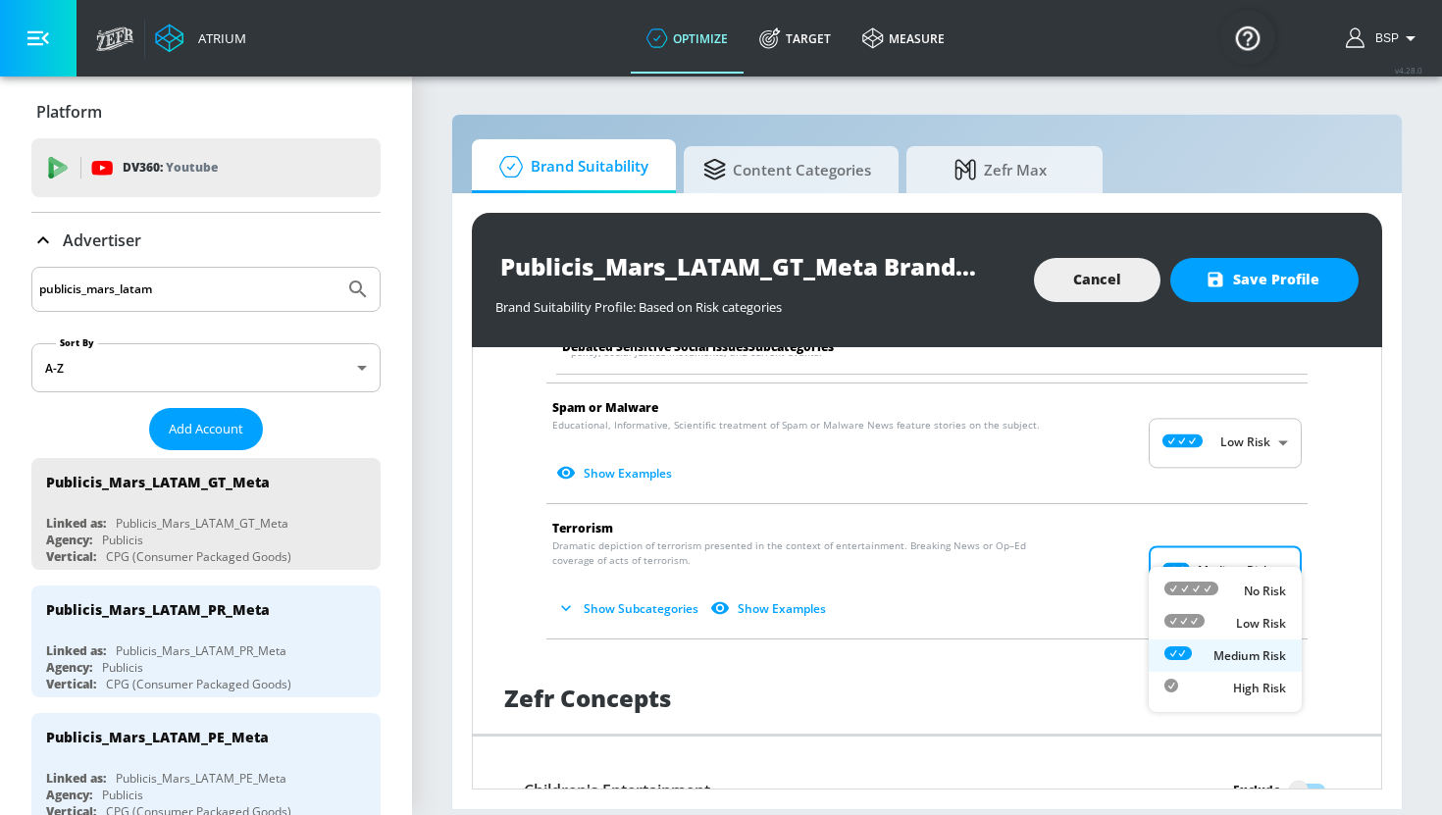
click at [1200, 551] on body "Atrium optimize Target measure optimize Target measure v 4.28.0 BSP Platform DV…" at bounding box center [721, 407] width 1442 height 815
click at [1216, 619] on div "Low Risk" at bounding box center [1225, 623] width 122 height 21
type input "LOW"
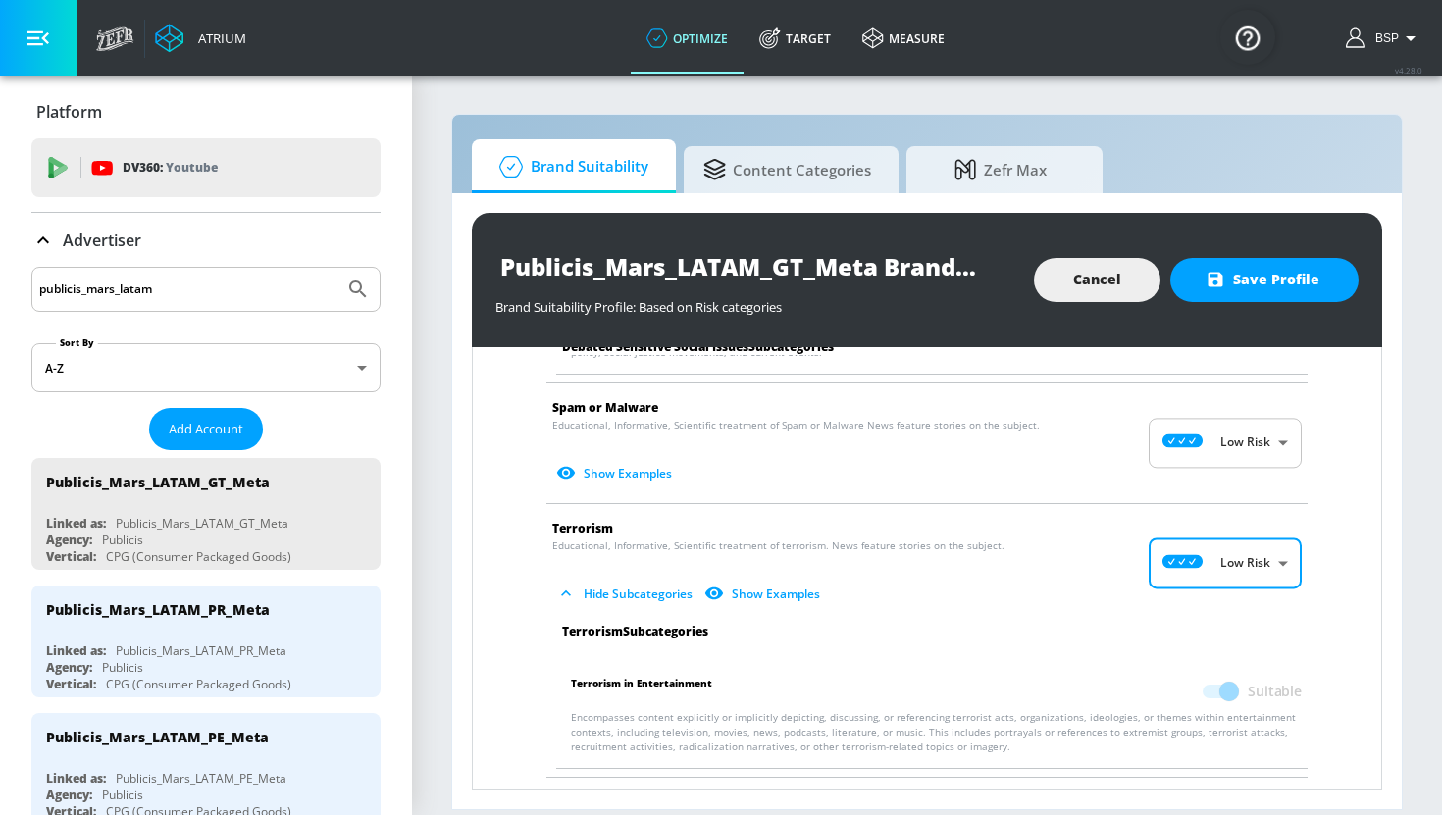
scroll to position [3347, 0]
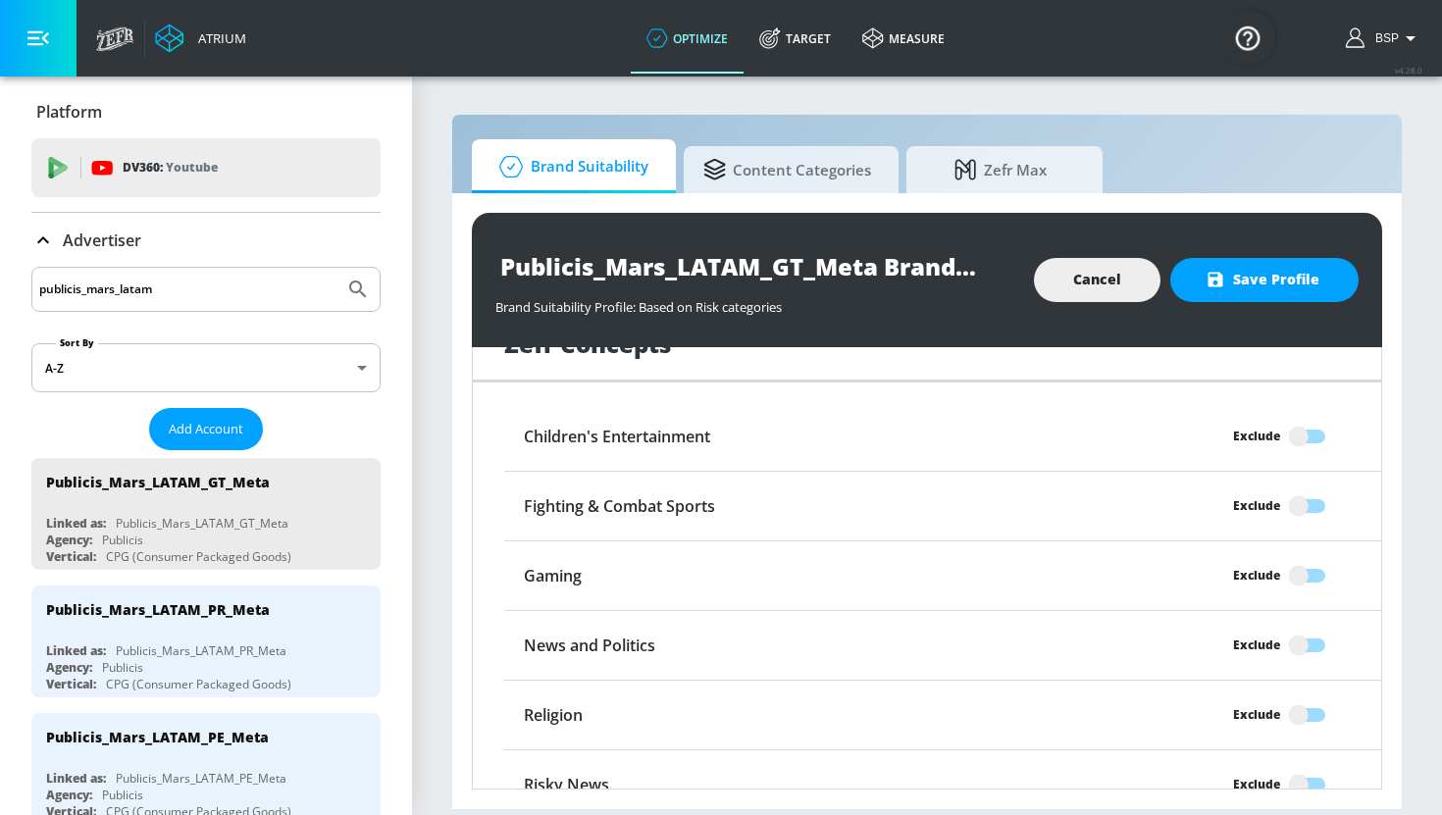
click at [1312, 627] on input "Exclude" at bounding box center [1299, 645] width 112 height 37
checkbox input "true"
click at [1285, 285] on span "Save Profile" at bounding box center [1265, 280] width 110 height 25
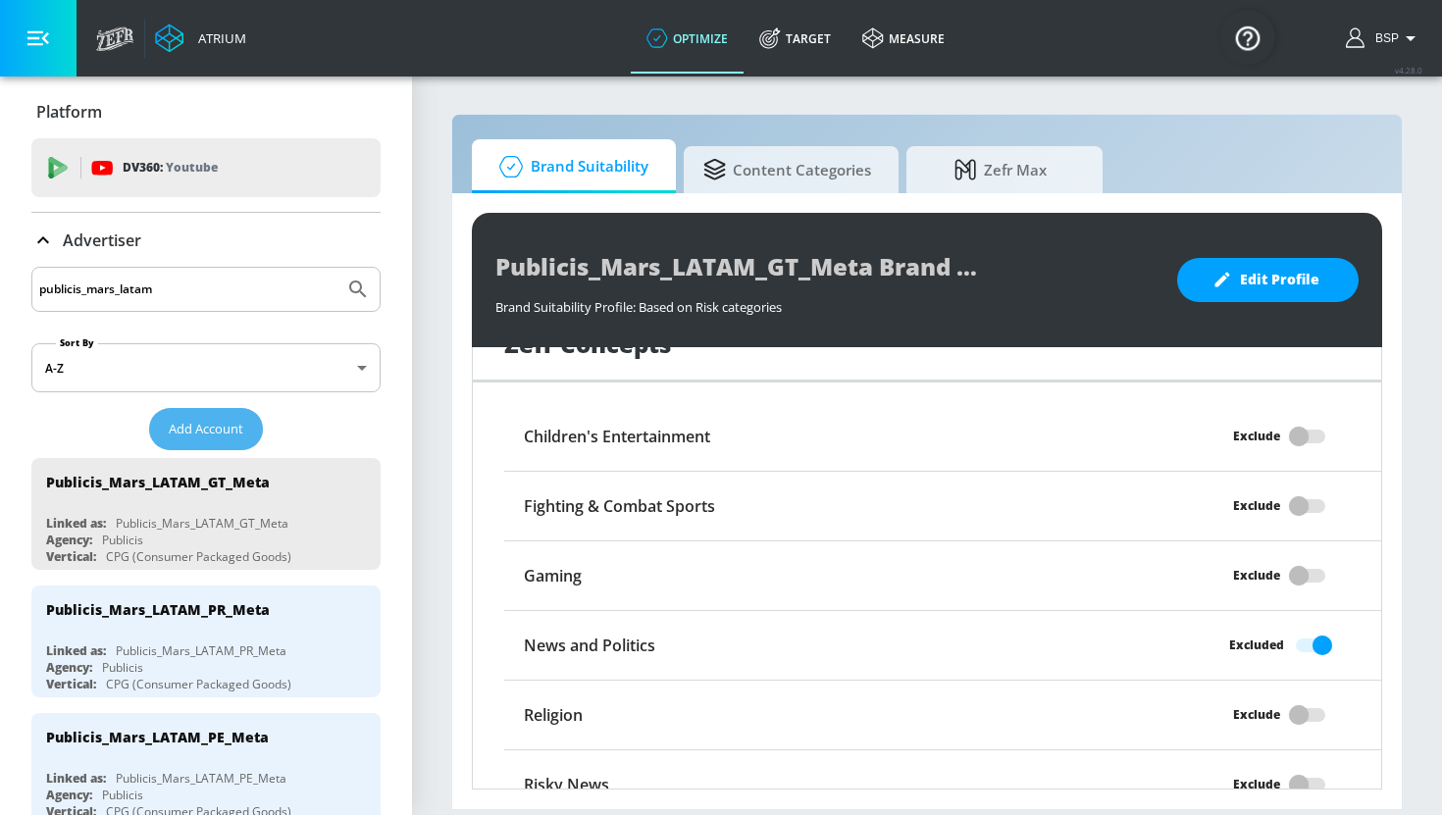
click at [232, 427] on span "Add Account" at bounding box center [206, 429] width 75 height 23
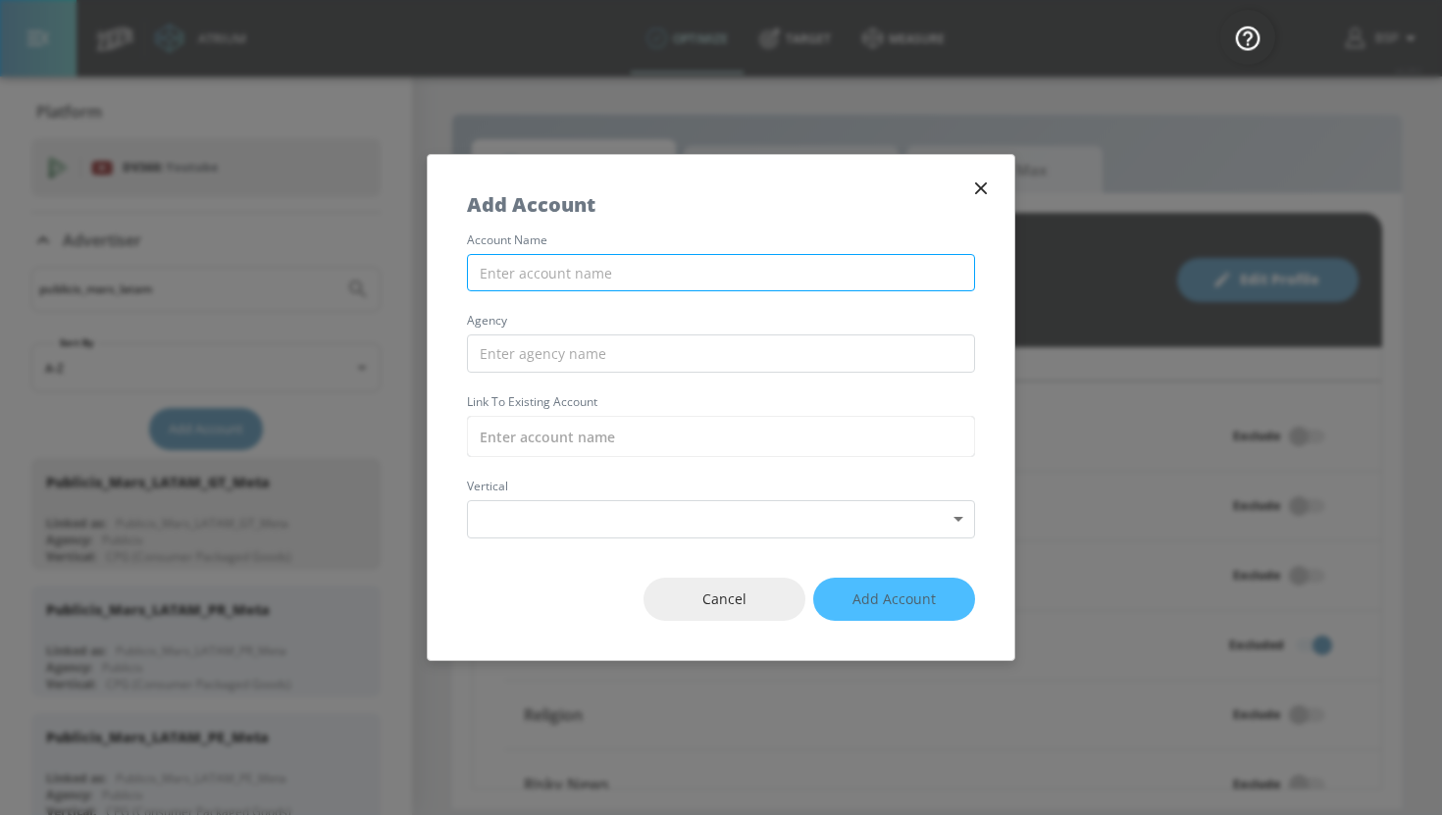
click at [730, 274] on input "text" at bounding box center [721, 273] width 508 height 38
paste input "Publicis_Mars_LATAM_GT_Meta"
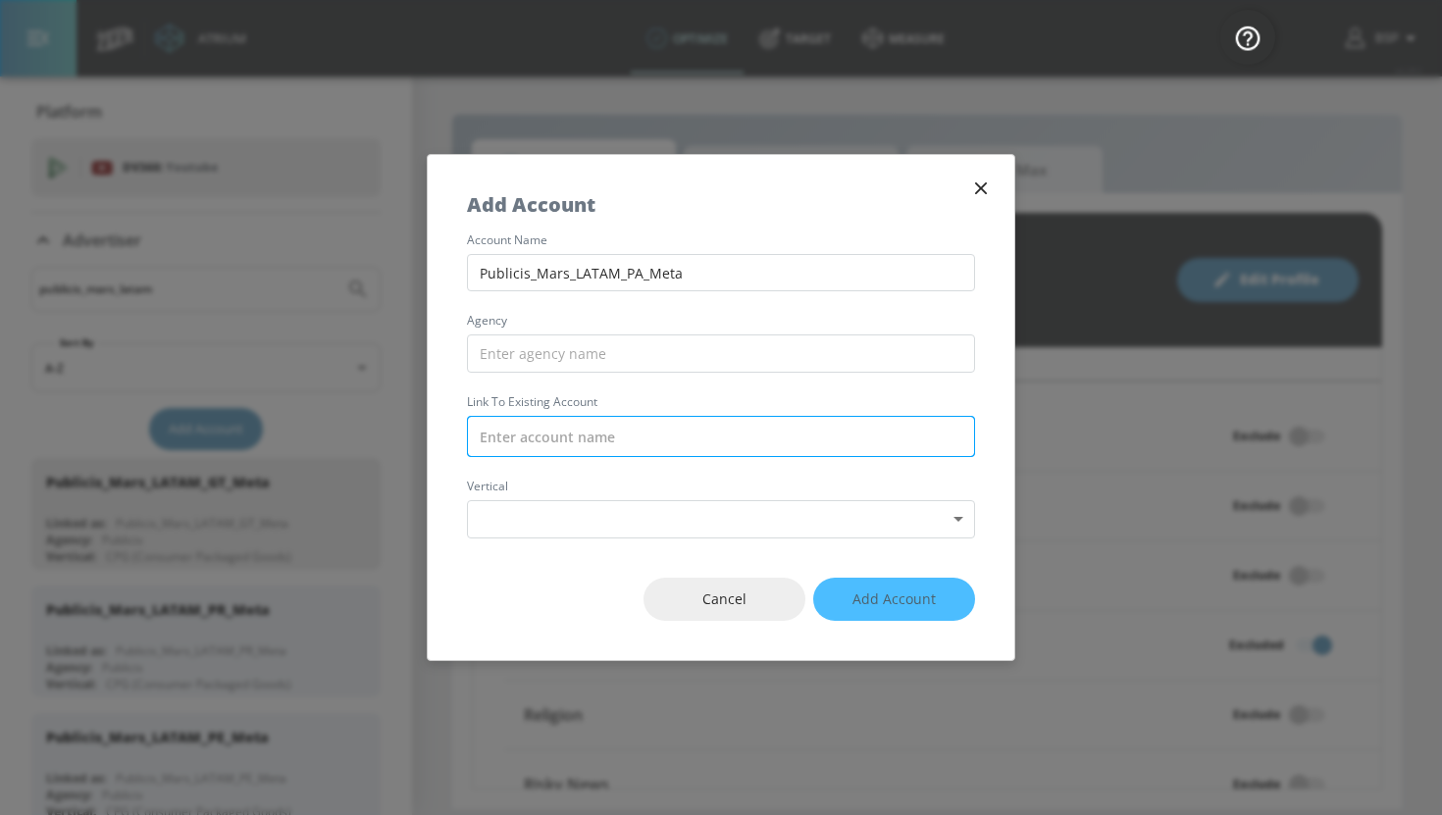
type input "Publicis_Mars_LATAM_PA_Meta"
click at [628, 440] on input "text" at bounding box center [721, 436] width 508 height 41
paste input "Publicis_Mars_LATAM_PA_Meta"
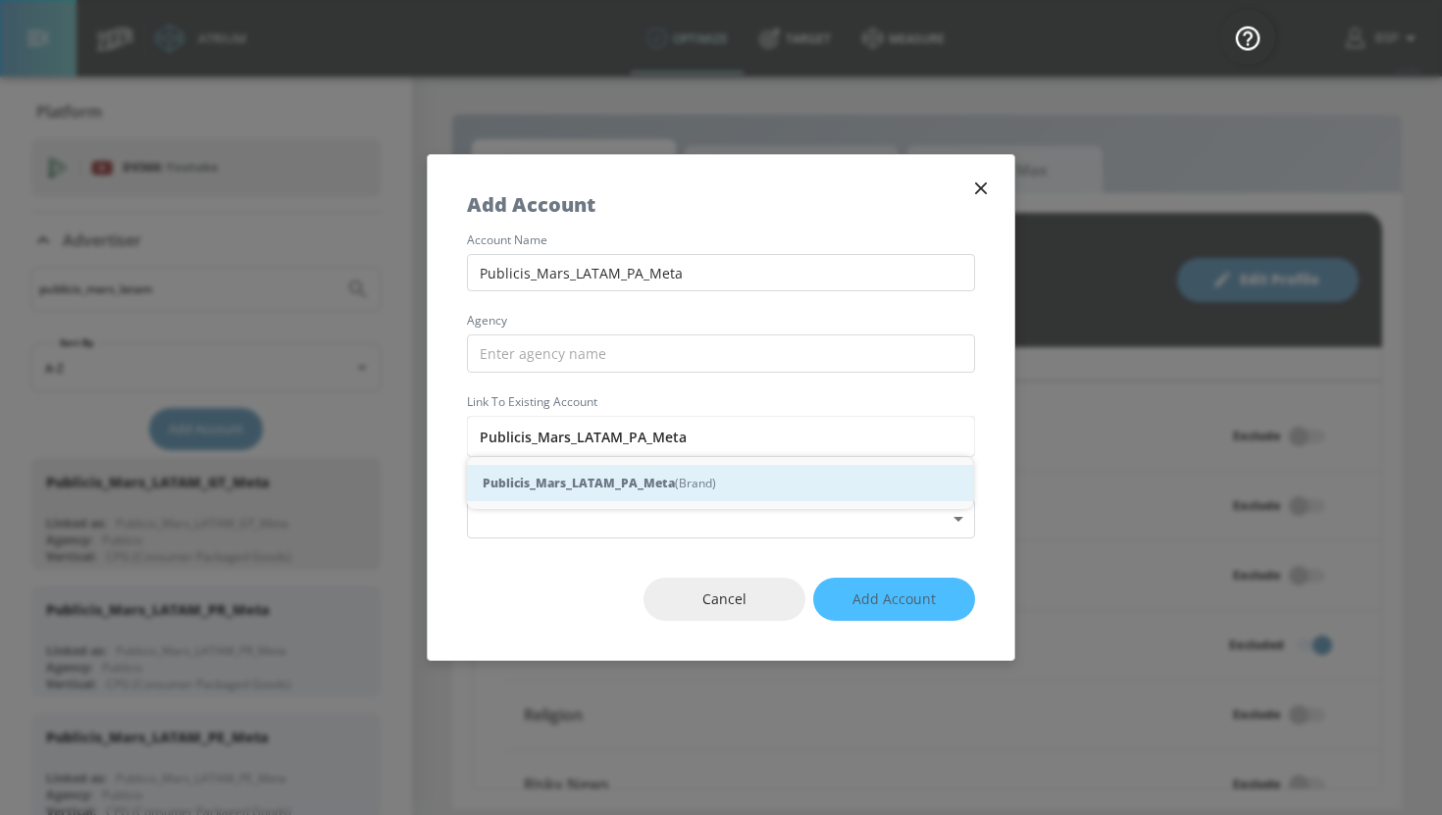
click at [642, 484] on strong "Publicis_Mars_LATAM_PA_Meta" at bounding box center [579, 483] width 192 height 21
type input "Publicis_Mars_LATAM_PA_Meta (Brand)"
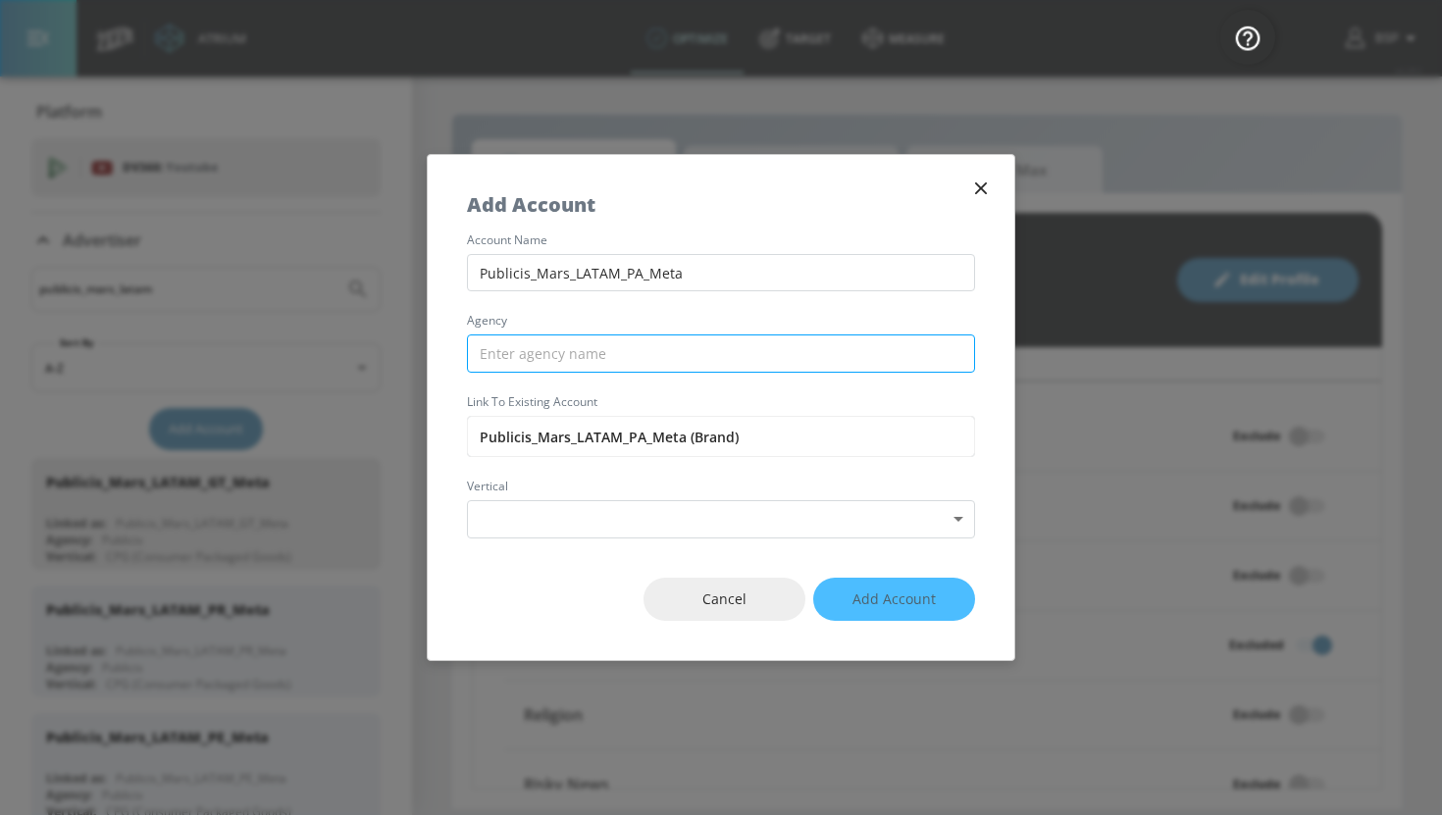
click at [642, 349] on input "text" at bounding box center [721, 354] width 508 height 38
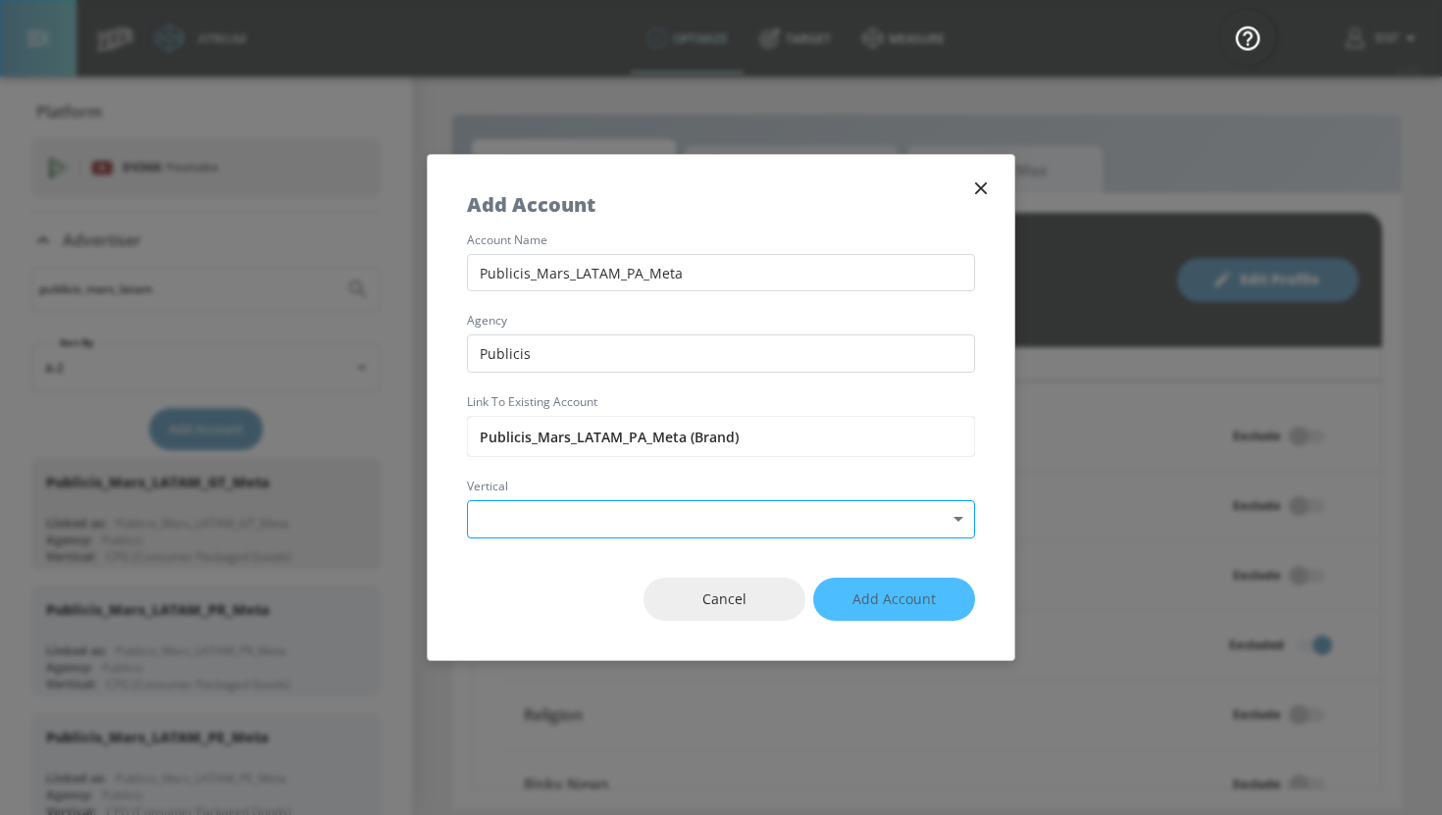
type input "Publicis"
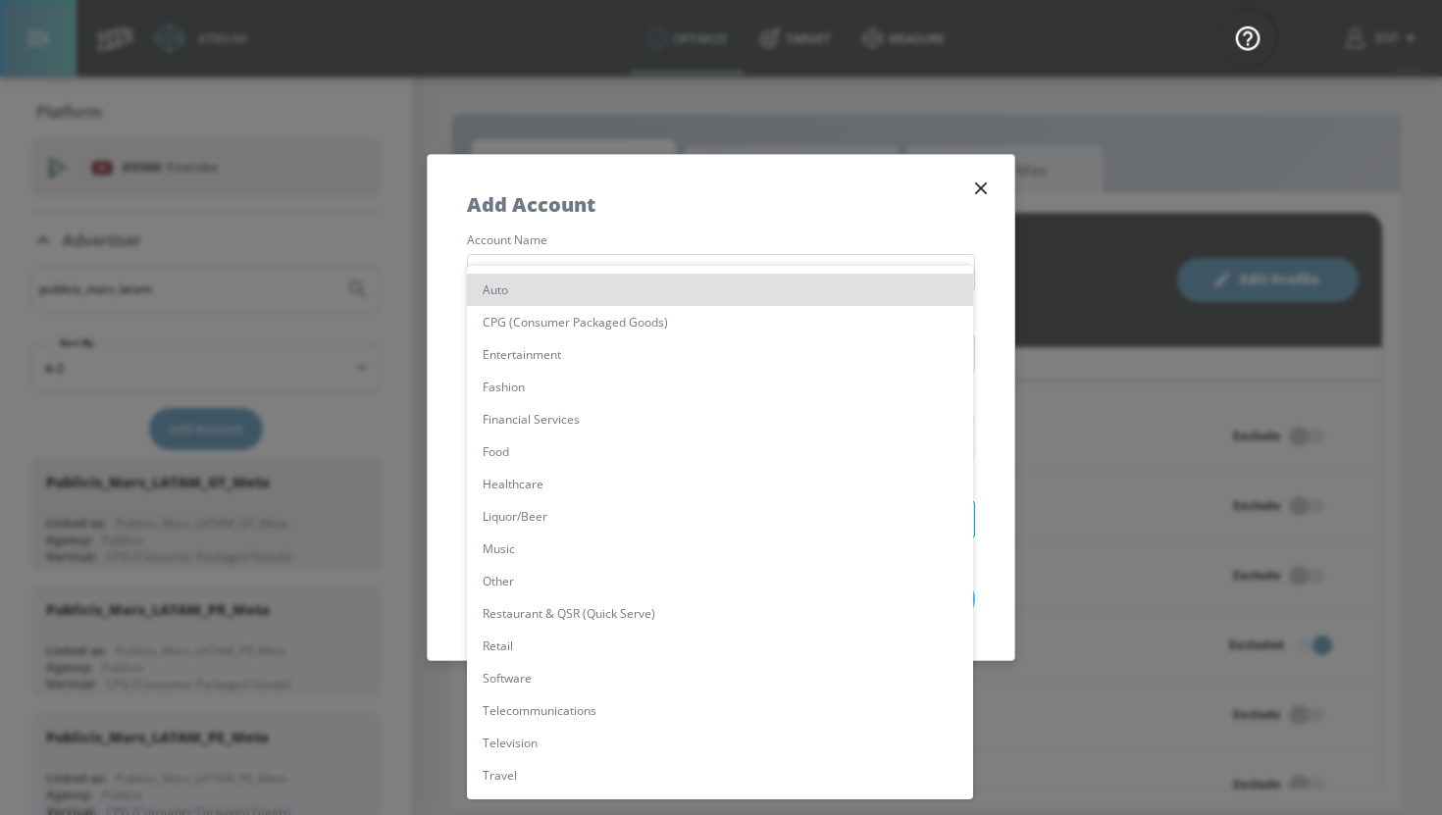
click at [618, 505] on body "Atrium optimize Target measure optimize Target measure v 4.28.0 BSP Platform DV…" at bounding box center [721, 407] width 1442 height 815
click at [623, 322] on li "CPG (Consumer Packaged Goods)" at bounding box center [720, 322] width 506 height 32
type input "[object Object]"
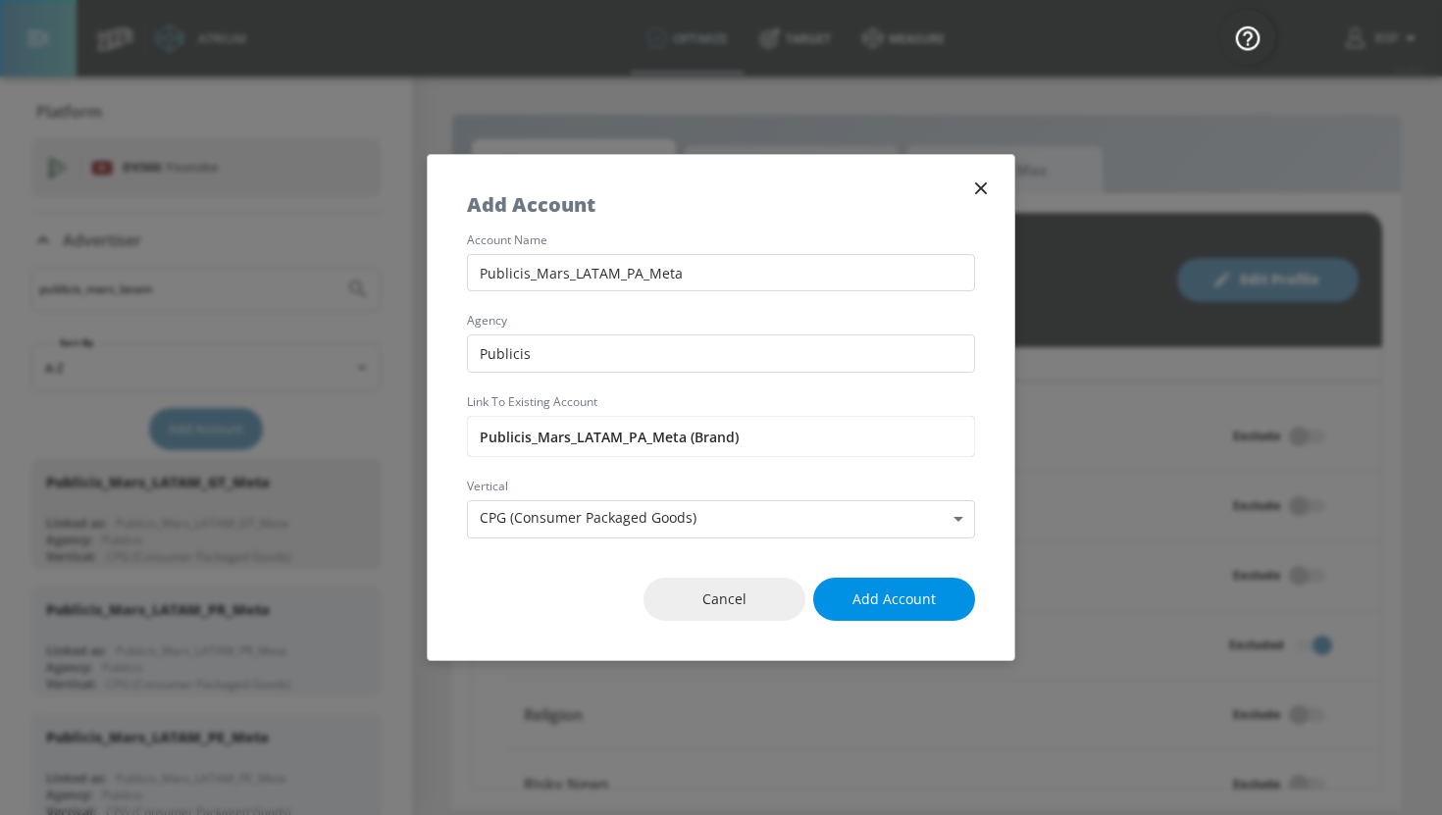
click at [920, 601] on span "Add Account" at bounding box center [894, 600] width 83 height 25
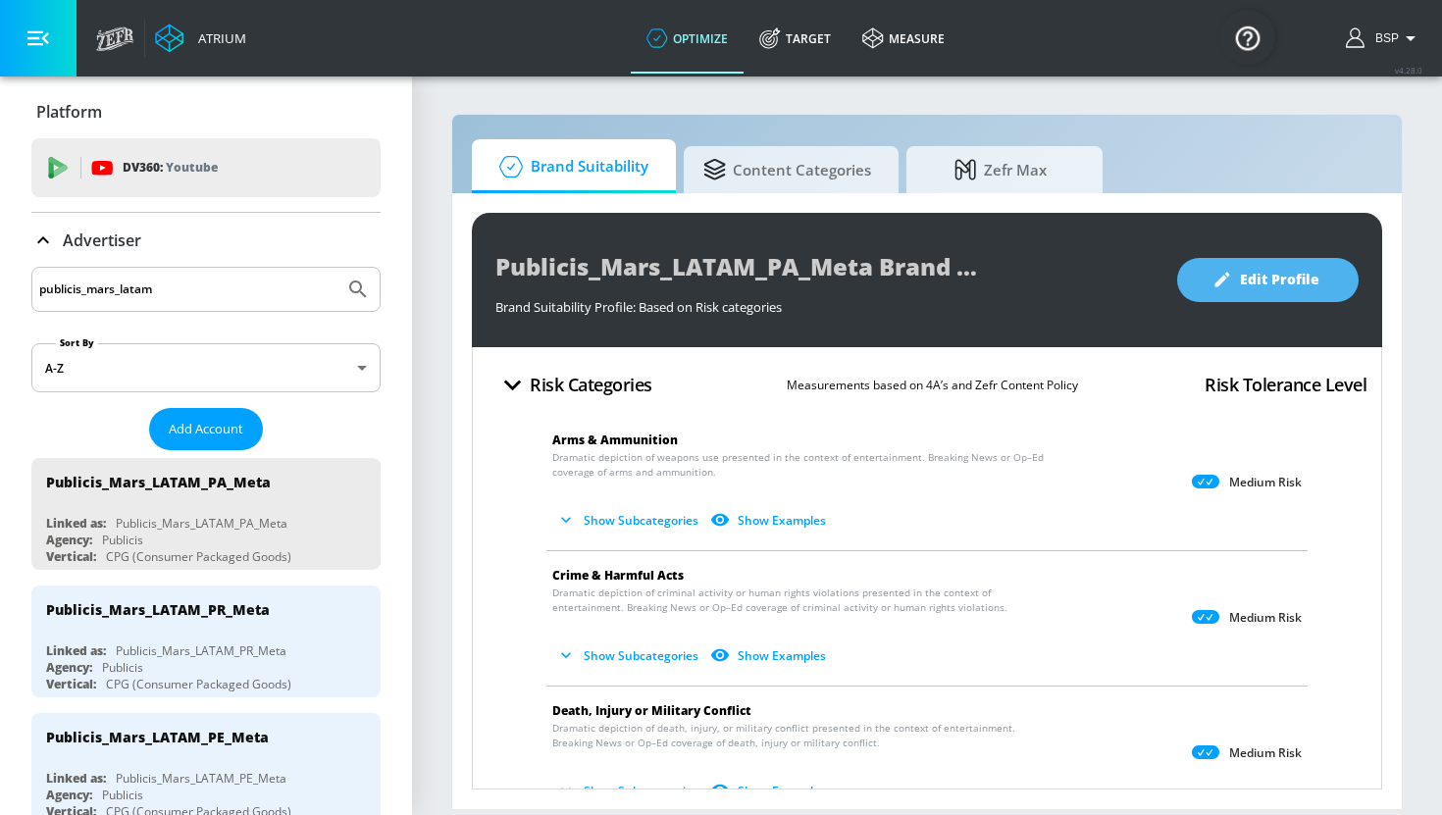
click at [1290, 288] on span "Edit Profile" at bounding box center [1267, 280] width 103 height 25
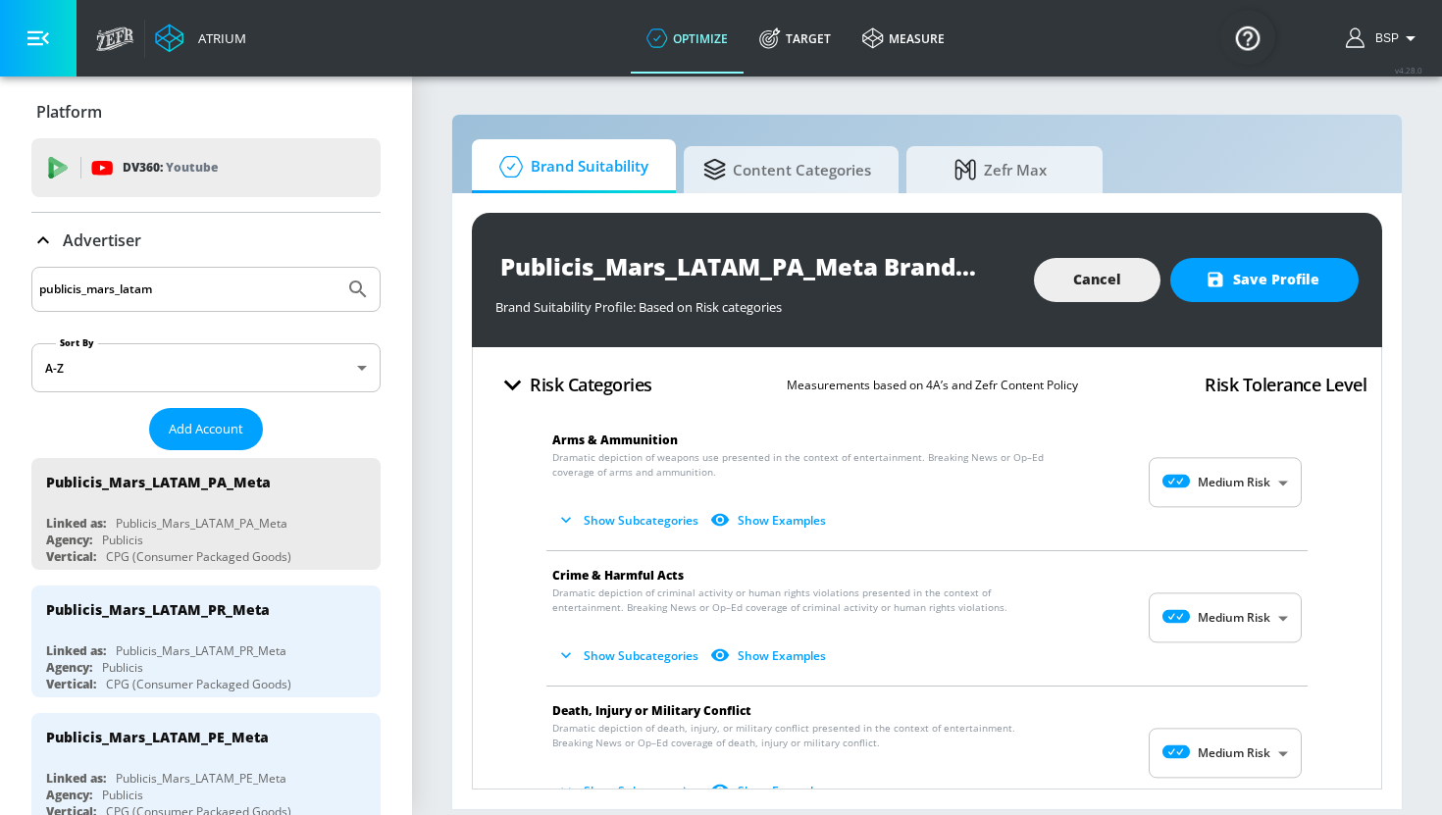
click at [1255, 496] on body "Atrium optimize Target measure optimize Target measure v 4.28.0 BSP Platform DV…" at bounding box center [721, 407] width 1442 height 815
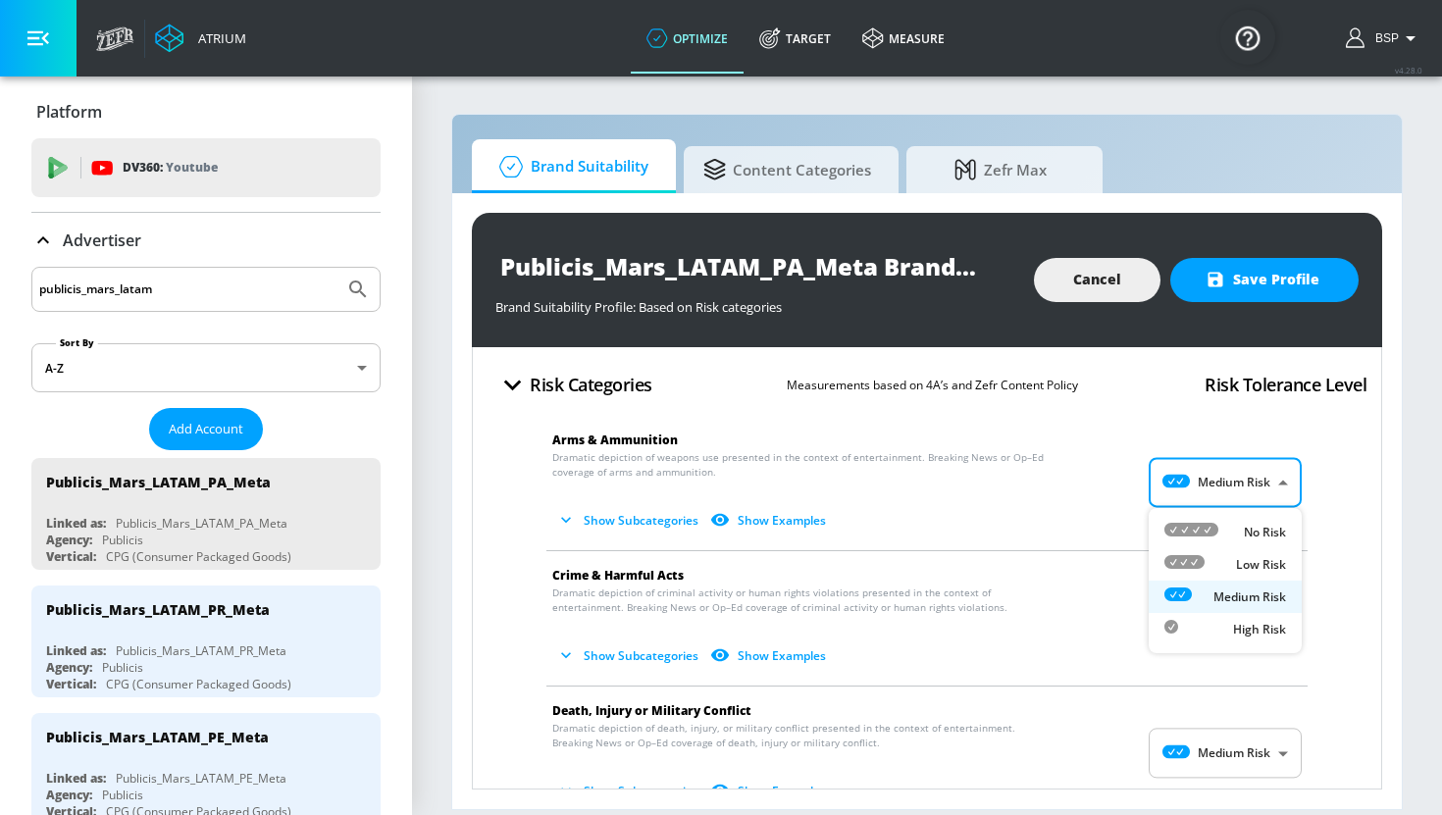
click at [1248, 564] on p "Low Risk" at bounding box center [1261, 565] width 50 height 18
type input "LOW"
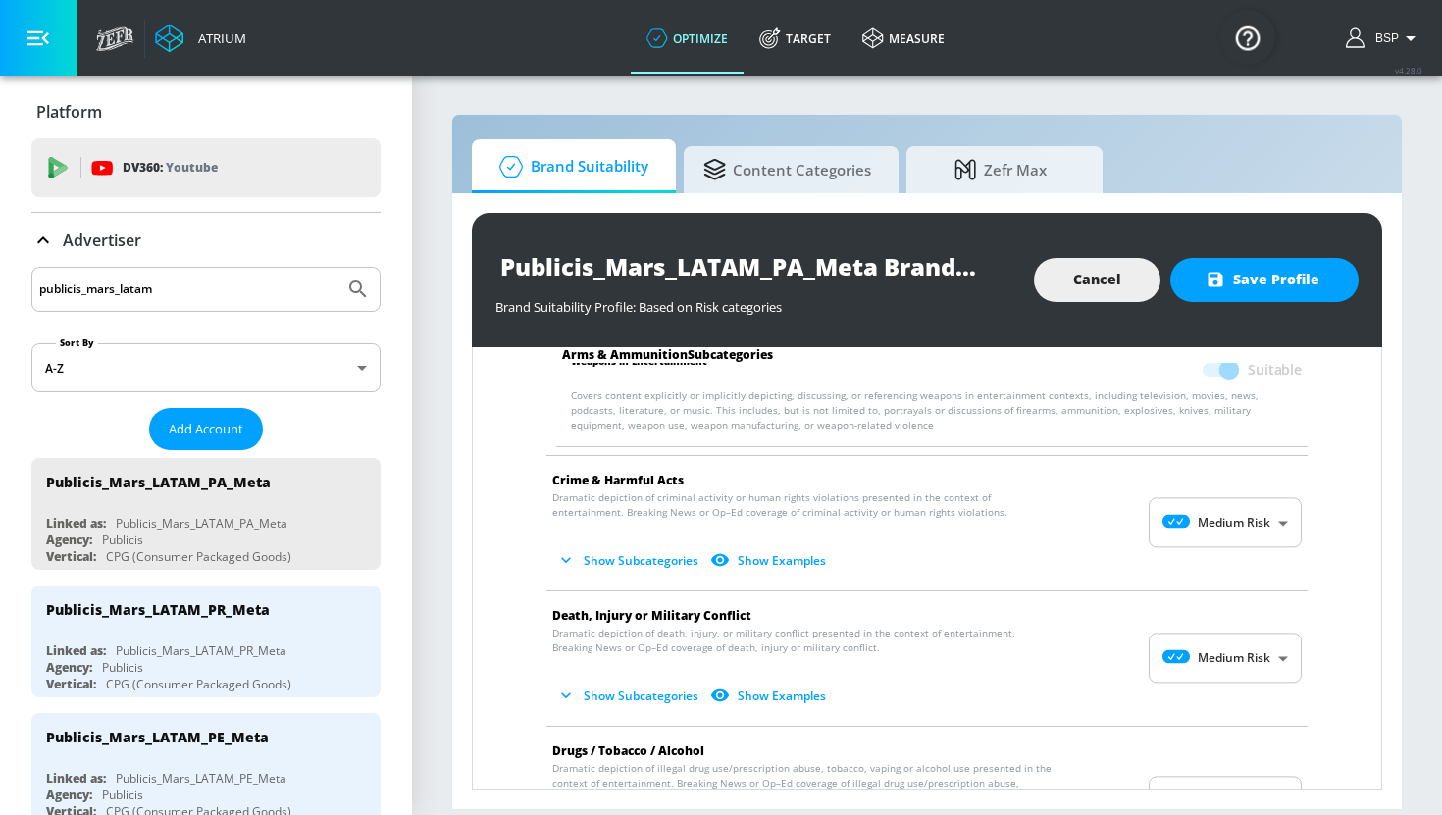
scroll to position [282, 0]
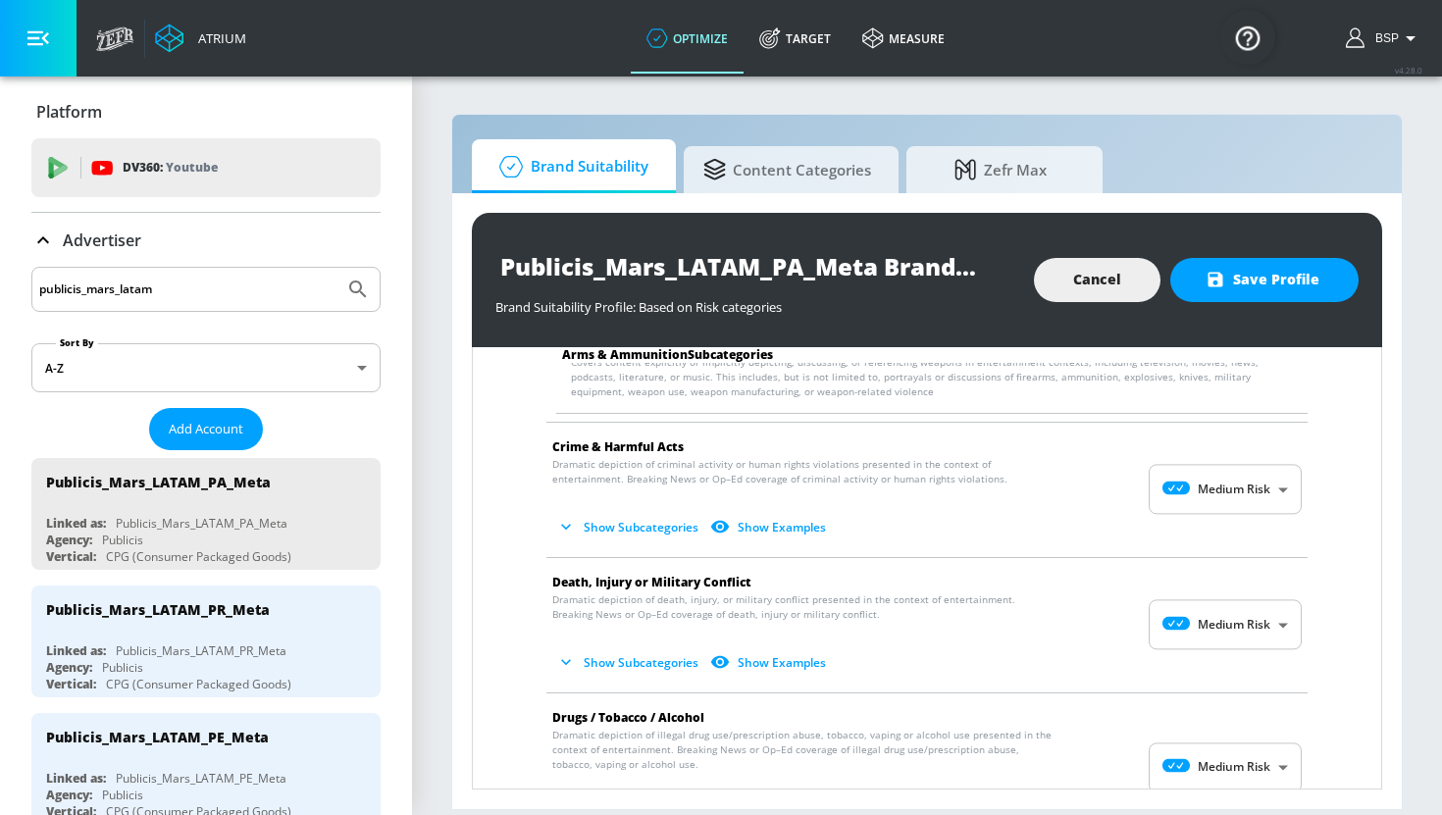
click at [1252, 497] on body "Atrium optimize Target measure optimize Target measure v 4.28.0 BSP Platform DV…" at bounding box center [721, 407] width 1442 height 815
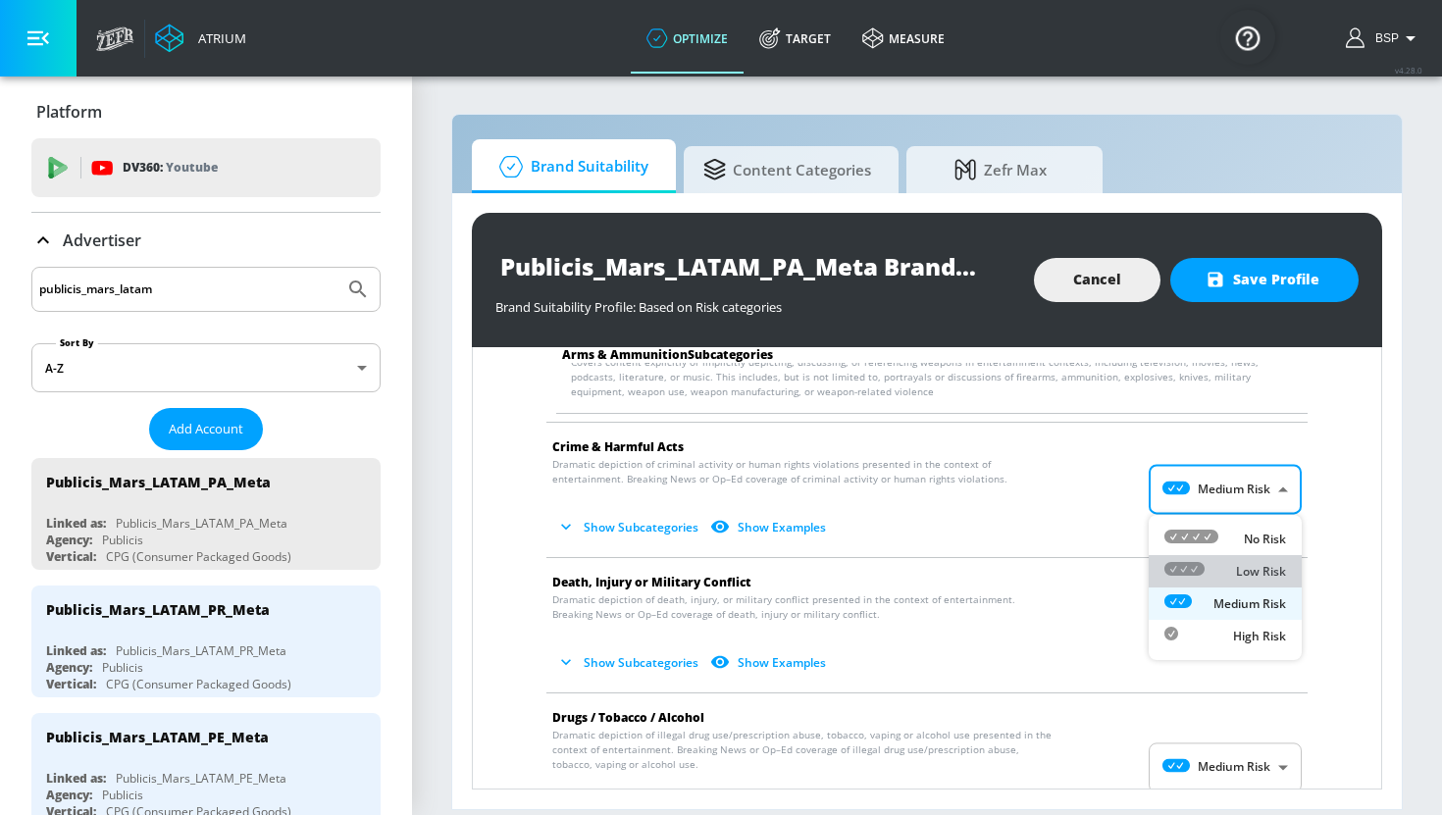
click at [1252, 576] on p "Low Risk" at bounding box center [1261, 572] width 50 height 18
type input "LOW"
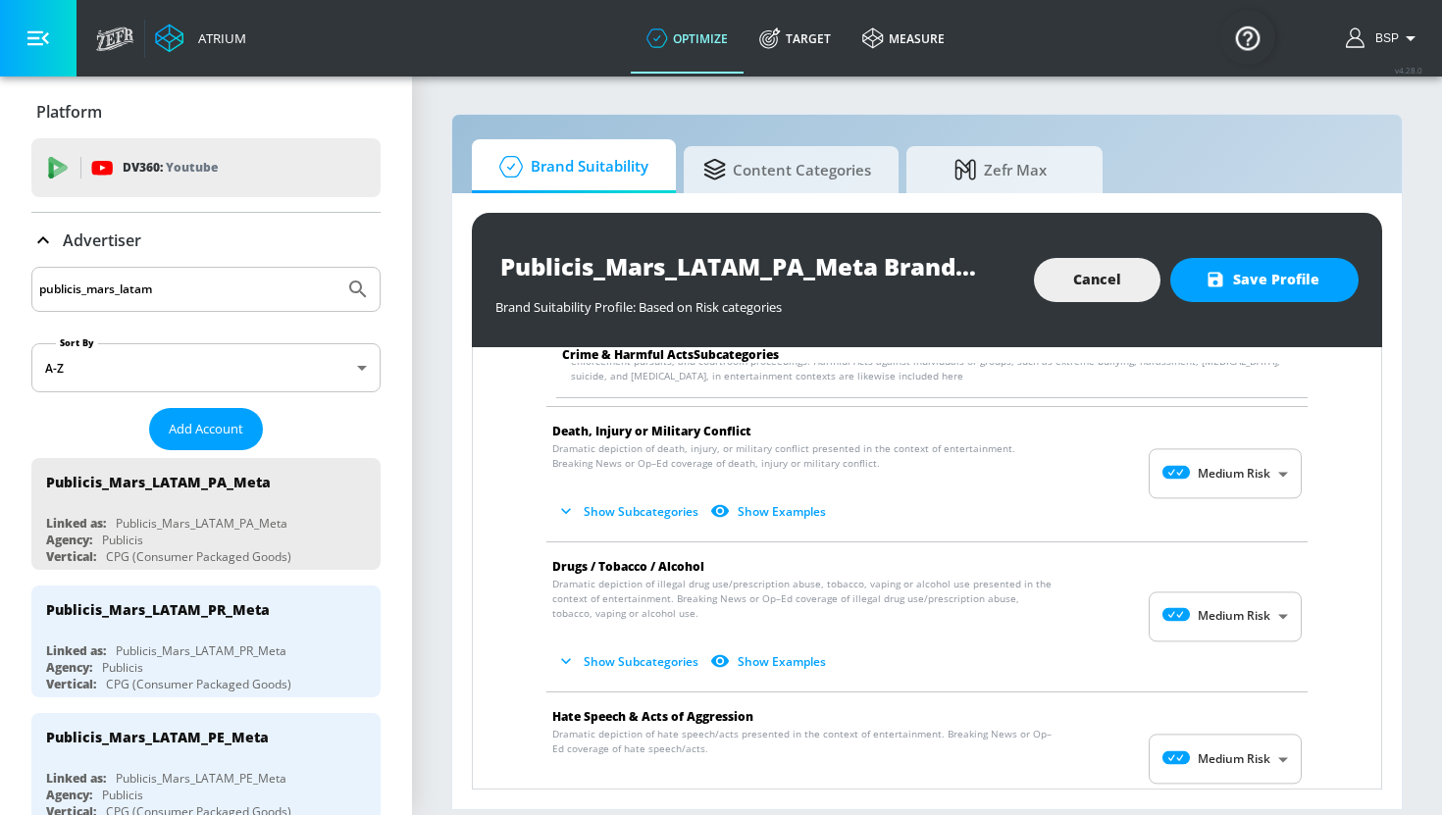
scroll to position [604, 0]
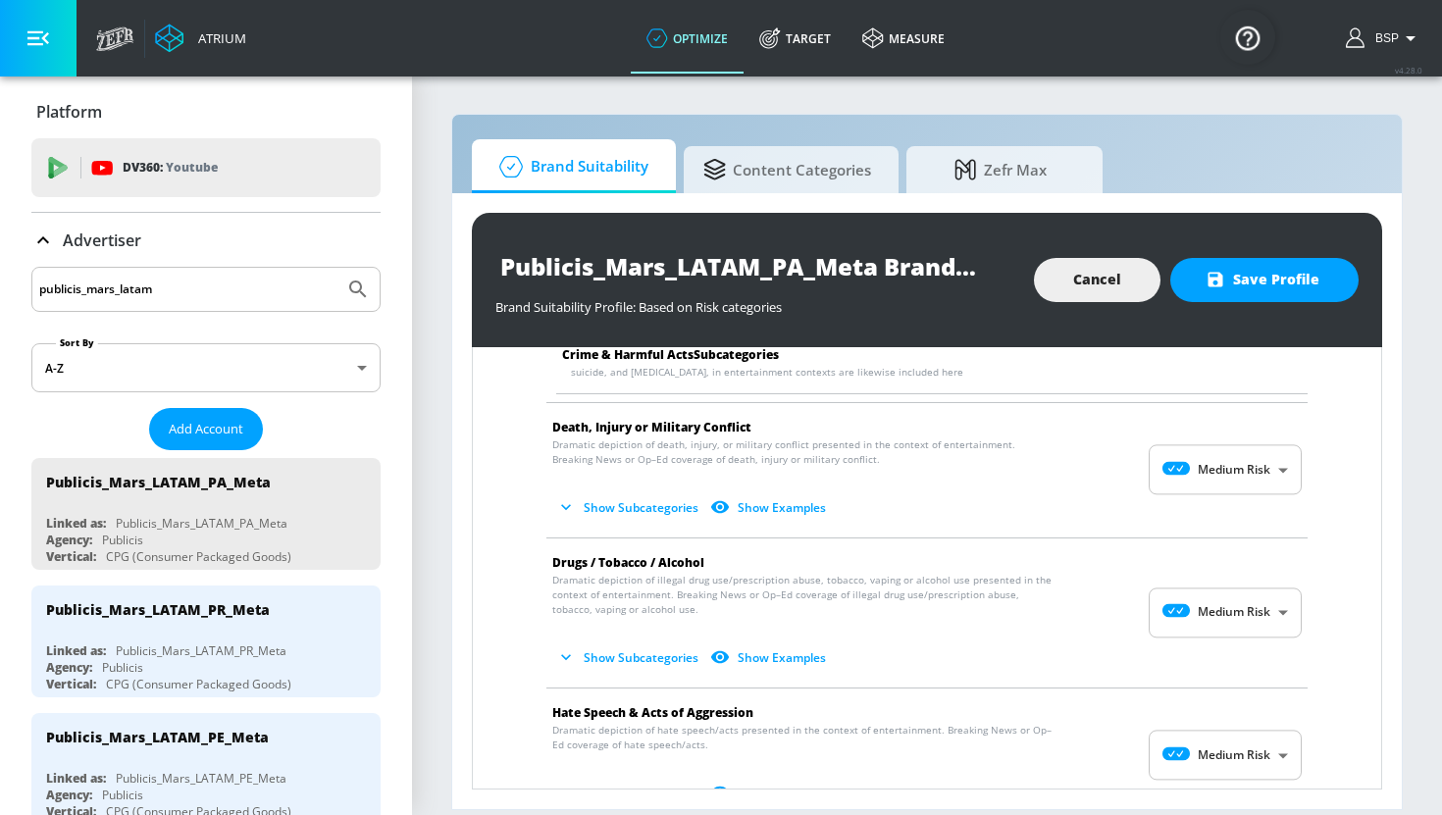
click at [1248, 478] on body "Atrium optimize Target measure optimize Target measure v 4.28.0 BSP Platform DV…" at bounding box center [721, 407] width 1442 height 815
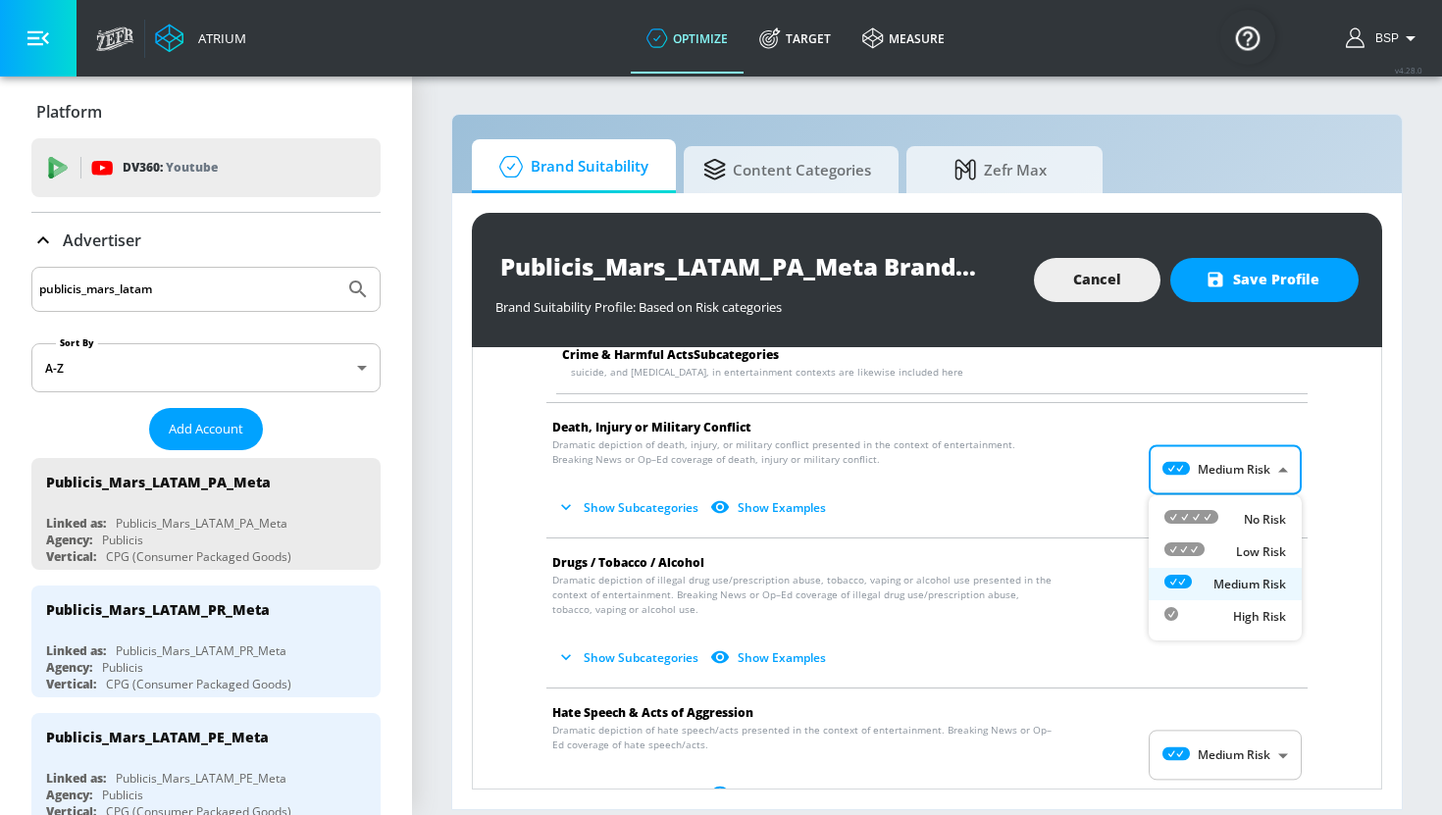
click at [1248, 548] on p "Low Risk" at bounding box center [1261, 552] width 50 height 18
type input "LOW"
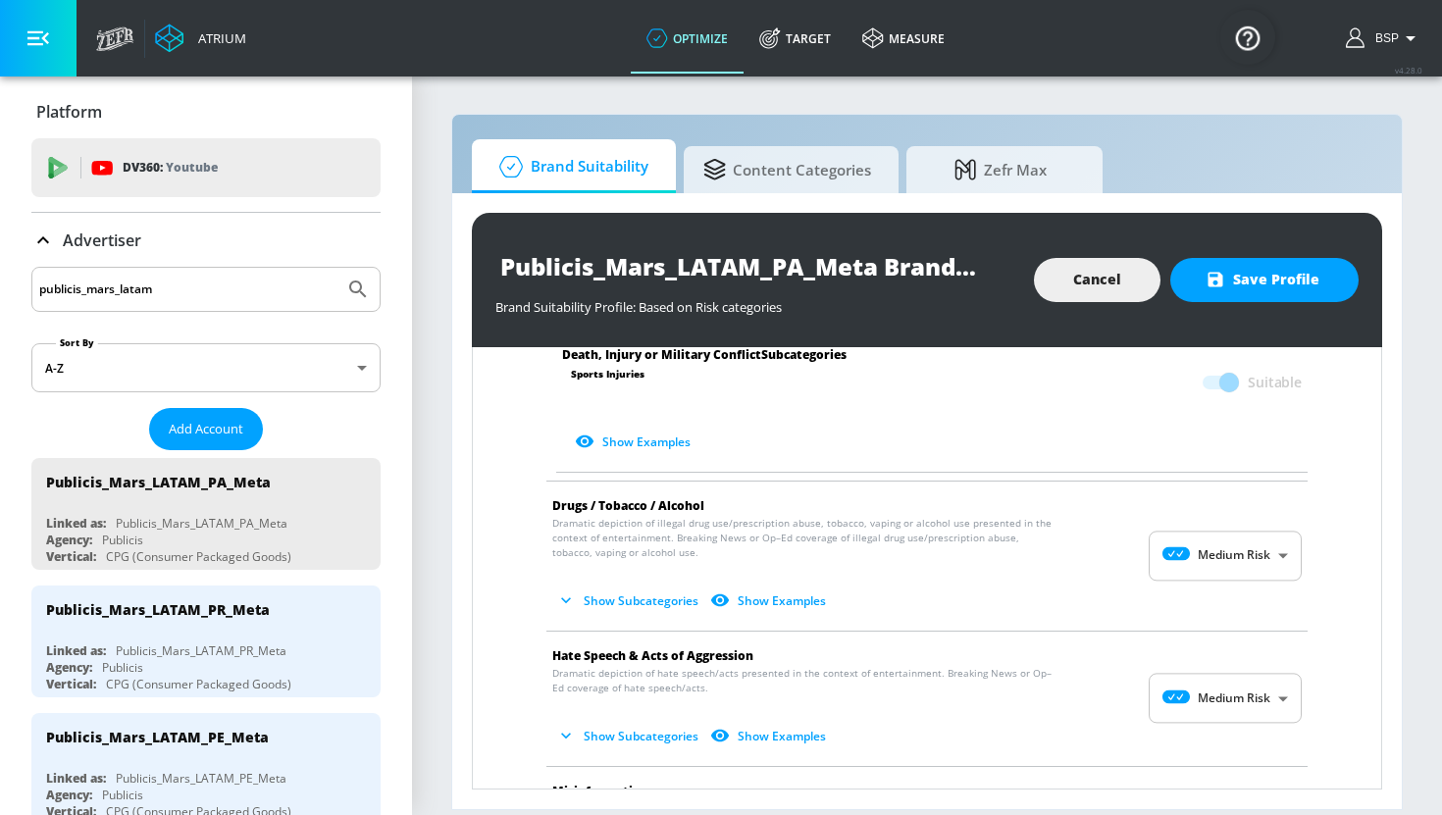
scroll to position [1203, 0]
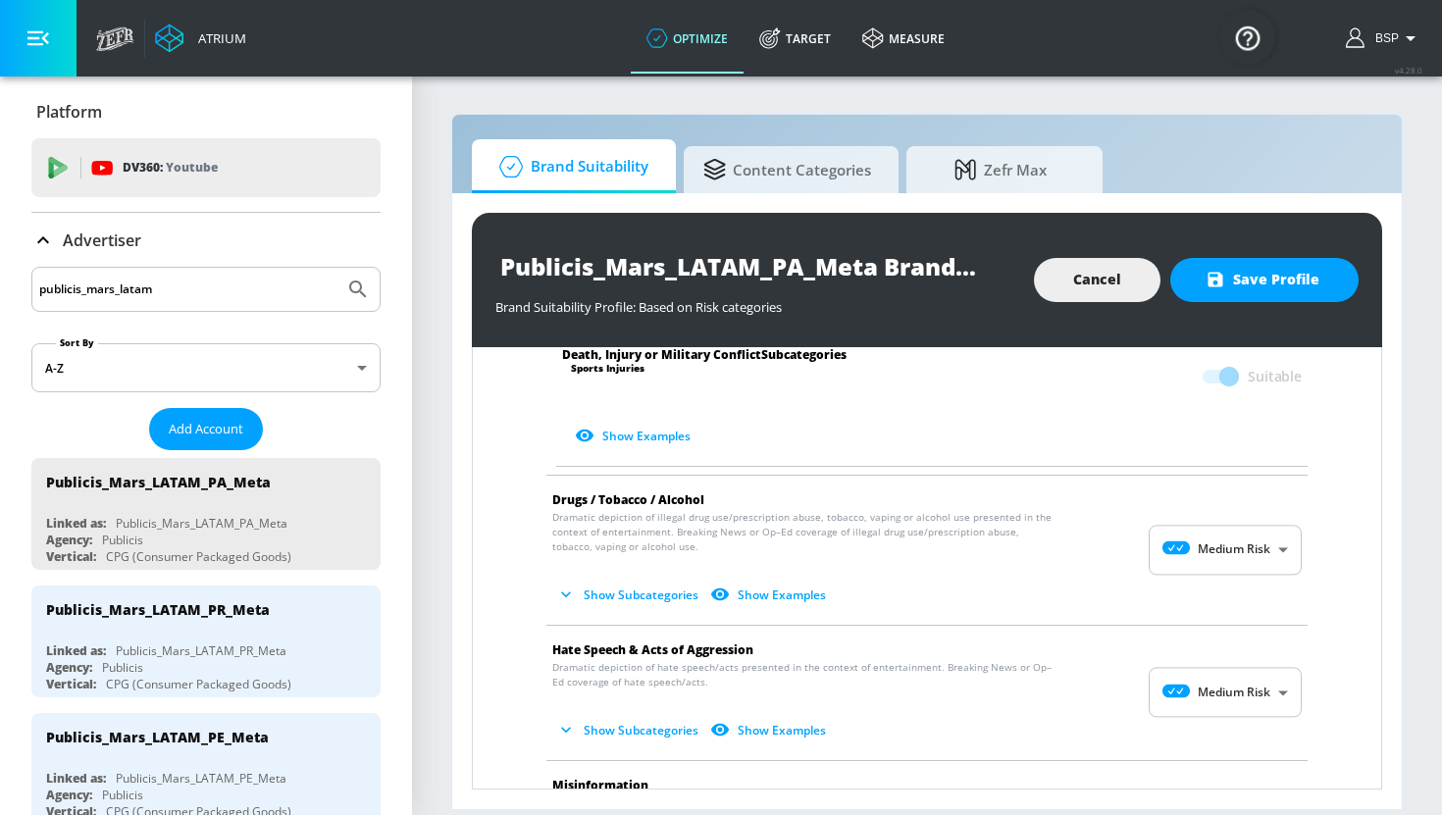
click at [1229, 684] on body "Atrium optimize Target measure optimize Target measure v 4.28.0 BSP Platform DV…" at bounding box center [721, 407] width 1442 height 815
click at [1230, 677] on div "No Risk" at bounding box center [1225, 678] width 122 height 21
type input "MINIMAL"
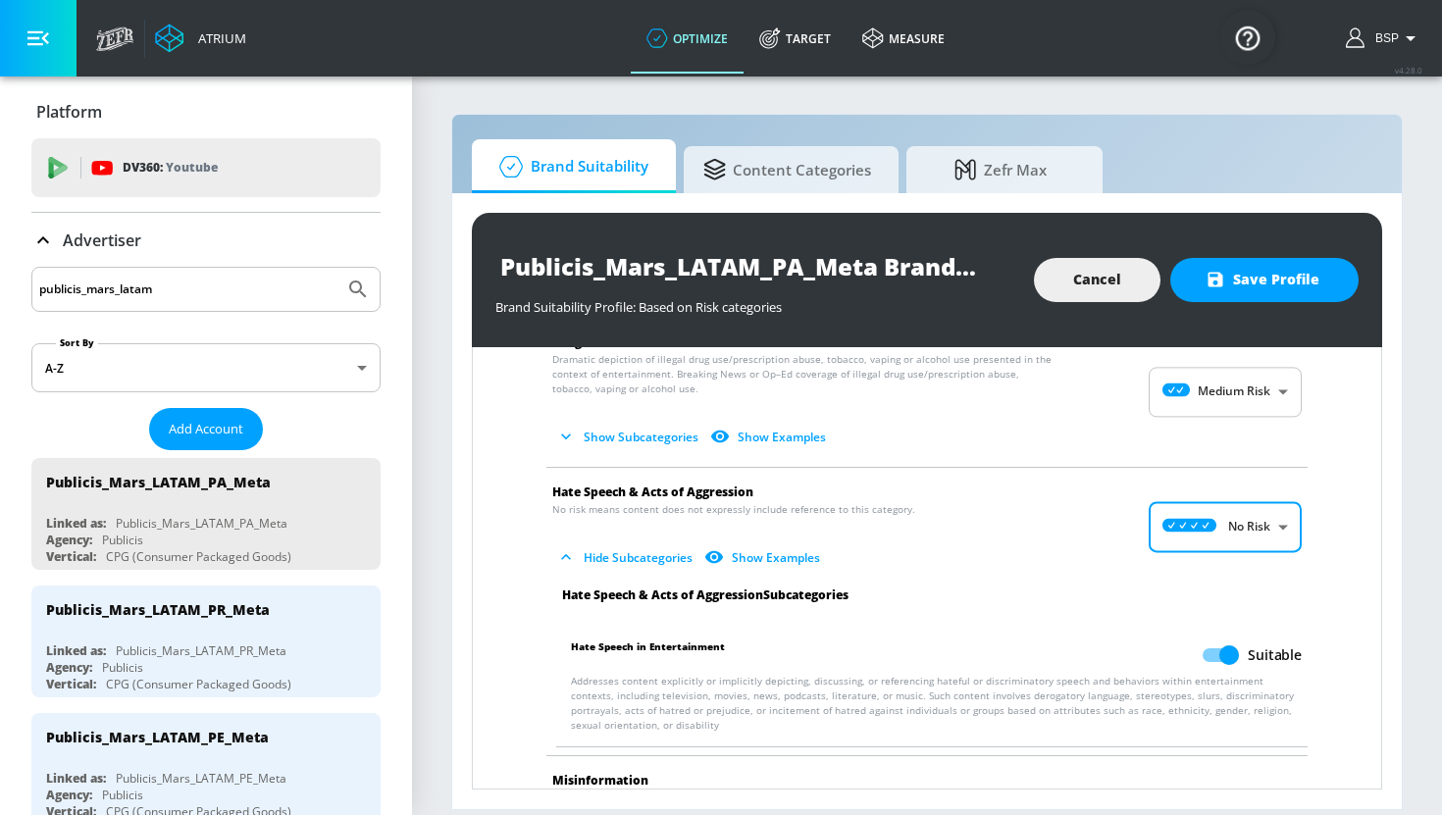
scroll to position [1408, 0]
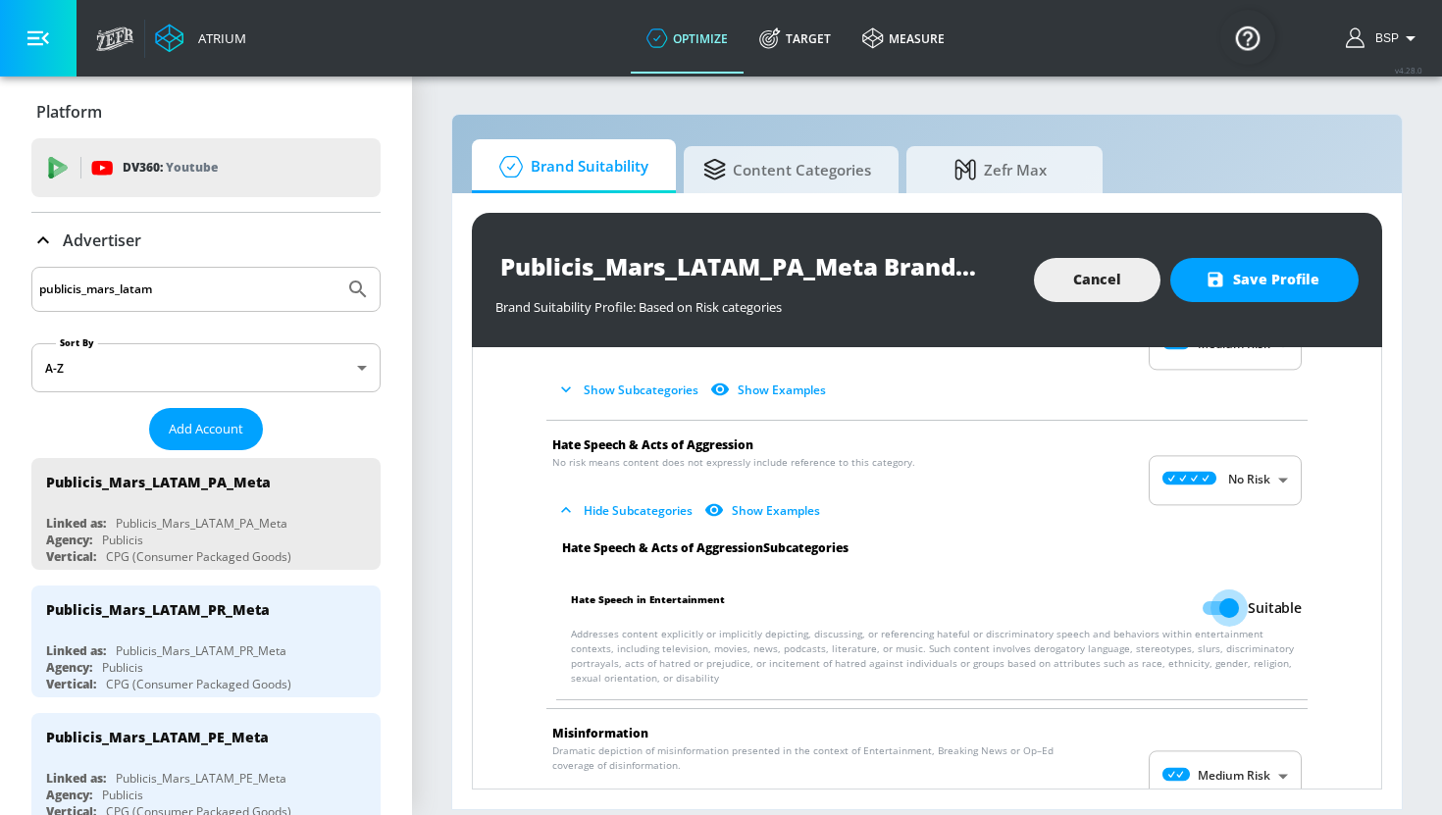
click at [1221, 593] on input "Suitable" at bounding box center [1229, 608] width 112 height 37
checkbox input "false"
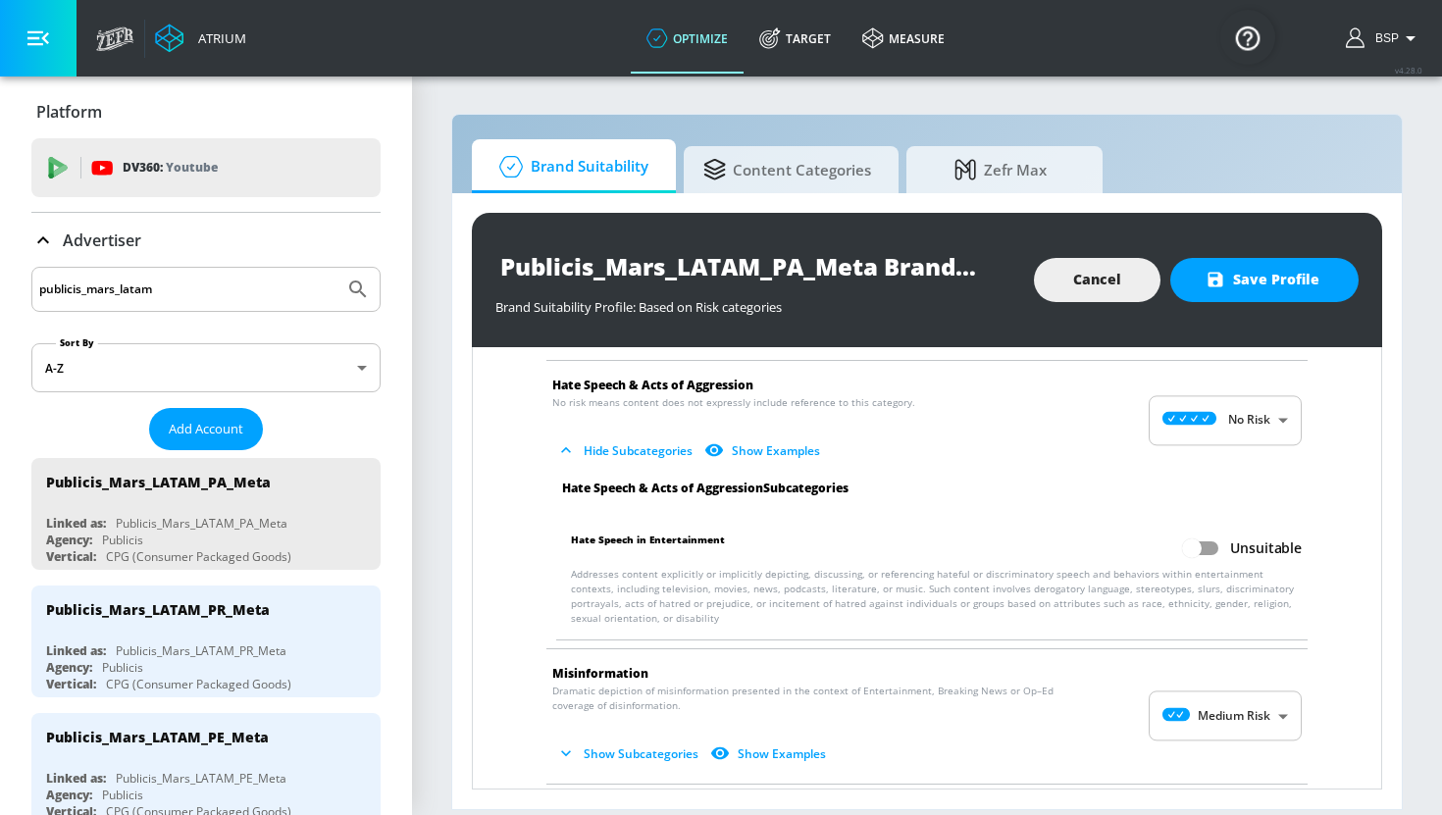
scroll to position [1483, 0]
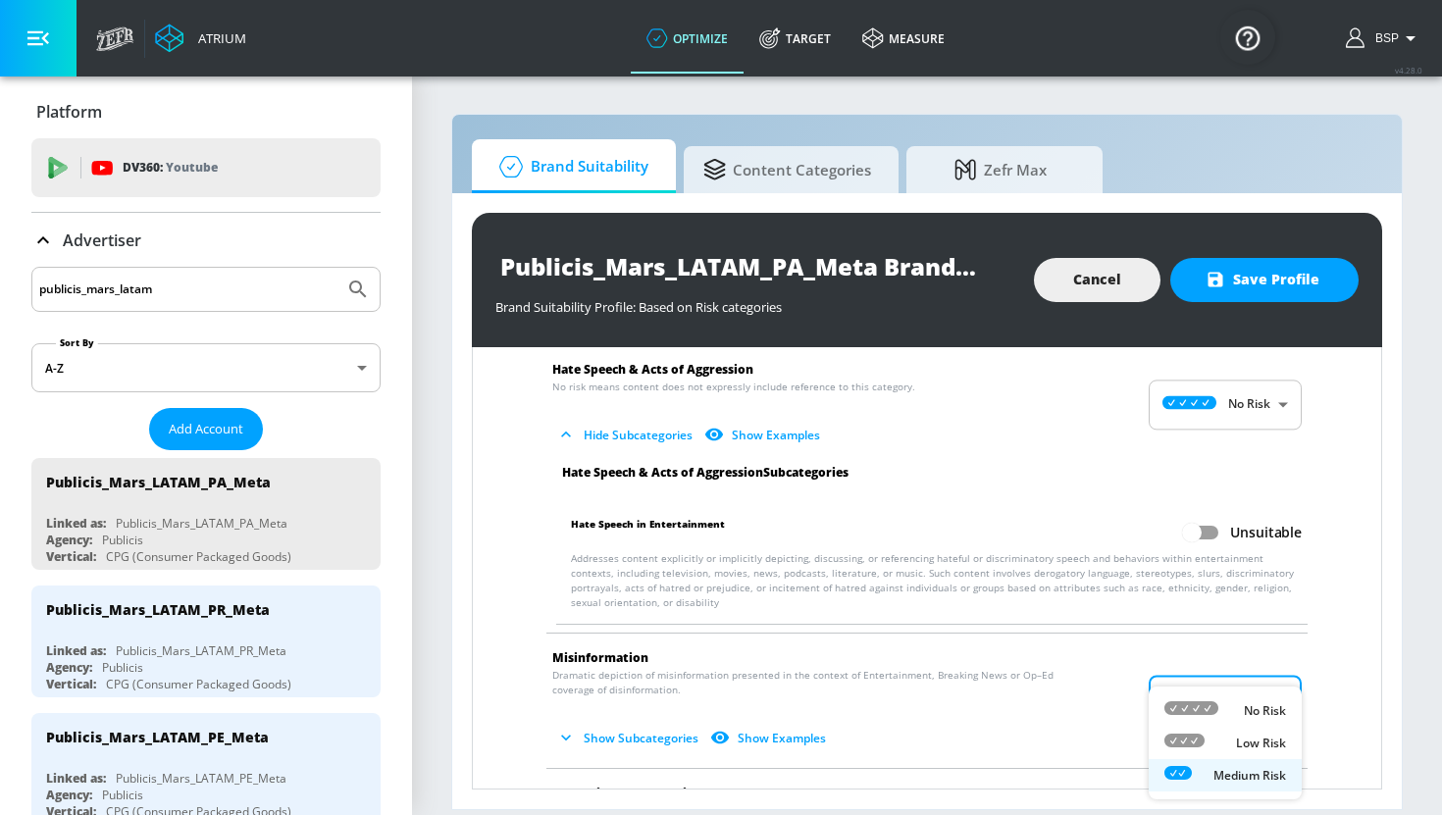
click at [1267, 692] on body "Atrium optimize Target measure optimize Target measure v 4.28.0 BSP Platform DV…" at bounding box center [721, 407] width 1442 height 815
click at [1262, 718] on p "No Risk" at bounding box center [1265, 711] width 42 height 18
type input "MINIMAL"
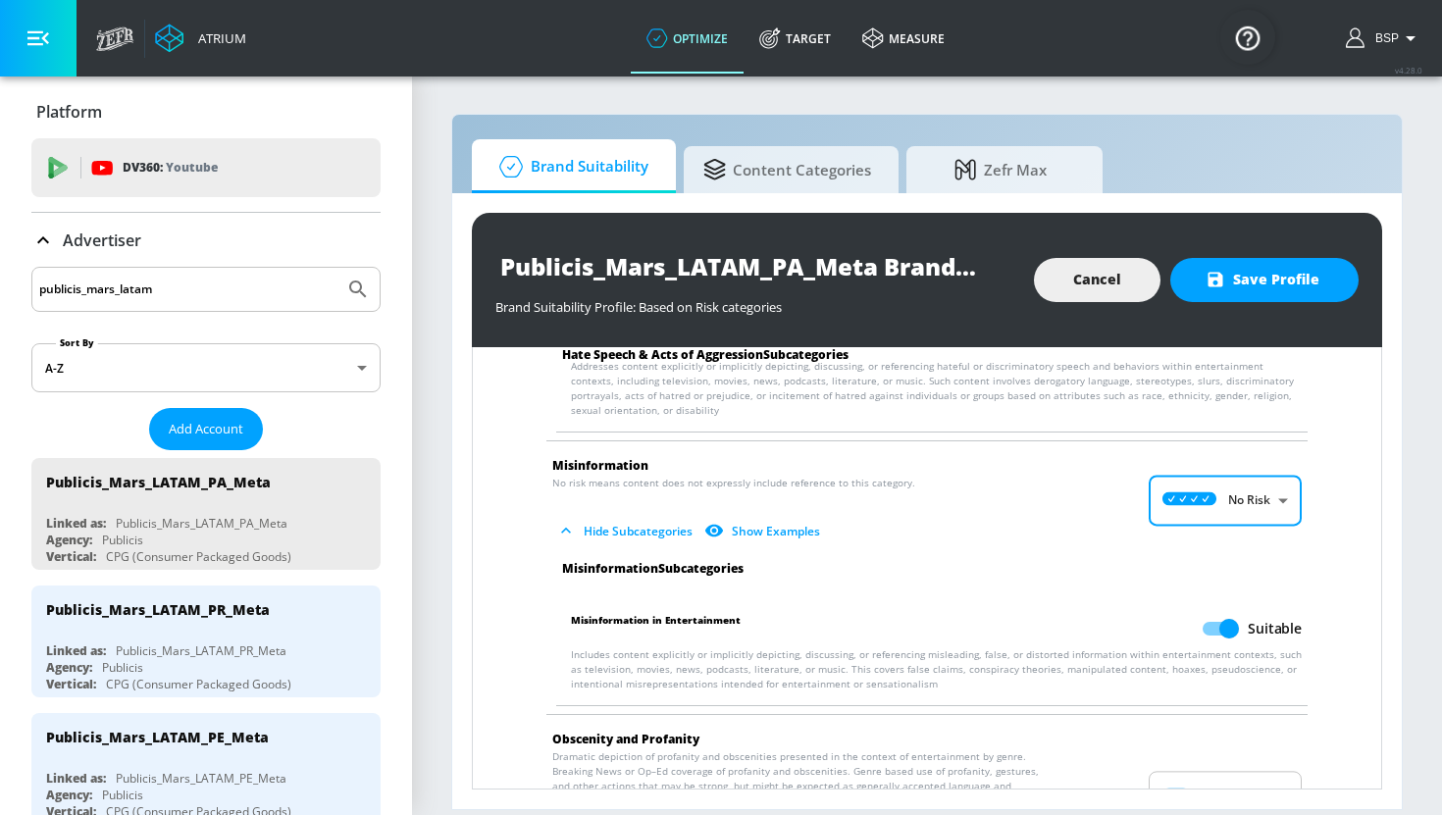
scroll to position [1709, 0]
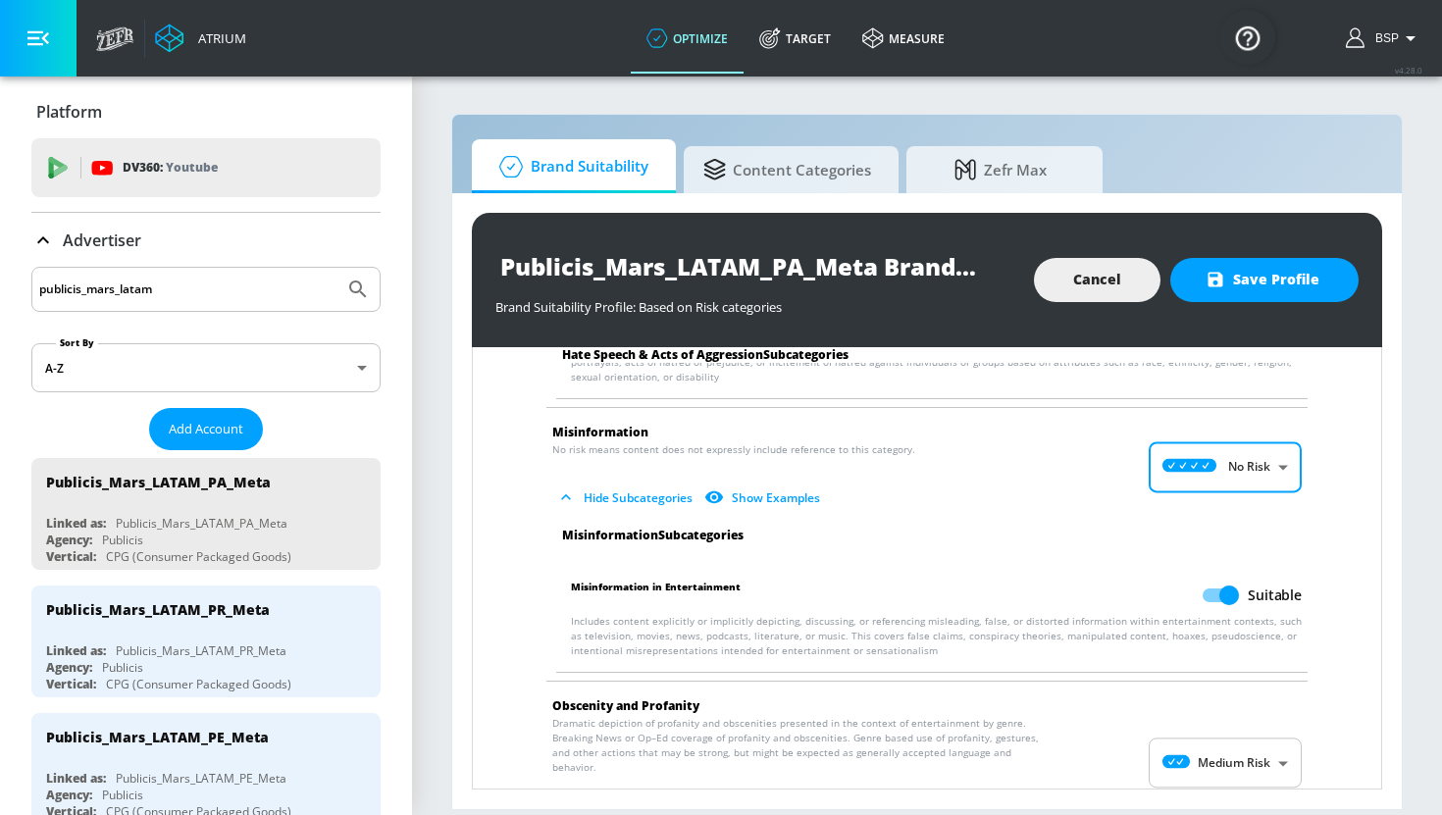
click at [1217, 581] on input "Suitable" at bounding box center [1229, 595] width 112 height 37
checkbox input "false"
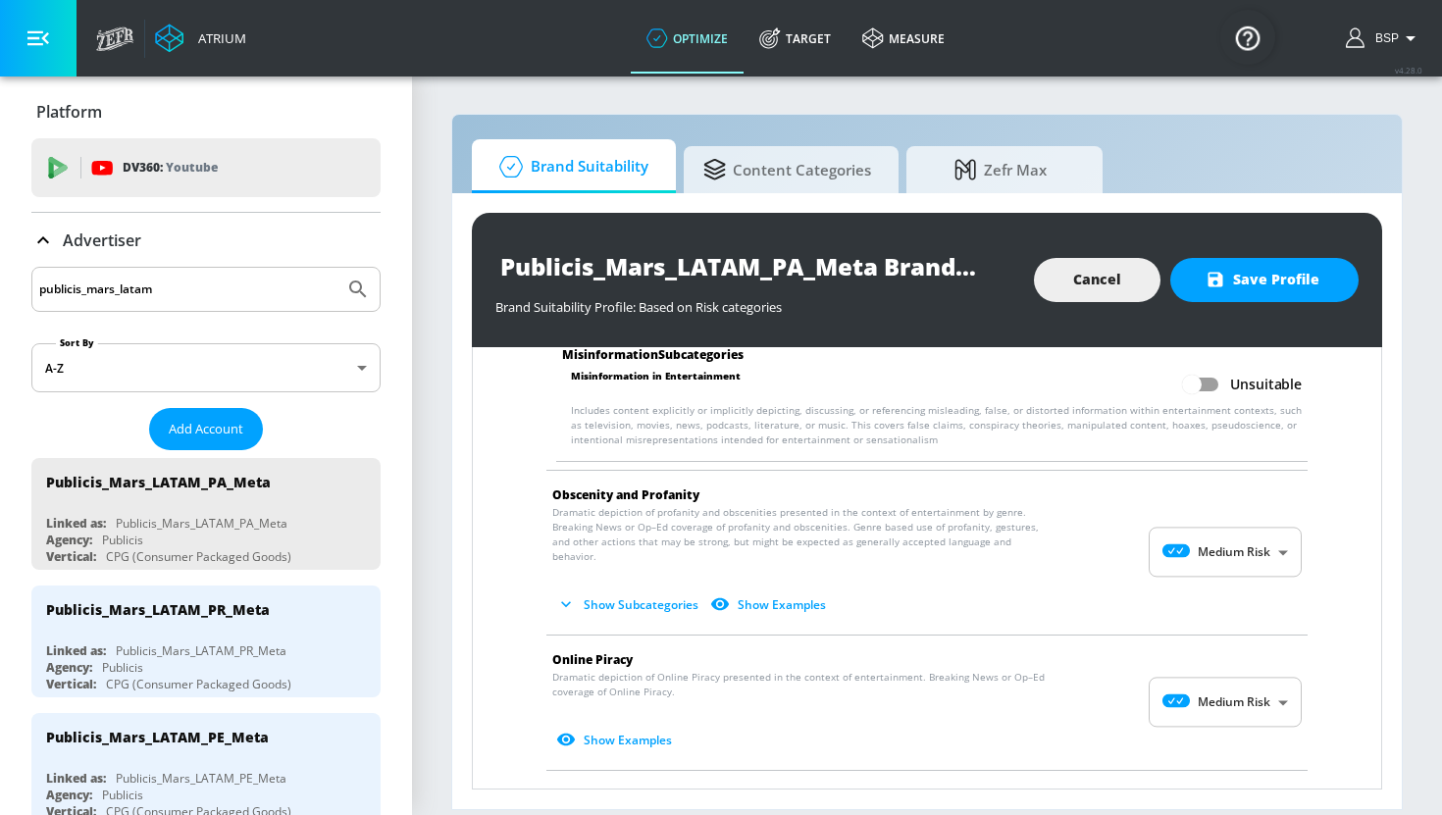
scroll to position [1934, 0]
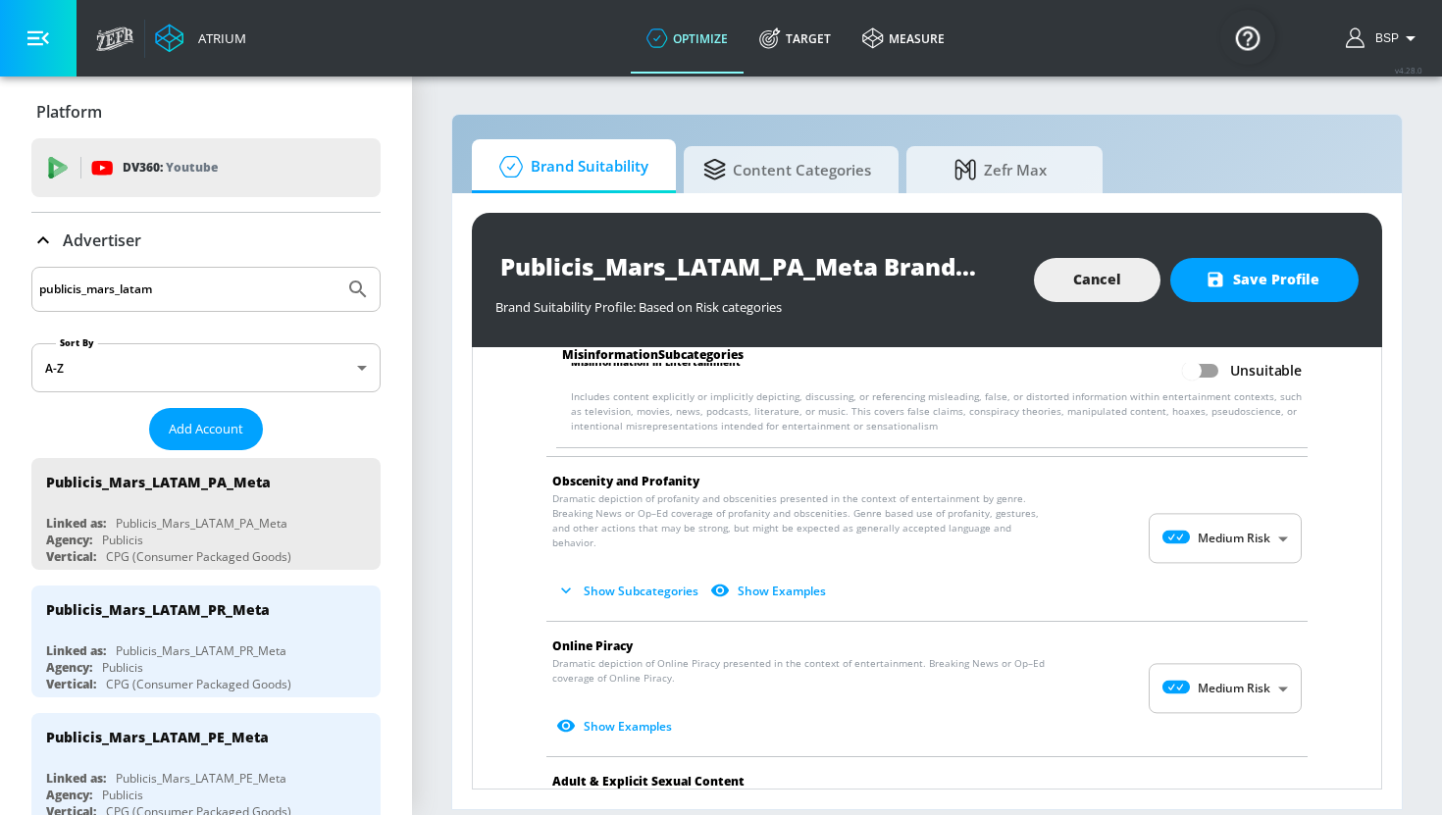
click at [1227, 649] on body "Atrium optimize Target measure optimize Target measure v 4.28.0 BSP Platform DV…" at bounding box center [721, 407] width 1442 height 815
click at [1227, 701] on div "Low Risk" at bounding box center [1225, 710] width 122 height 21
type input "LOW"
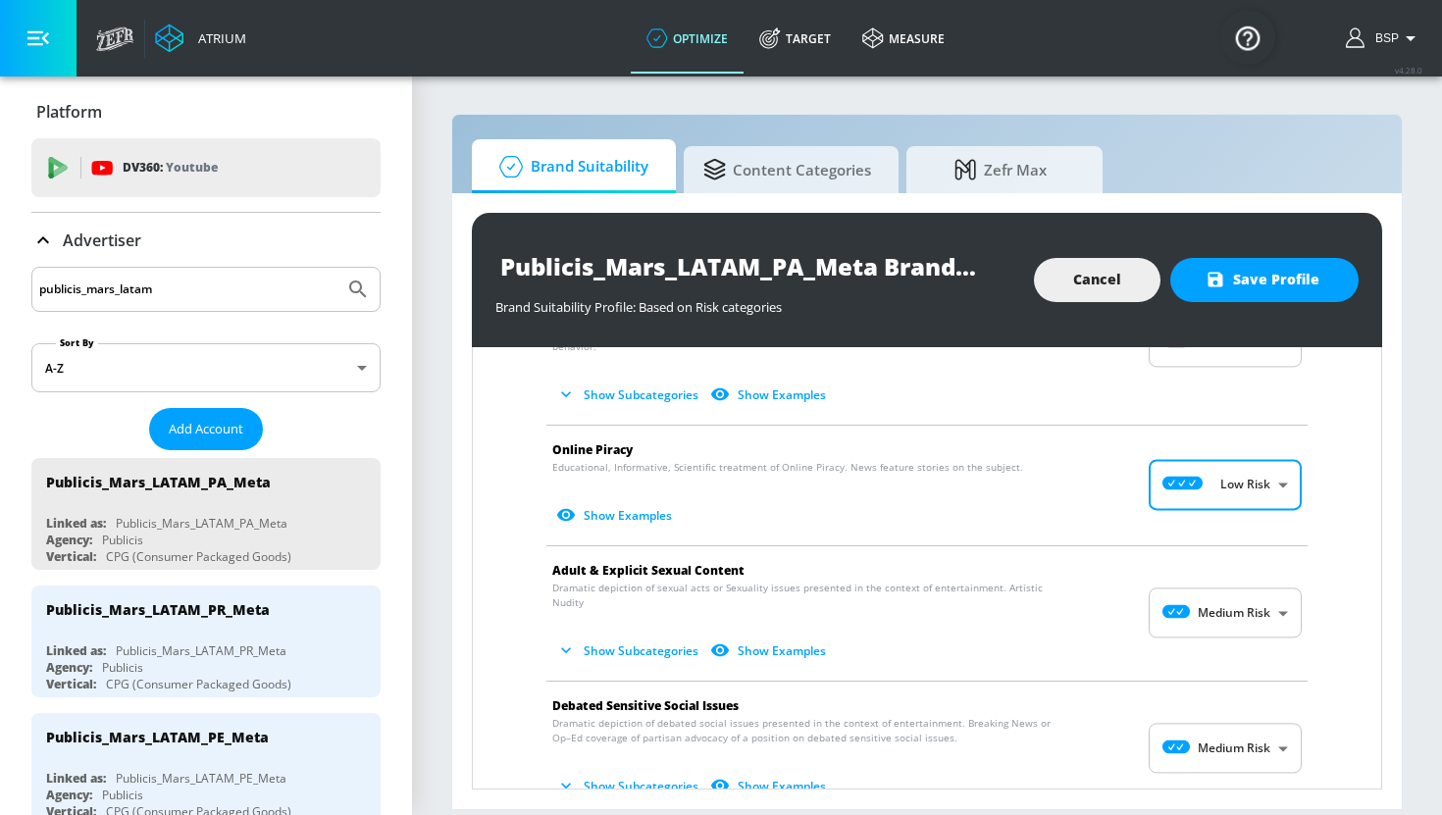
scroll to position [2154, 0]
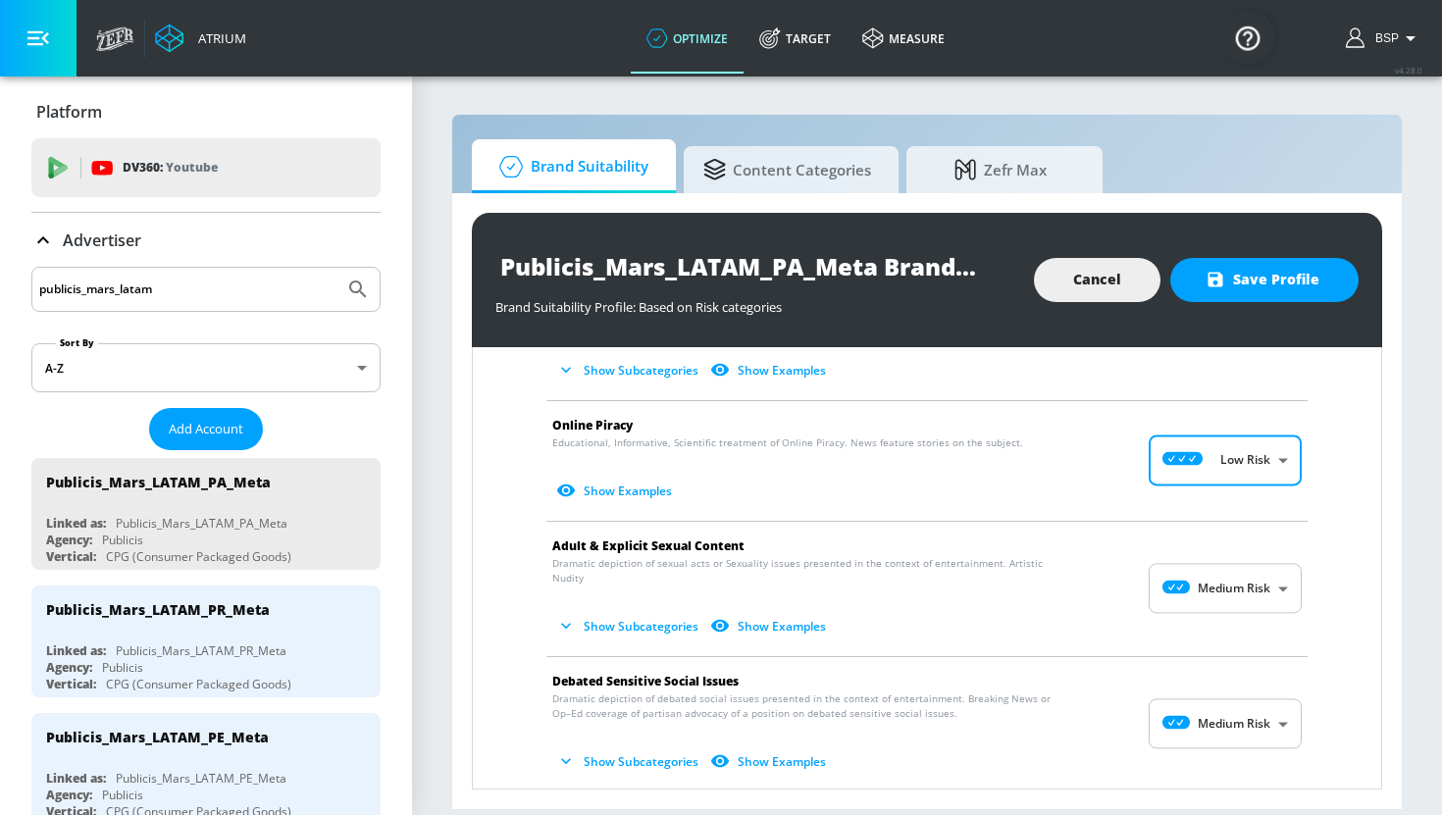
click at [1241, 559] on body "Atrium optimize Target measure optimize Target measure v 4.28.0 BSP Platform DV…" at bounding box center [721, 407] width 1442 height 815
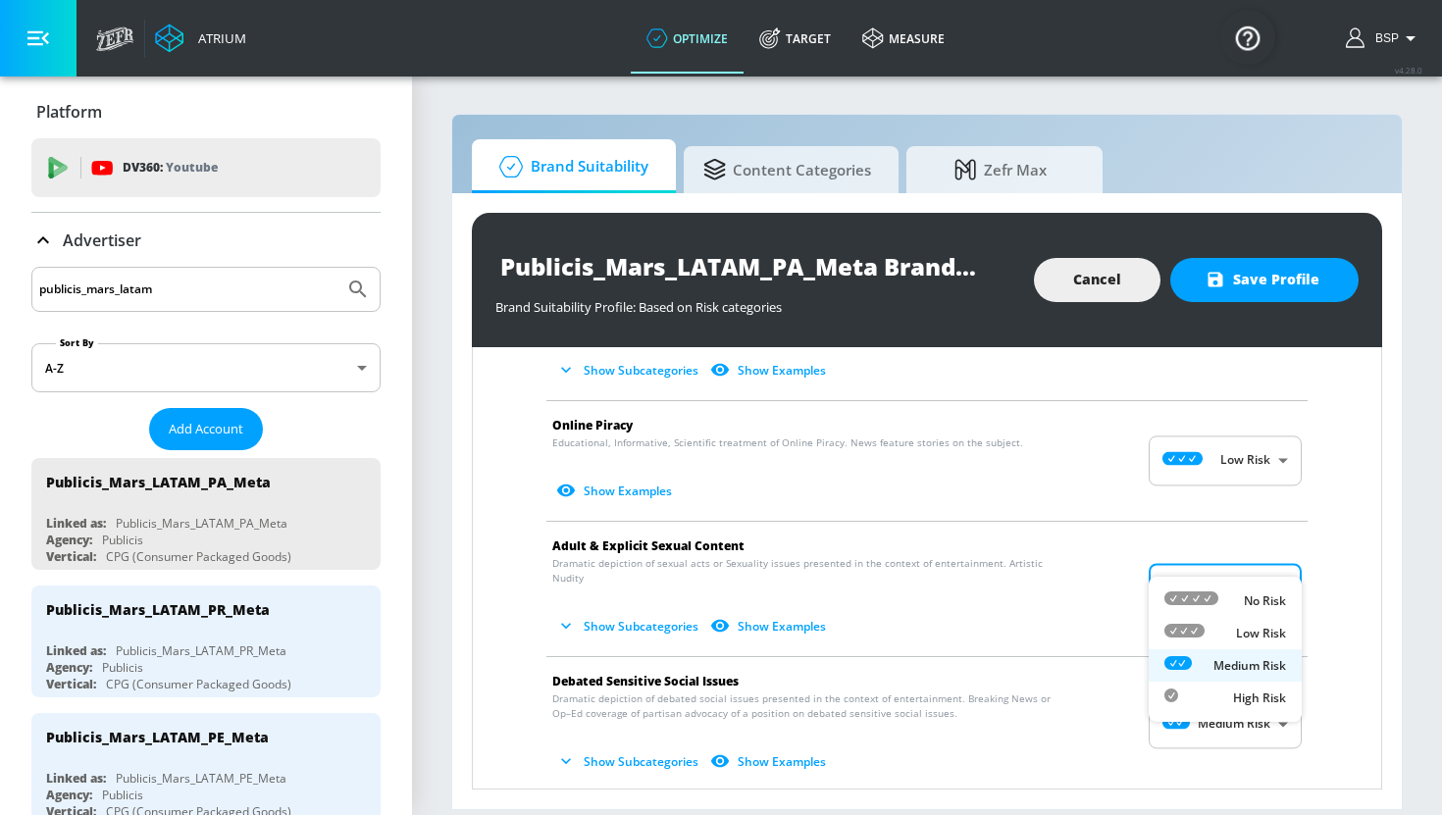
click at [1241, 627] on p "Low Risk" at bounding box center [1261, 634] width 50 height 18
type input "LOW"
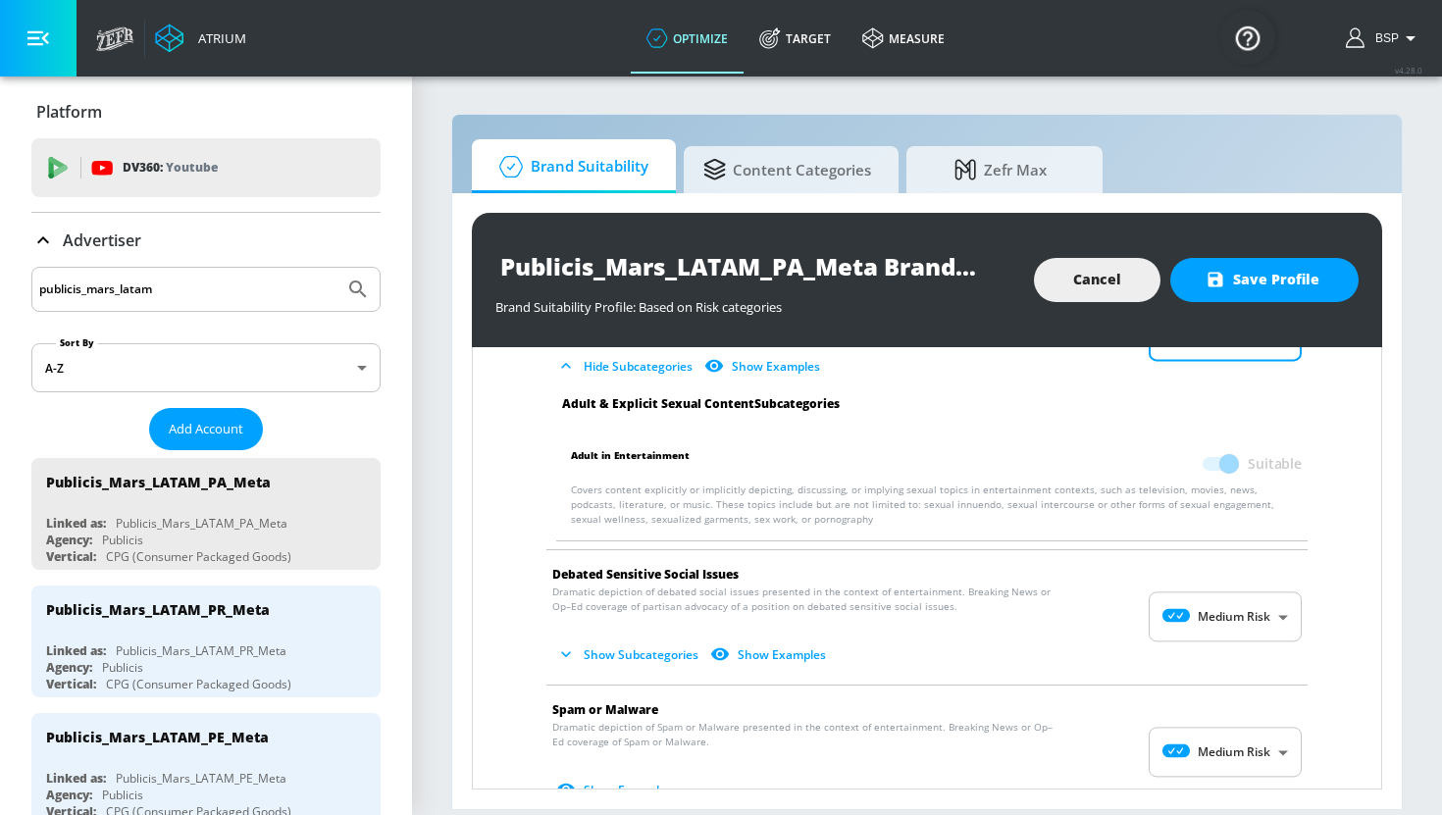
scroll to position [2401, 0]
click at [1241, 595] on body "Atrium optimize Target measure optimize Target measure v 4.28.0 BSP Platform DV…" at bounding box center [721, 407] width 1442 height 815
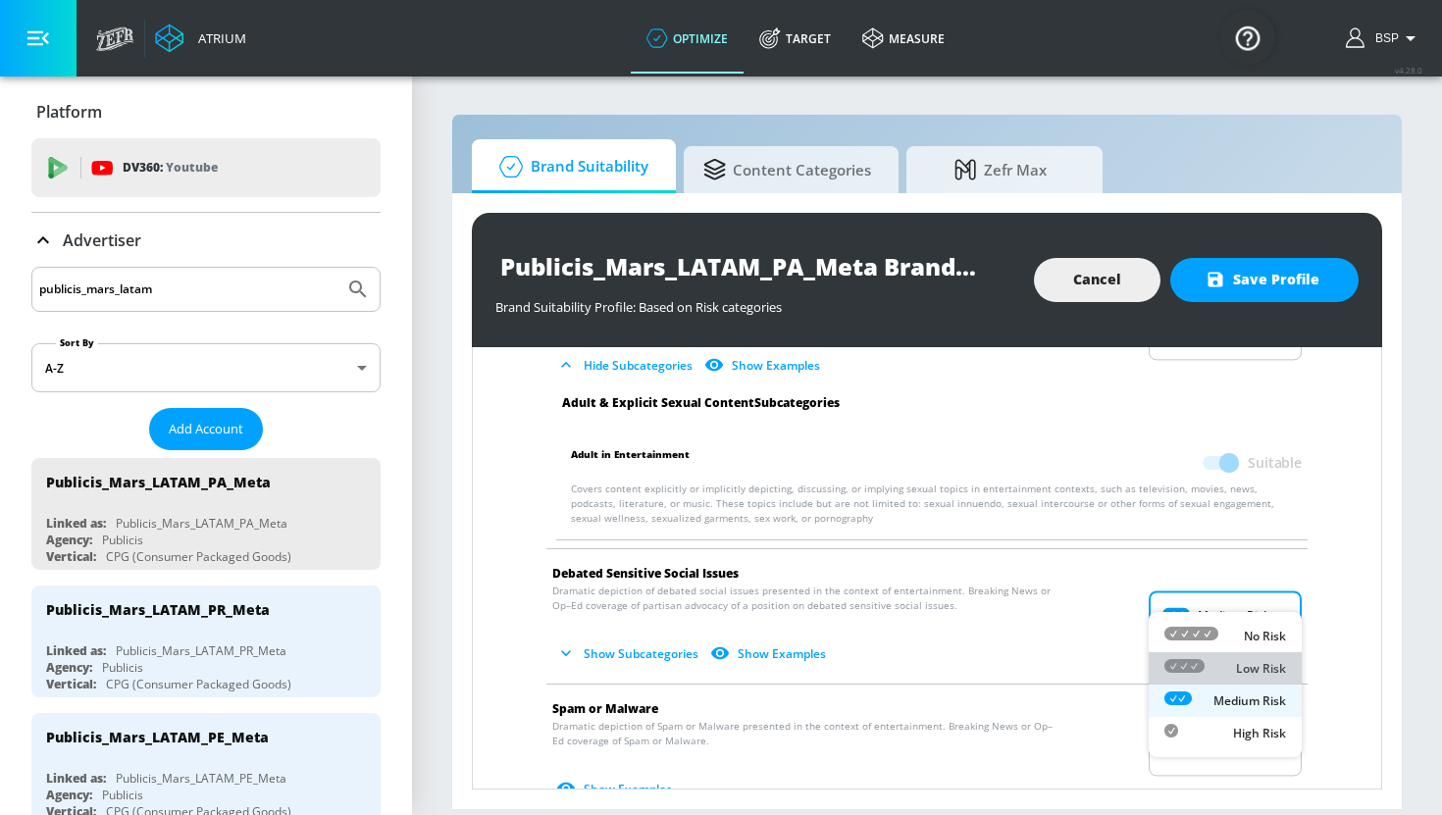
click at [1245, 665] on p "Low Risk" at bounding box center [1261, 669] width 50 height 18
type input "LOW"
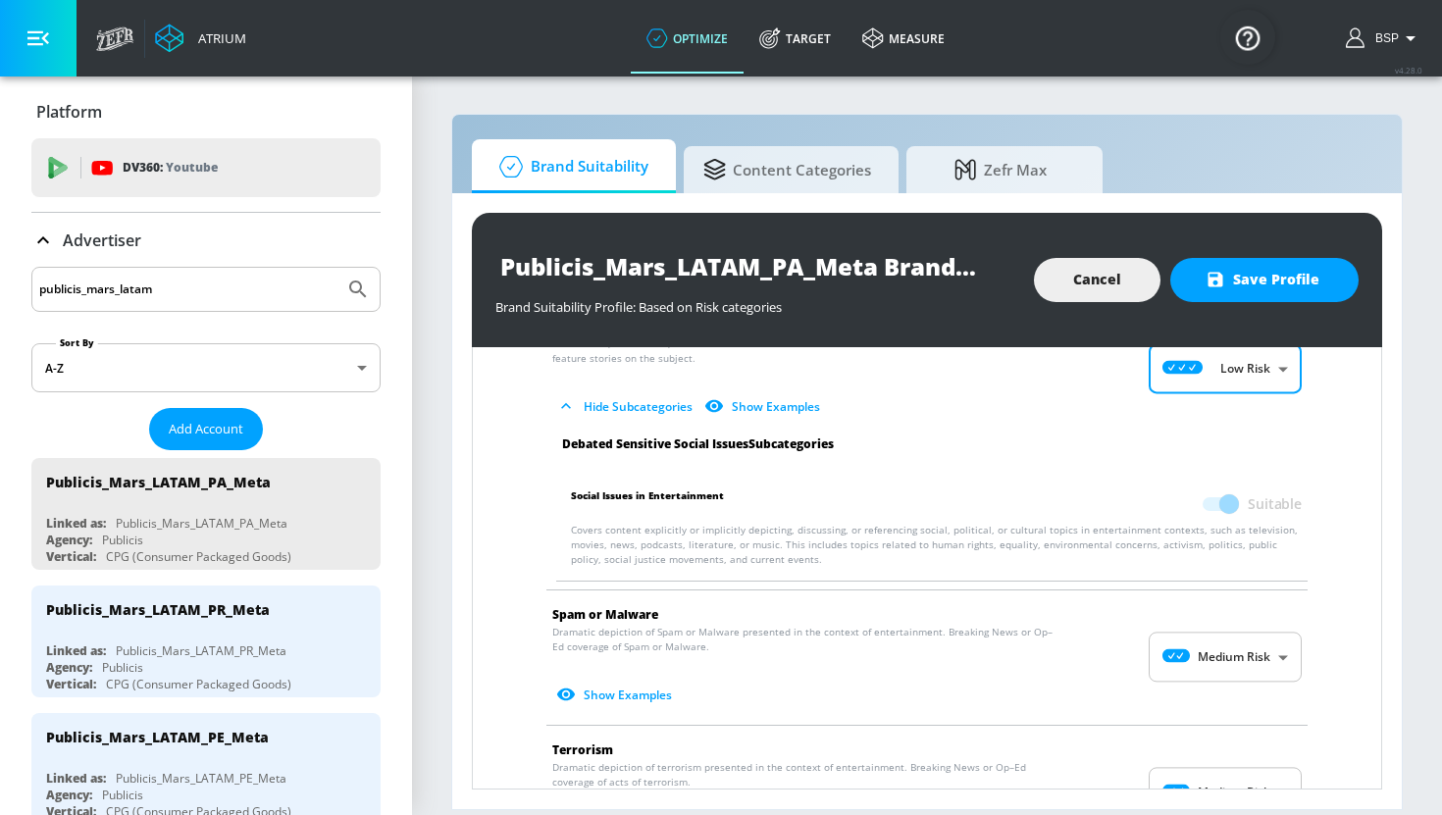
scroll to position [2649, 0]
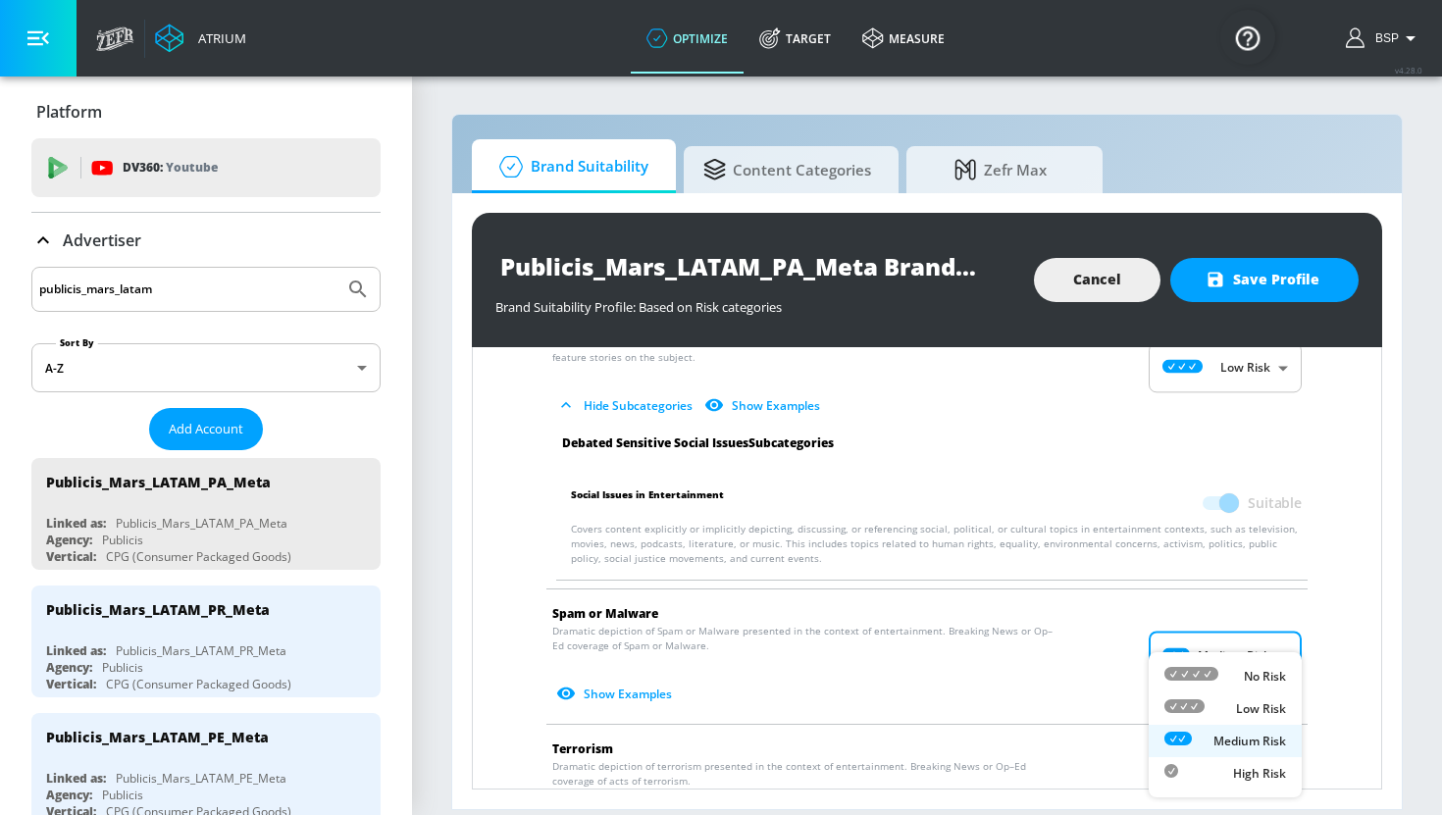
click at [1241, 624] on body "Atrium optimize Target measure optimize Target measure v 4.28.0 BSP Platform DV…" at bounding box center [721, 407] width 1442 height 815
click at [1241, 703] on p "Low Risk" at bounding box center [1261, 709] width 50 height 18
type input "LOW"
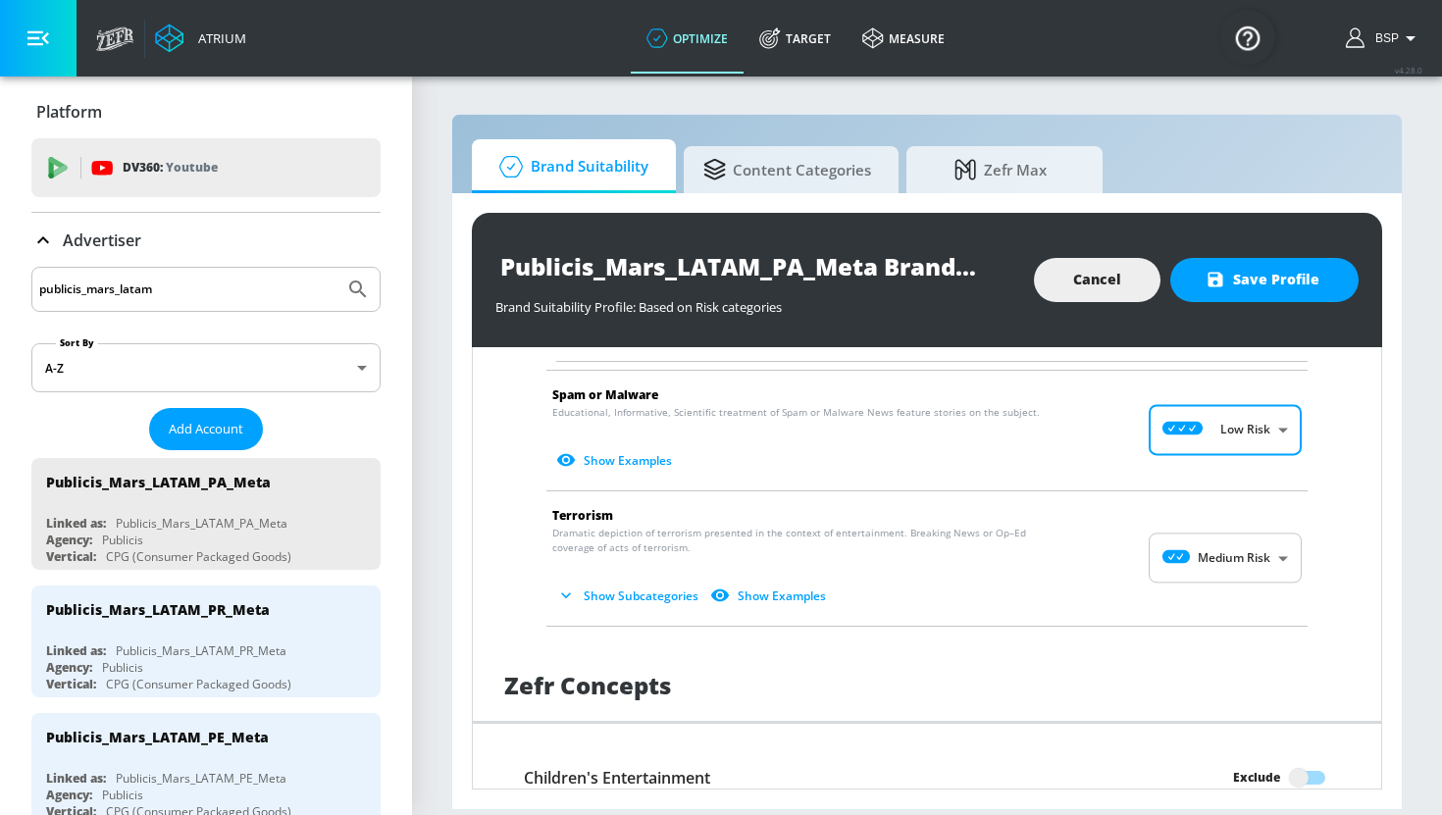
scroll to position [2903, 0]
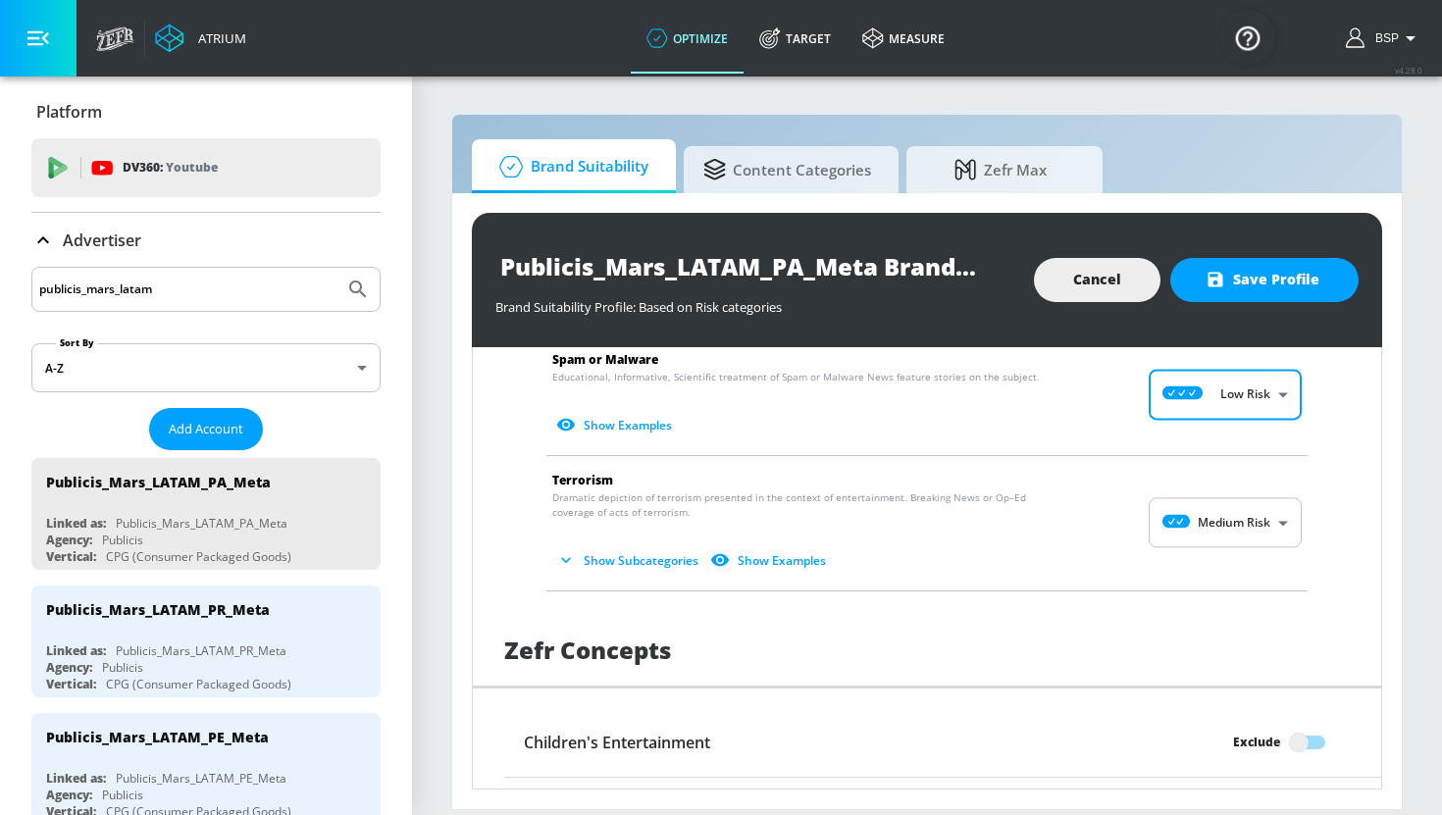
click at [1257, 501] on body "Atrium optimize Target measure optimize Target measure v 4.28.0 BSP Platform DV…" at bounding box center [721, 407] width 1442 height 815
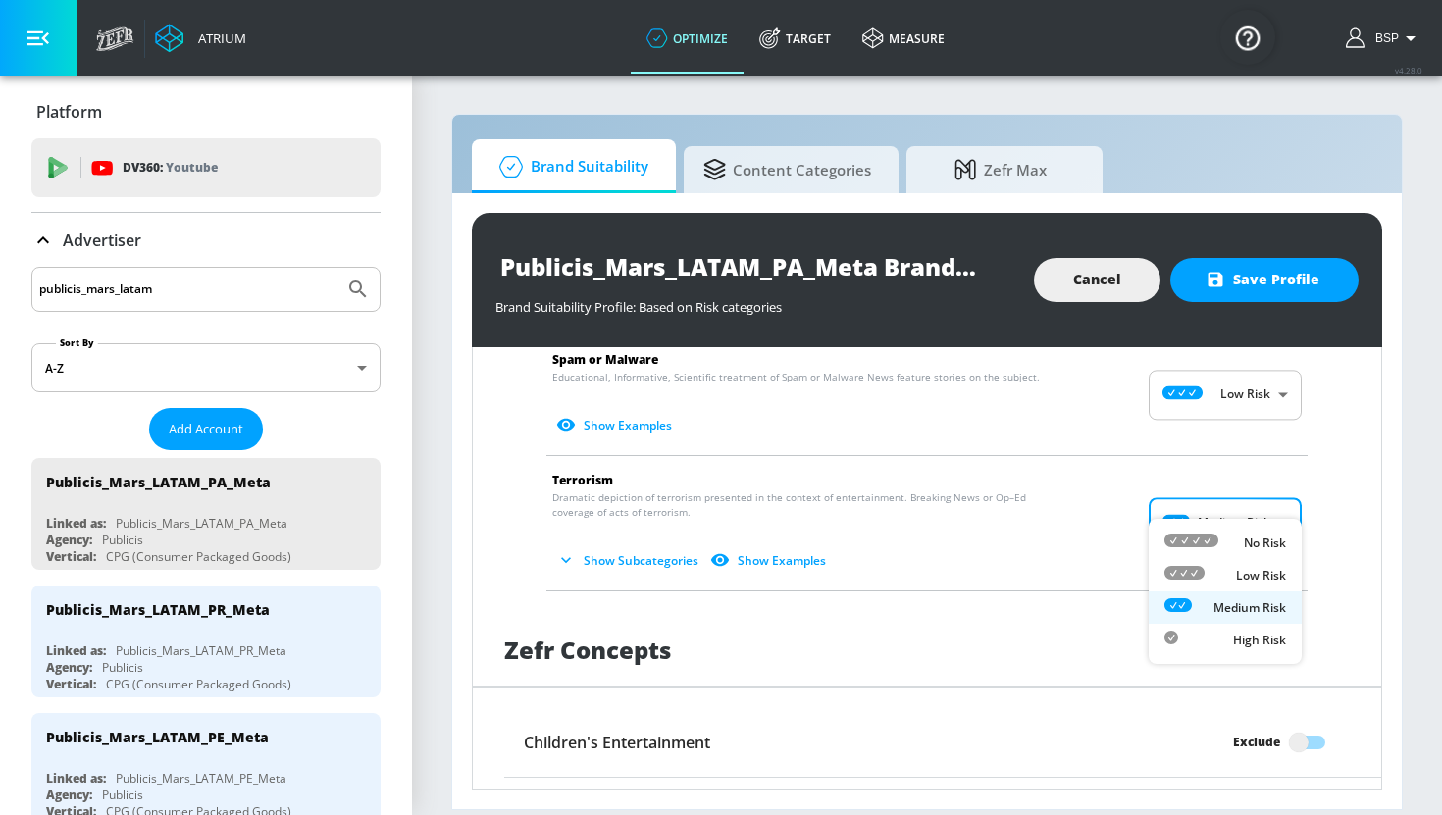
click at [1257, 569] on p "Low Risk" at bounding box center [1261, 576] width 50 height 18
type input "LOW"
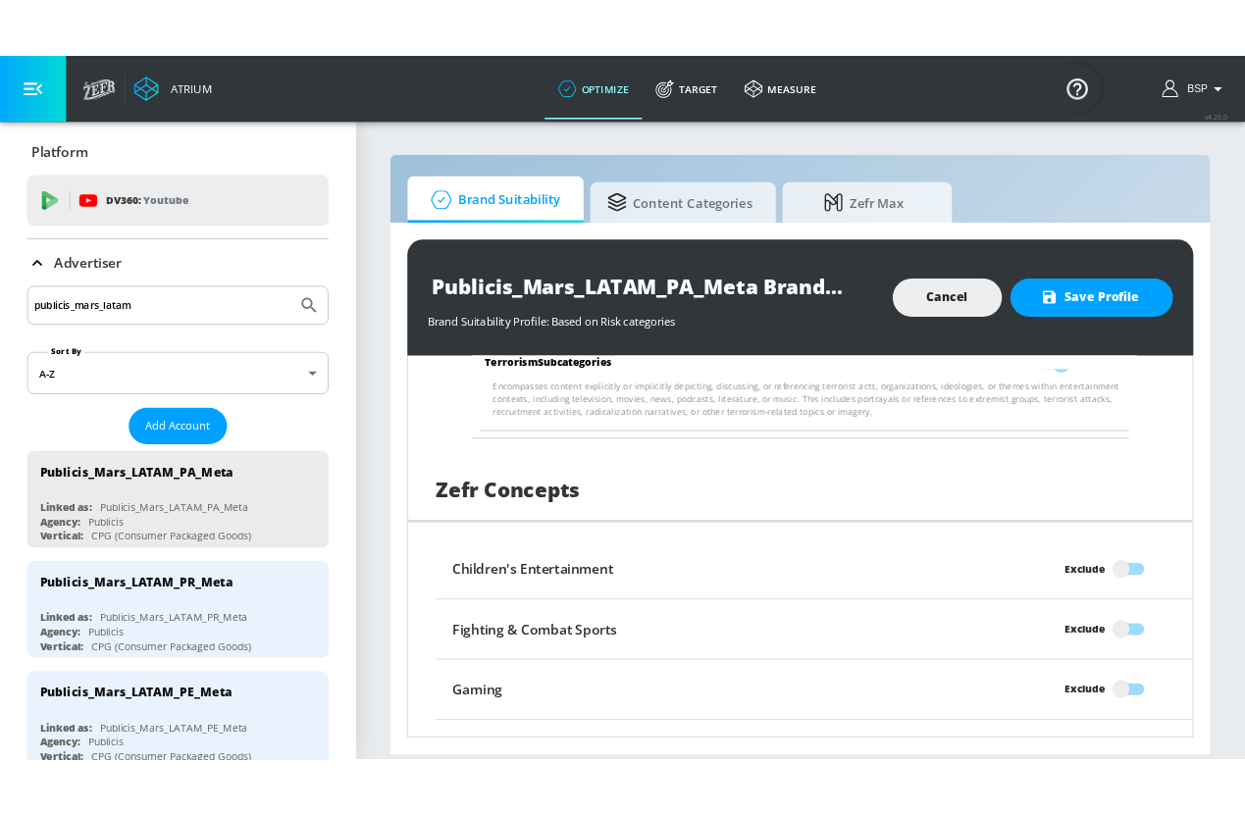
scroll to position [3347, 0]
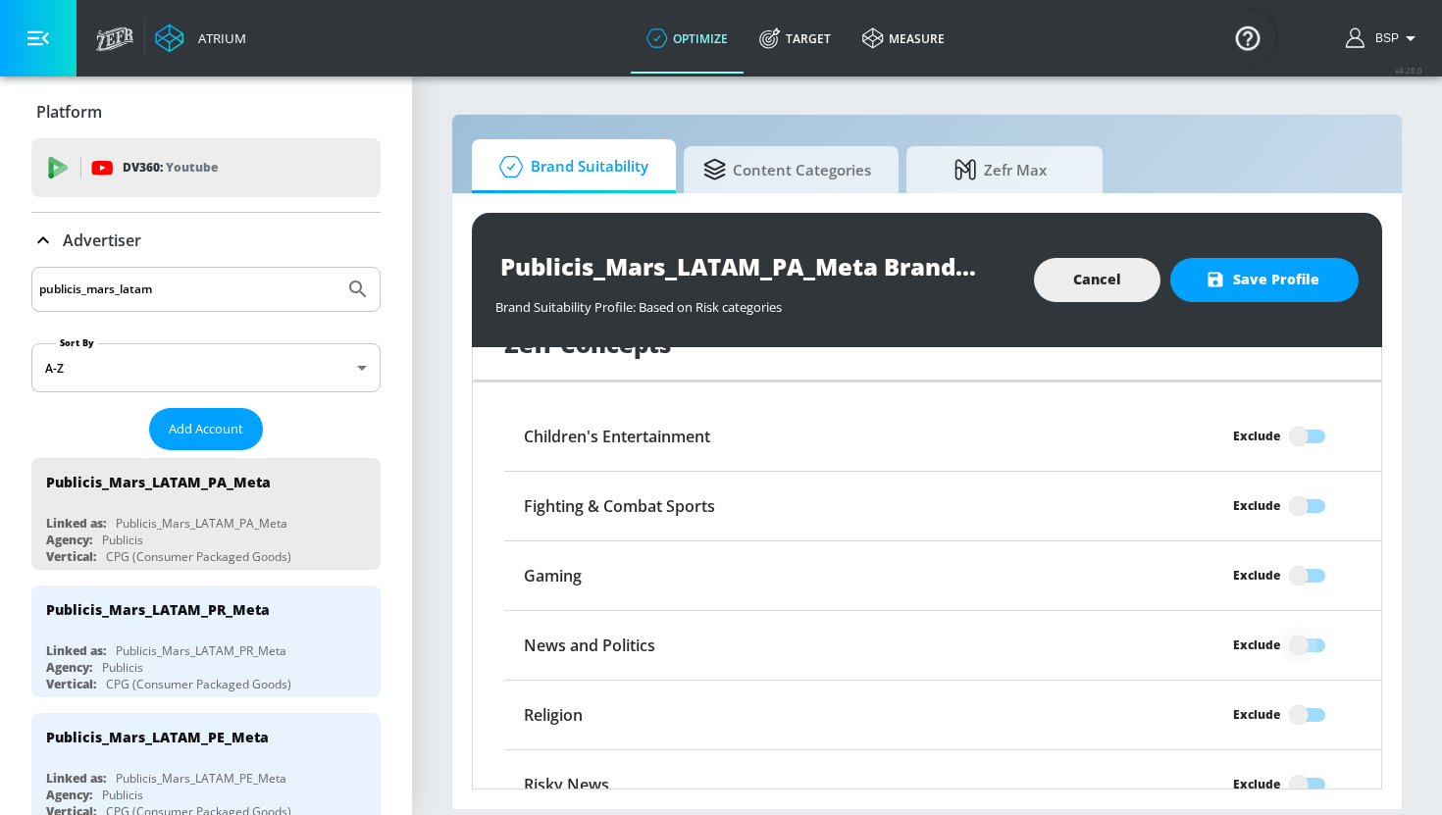
click at [1309, 627] on input "Exclude" at bounding box center [1299, 645] width 112 height 37
checkbox input "true"
click at [1294, 257] on div "Publicis_Mars_LATAM_PA_Meta Brand Suitability Profile Brand Suitability Profile…" at bounding box center [927, 280] width 910 height 134
click at [1302, 281] on span "Save Profile" at bounding box center [1265, 280] width 110 height 25
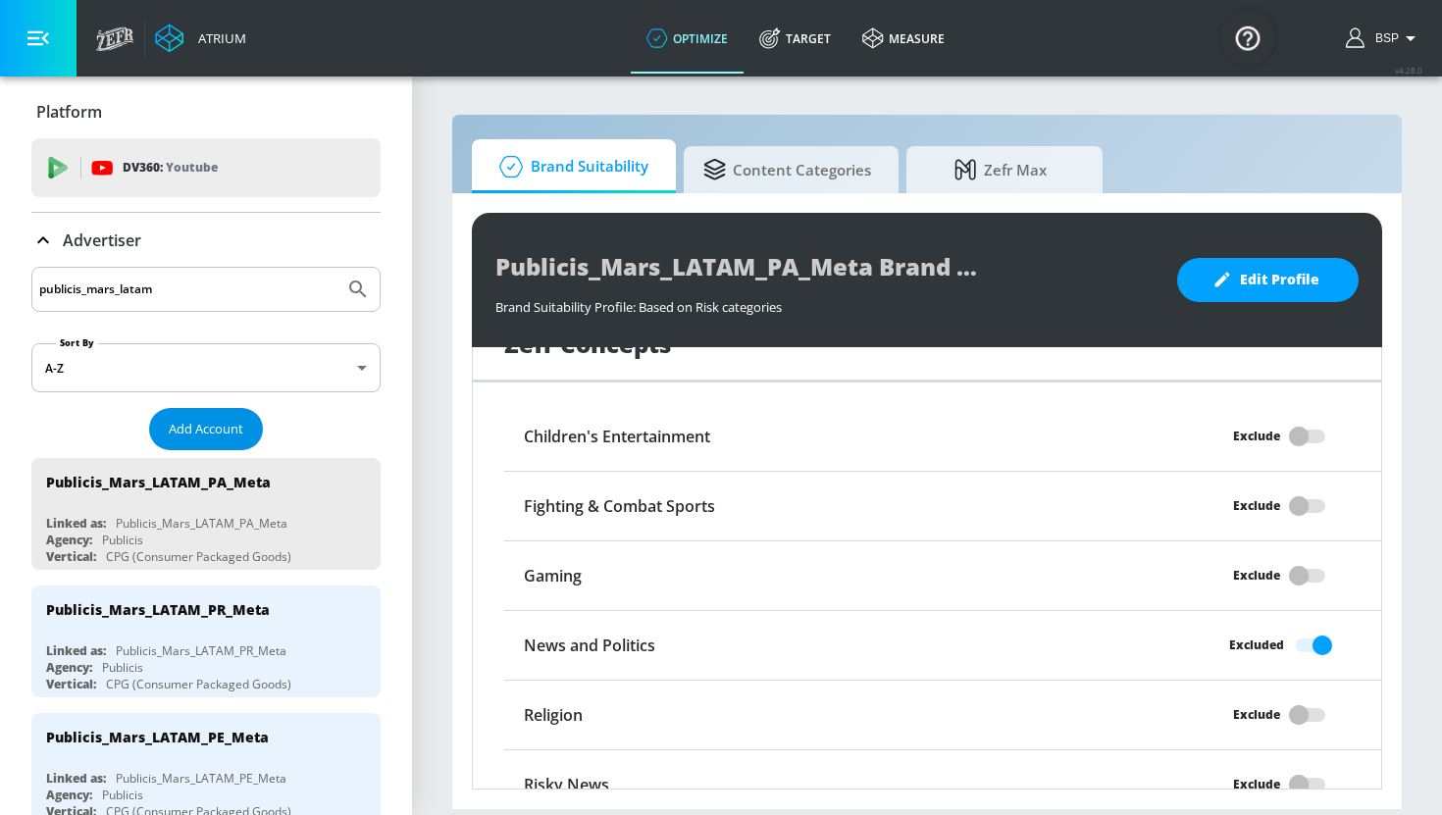
click at [241, 427] on span "Add Account" at bounding box center [206, 429] width 75 height 23
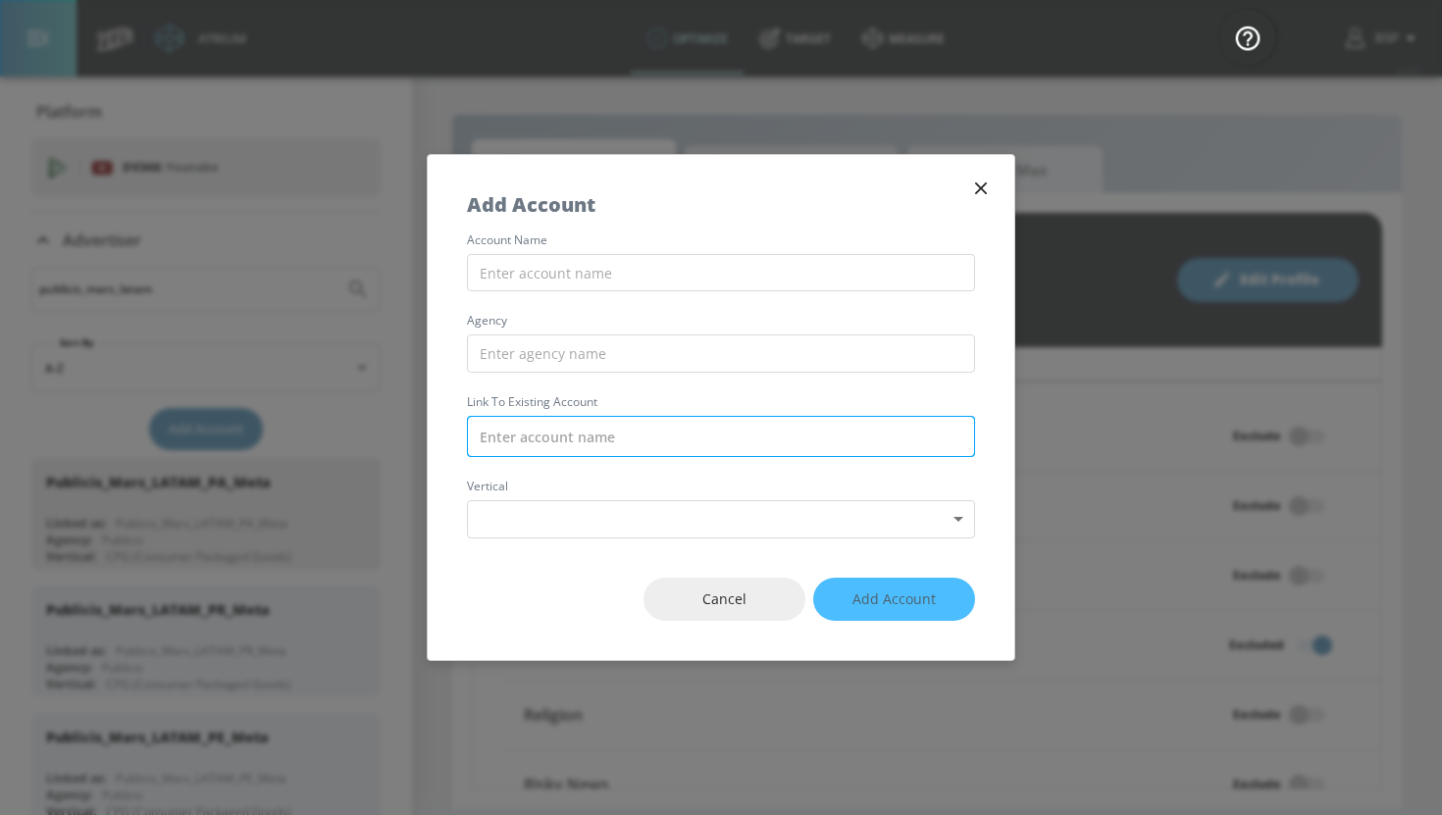
click at [615, 444] on input "text" at bounding box center [721, 436] width 508 height 41
click at [577, 239] on label "account name" at bounding box center [721, 240] width 508 height 12
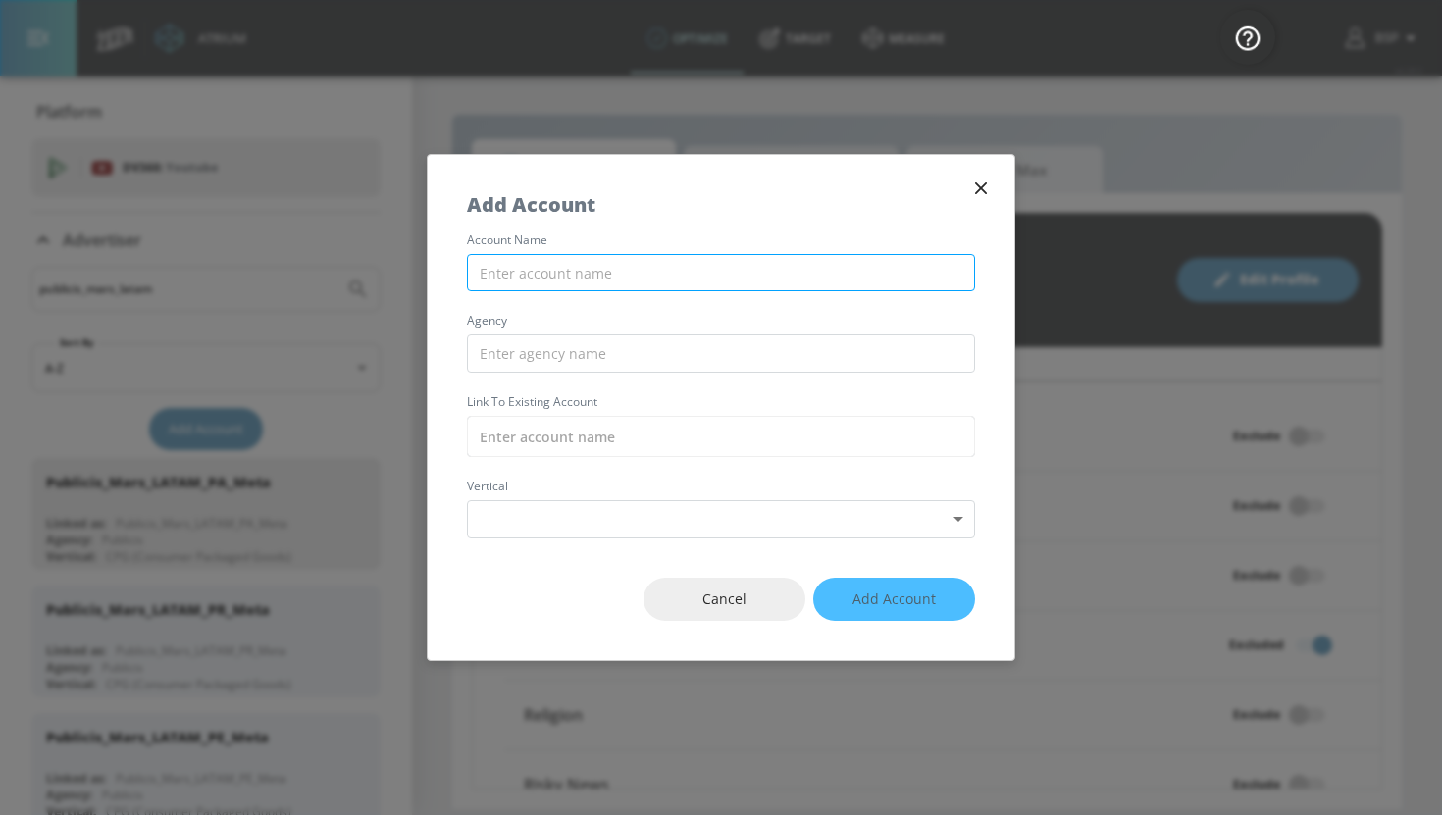
click at [577, 265] on input "text" at bounding box center [721, 273] width 508 height 38
paste input "Publicis_Mars_LATAM_PA_Meta"
click at [638, 273] on input "Publicis_Mars_LATAM_PA_Meta" at bounding box center [721, 273] width 508 height 38
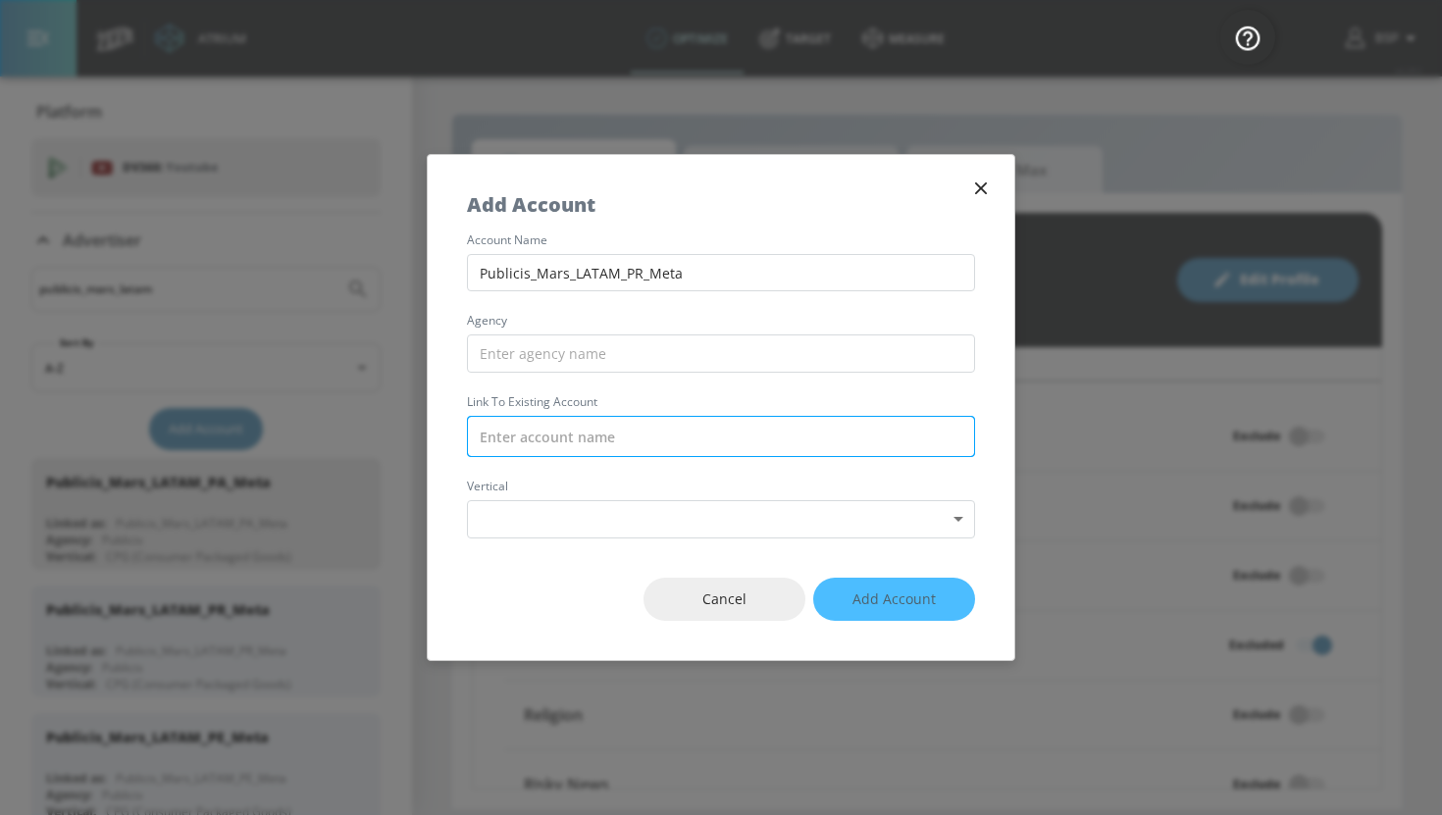
type input "Publicis_Mars_LATAM_PR_Meta"
click at [599, 443] on input "text" at bounding box center [721, 436] width 508 height 41
click at [601, 432] on input "text" at bounding box center [721, 436] width 508 height 41
paste input "Publicis_Mars_LATAM_PR_Meta"
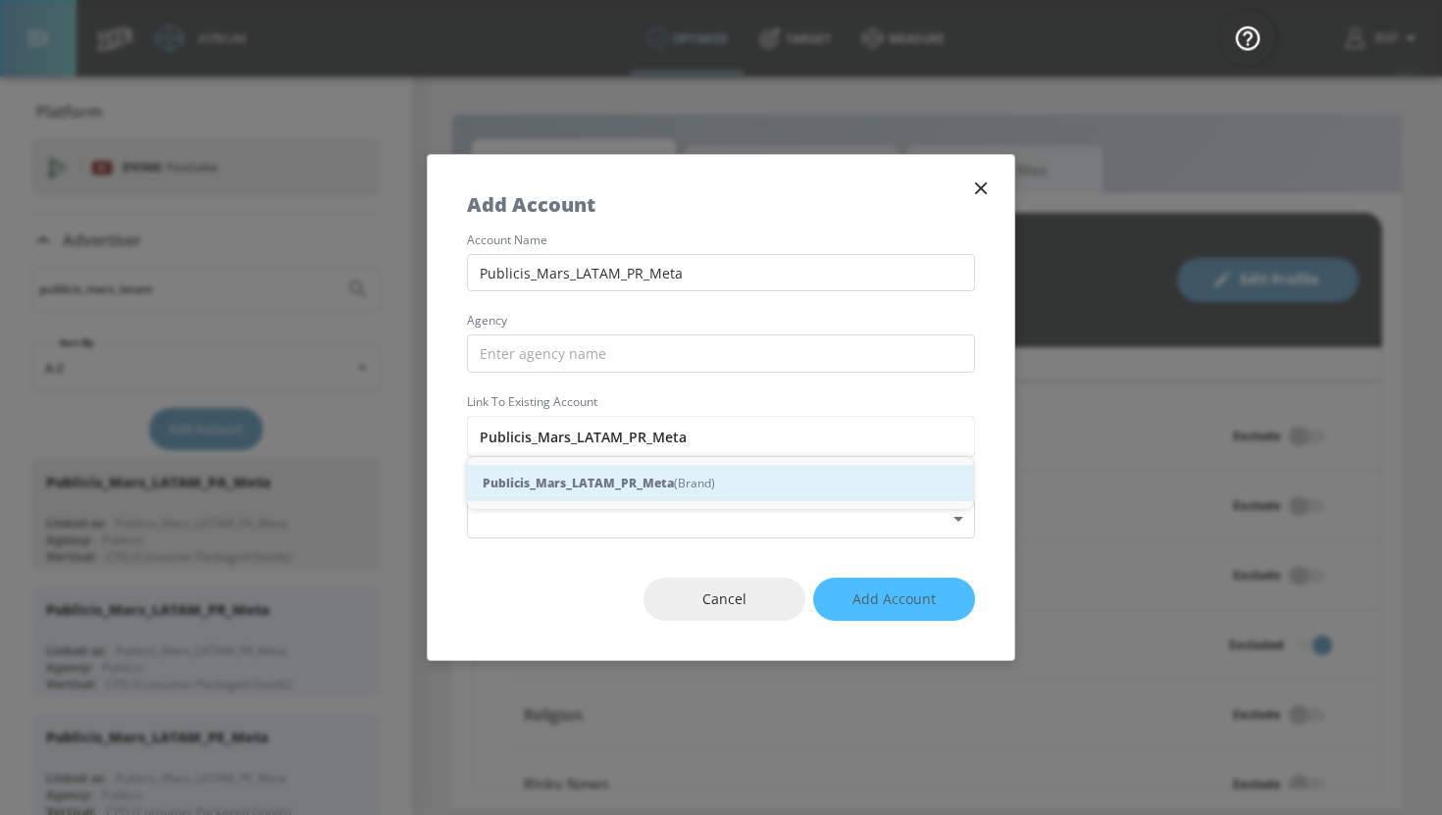
click at [666, 486] on strong "Publicis_Mars_LATAM_PR_Meta" at bounding box center [578, 483] width 191 height 21
type input "Publicis_Mars_LATAM_PR_Meta (Brand)"
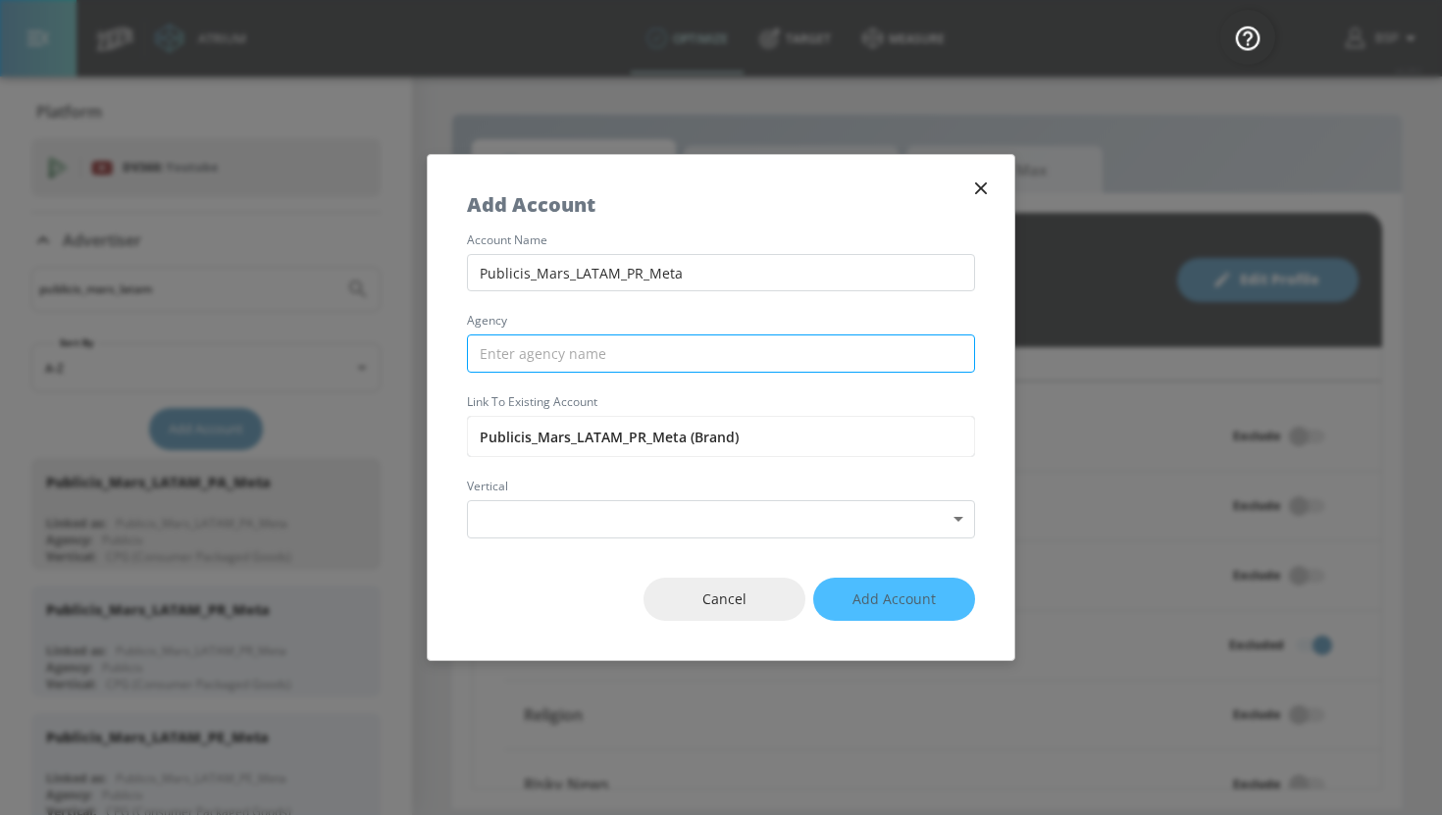
click at [664, 354] on input "text" at bounding box center [721, 354] width 508 height 38
type input "p"
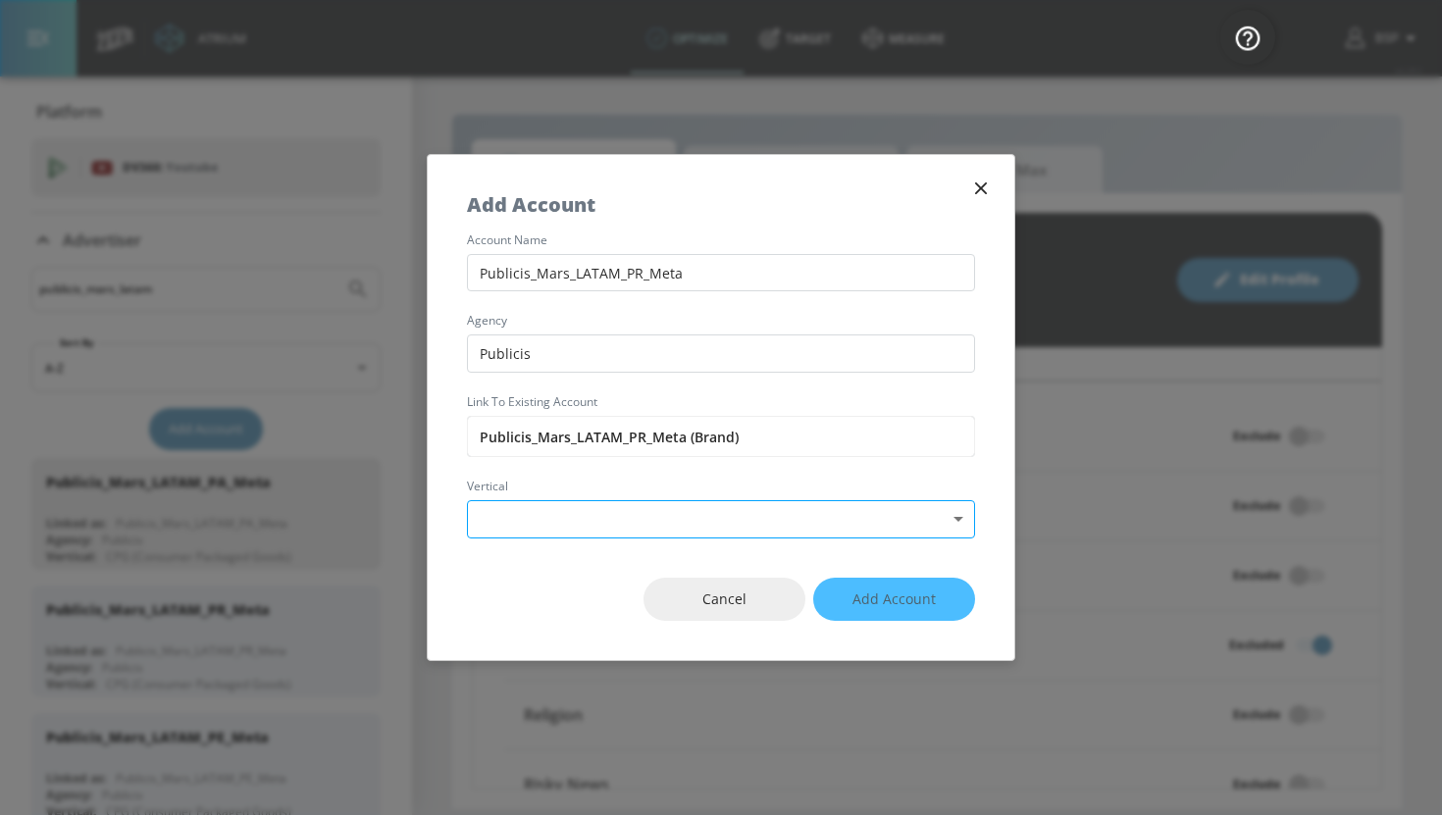
type input "Publicis"
click at [634, 515] on body "Atrium optimize Target measure optimize Target measure v 4.28.0 BSP Platform DV…" at bounding box center [721, 407] width 1442 height 815
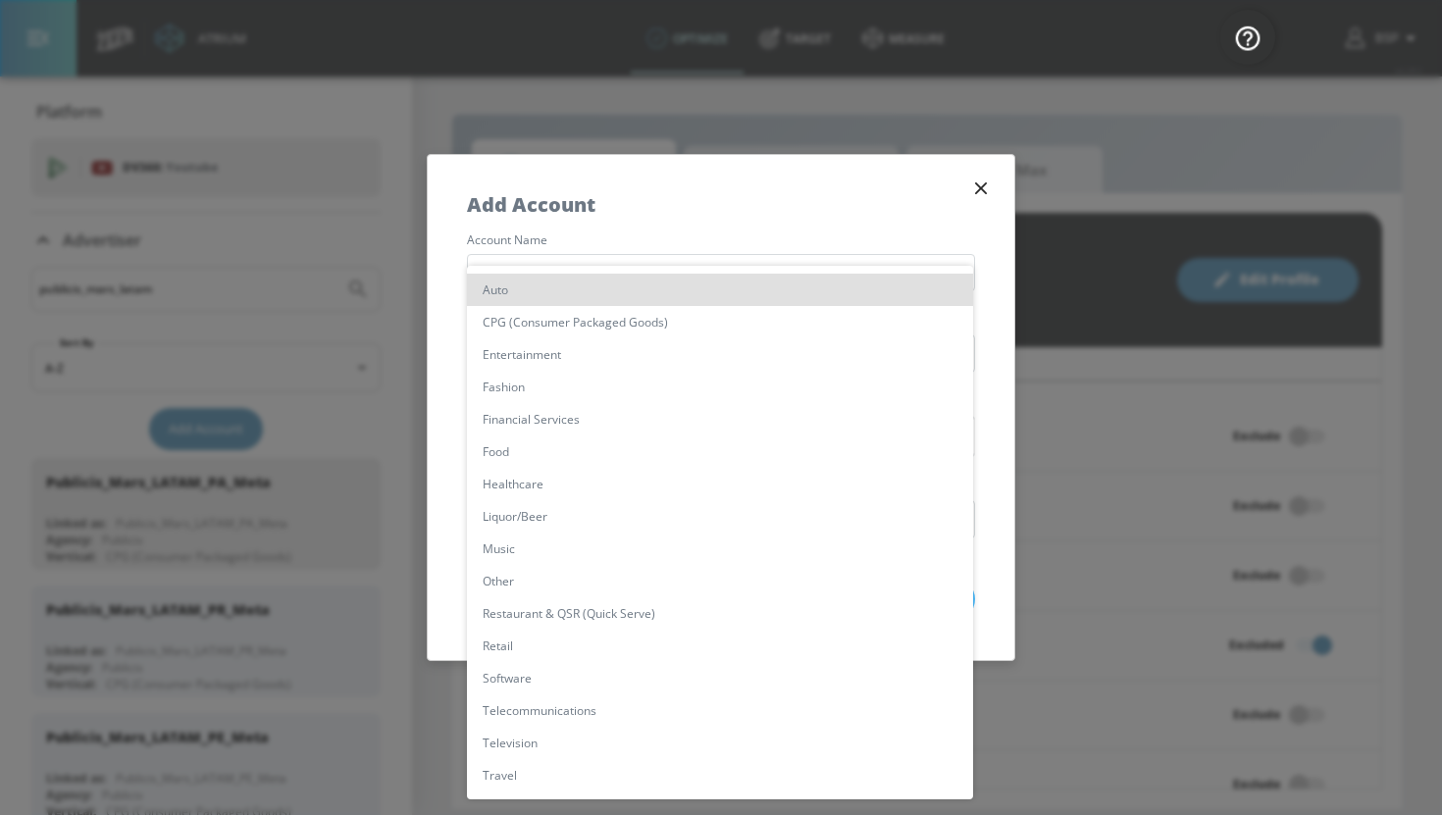
click at [627, 319] on li "CPG (Consumer Packaged Goods)" at bounding box center [720, 322] width 506 height 32
type input "[object Object]"
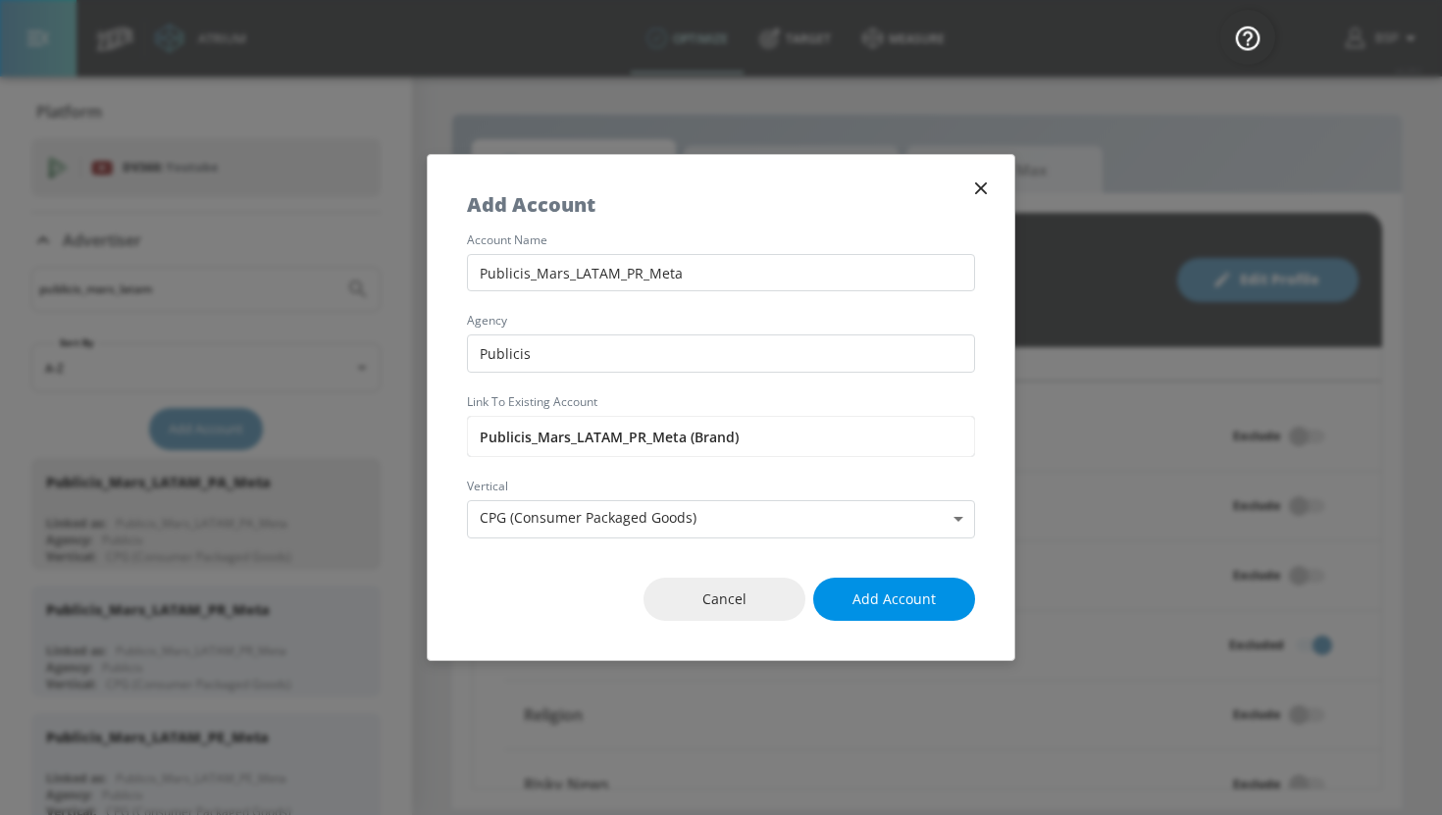
click at [873, 596] on span "Add Account" at bounding box center [894, 600] width 83 height 25
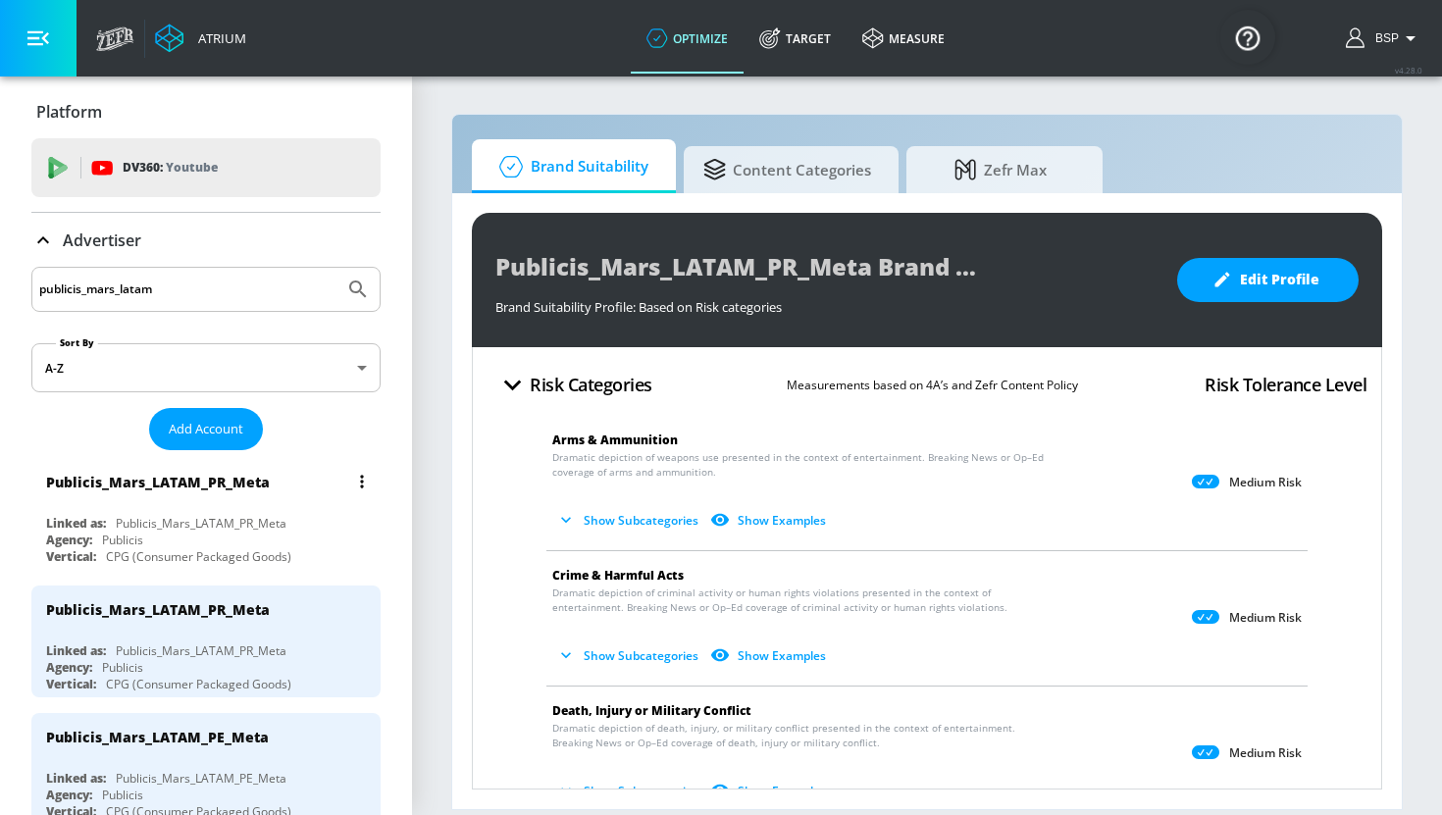
click at [364, 481] on button "list of Advertiser" at bounding box center [361, 481] width 27 height 27
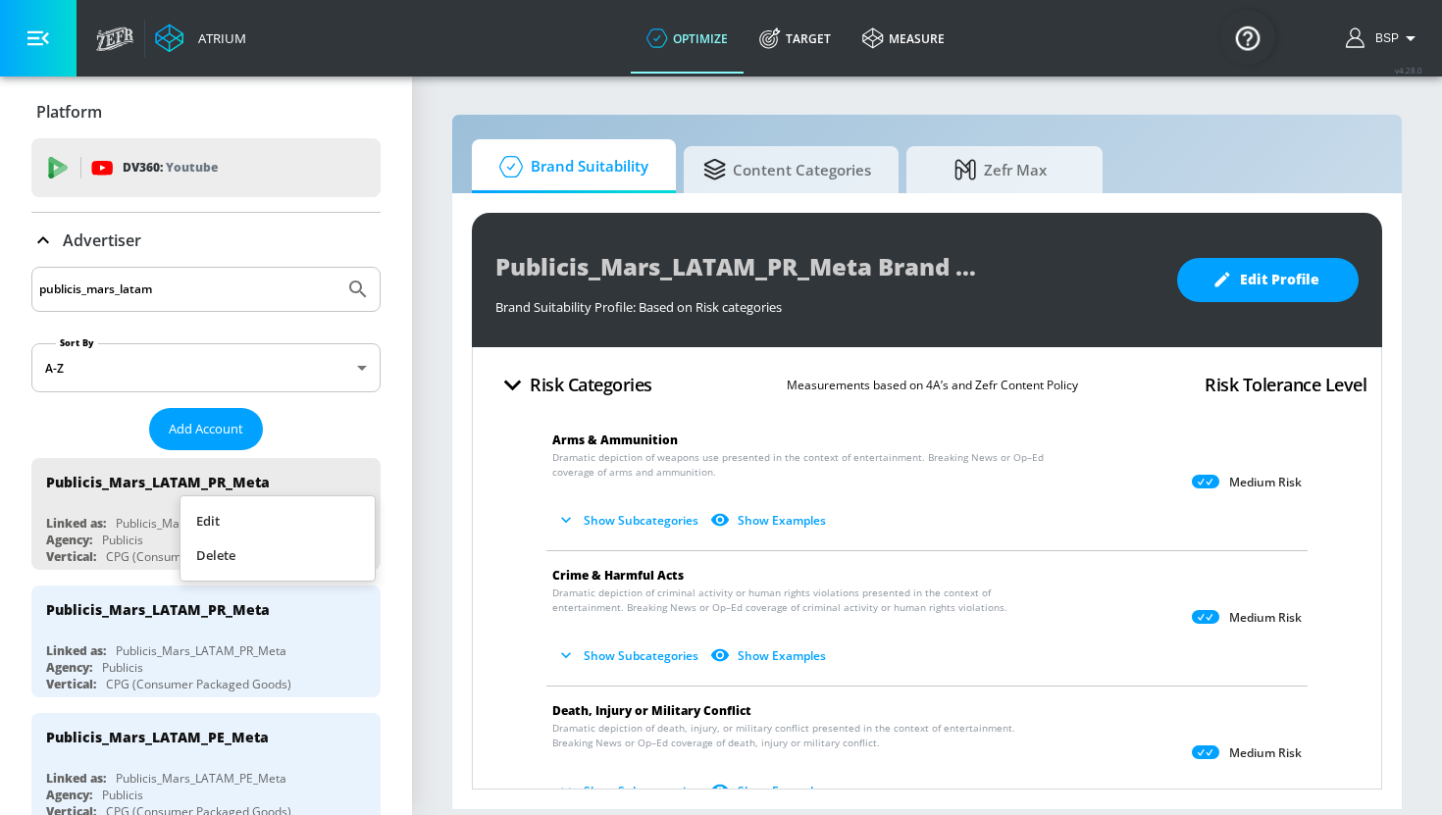
click at [305, 552] on li "Delete" at bounding box center [278, 556] width 194 height 34
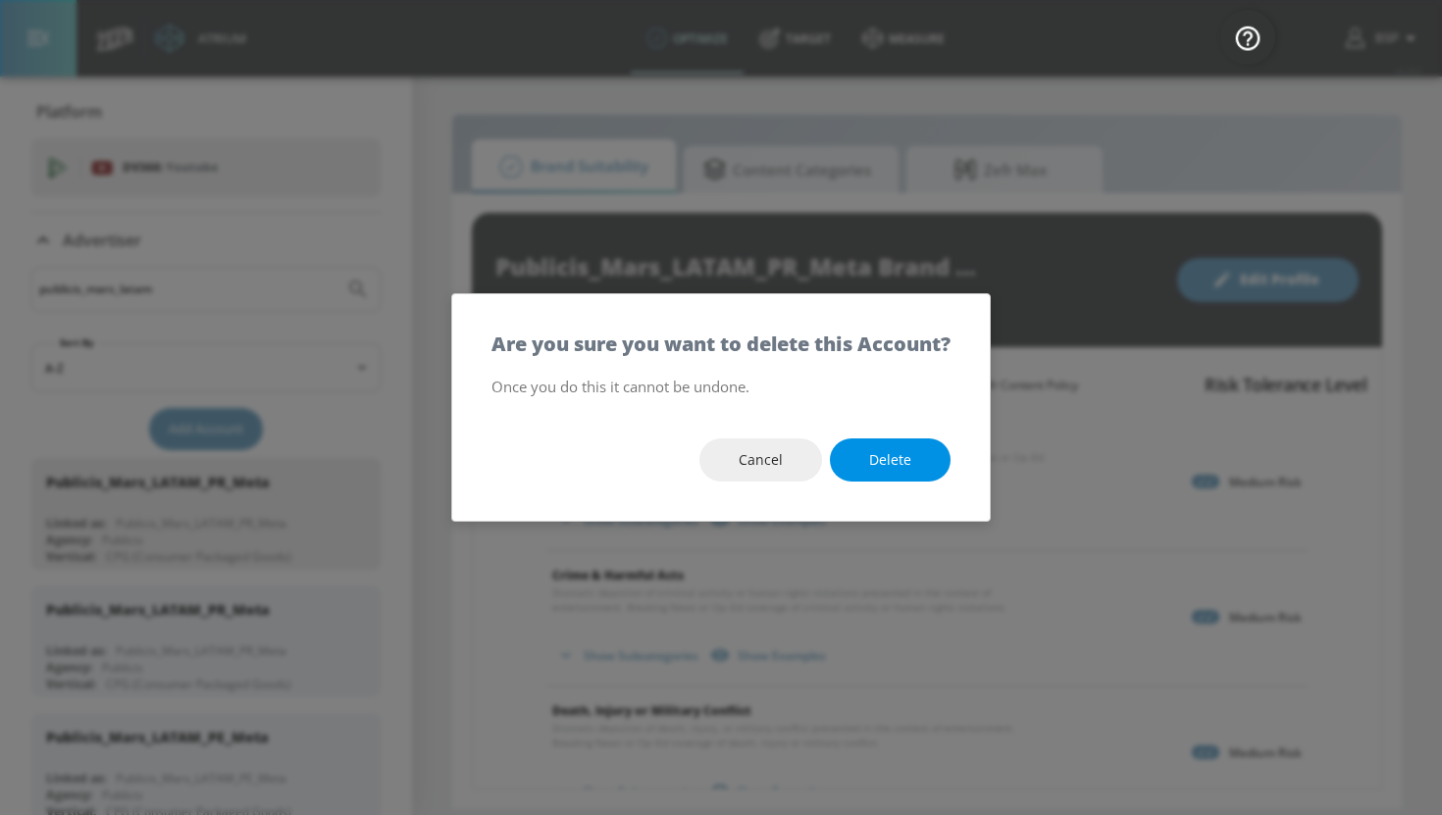
click at [877, 446] on button "Delete" at bounding box center [890, 461] width 121 height 44
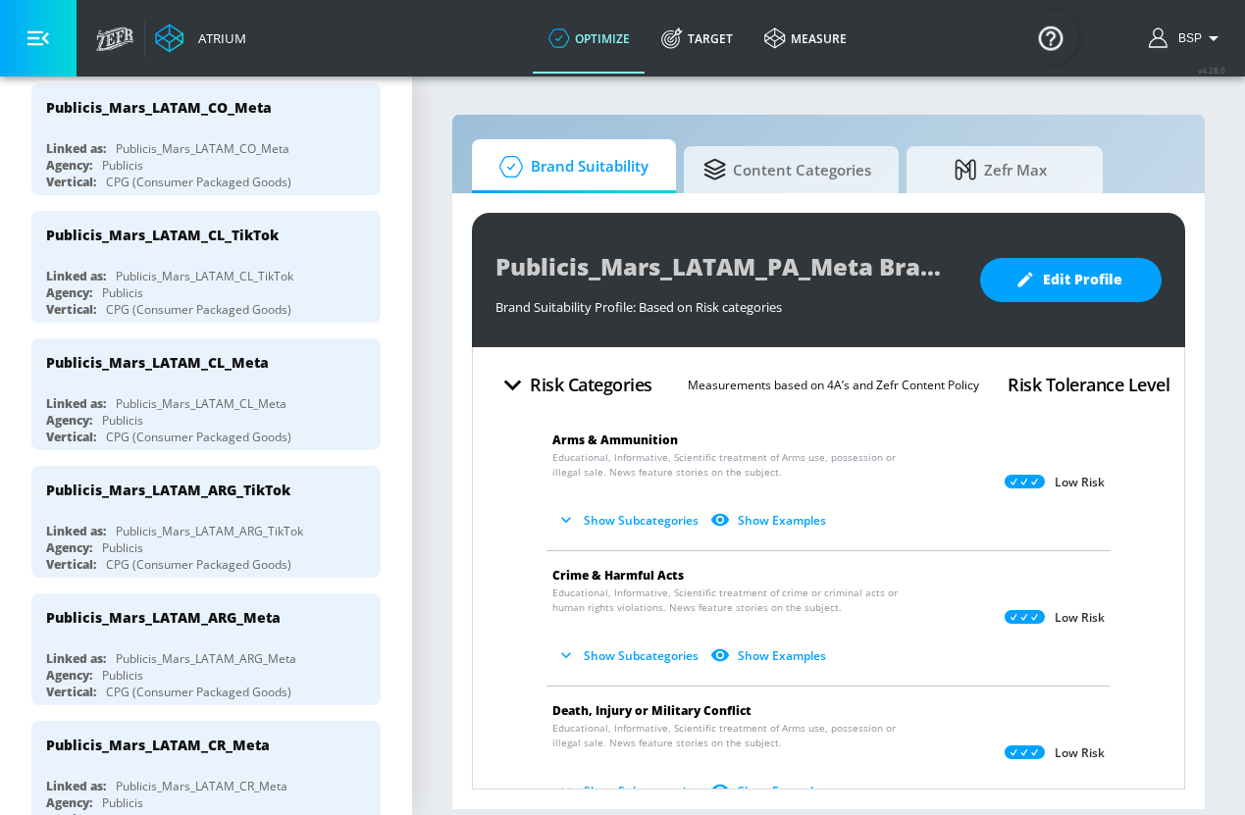
scroll to position [1014, 0]
